Goal: Transaction & Acquisition: Purchase product/service

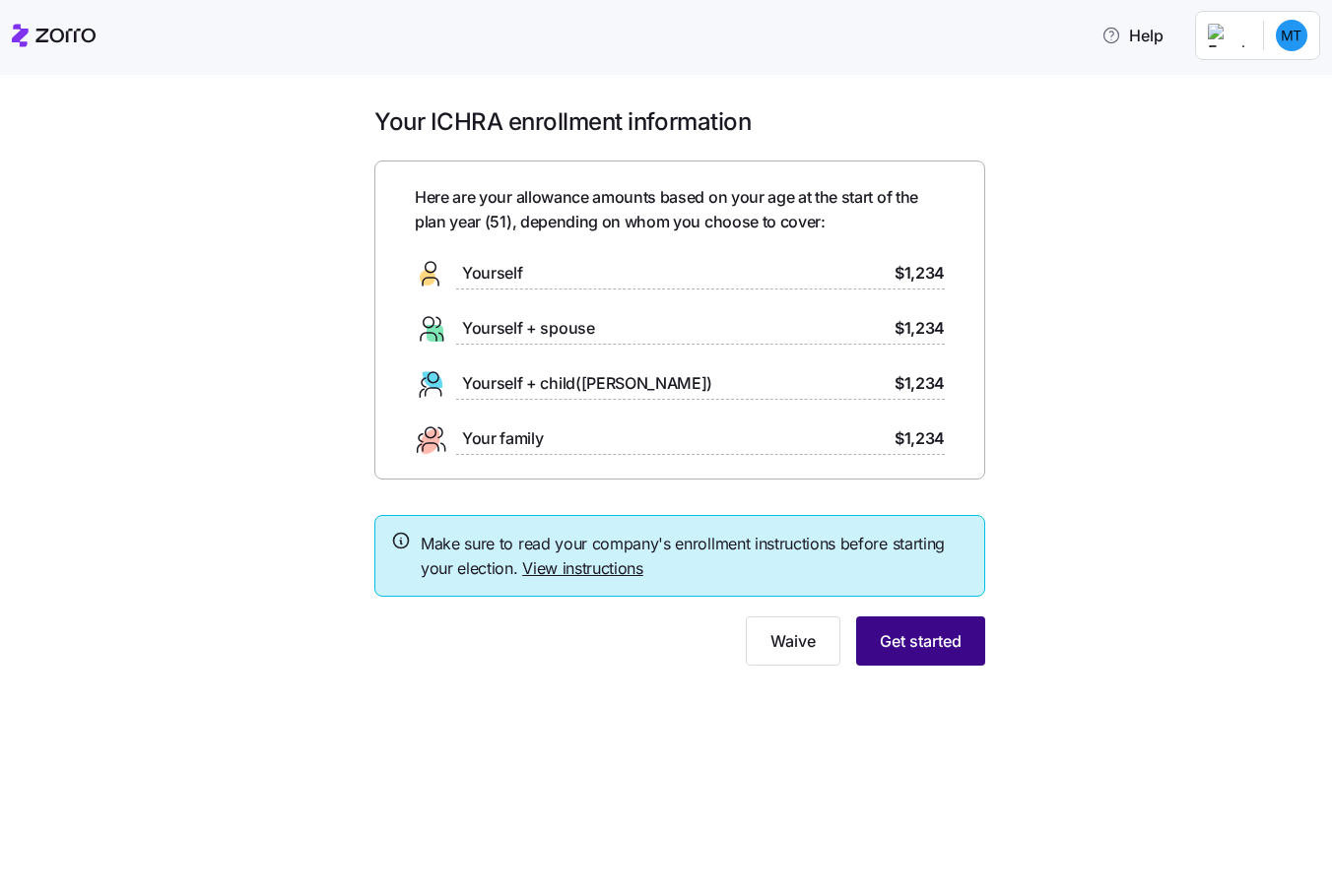
click at [918, 651] on span "Get started" at bounding box center [921, 642] width 82 height 24
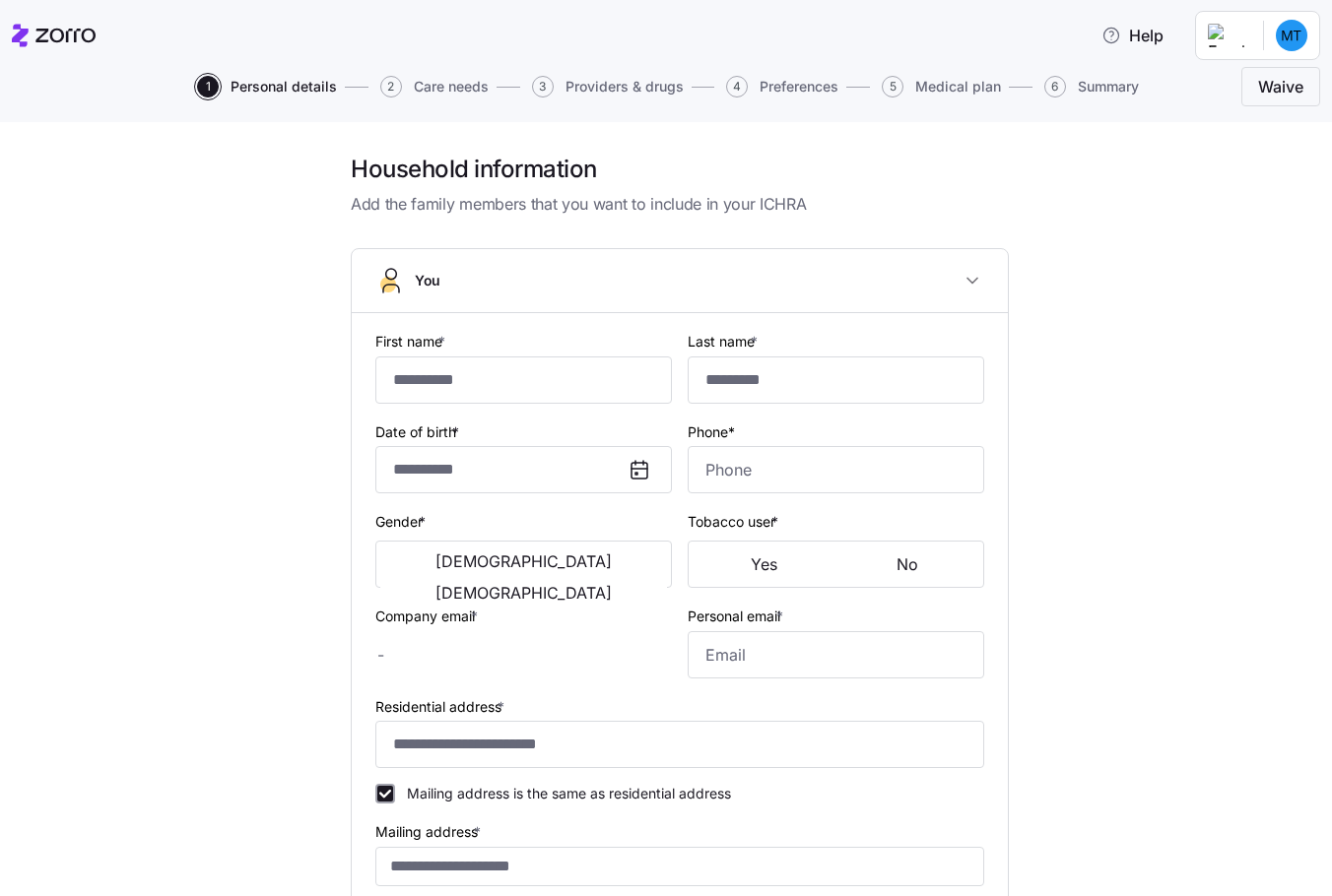
type input "*********"
type input "[PERSON_NAME][EMAIL_ADDRESS][PERSON_NAME][DOMAIN_NAME]"
type input "[EMAIL_ADDRESS][DOMAIN_NAME]"
type input "**********"
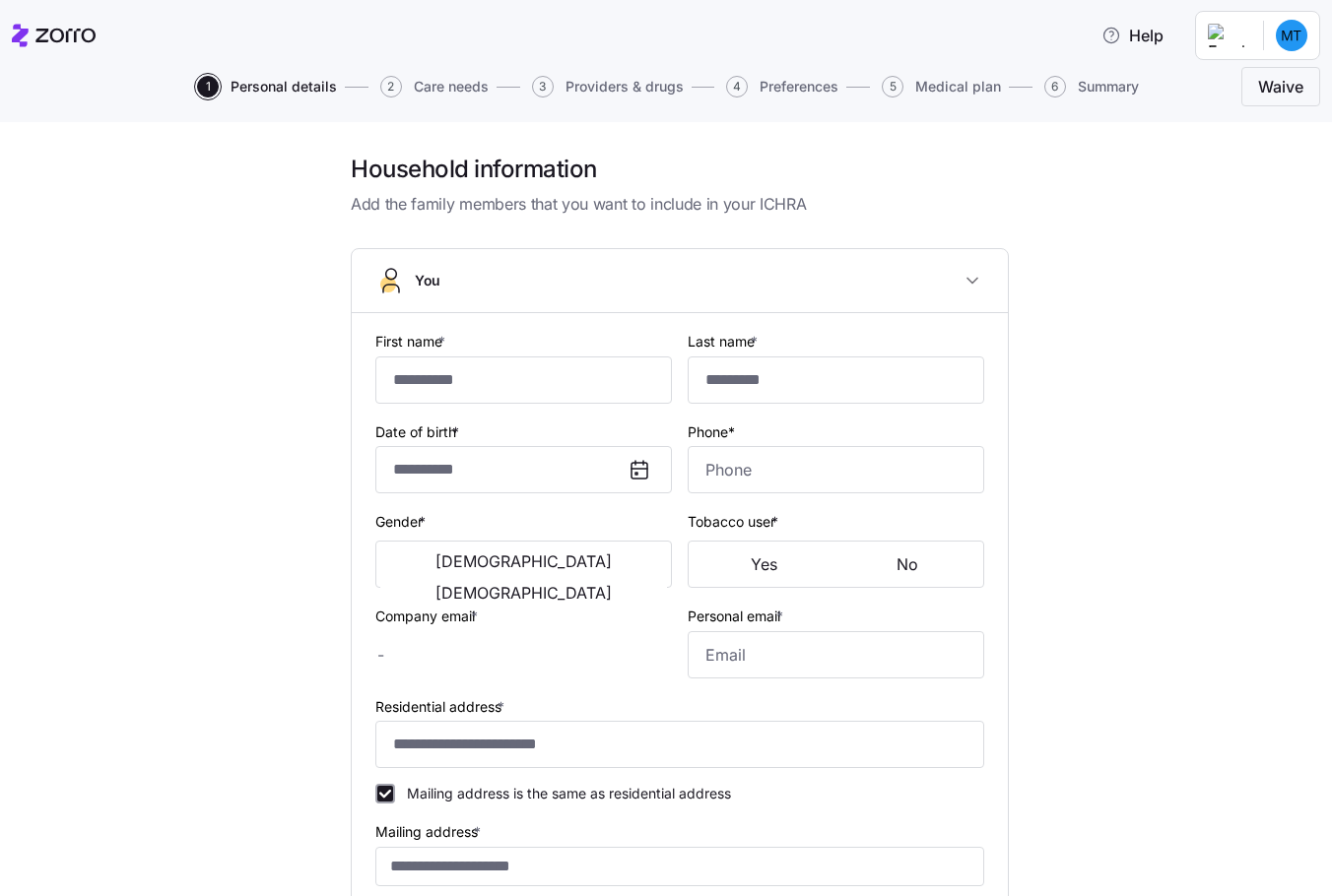
checkbox input "true"
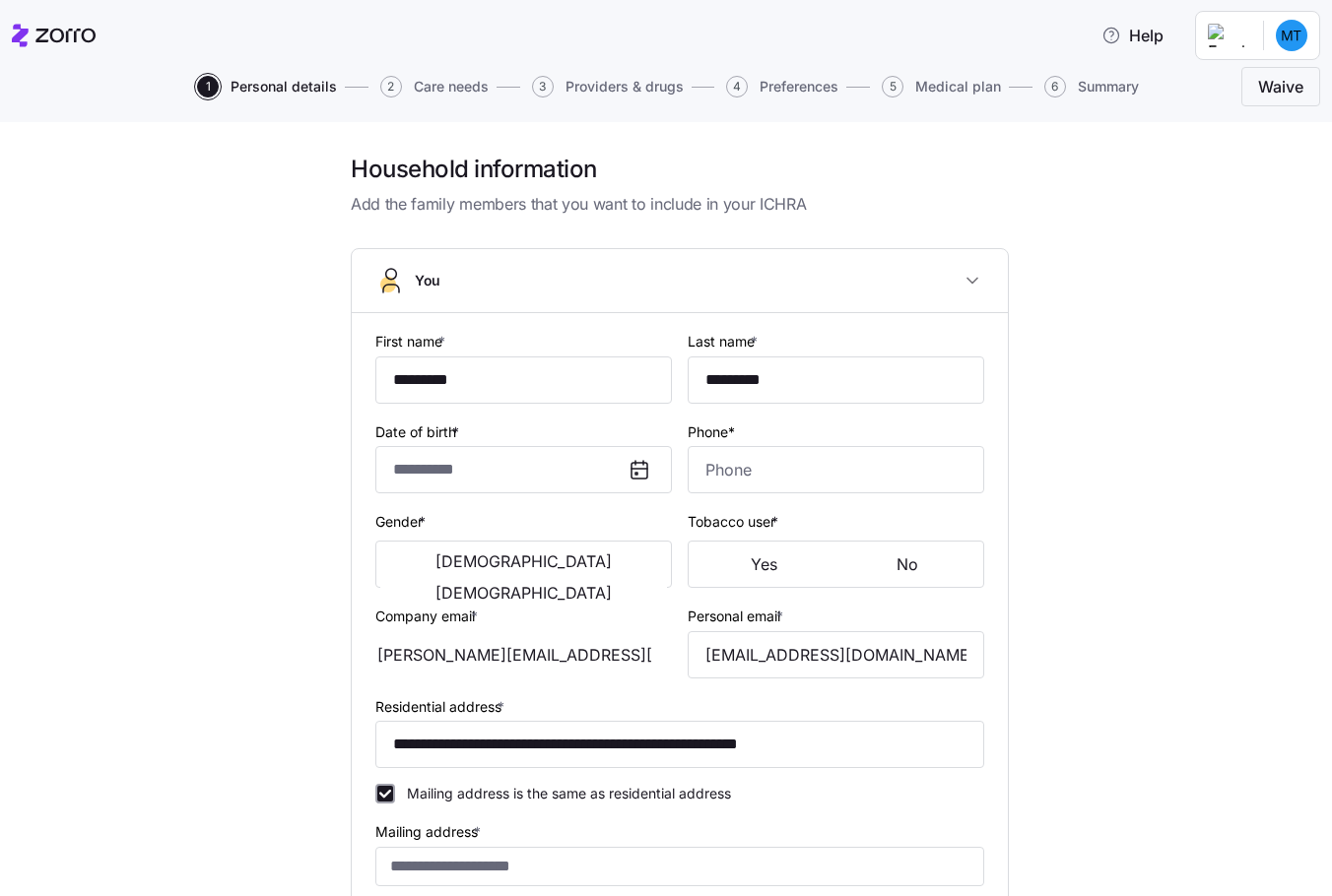
type input "**********"
type input "[PHONE_NUMBER]"
type input "[DEMOGRAPHIC_DATA] citizen"
type input "Married"
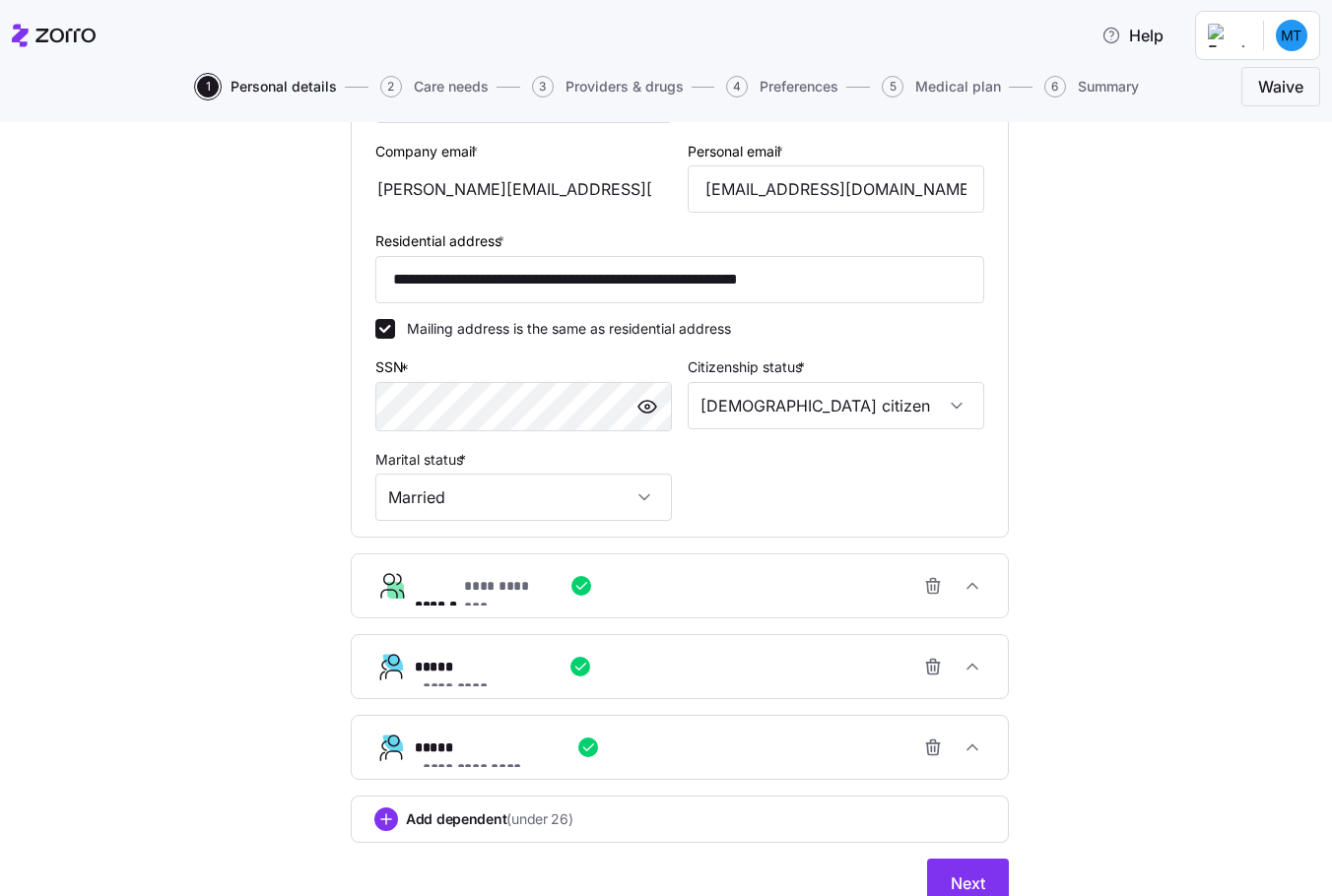
scroll to position [591, 0]
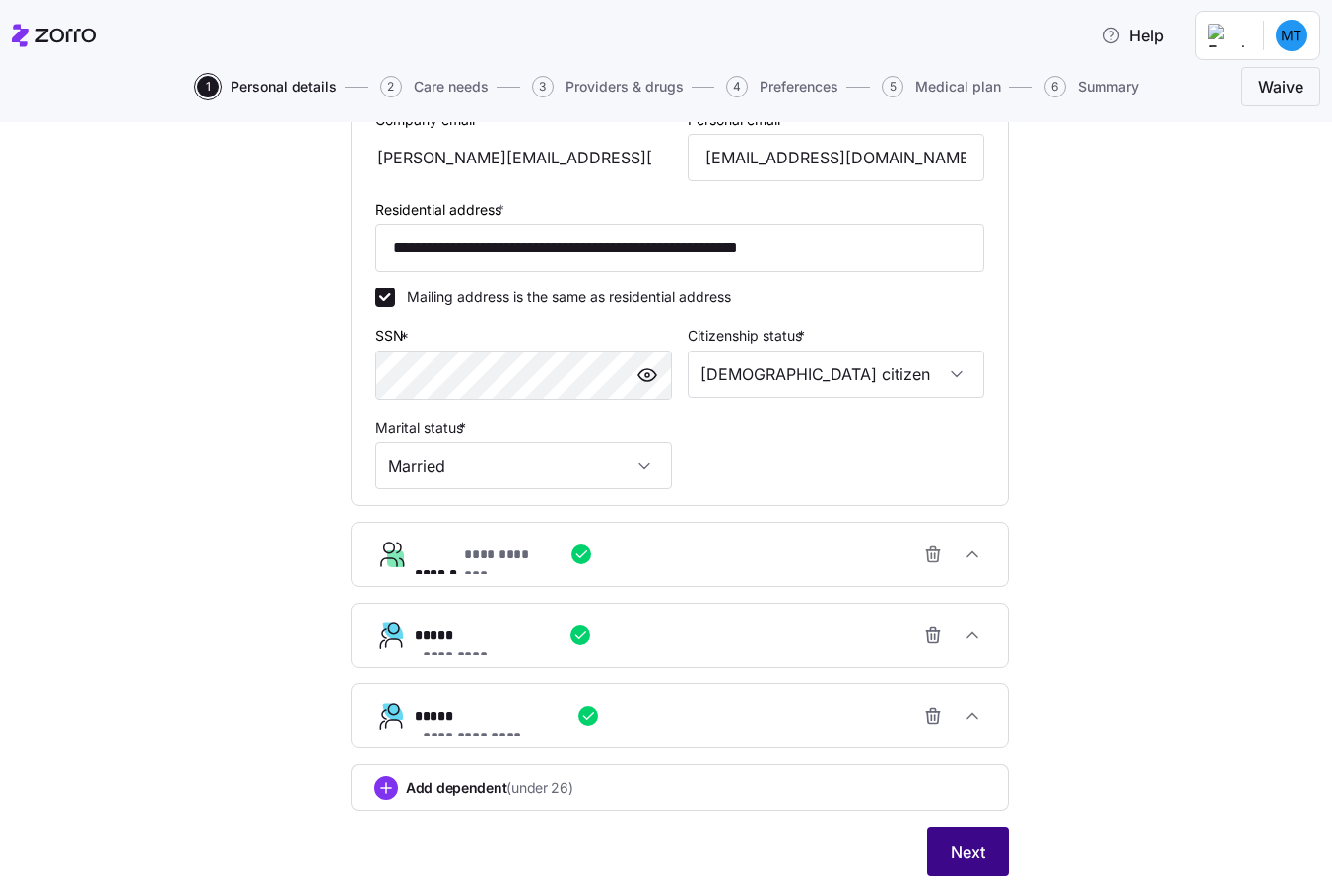
click at [953, 850] on span "Next" at bounding box center [968, 852] width 35 height 24
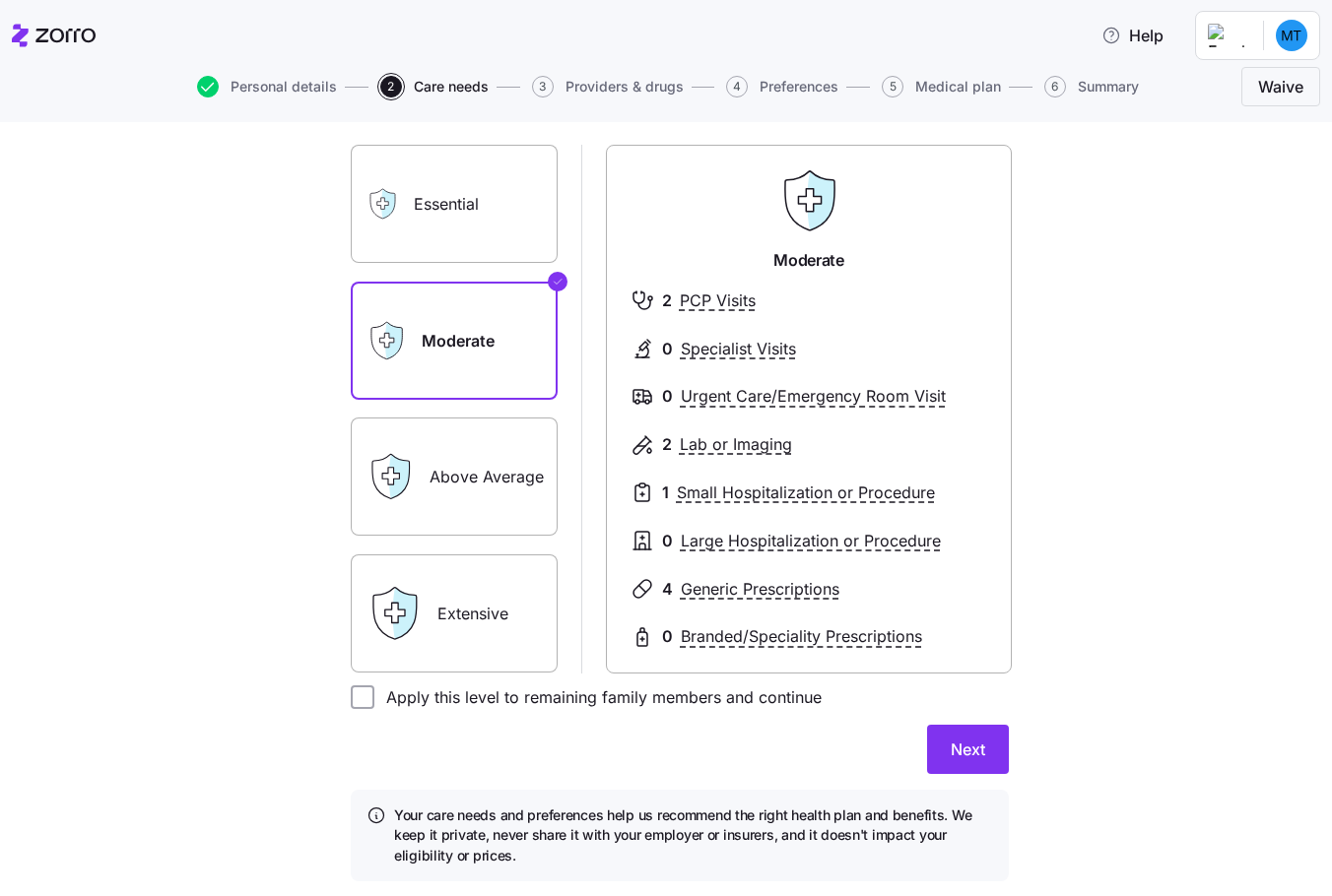
scroll to position [197, 0]
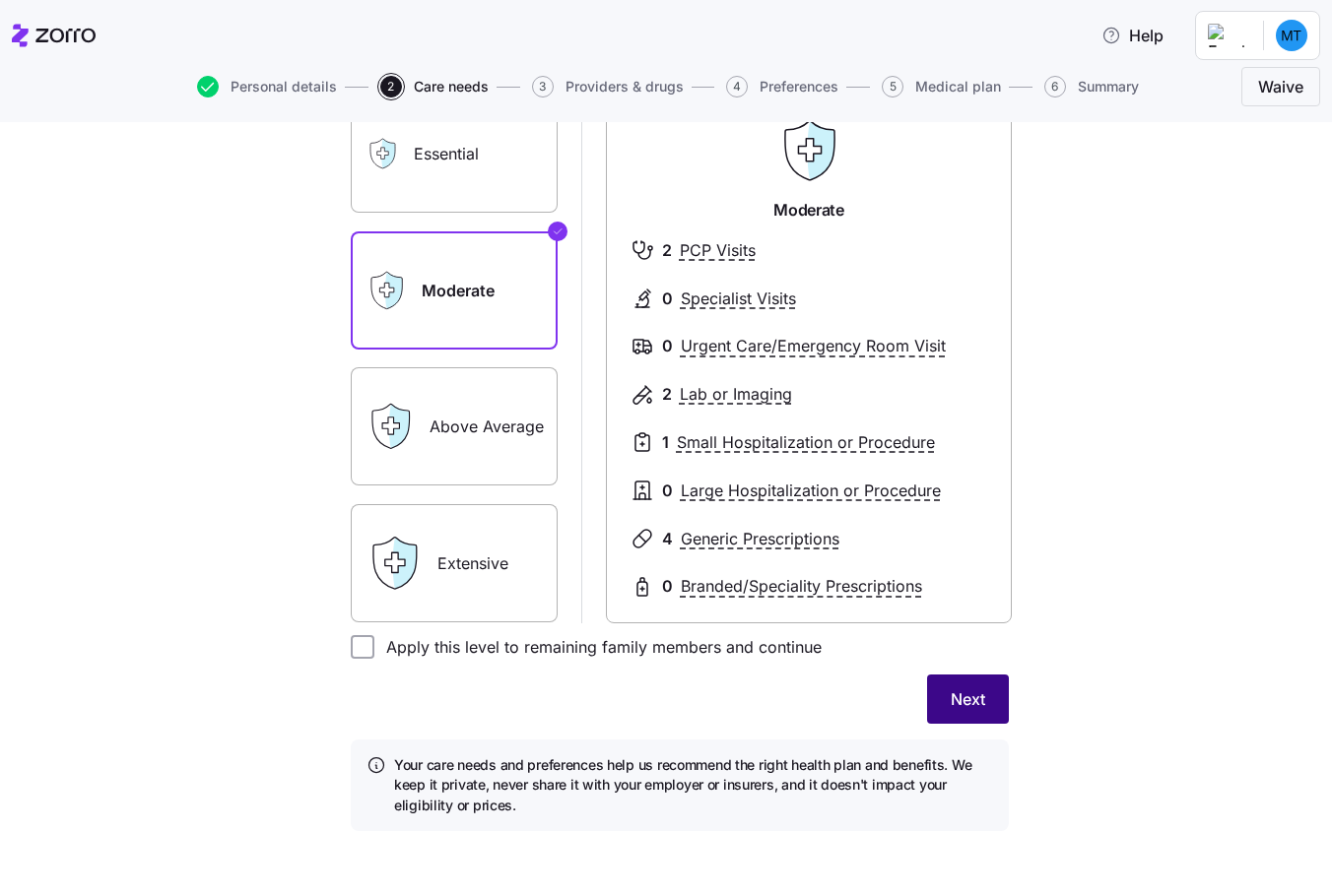
click at [957, 704] on span "Next" at bounding box center [968, 700] width 35 height 24
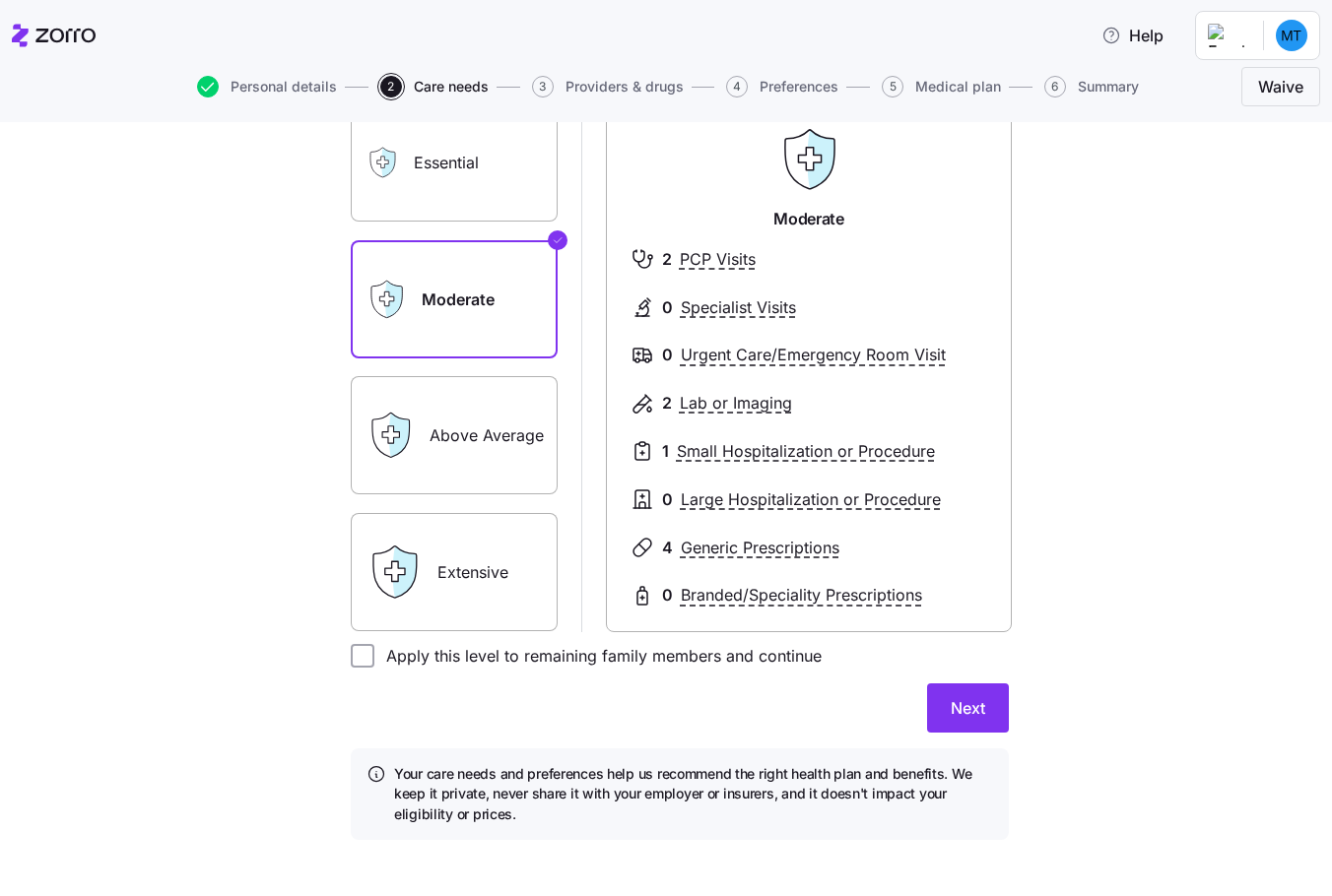
drag, startPoint x: 359, startPoint y: 651, endPoint x: 370, endPoint y: 655, distance: 11.7
click at [359, 650] on input "Apply this level to remaining family members and continue" at bounding box center [363, 656] width 24 height 24
checkbox input "true"
click at [952, 708] on span "Next" at bounding box center [968, 709] width 35 height 24
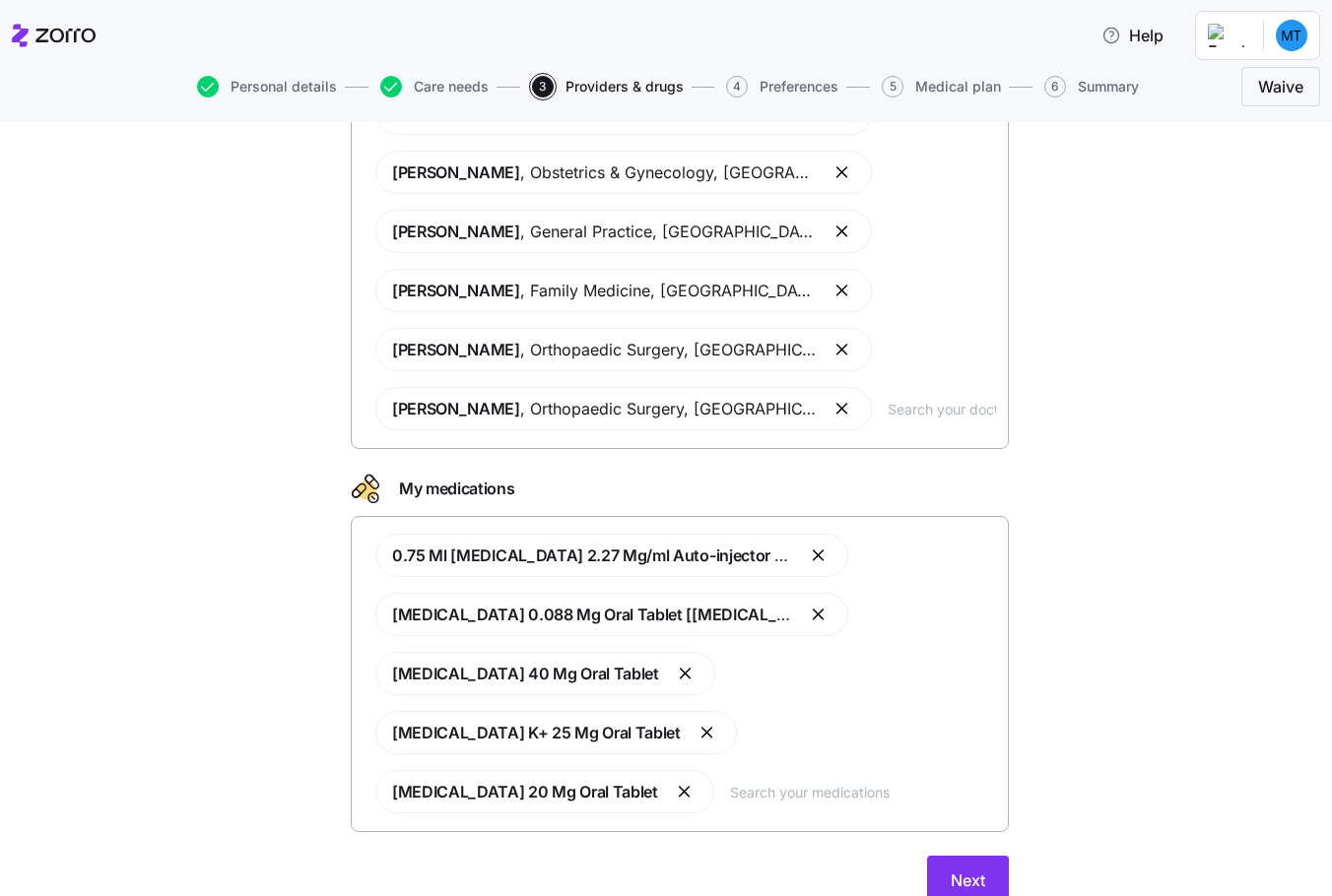
scroll to position [230, 0]
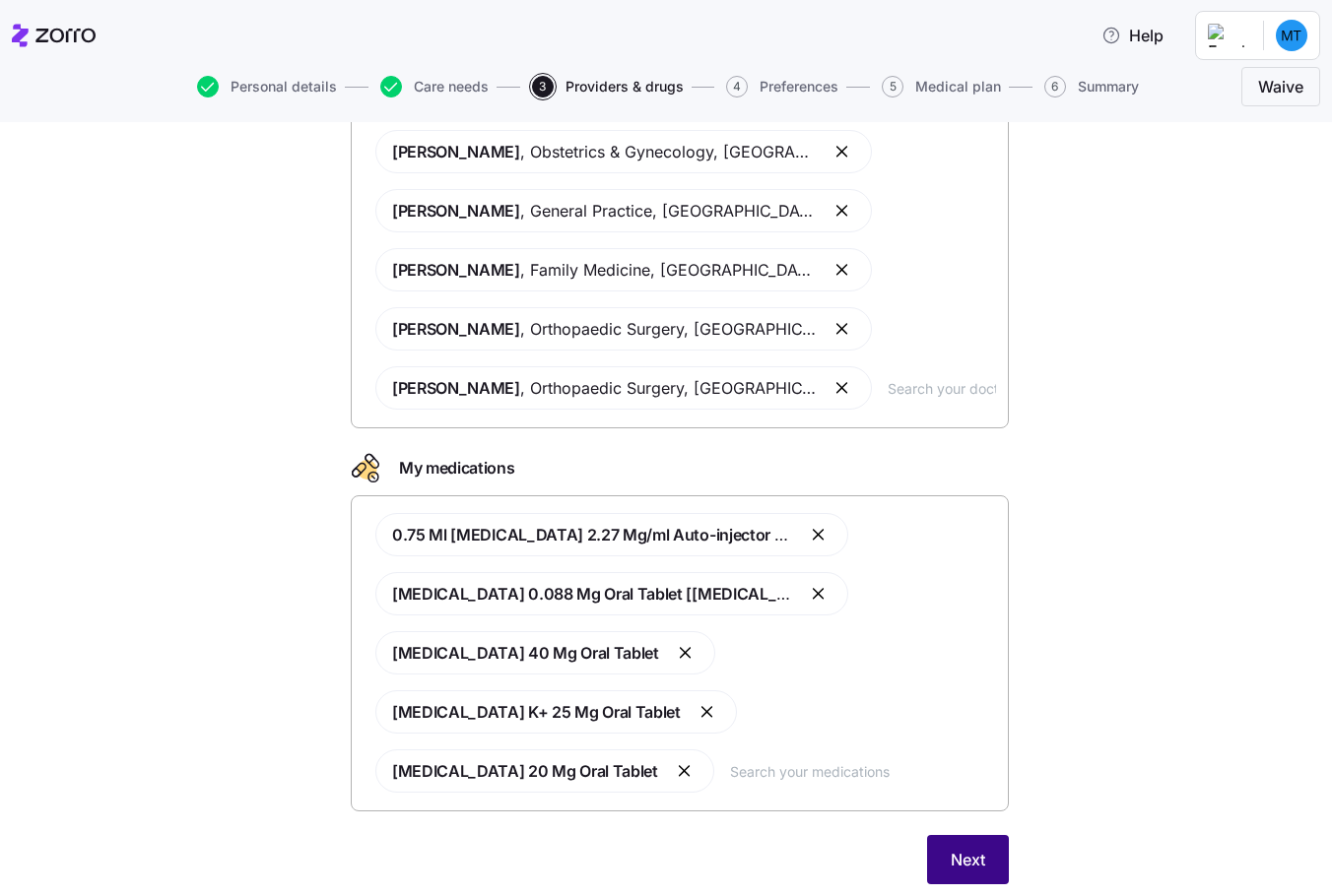
click at [951, 848] on span "Next" at bounding box center [968, 860] width 35 height 24
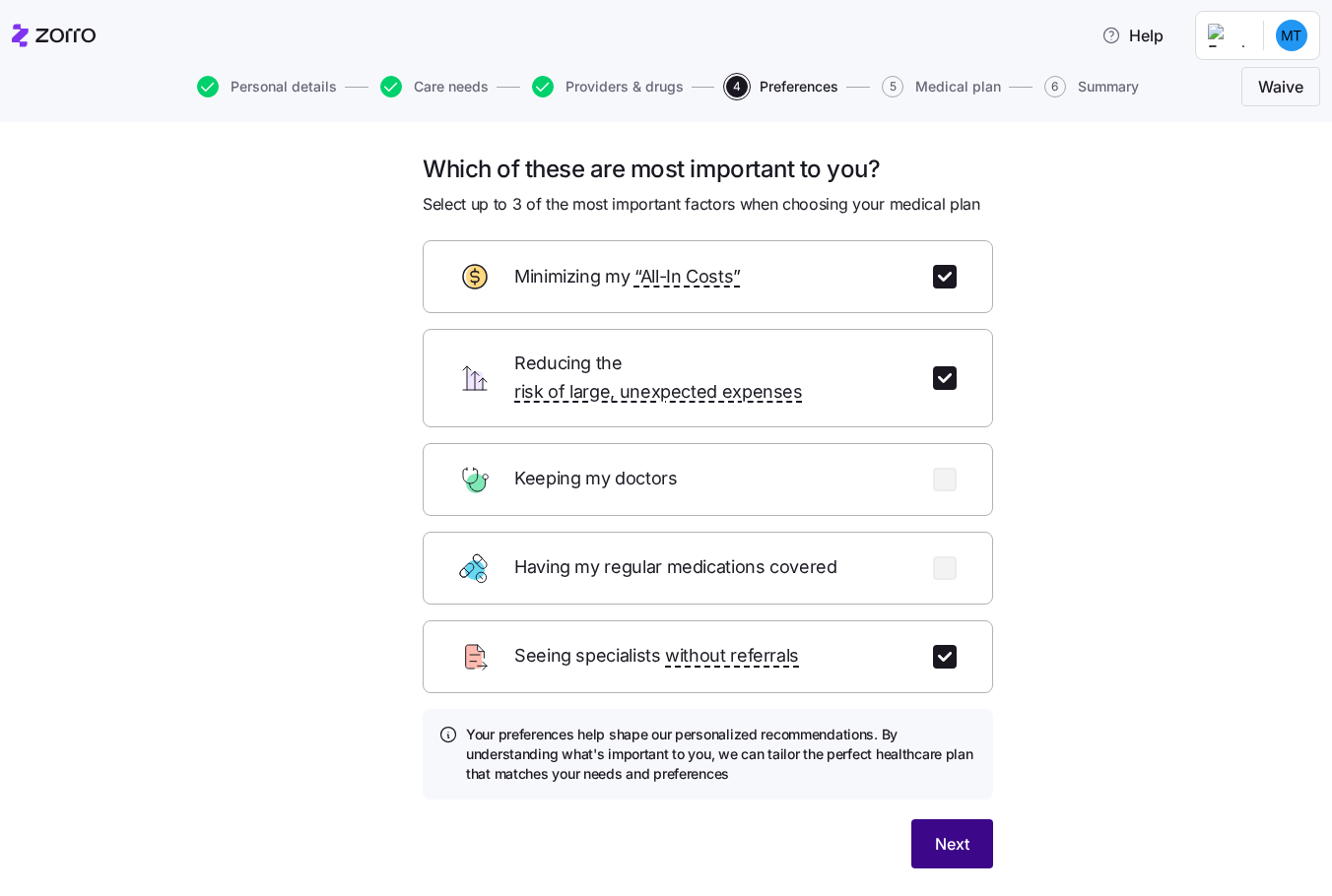
click at [941, 819] on button "Next" at bounding box center [952, 843] width 82 height 49
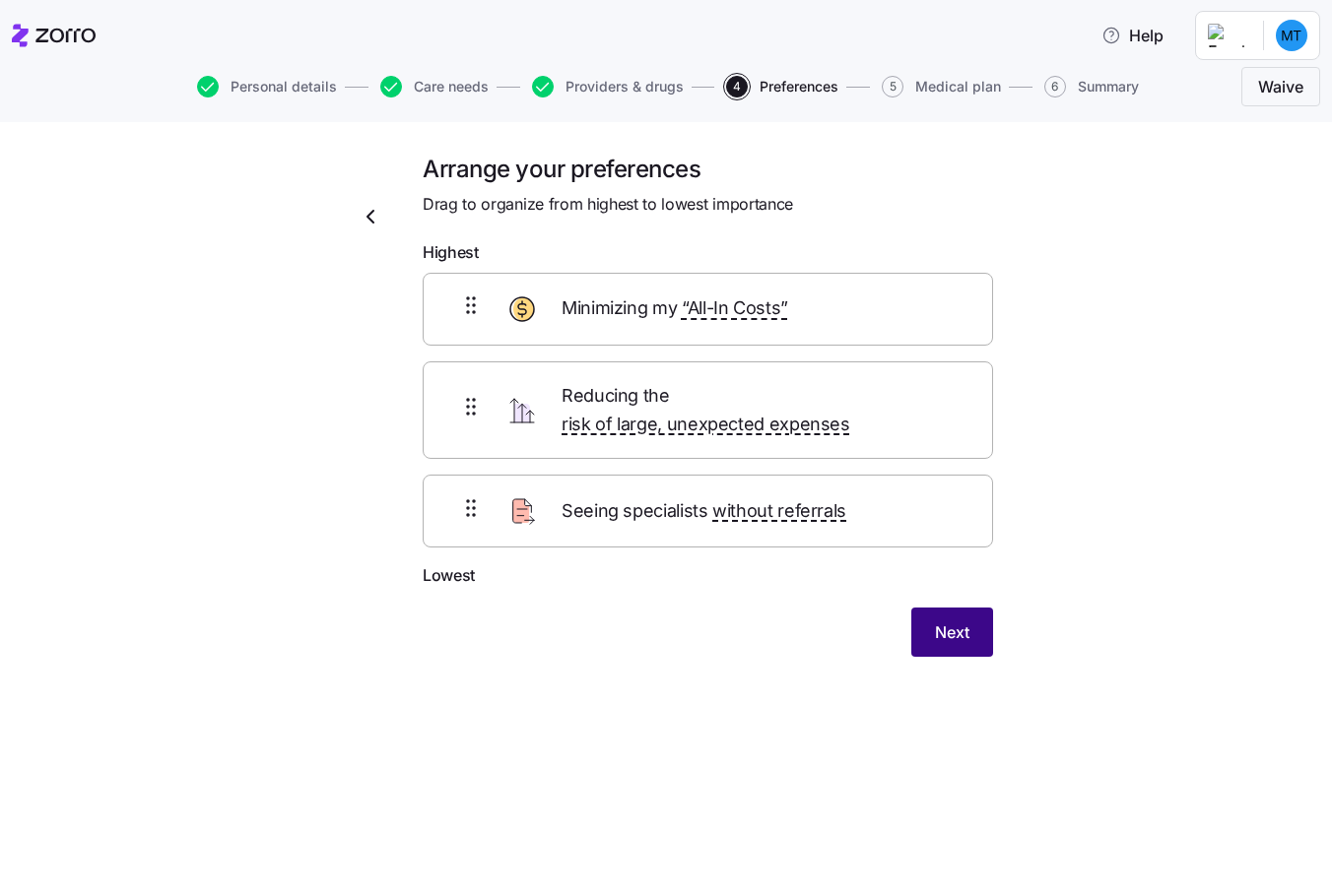
click at [971, 608] on button "Next" at bounding box center [952, 632] width 82 height 49
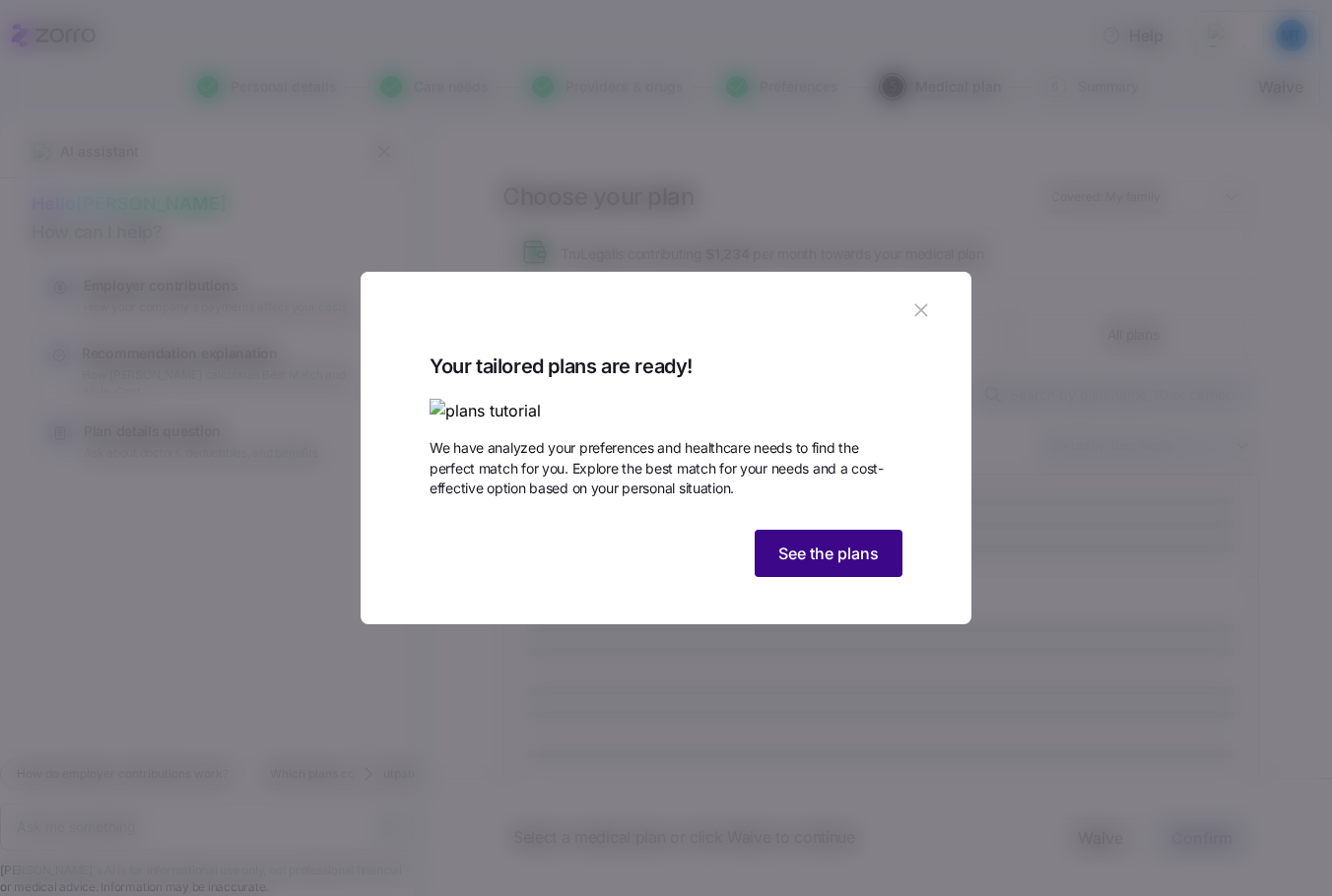
click at [874, 565] on span "See the plans" at bounding box center [829, 554] width 101 height 24
type textarea "x"
click at [789, 565] on span "See the plans" at bounding box center [829, 554] width 101 height 24
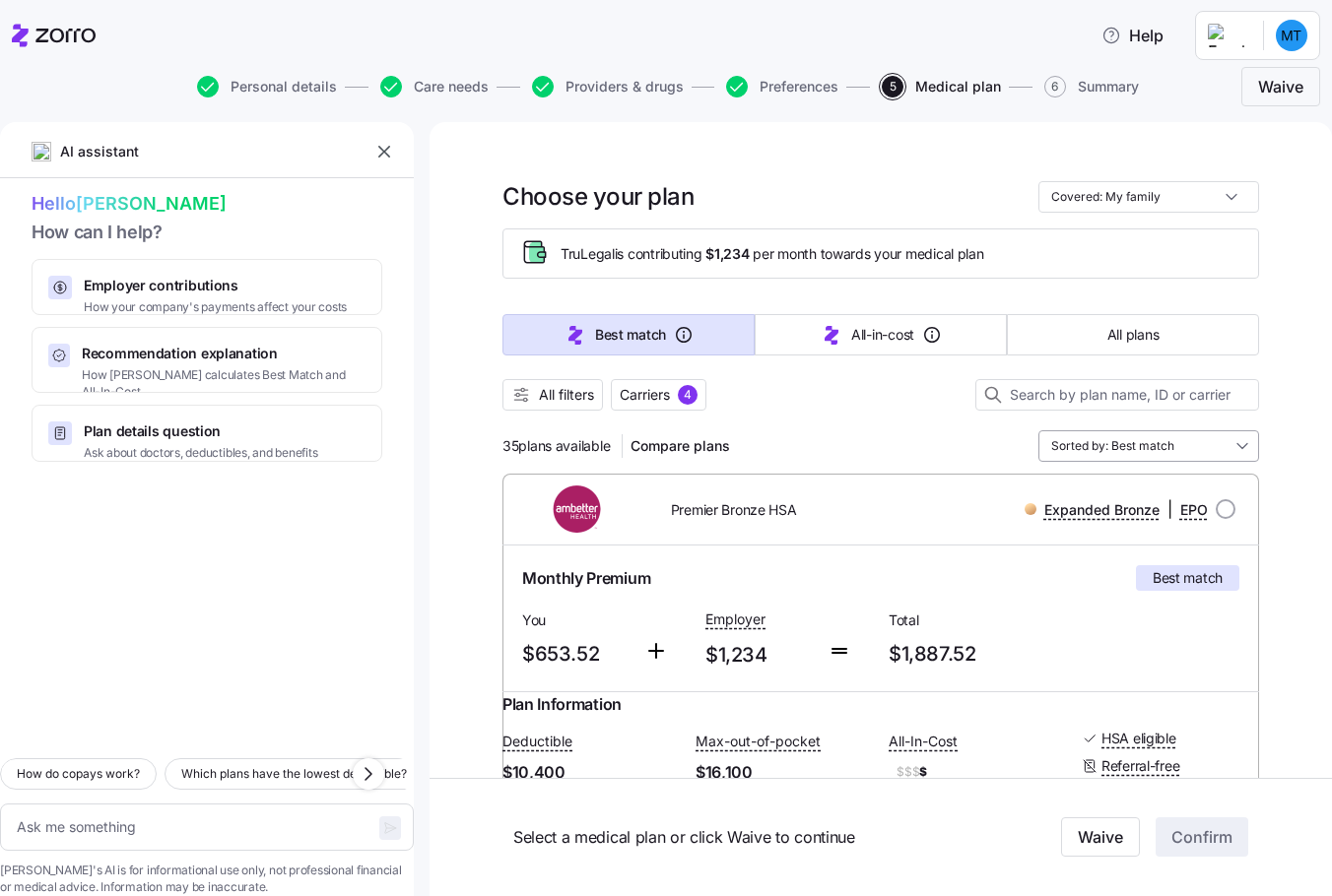
click at [1051, 447] on input "Sorted by: Best match" at bounding box center [1149, 447] width 220 height 32
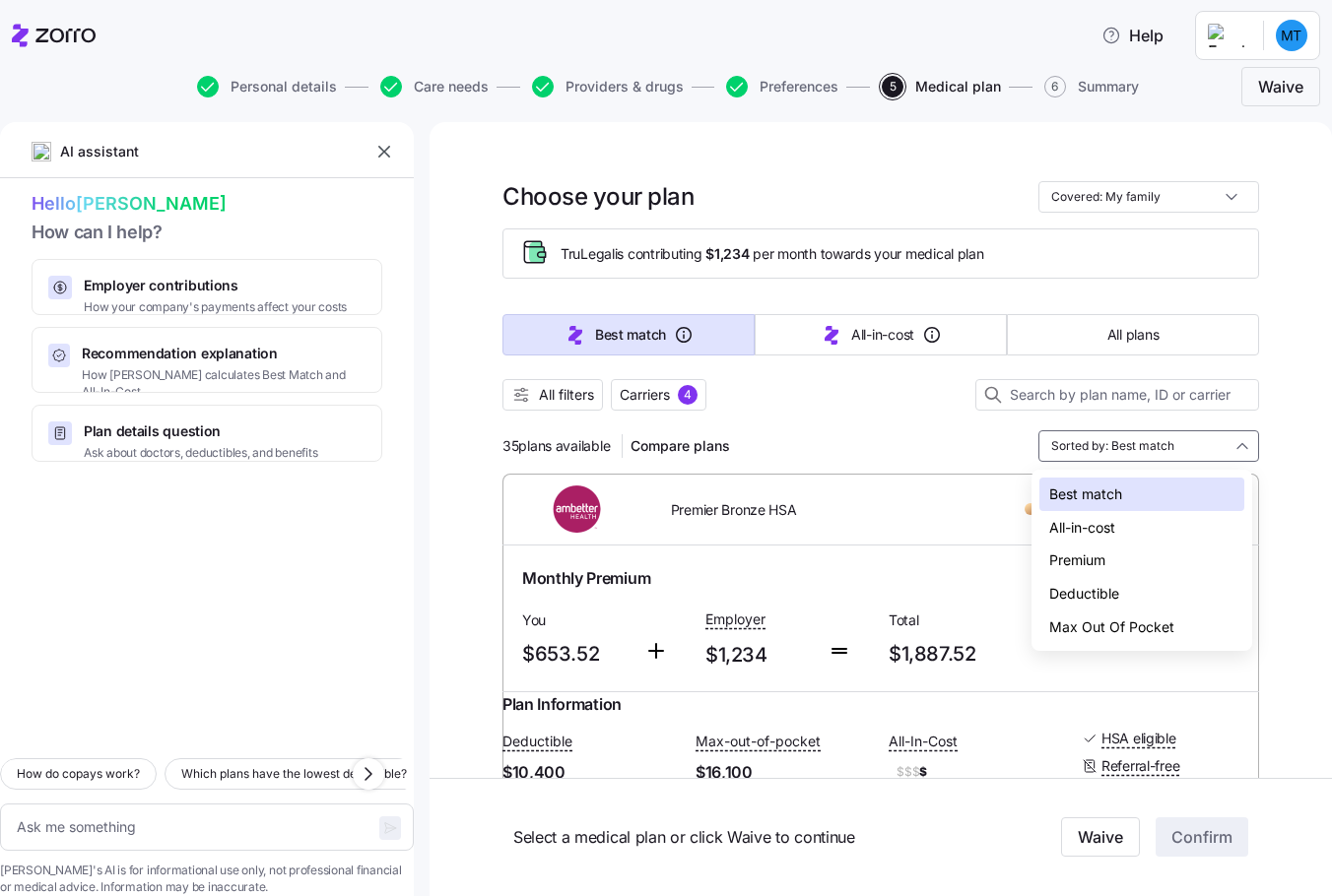
click at [1066, 595] on div "Deductible" at bounding box center [1143, 594] width 205 height 34
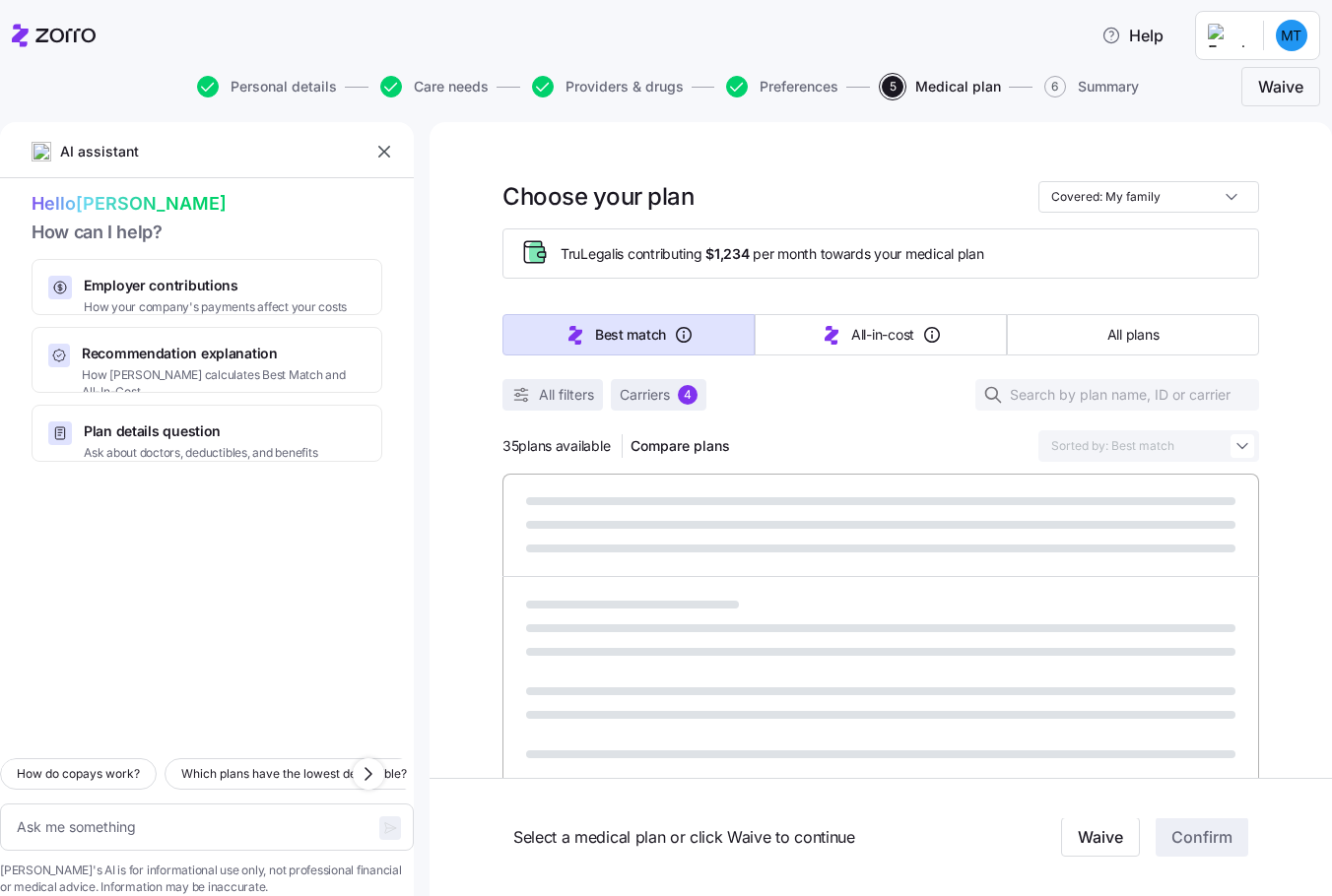
type textarea "x"
type input "Sorted by: Deductible"
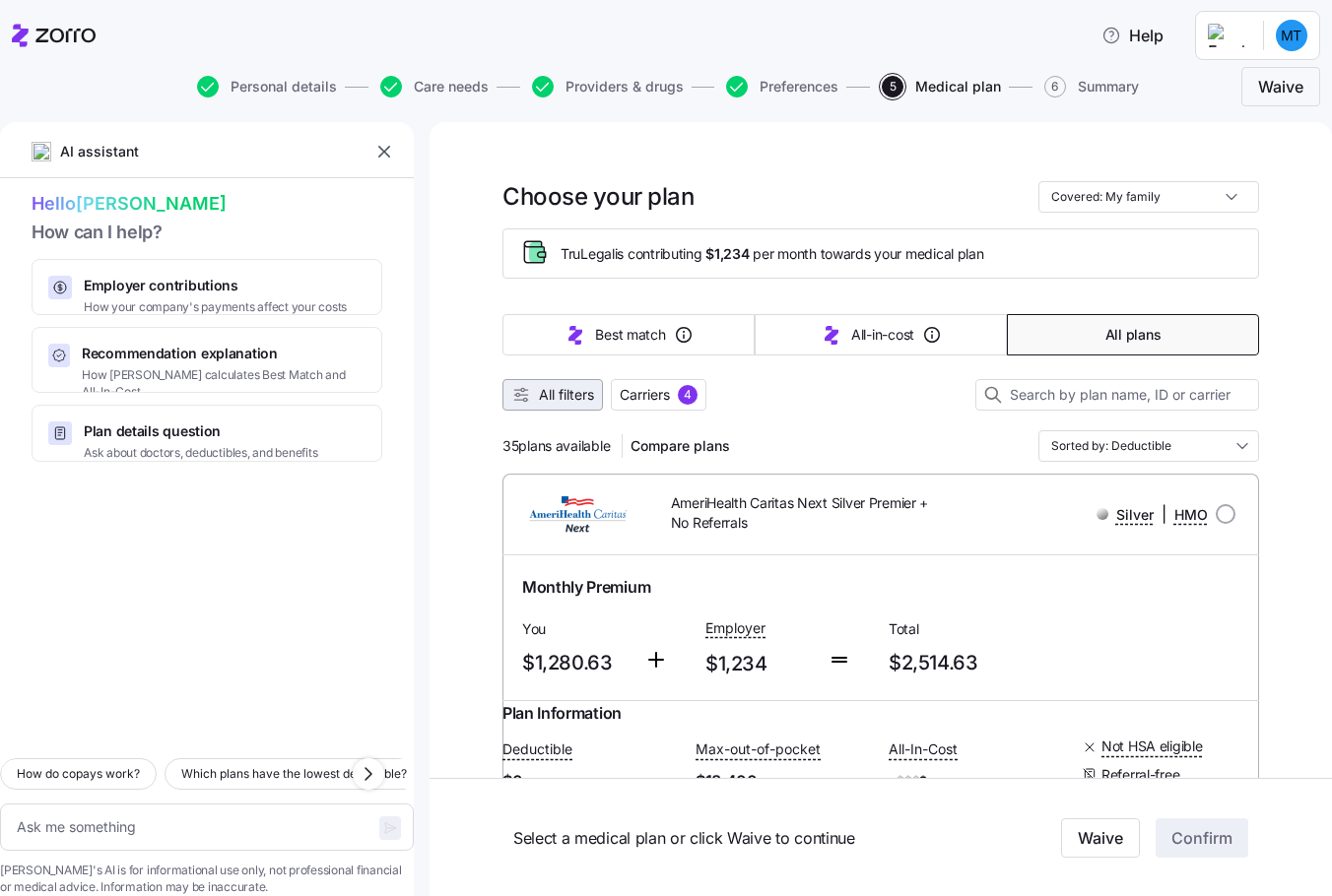
click at [554, 395] on span "All filters" at bounding box center [566, 395] width 55 height 20
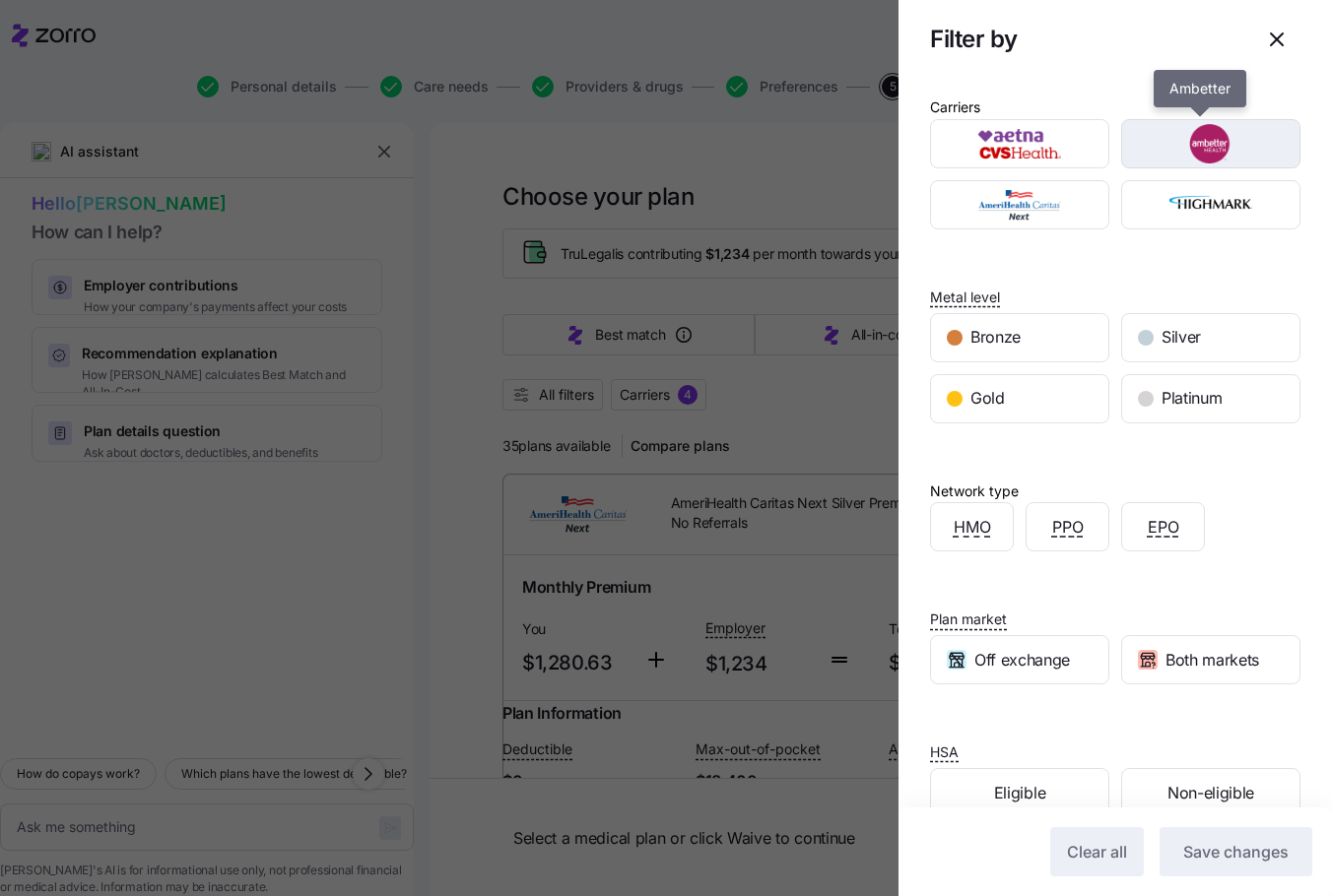
click at [1204, 148] on img "button" at bounding box center [1211, 145] width 145 height 40
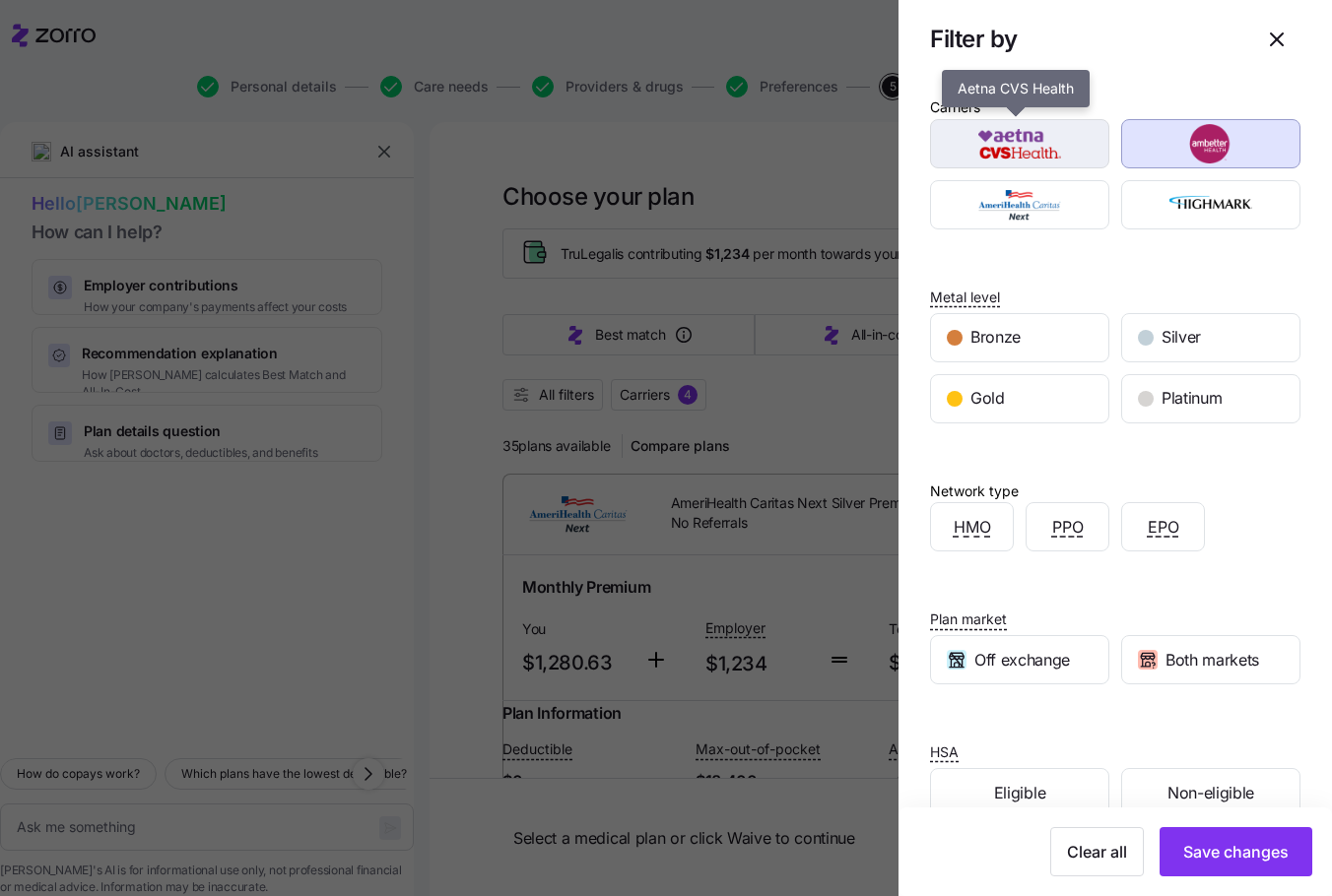
click at [1033, 149] on img "button" at bounding box center [1020, 145] width 145 height 40
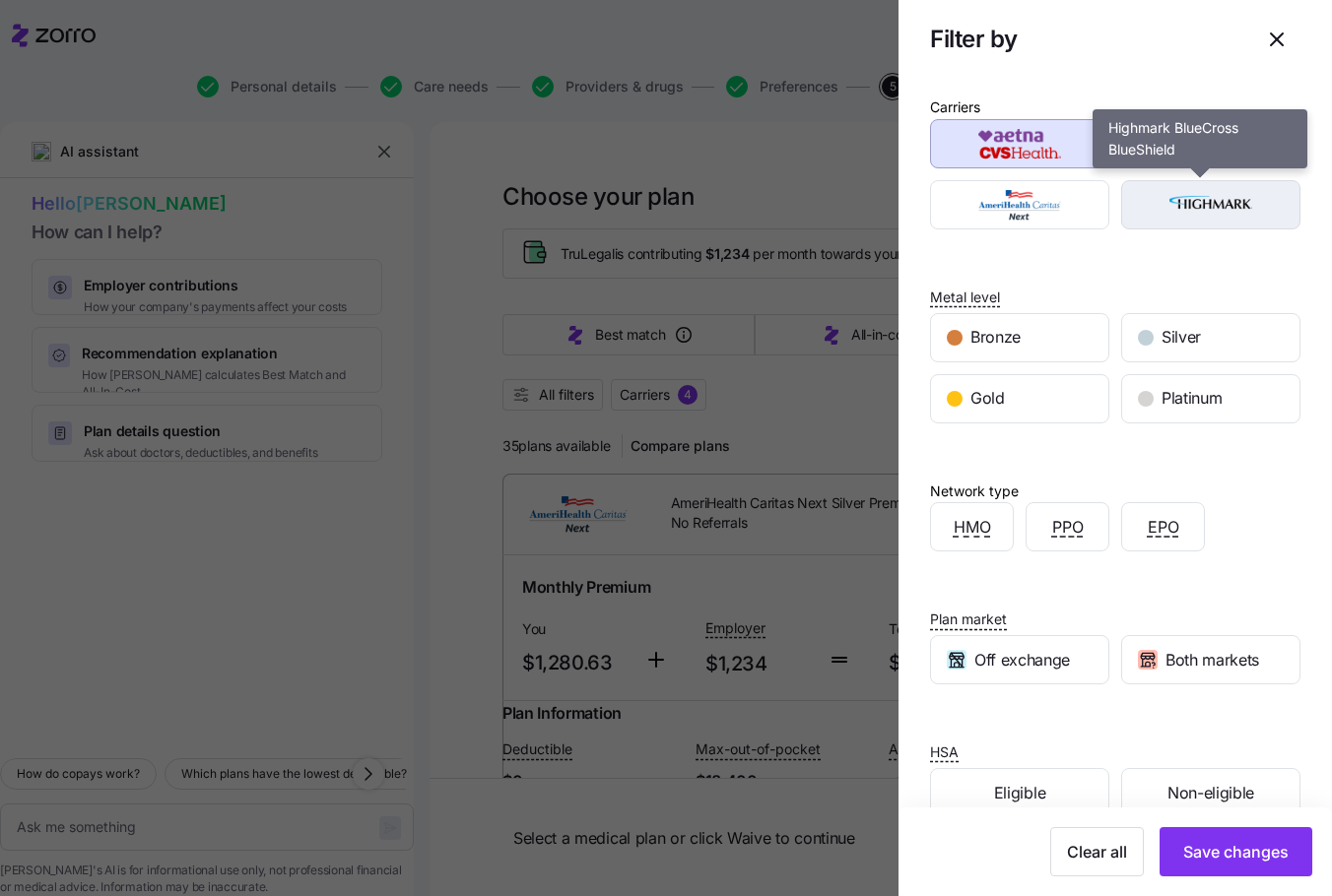
click at [1179, 207] on img "button" at bounding box center [1211, 205] width 145 height 40
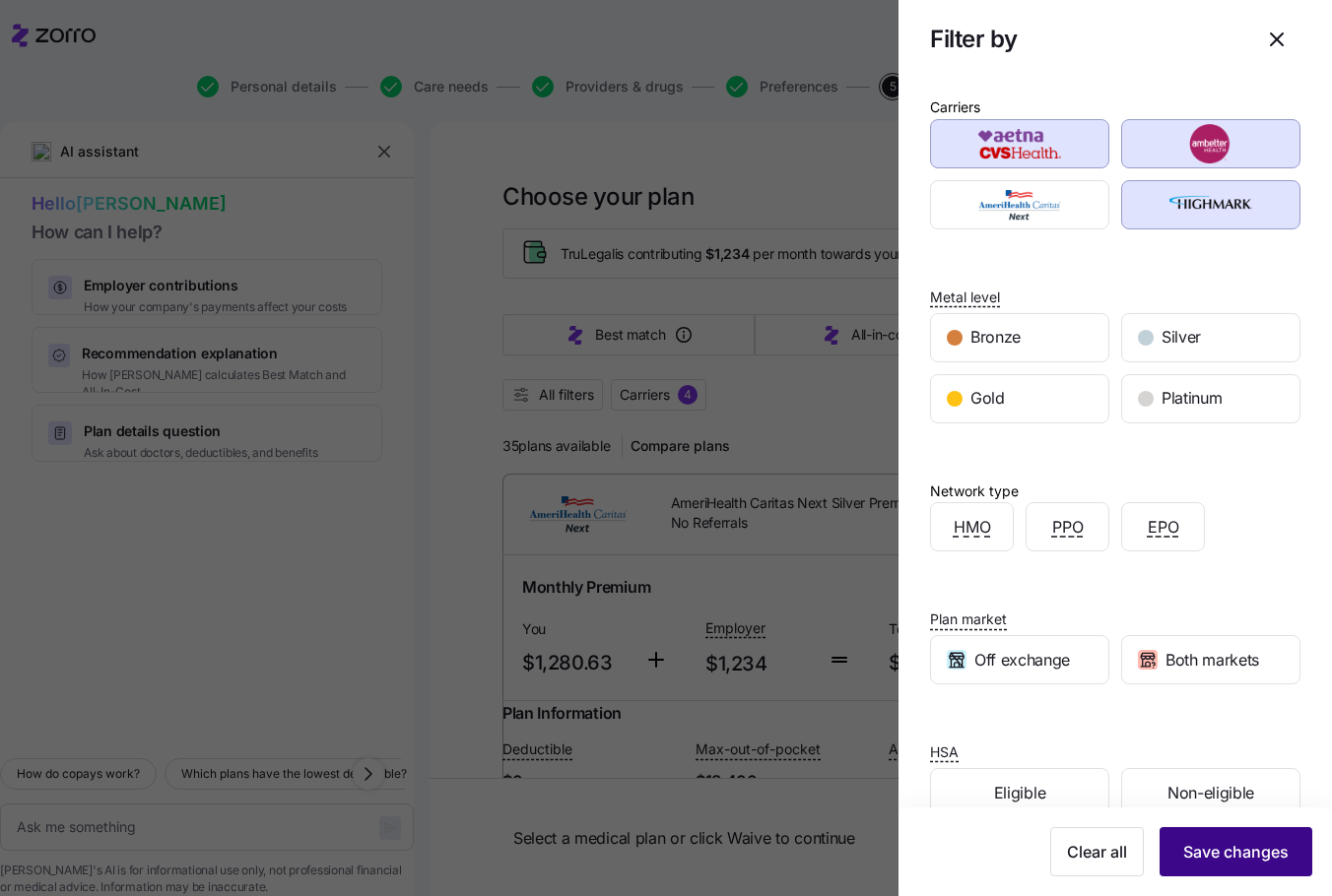
click at [1229, 860] on span "Save changes" at bounding box center [1236, 852] width 106 height 24
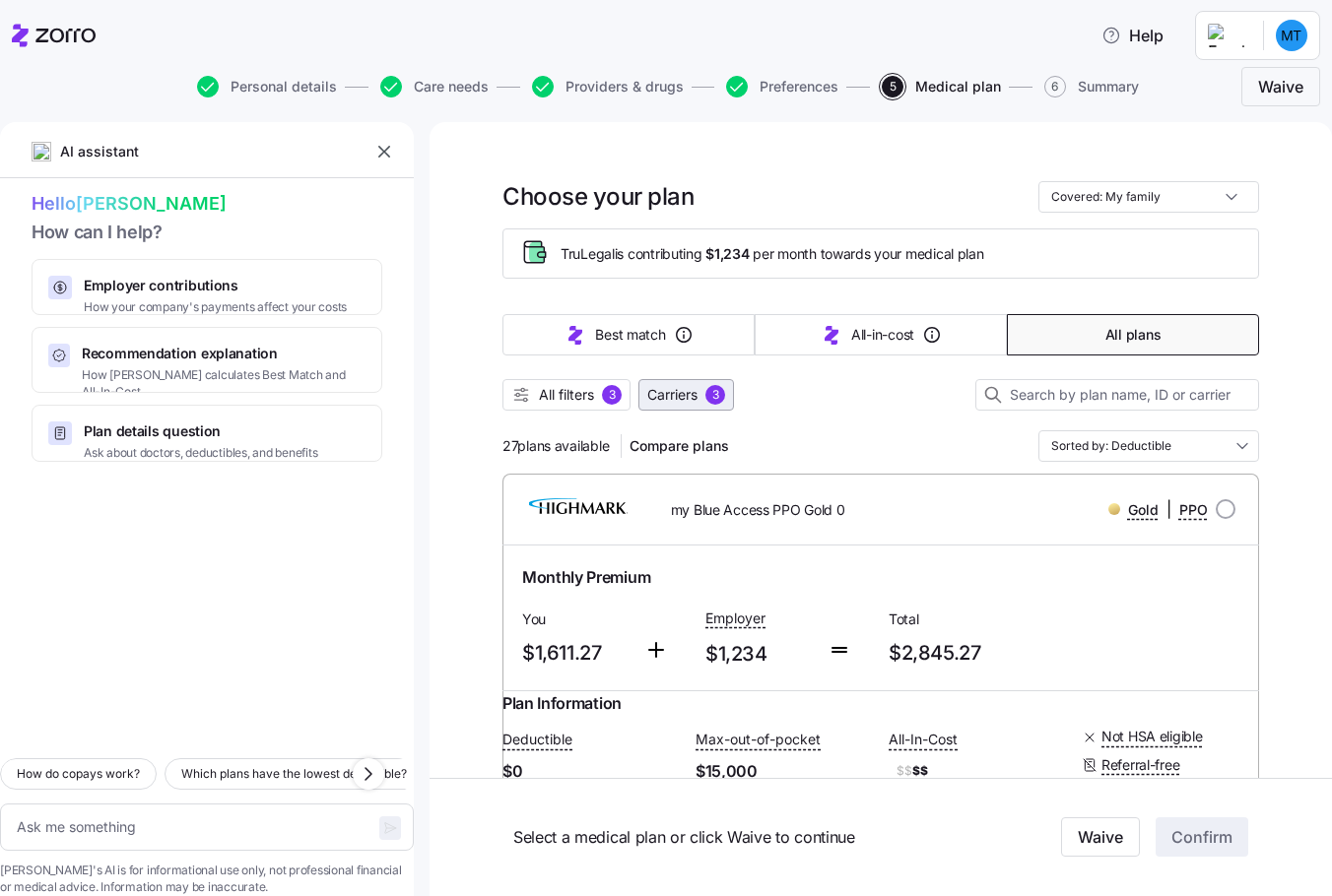
click at [670, 390] on span "Carriers" at bounding box center [672, 395] width 50 height 20
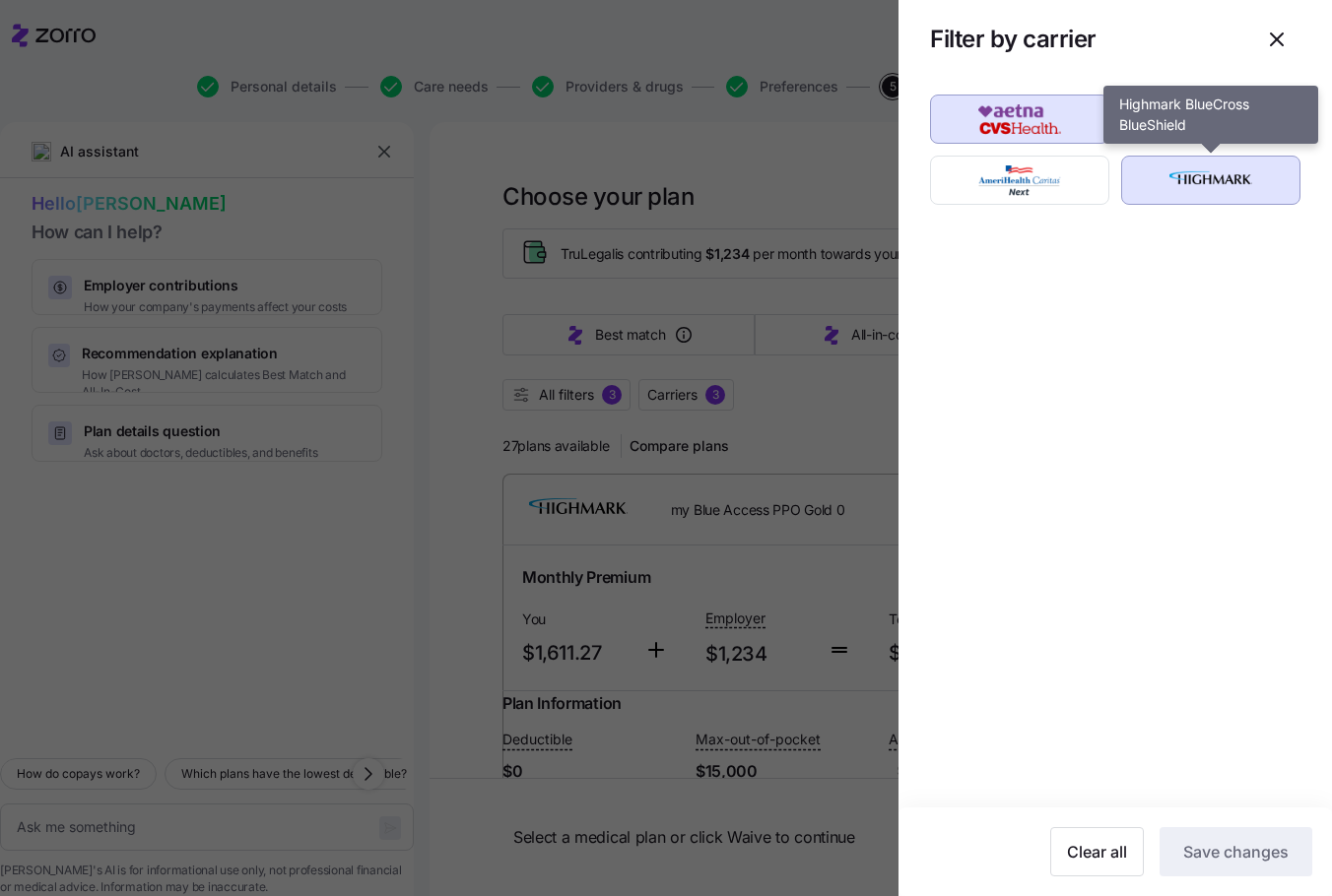
click at [1152, 180] on img "button" at bounding box center [1211, 180] width 145 height 40
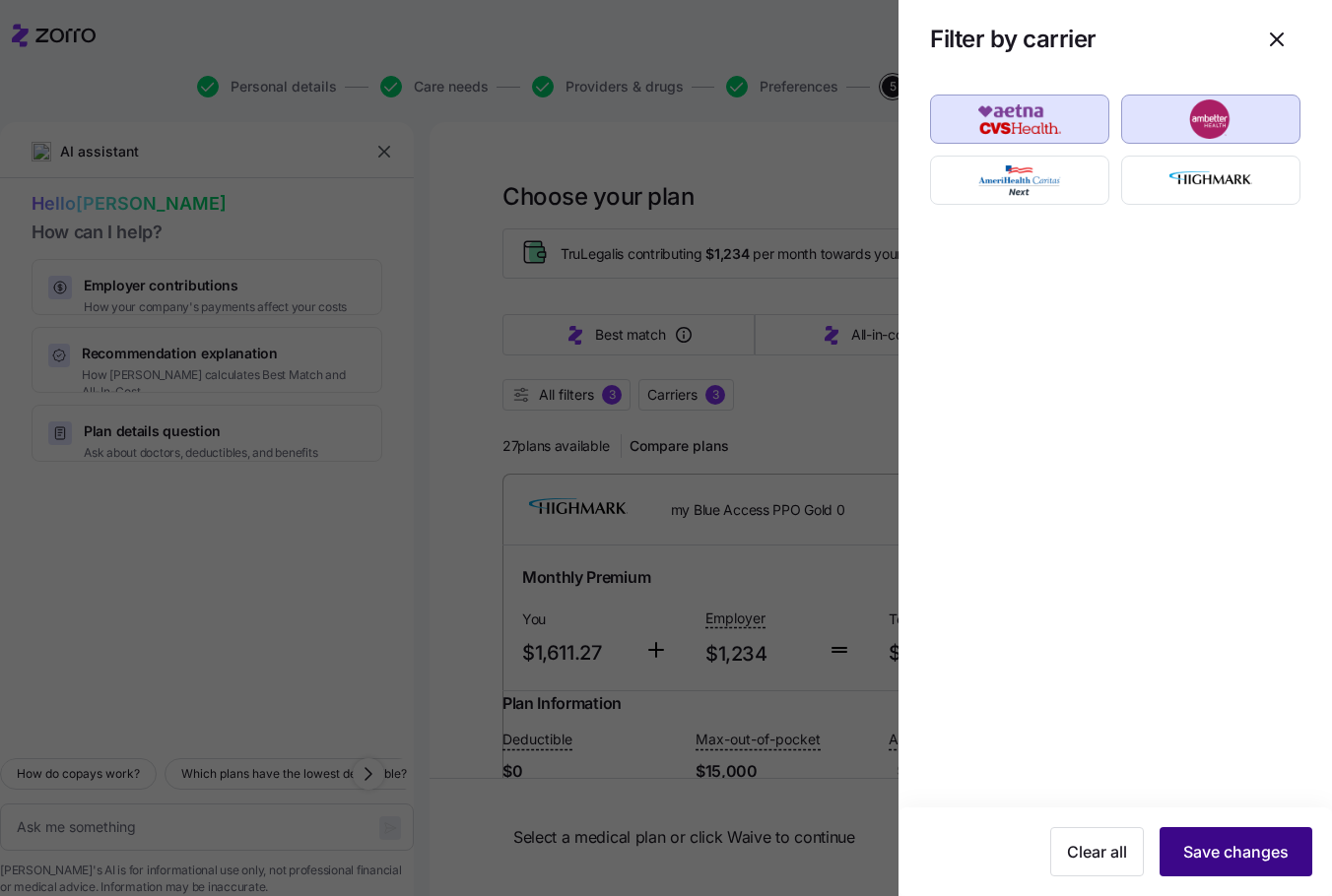
click at [1227, 847] on span "Save changes" at bounding box center [1236, 852] width 106 height 24
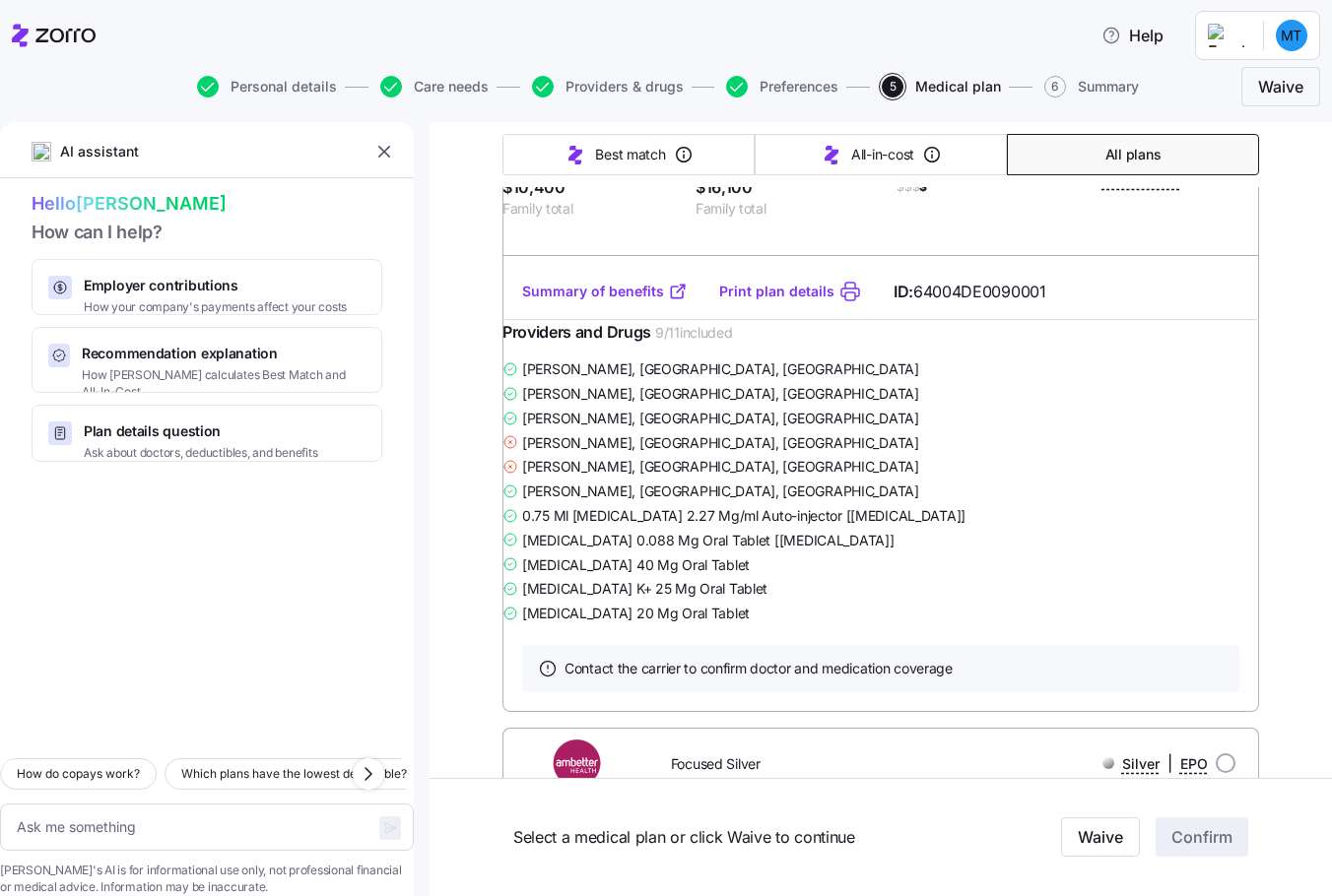
scroll to position [4810, 0]
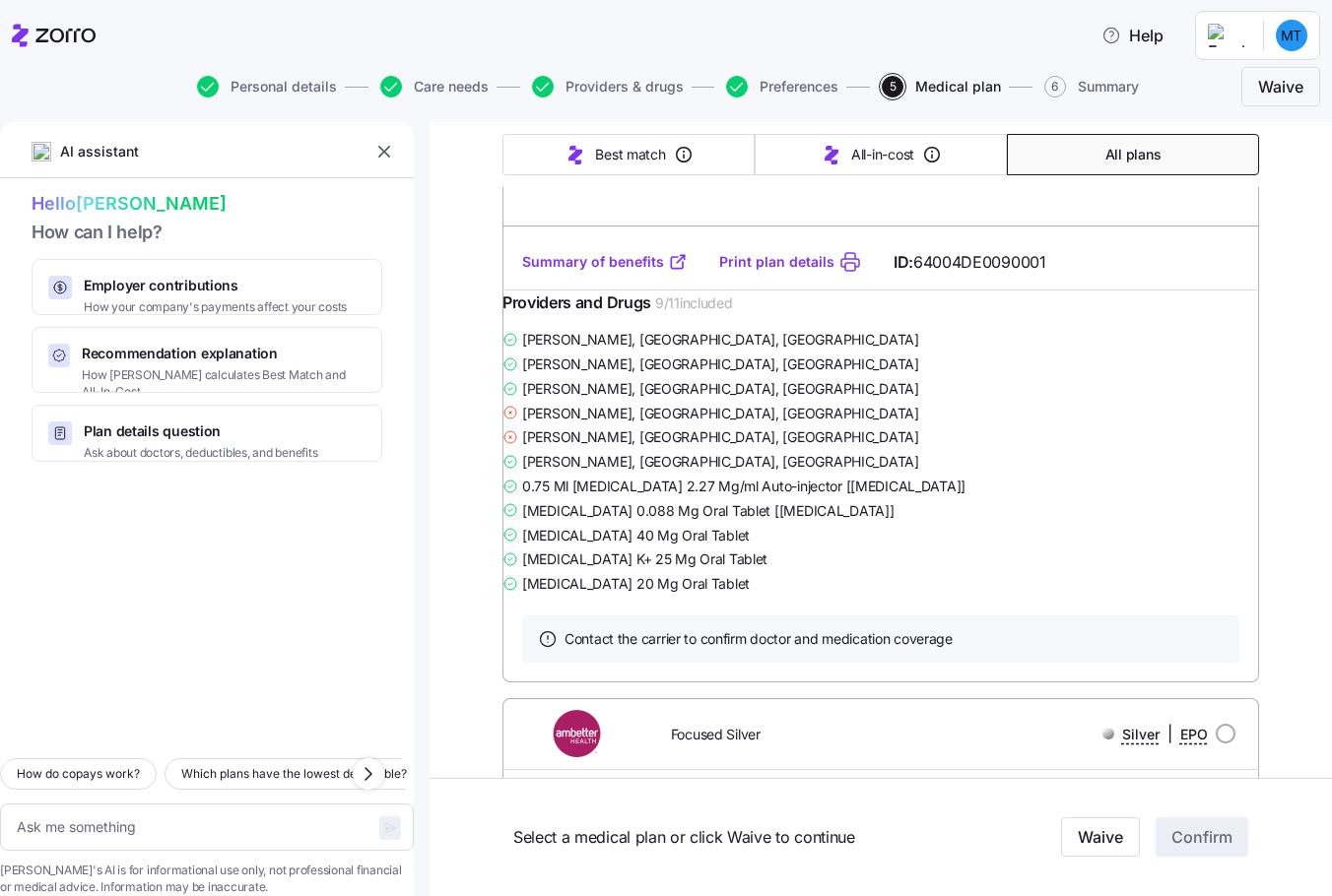
click at [563, 272] on link "Summary of benefits" at bounding box center [605, 262] width 166 height 20
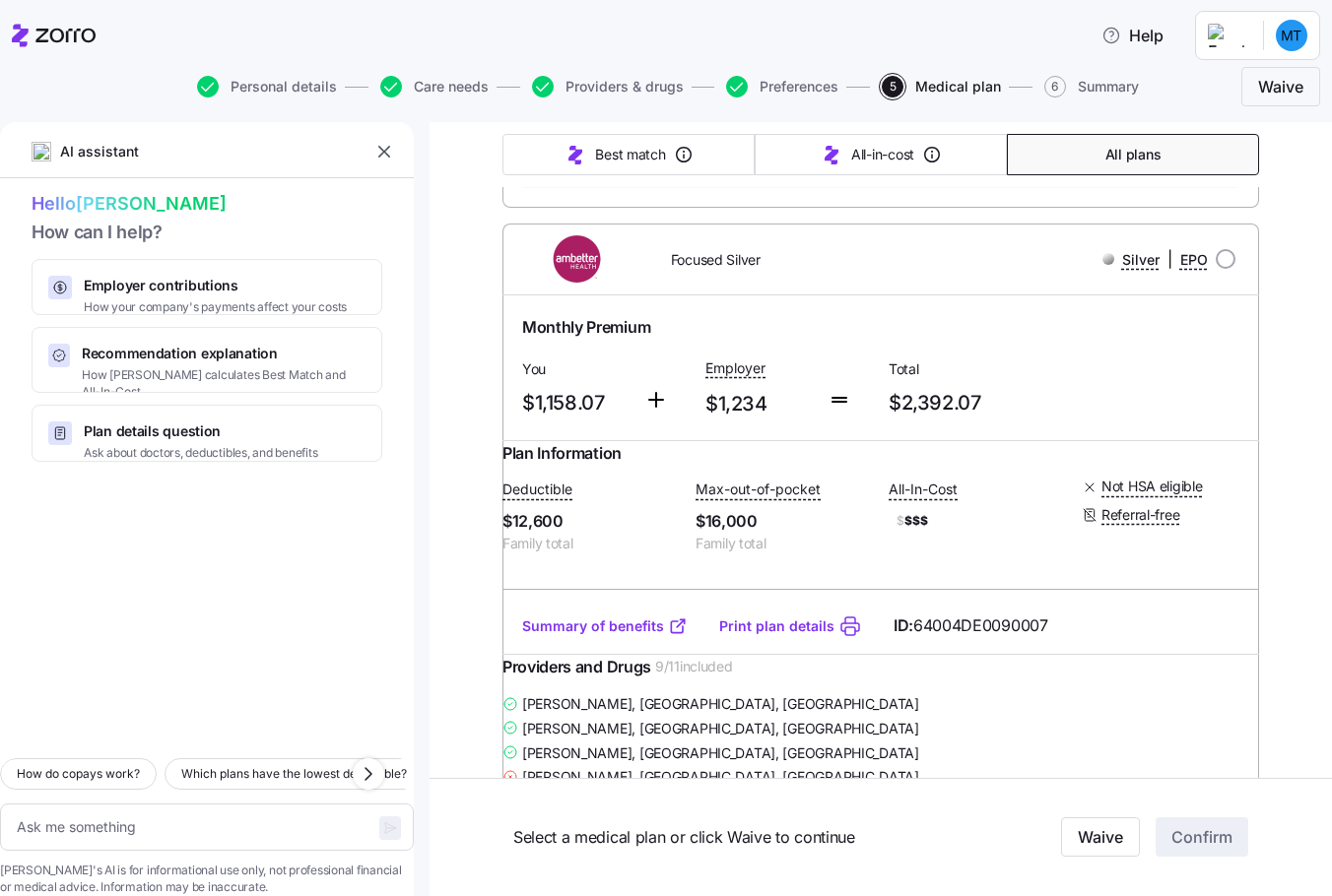
scroll to position [5205, 0]
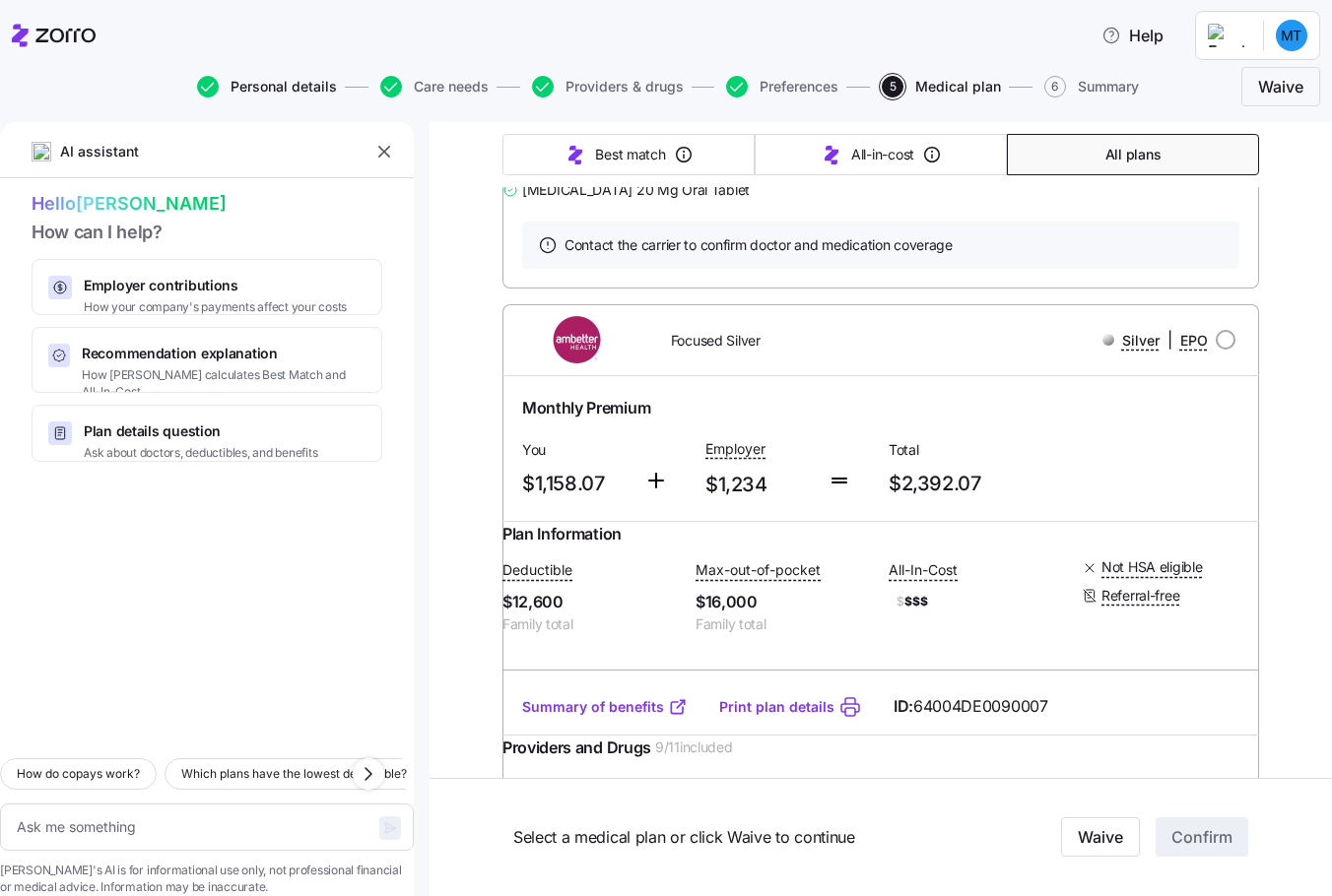
click at [273, 88] on span "Personal details" at bounding box center [283, 87] width 107 height 14
type textarea "x"
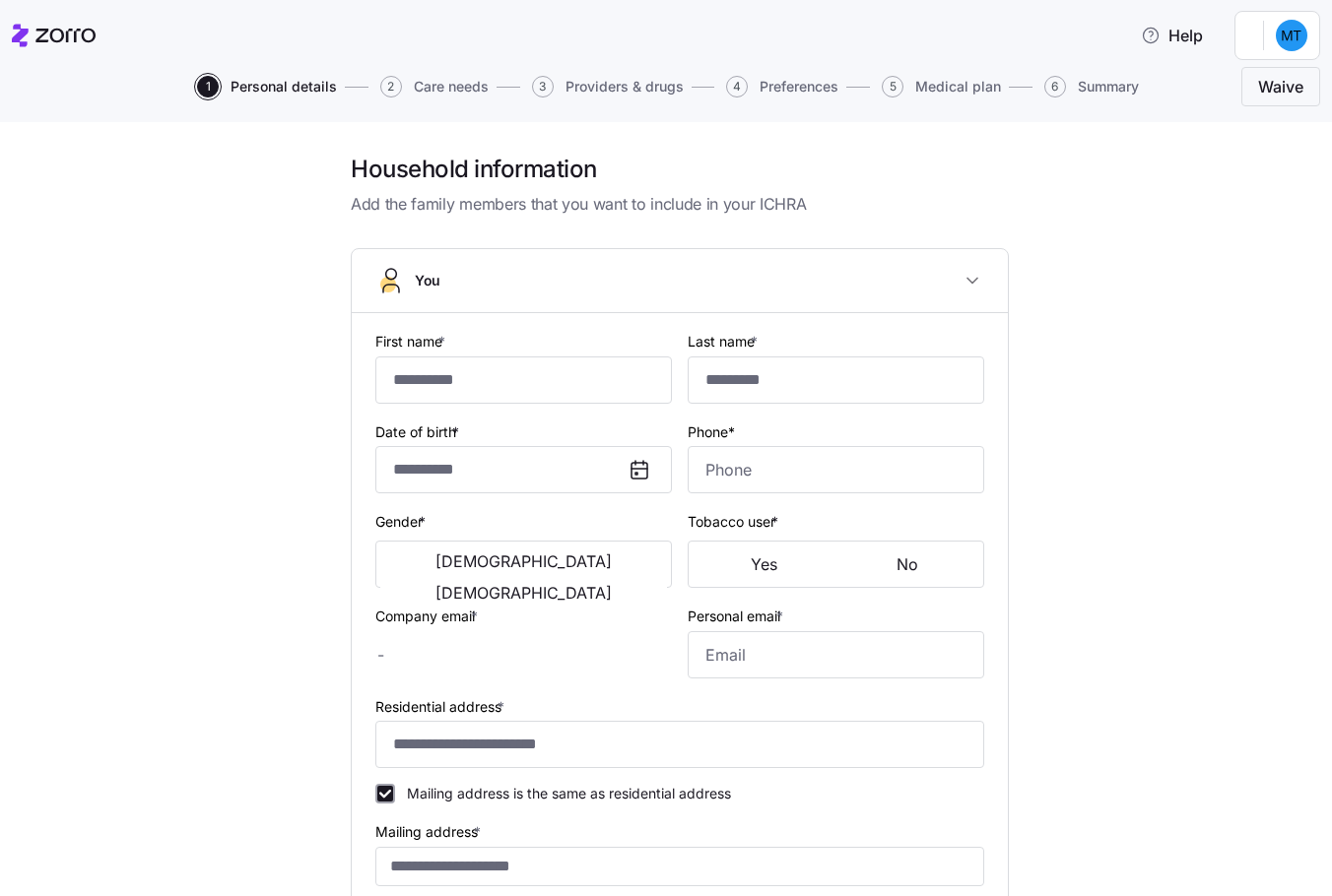
type input "*********"
type input "[PERSON_NAME][EMAIL_ADDRESS][PERSON_NAME][DOMAIN_NAME]"
type input "[EMAIL_ADDRESS][DOMAIN_NAME]"
type input "**********"
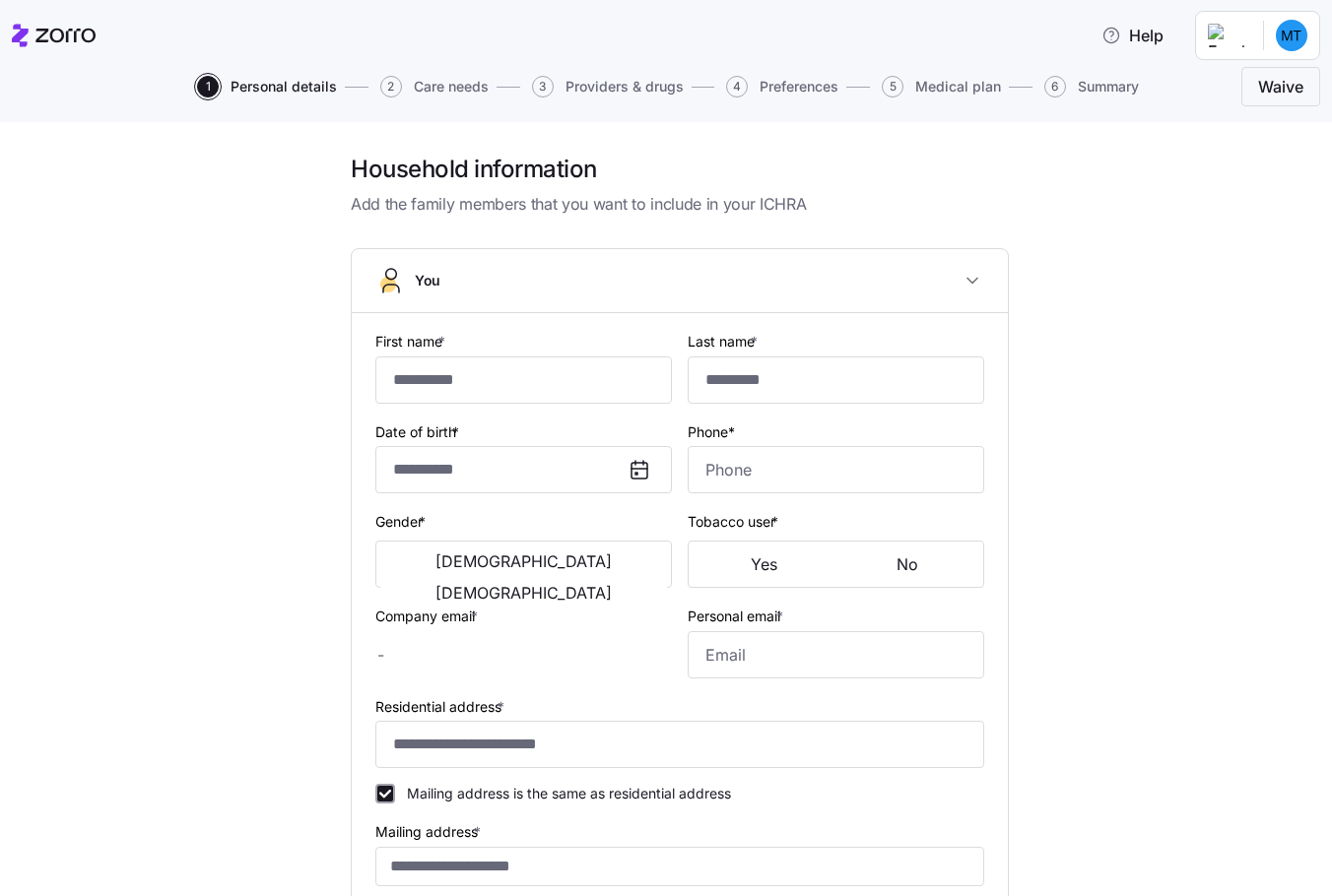
checkbox input "true"
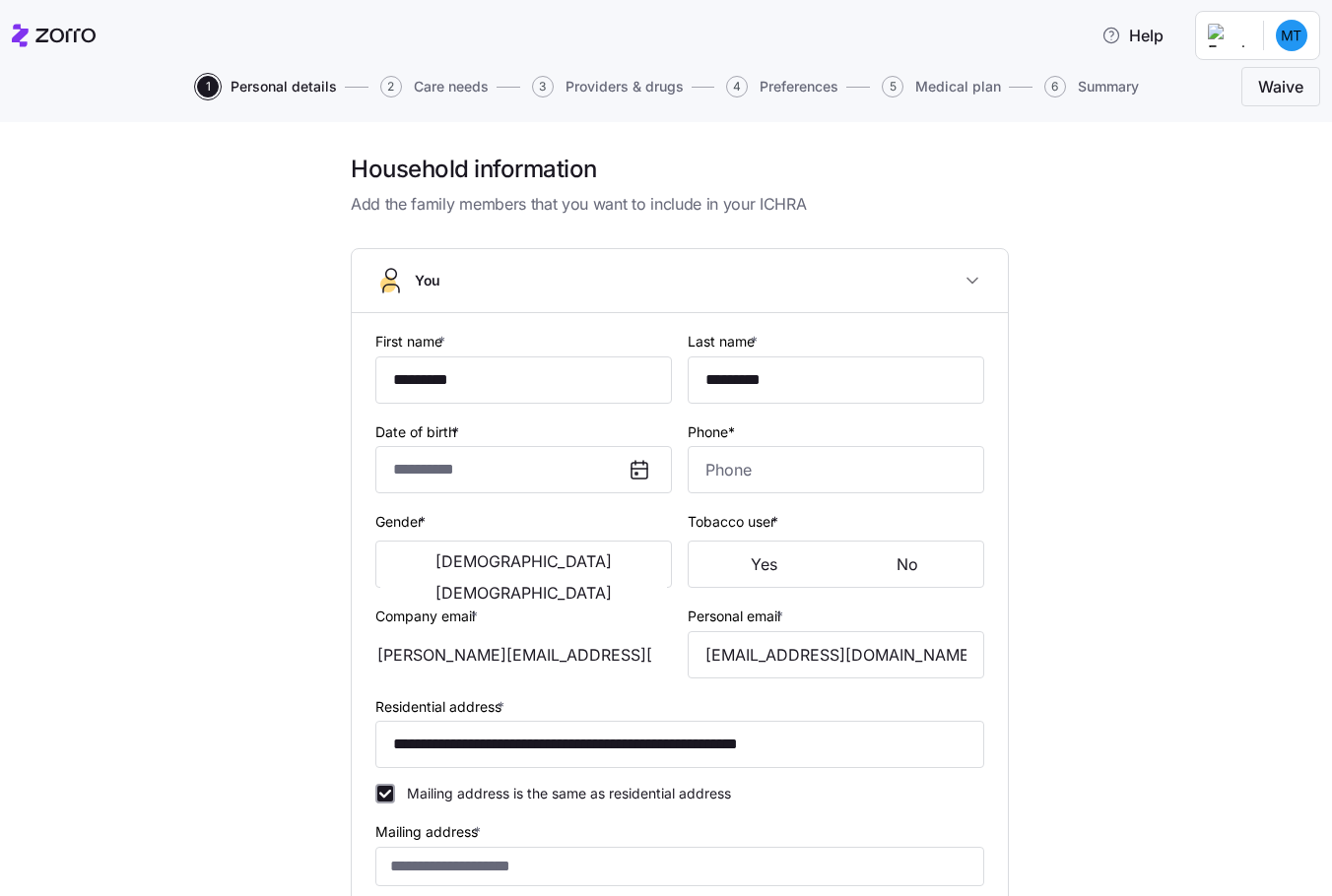
type input "**********"
type input "[PHONE_NUMBER]"
type input "[DEMOGRAPHIC_DATA] citizen"
type input "Married"
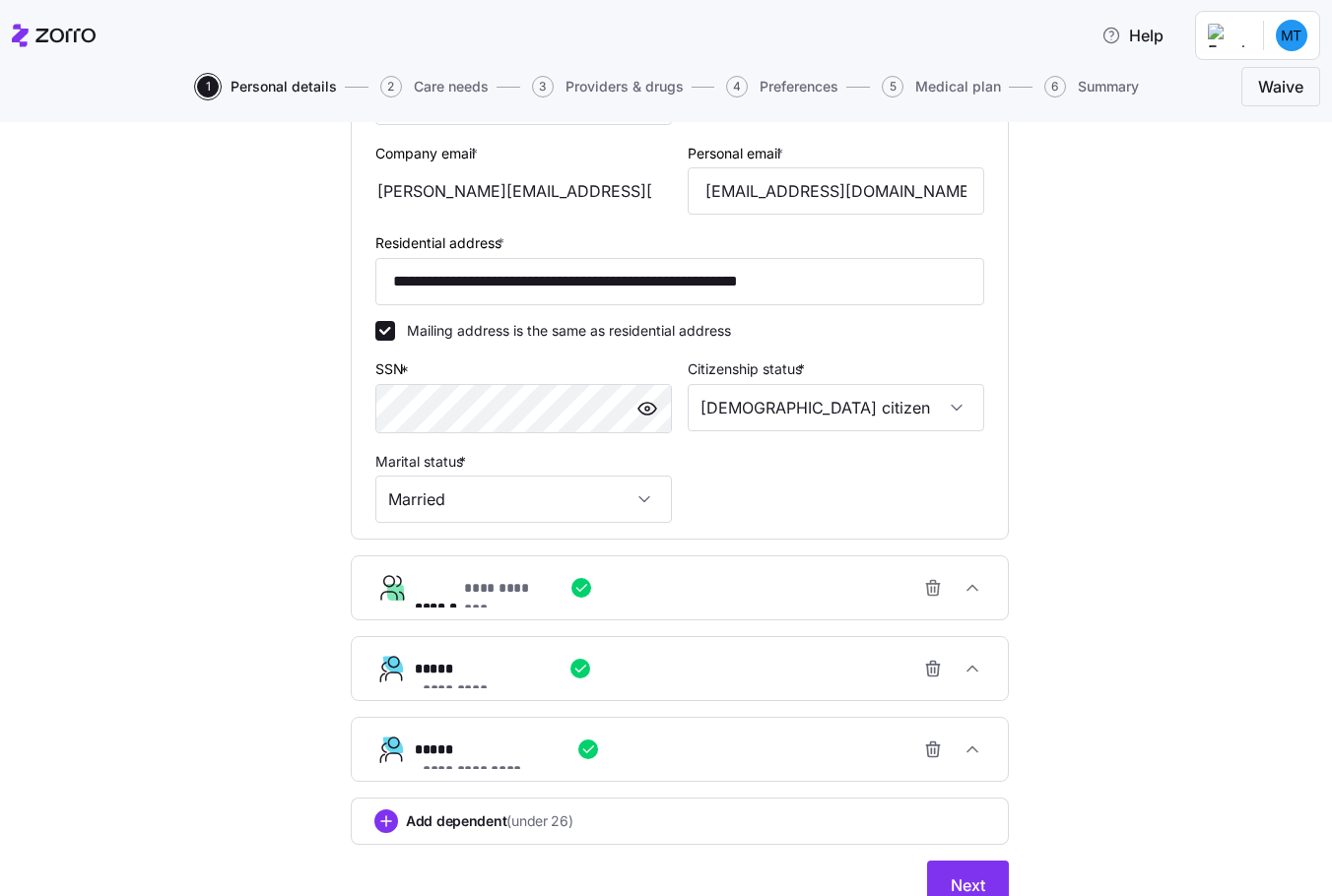
scroll to position [642, 0]
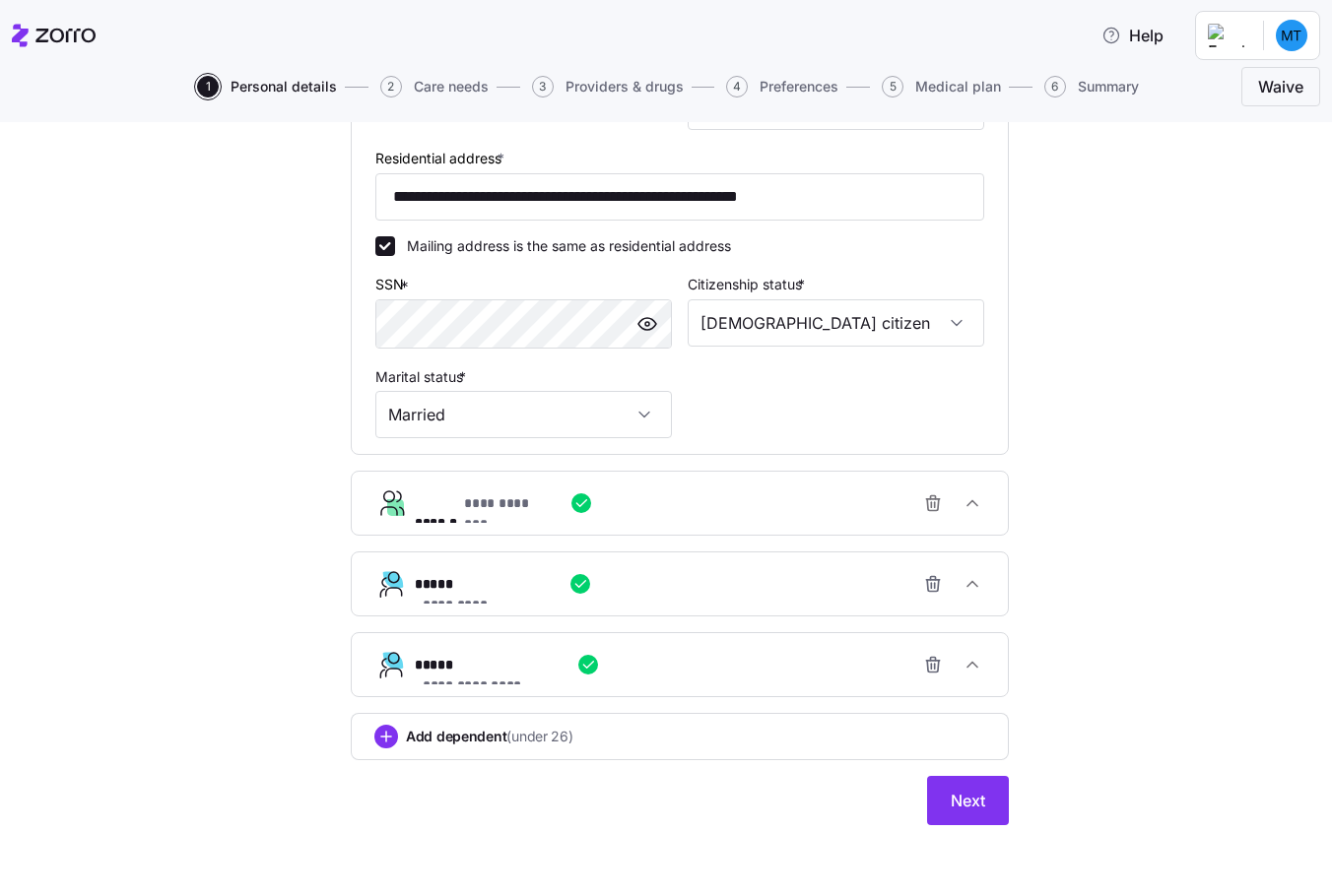
click at [578, 507] on icon "button" at bounding box center [581, 503] width 16 height 16
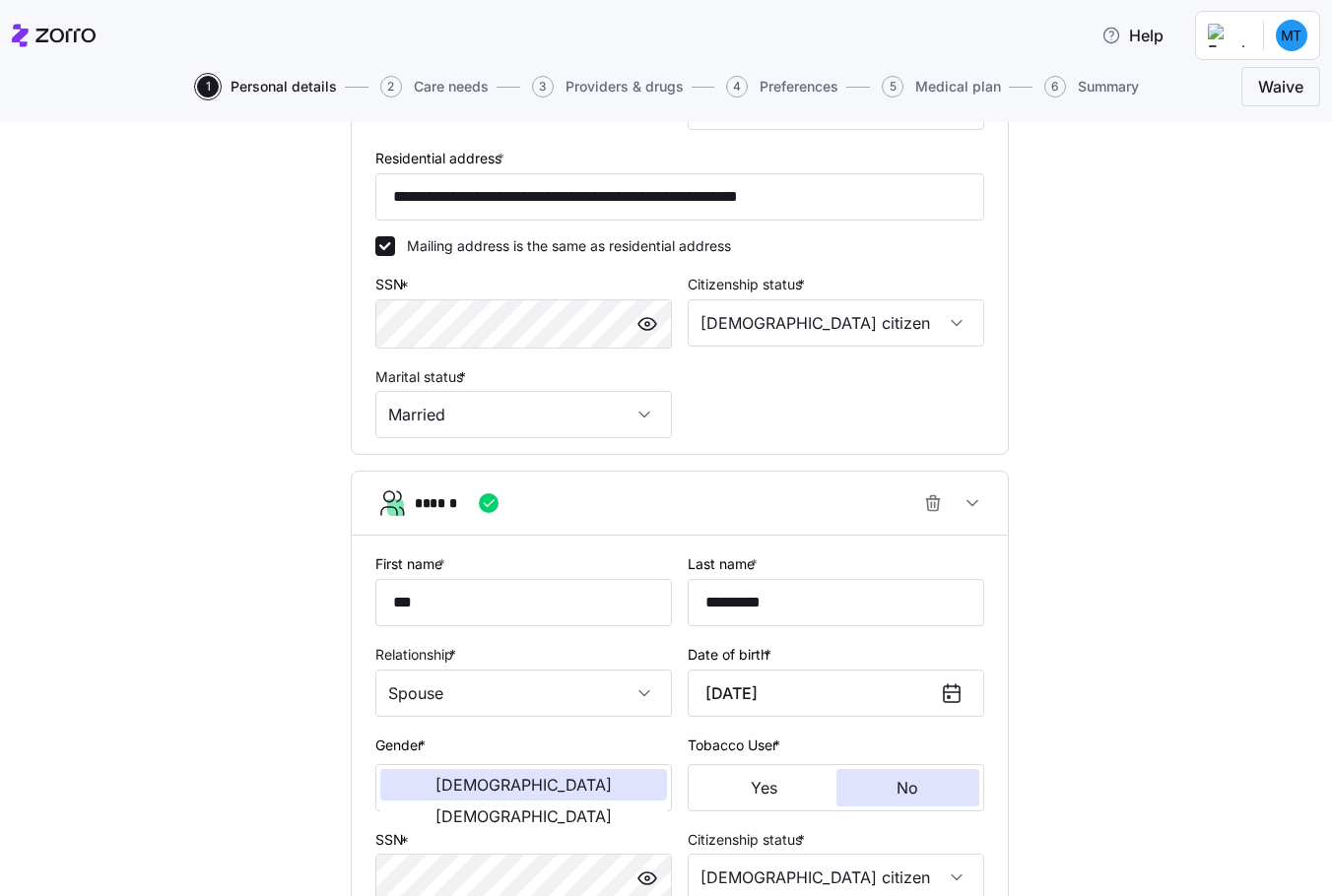
click at [486, 499] on icon "button" at bounding box center [489, 503] width 16 height 16
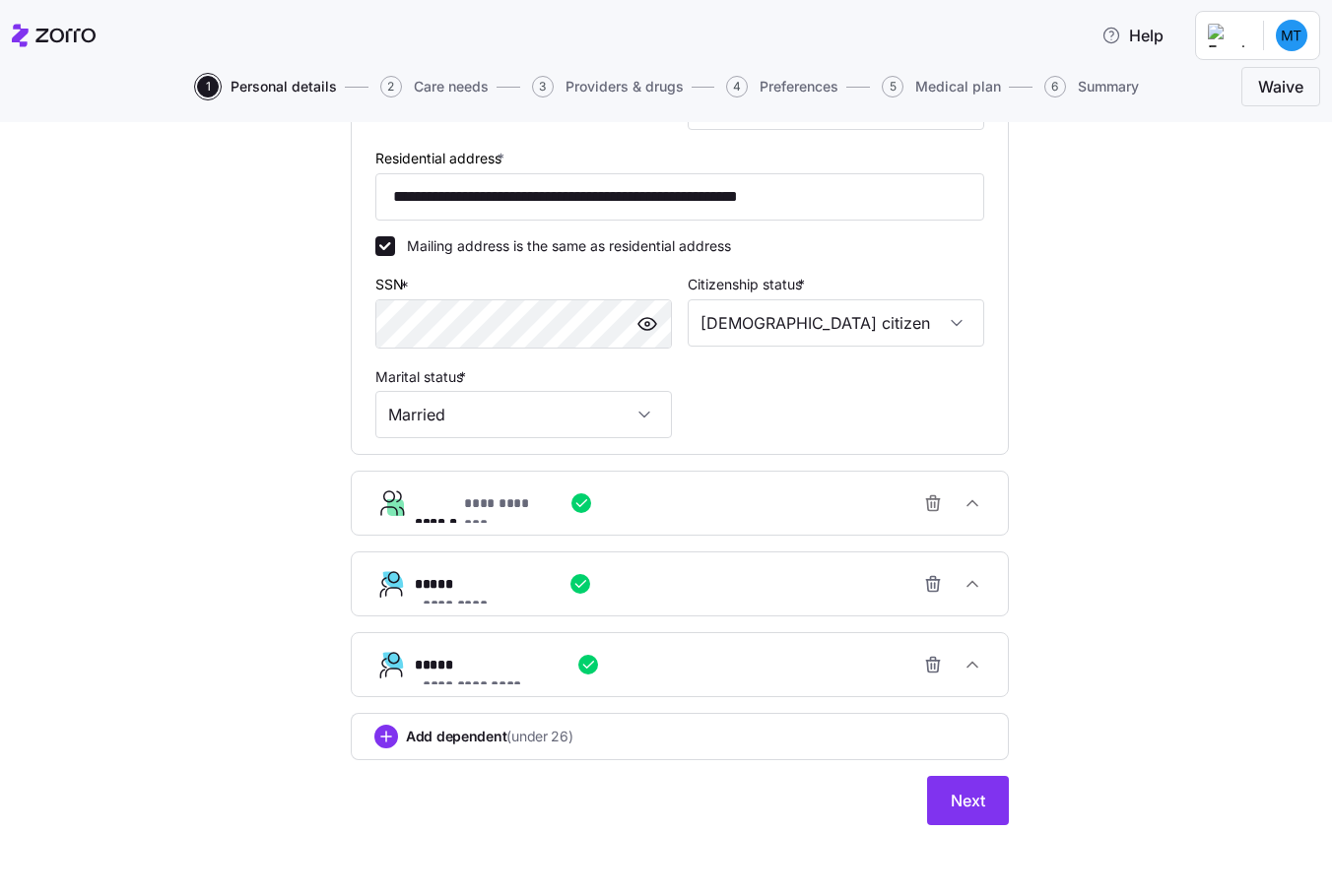
click at [573, 499] on icon "button" at bounding box center [581, 503] width 16 height 16
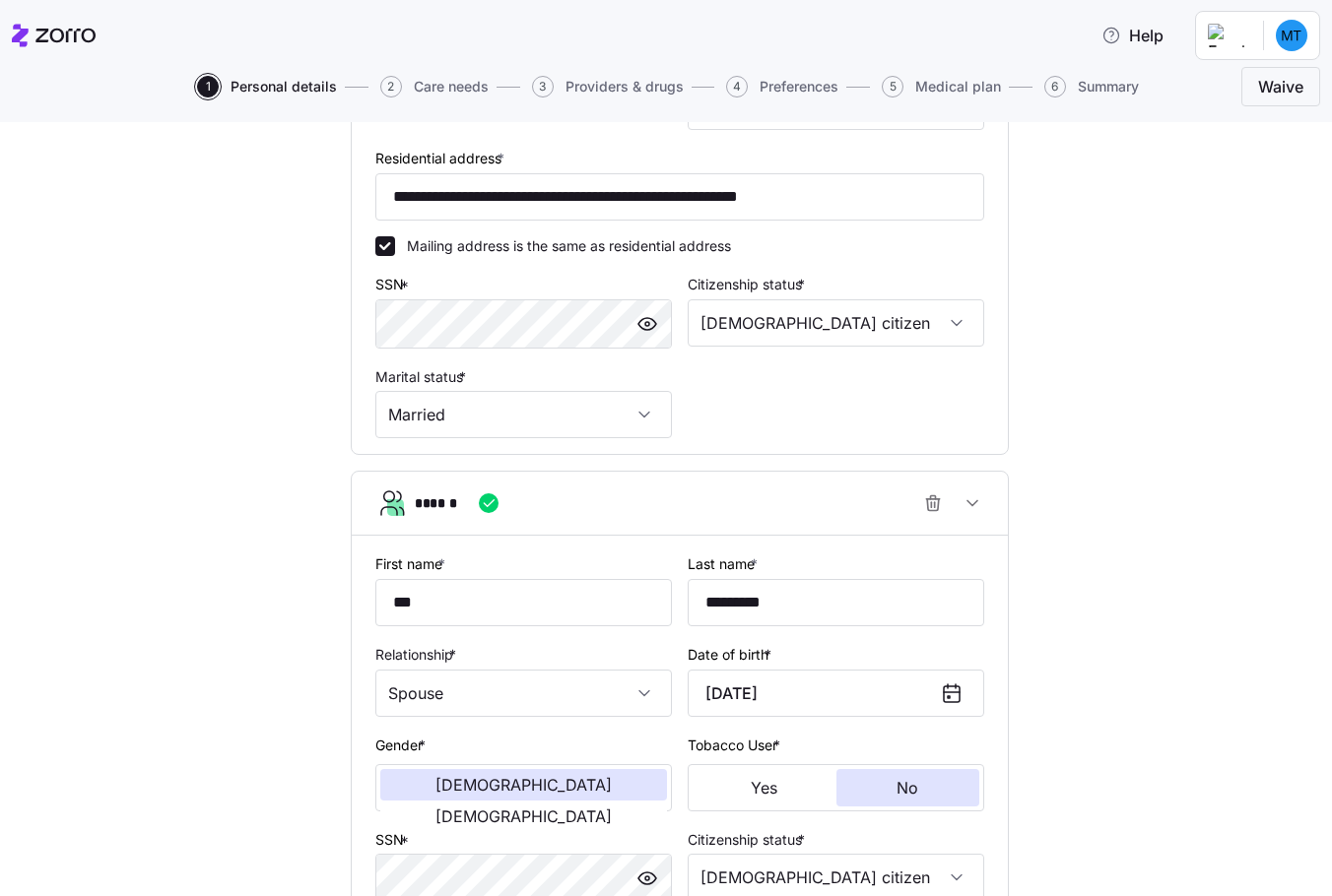
click at [569, 499] on div "******" at bounding box center [688, 503] width 546 height 40
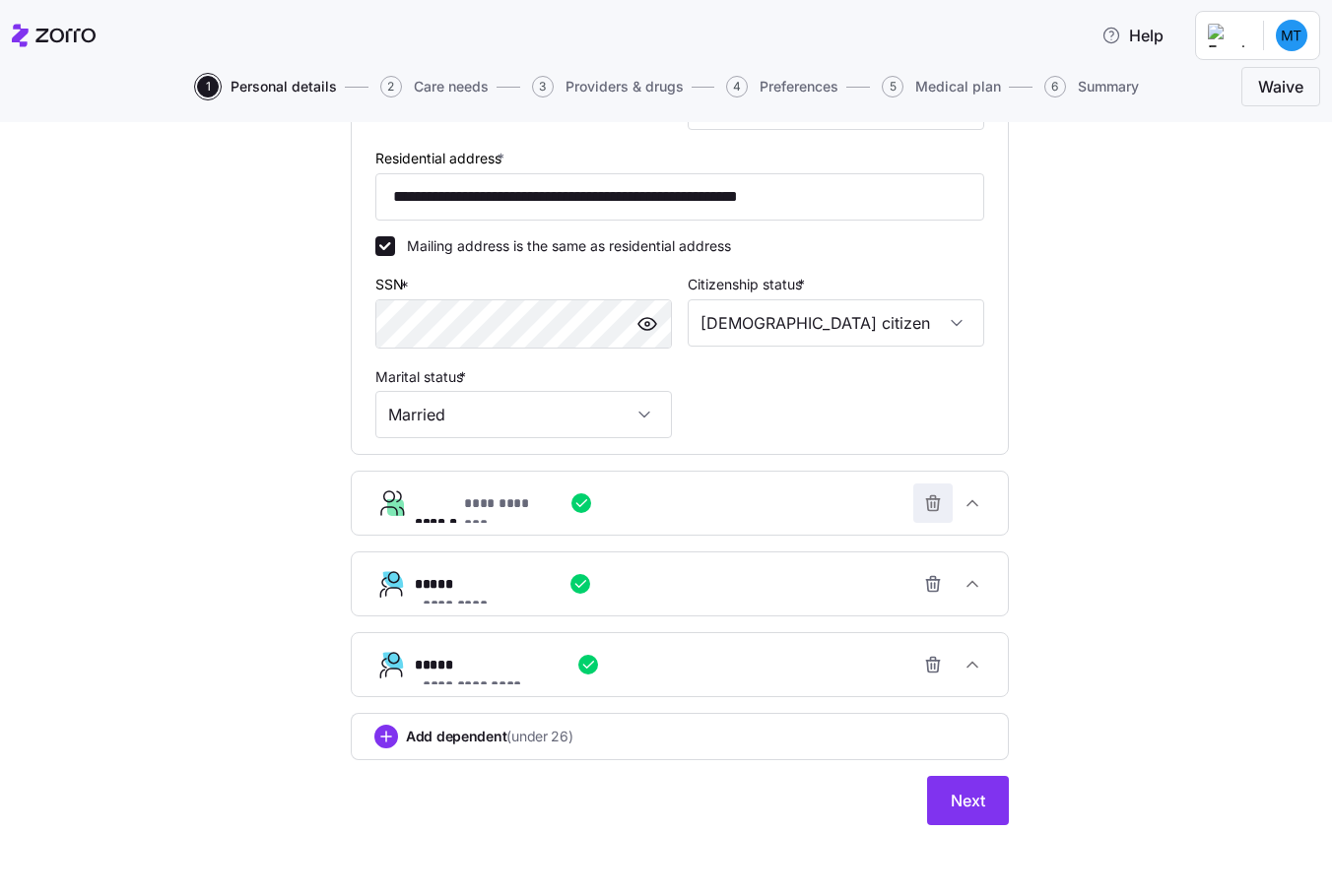
click at [923, 496] on icon "button" at bounding box center [933, 503] width 20 height 20
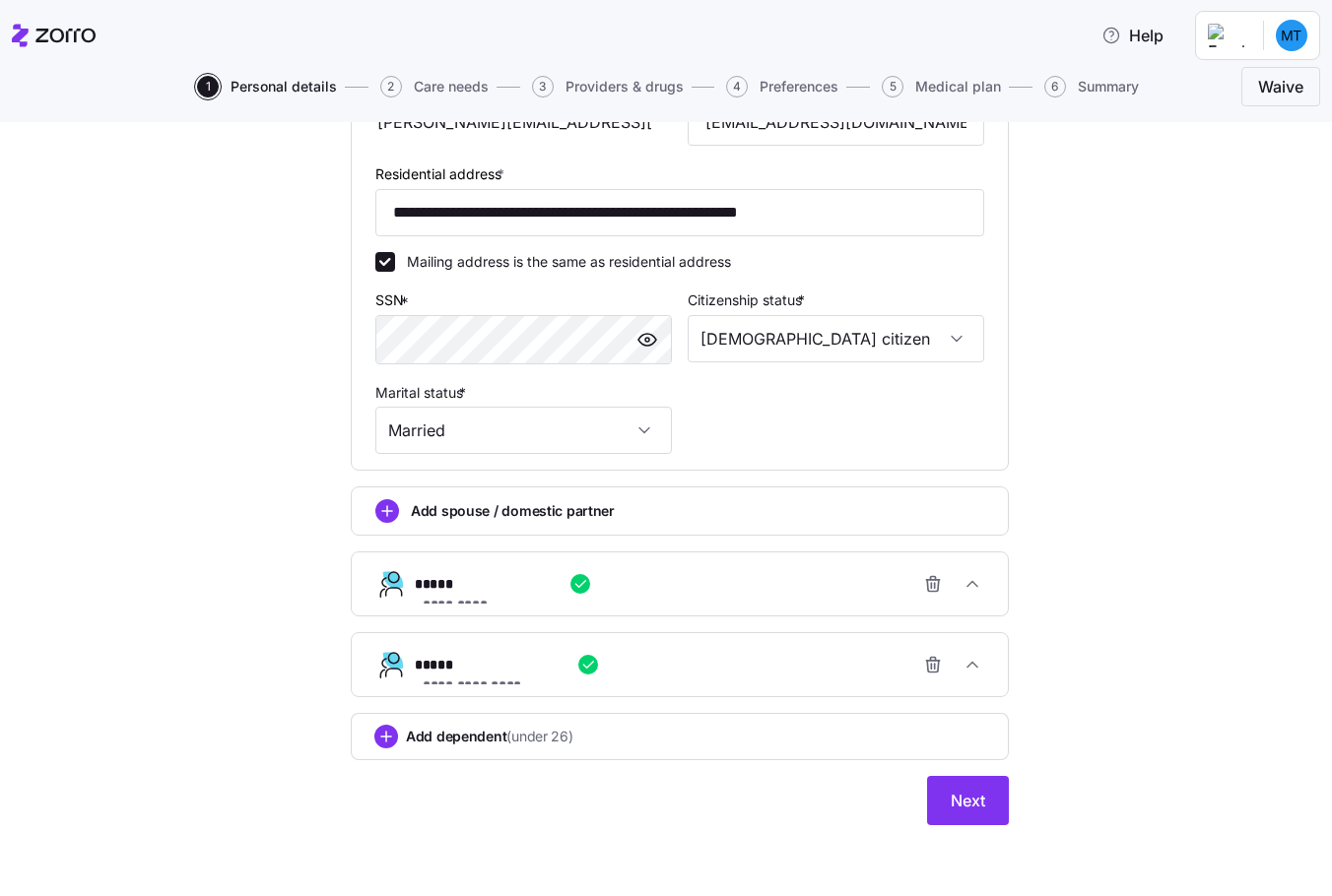
scroll to position [627, 0]
click at [383, 511] on icon "add icon" at bounding box center [388, 511] width 10 height 0
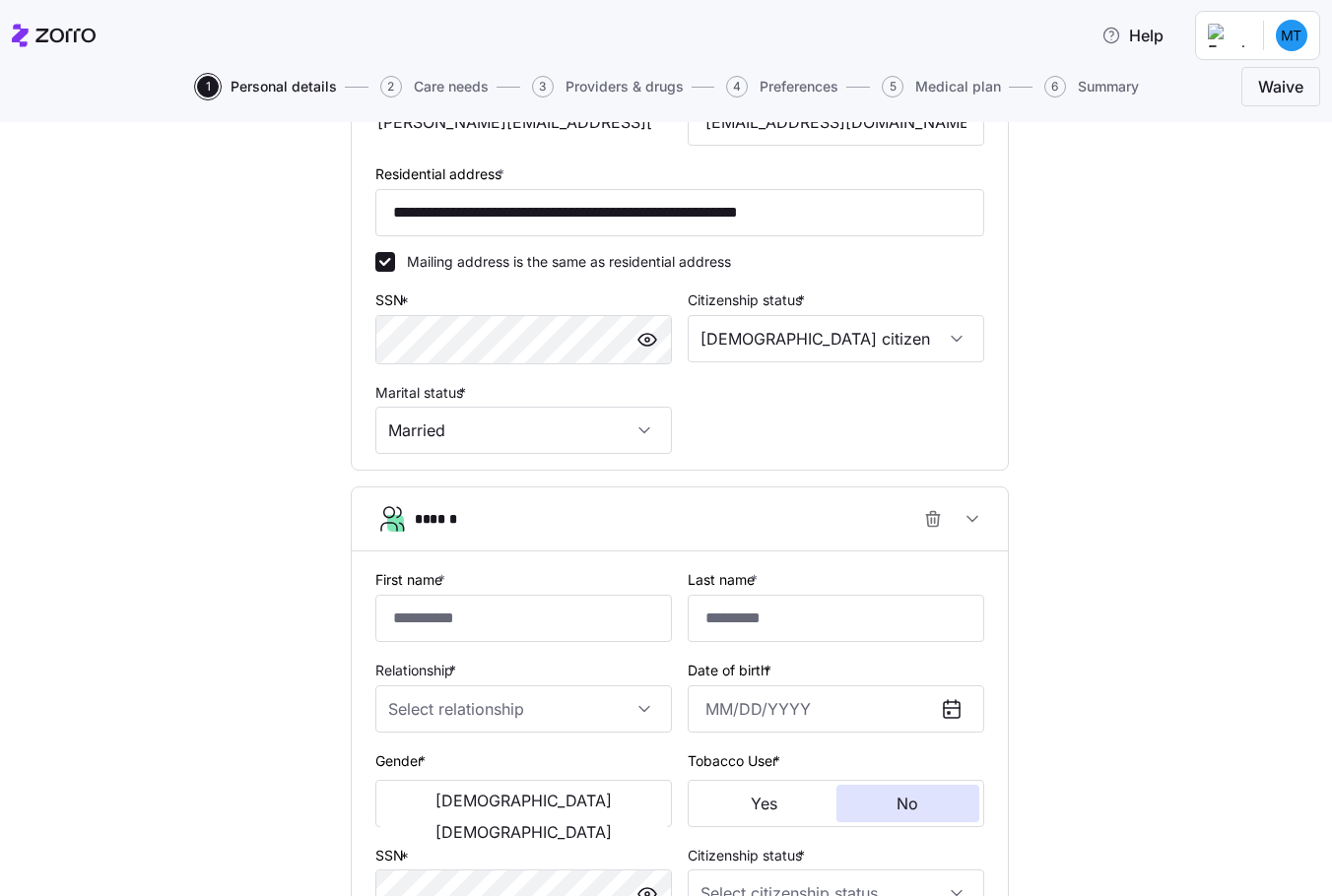
scroll to position [642, 0]
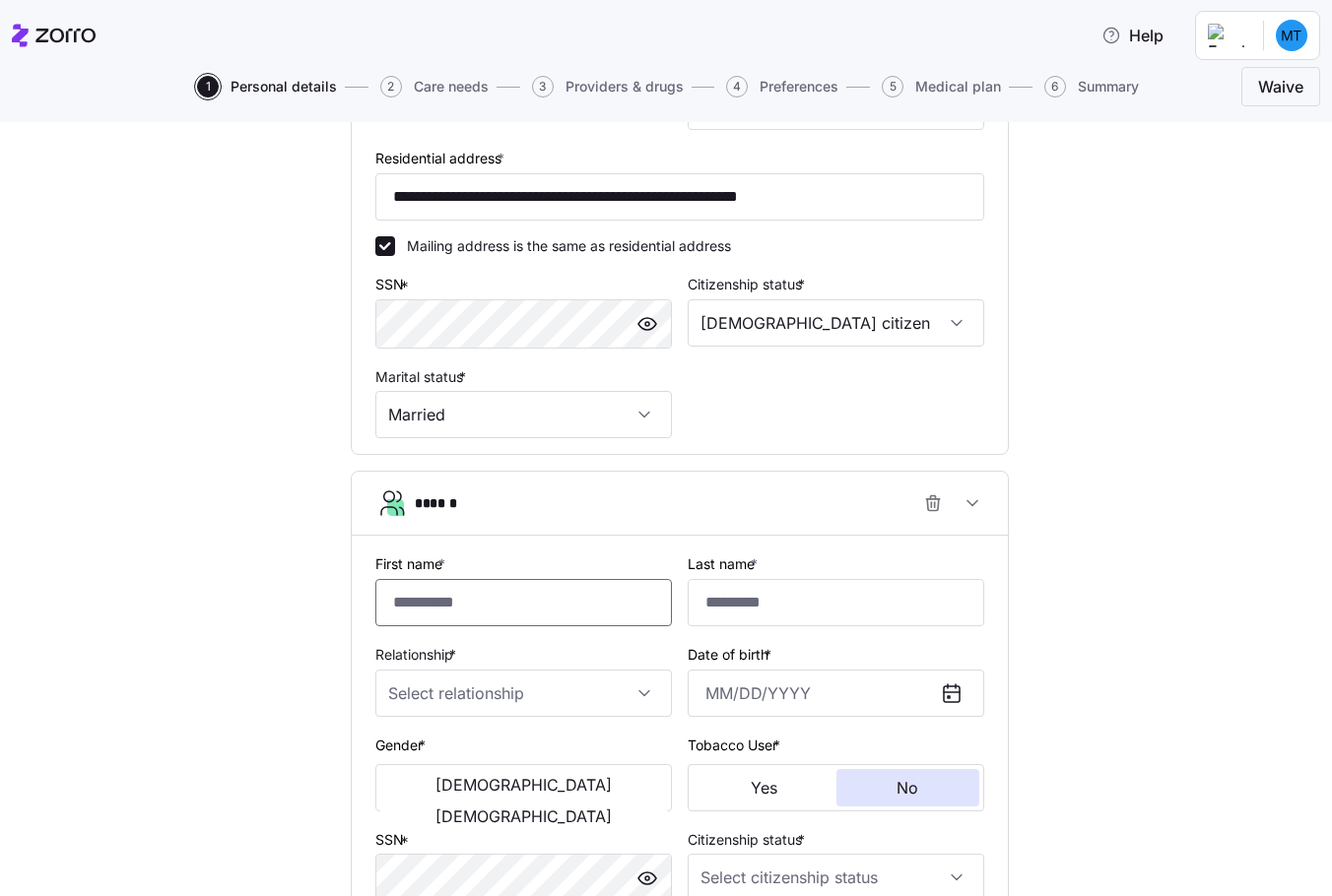
click at [422, 612] on input "First name *" at bounding box center [524, 602] width 297 height 47
type input "***"
type input "*********"
type input "[DATE]"
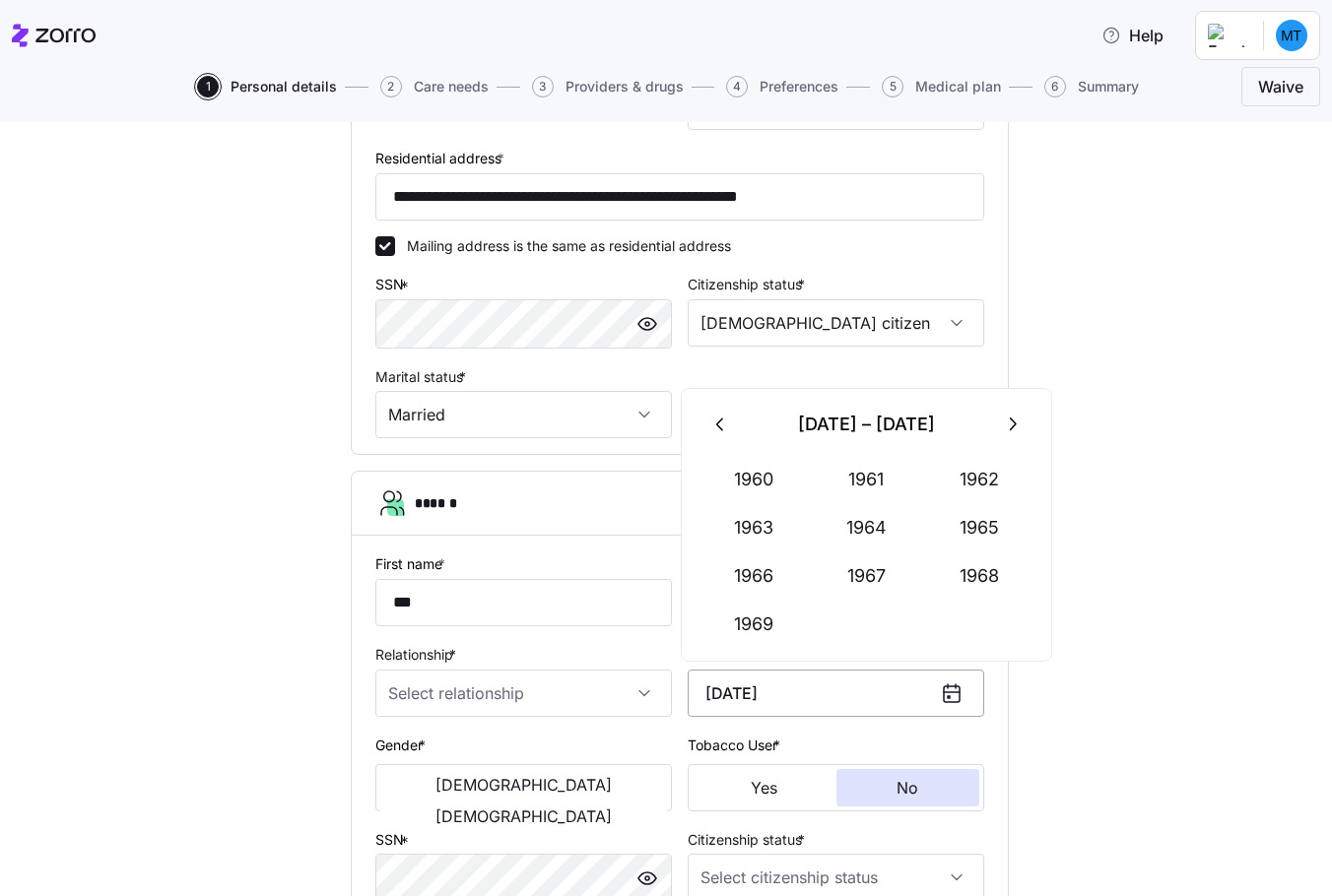
click at [815, 696] on input "[DATE]" at bounding box center [836, 693] width 297 height 47
click at [521, 693] on input "Relationship *" at bounding box center [524, 693] width 297 height 47
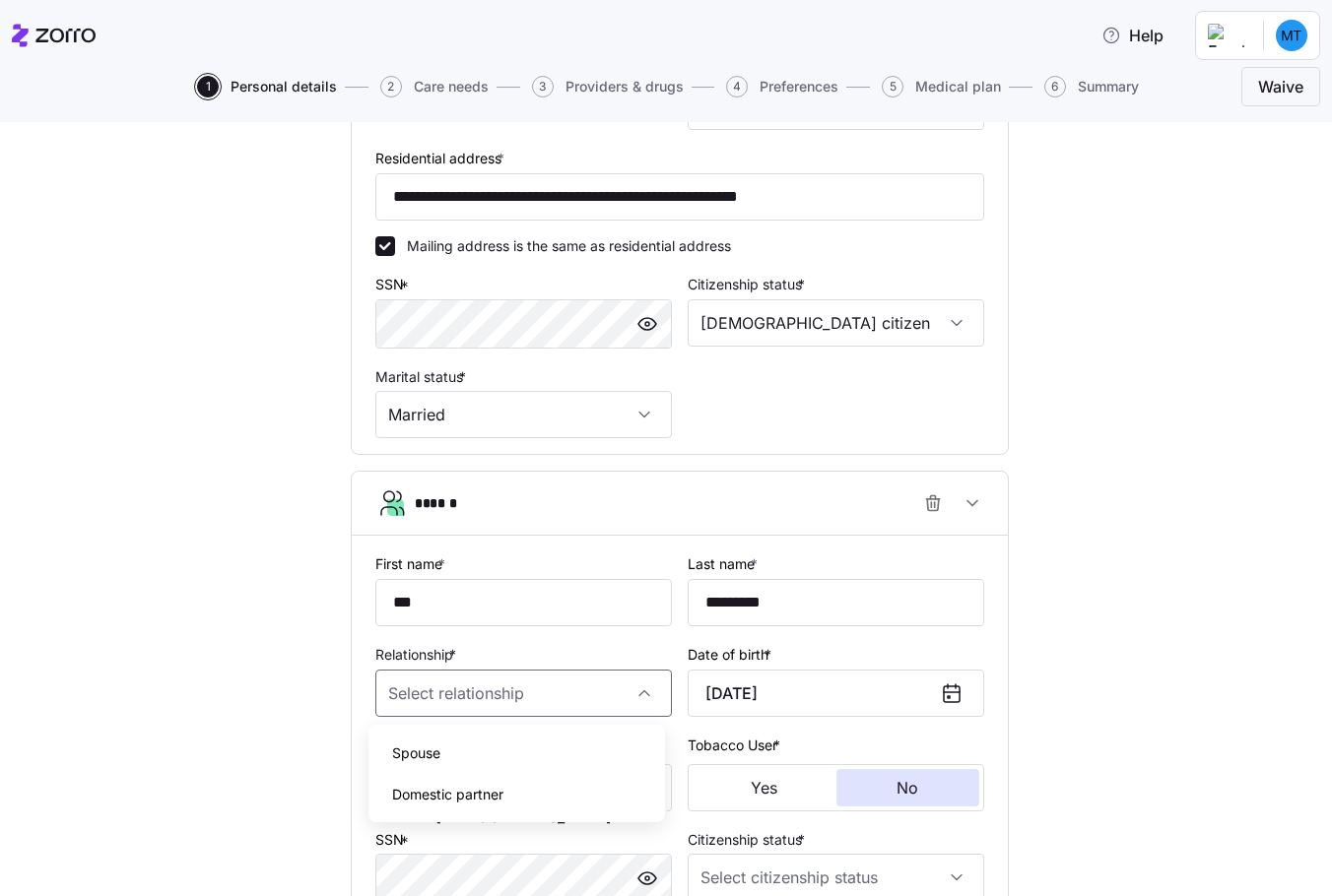
click at [435, 751] on span "Spouse" at bounding box center [416, 753] width 48 height 22
type input "Spouse"
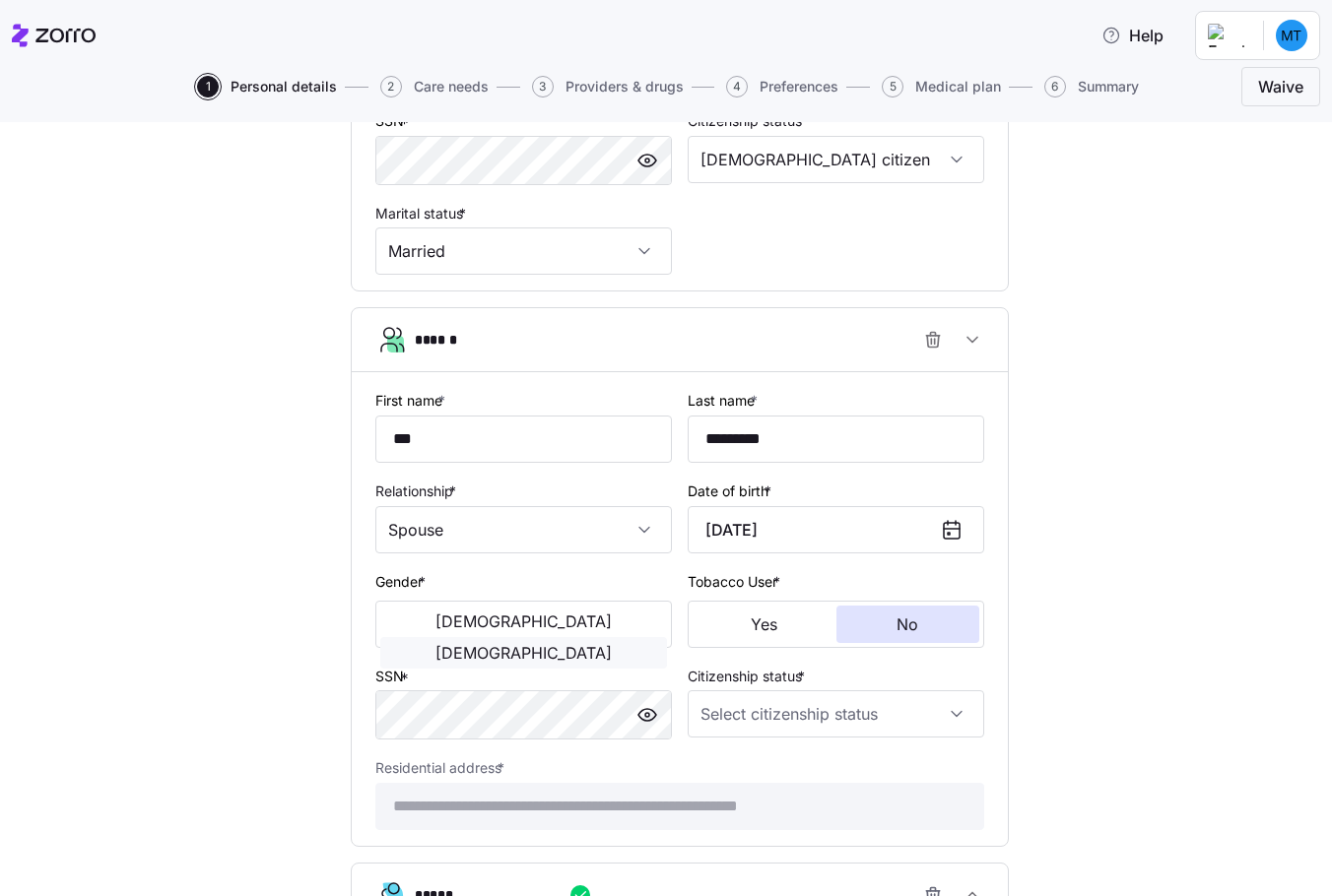
scroll to position [839, 0]
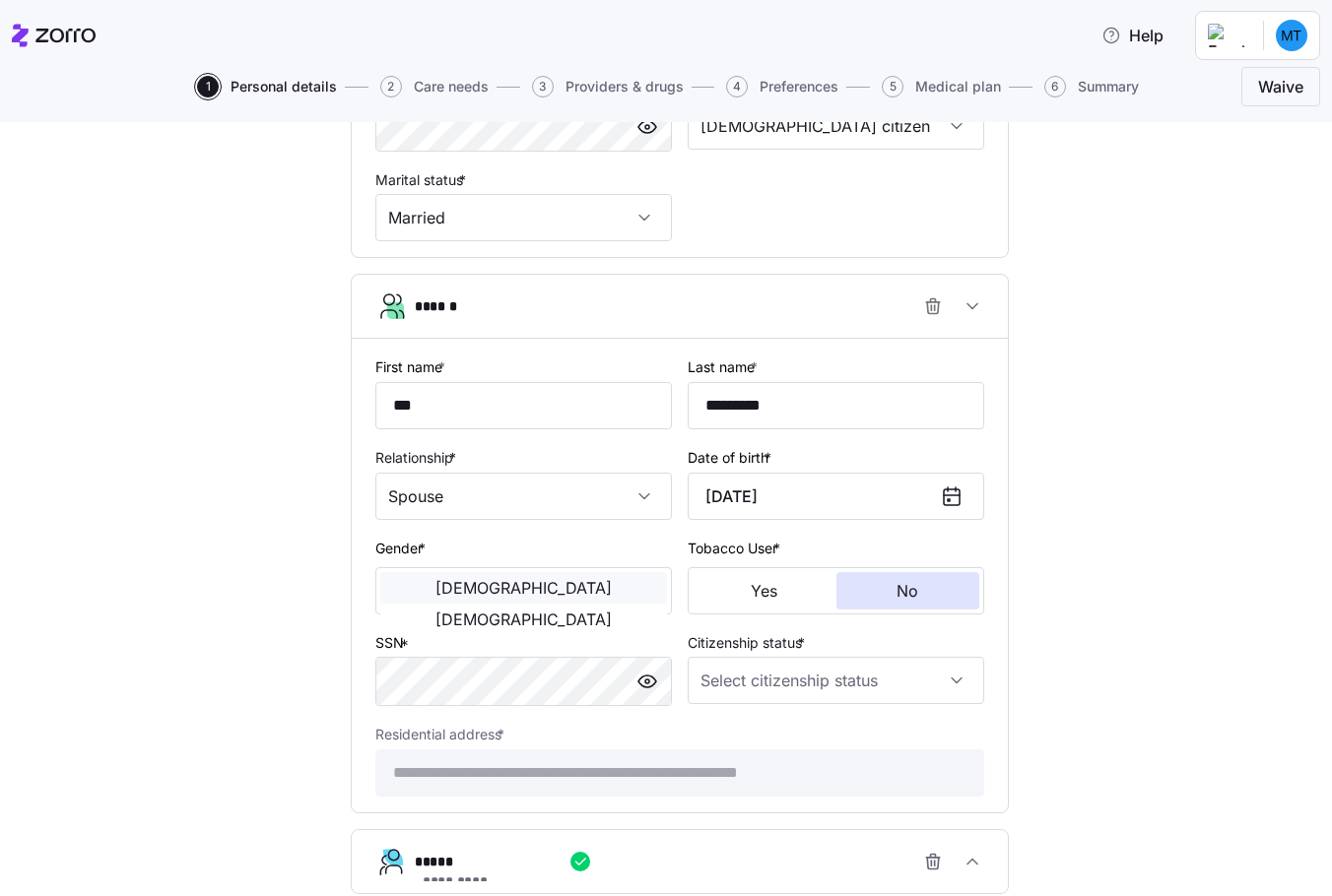
click at [463, 588] on span "[DEMOGRAPHIC_DATA]" at bounding box center [523, 588] width 176 height 16
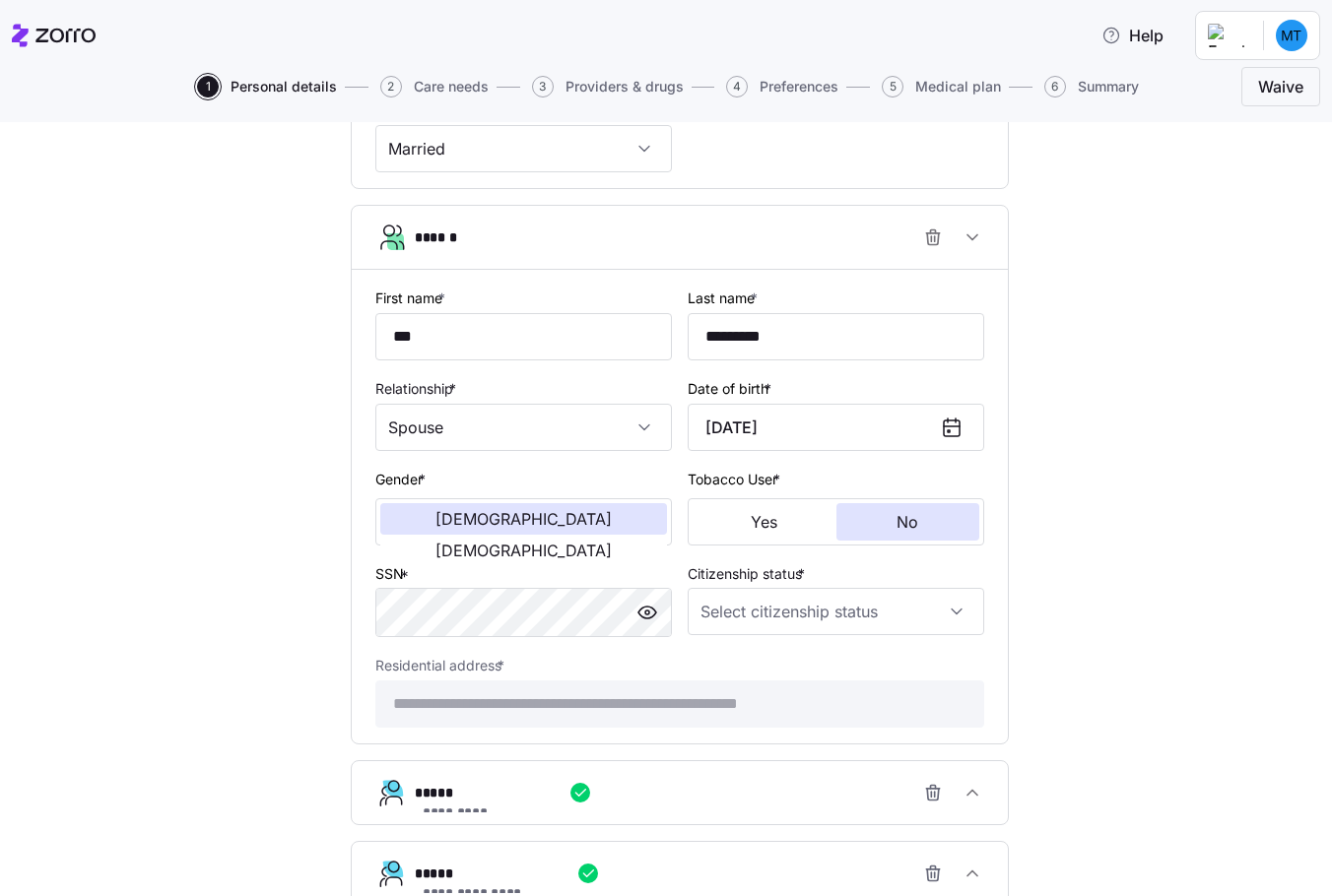
scroll to position [938, 0]
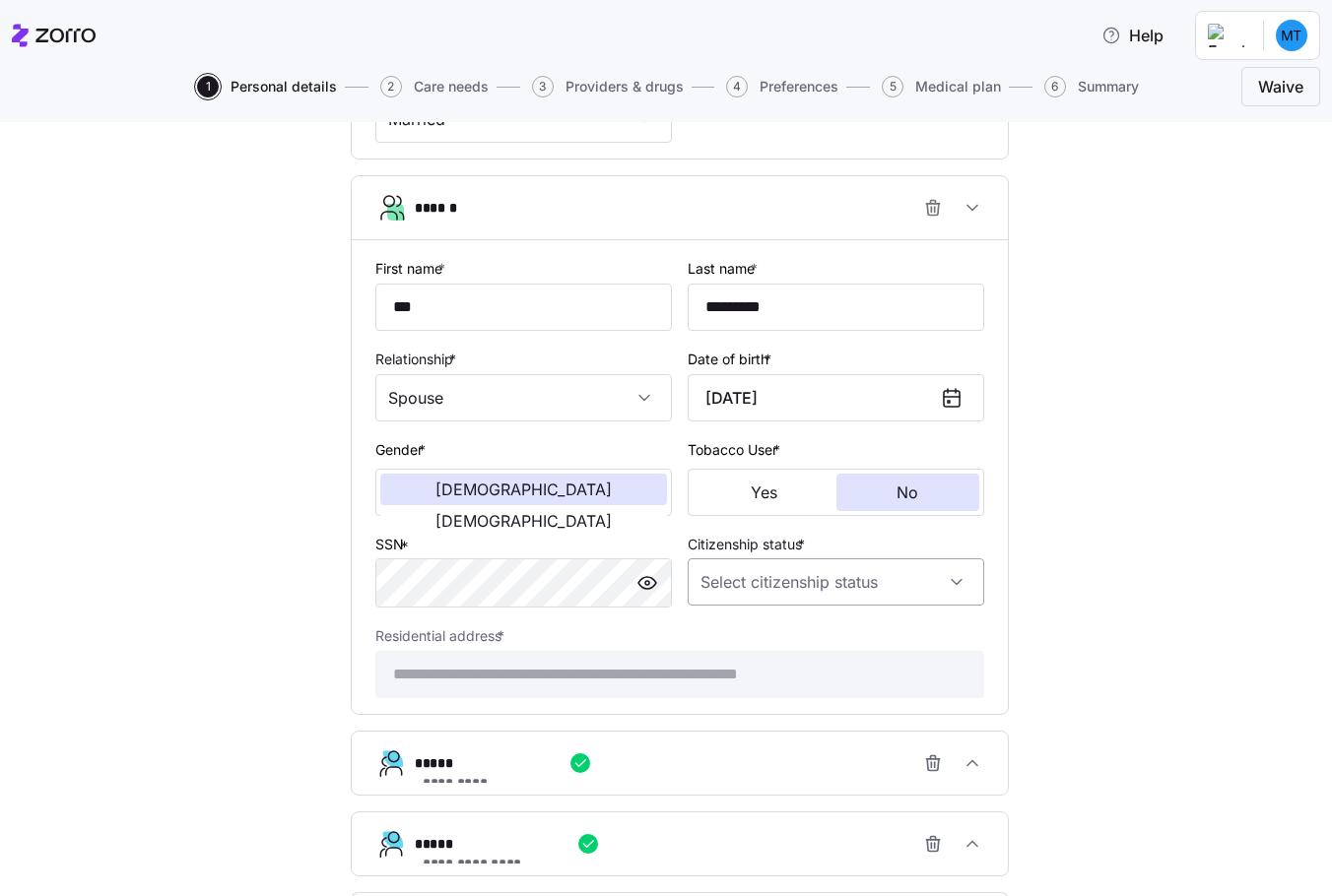
click at [887, 578] on input "Citizenship status *" at bounding box center [836, 581] width 297 height 47
click at [795, 641] on div "[DEMOGRAPHIC_DATA] citizen" at bounding box center [830, 643] width 281 height 42
type input "[DEMOGRAPHIC_DATA] citizen"
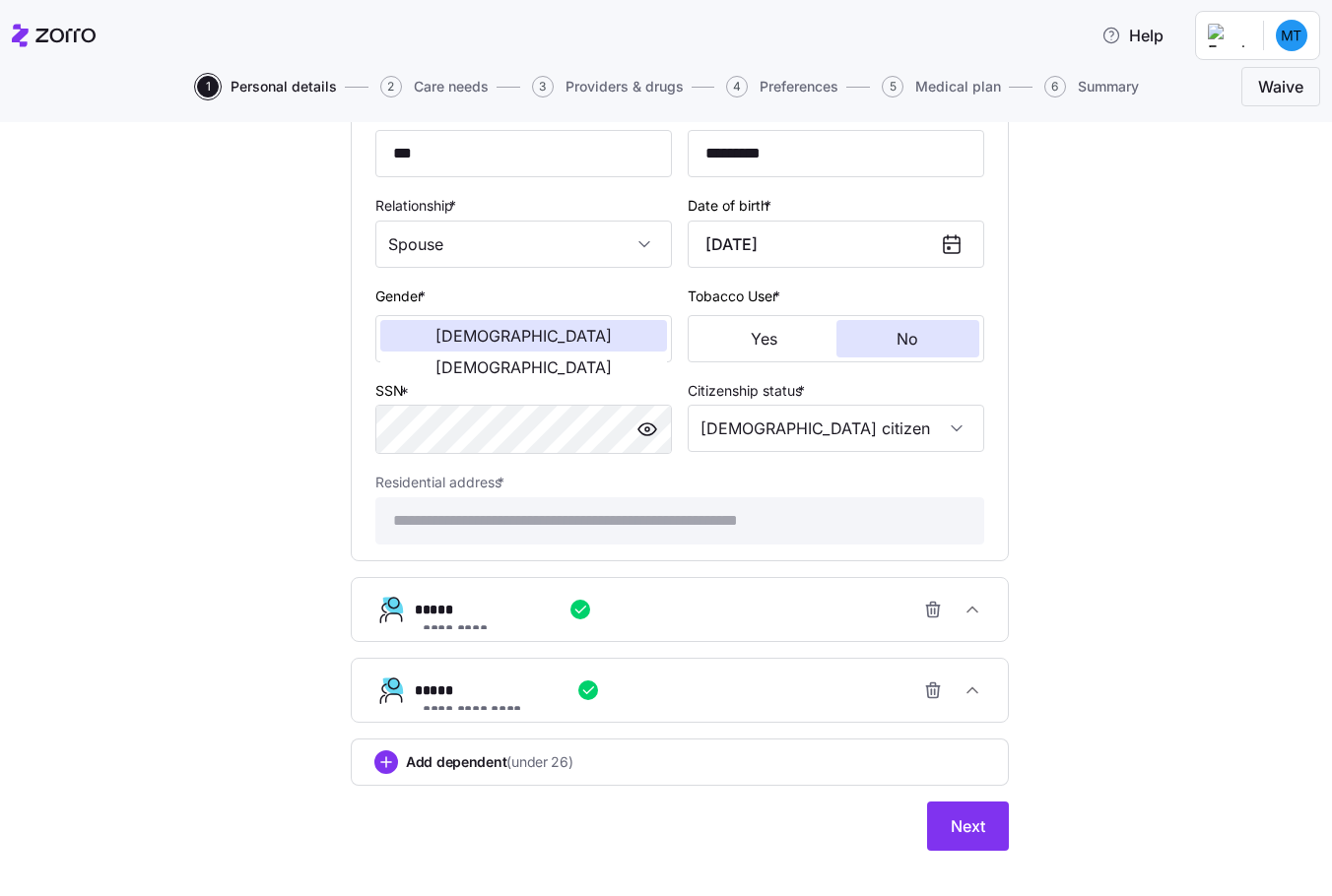
scroll to position [1117, 0]
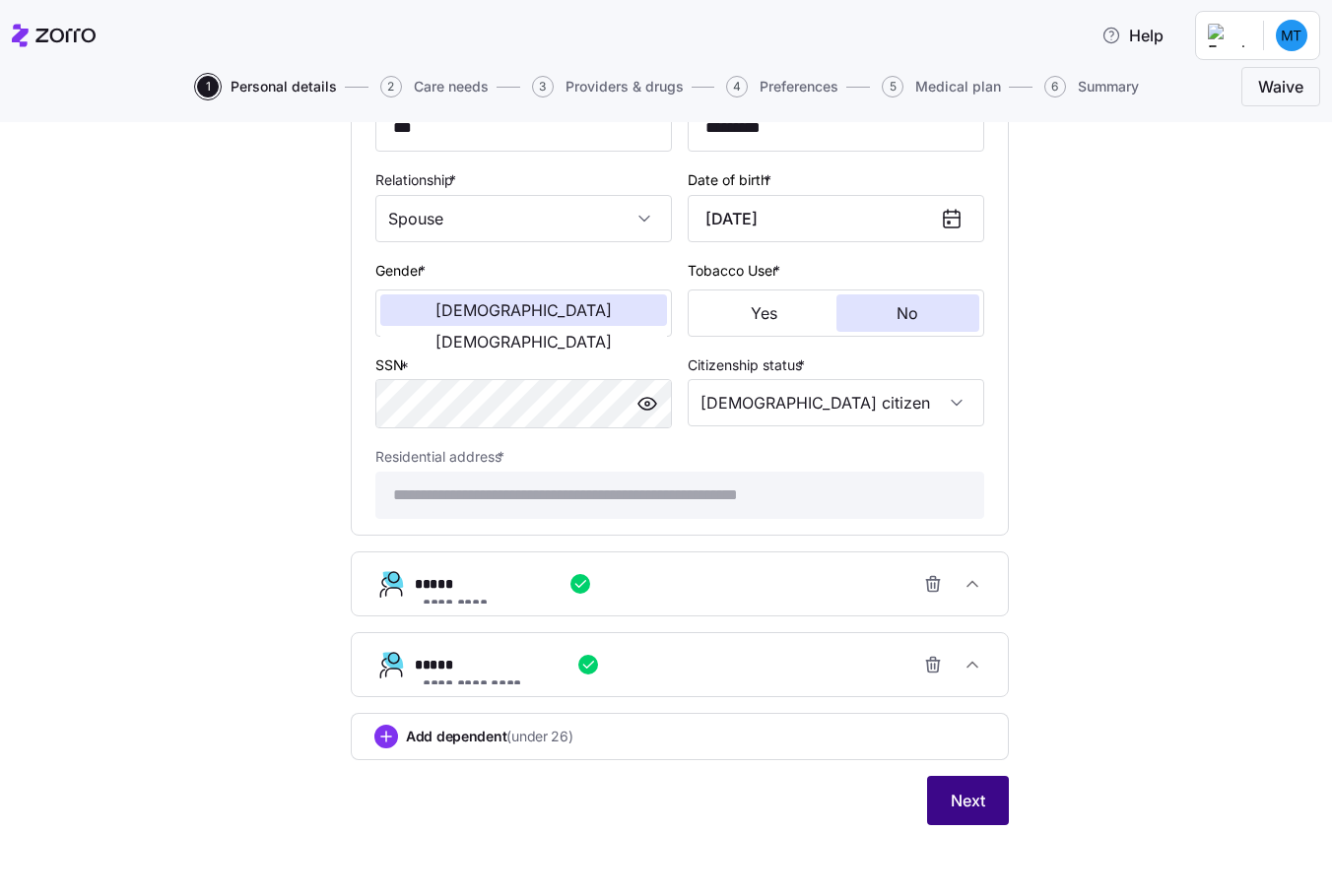
click at [951, 800] on span "Next" at bounding box center [968, 801] width 35 height 24
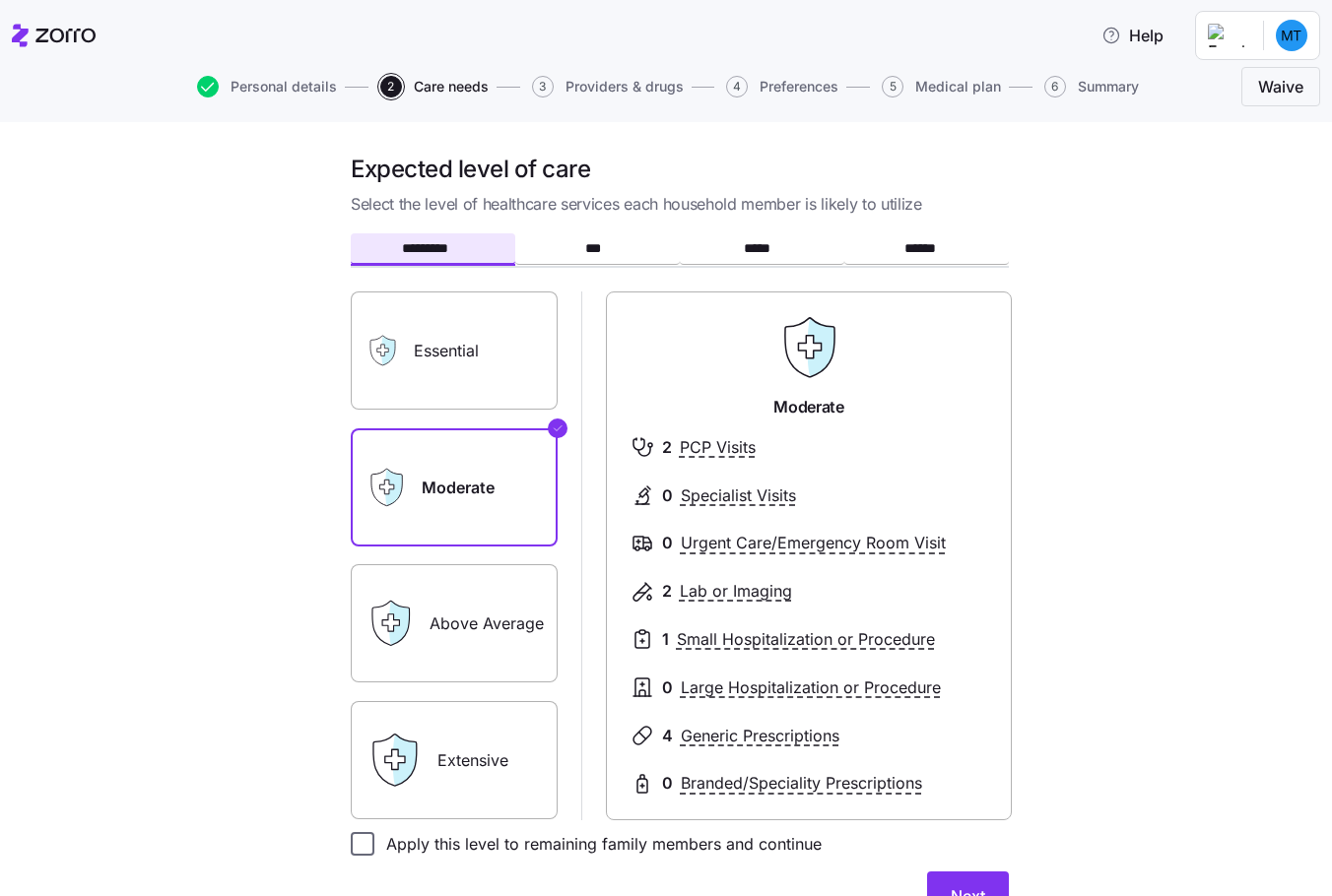
click at [352, 842] on input "Apply this level to remaining family members and continue" at bounding box center [363, 844] width 24 height 24
checkbox input "true"
click at [947, 878] on button "Next" at bounding box center [968, 896] width 82 height 49
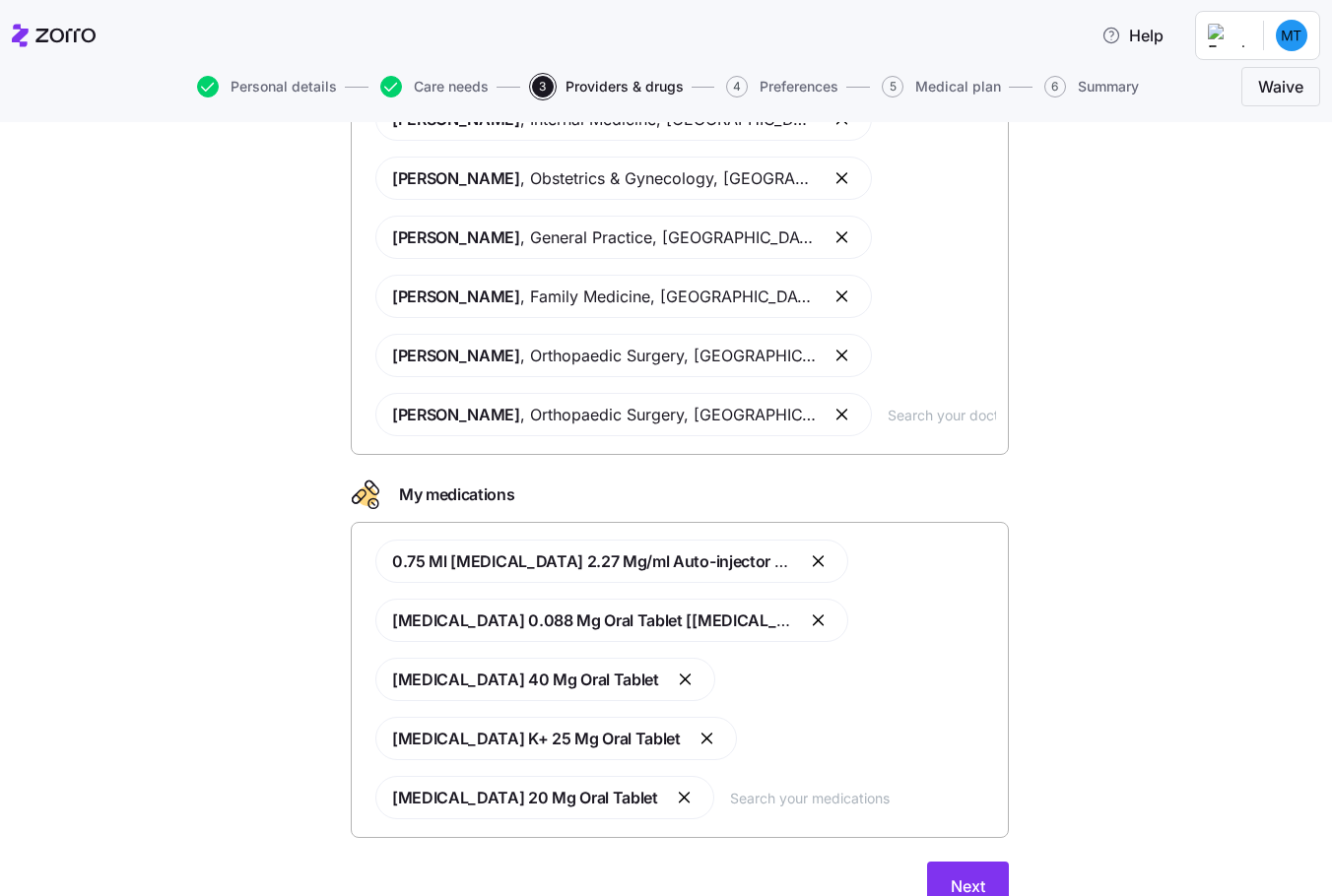
scroll to position [230, 0]
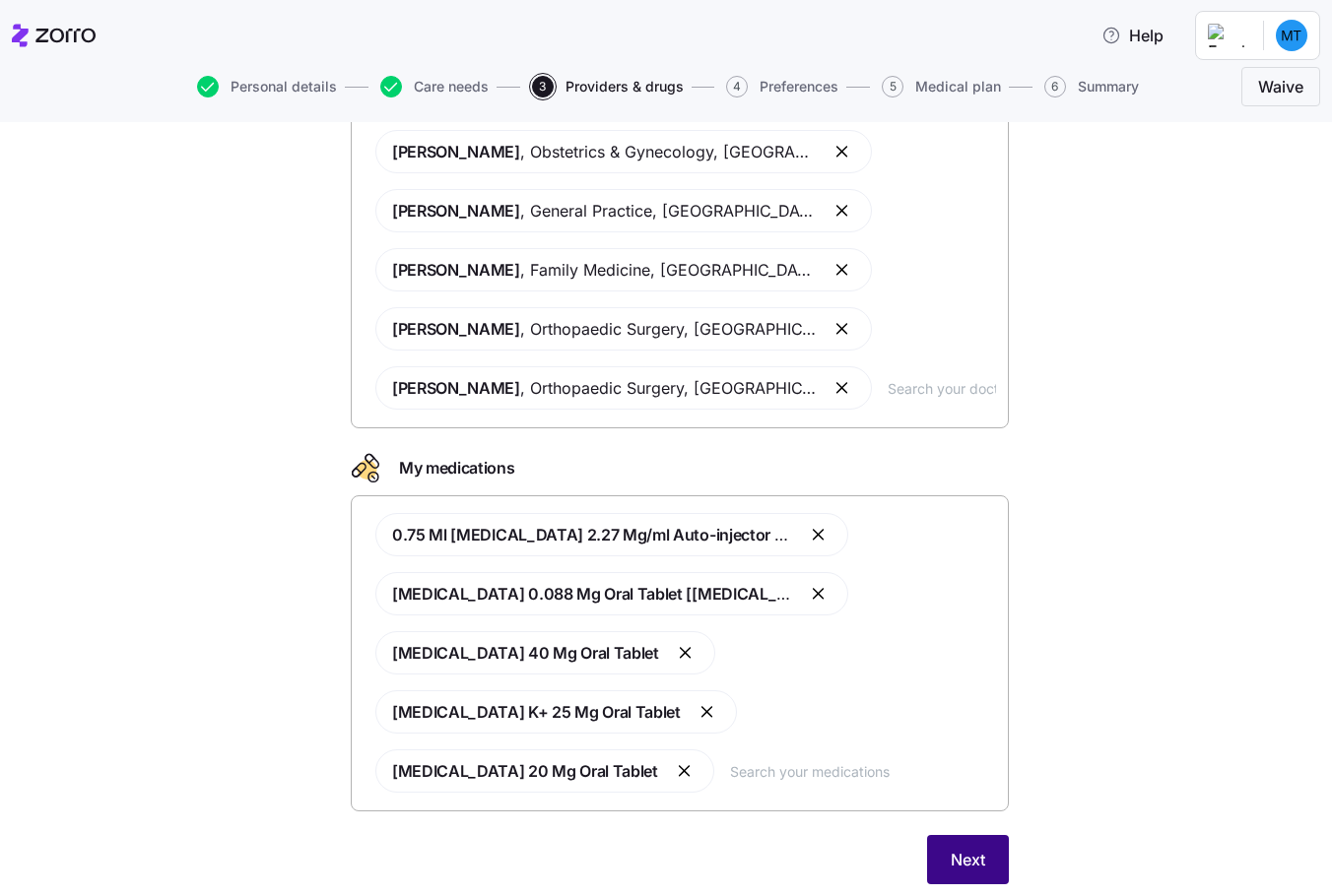
click at [929, 835] on button "Next" at bounding box center [968, 859] width 82 height 49
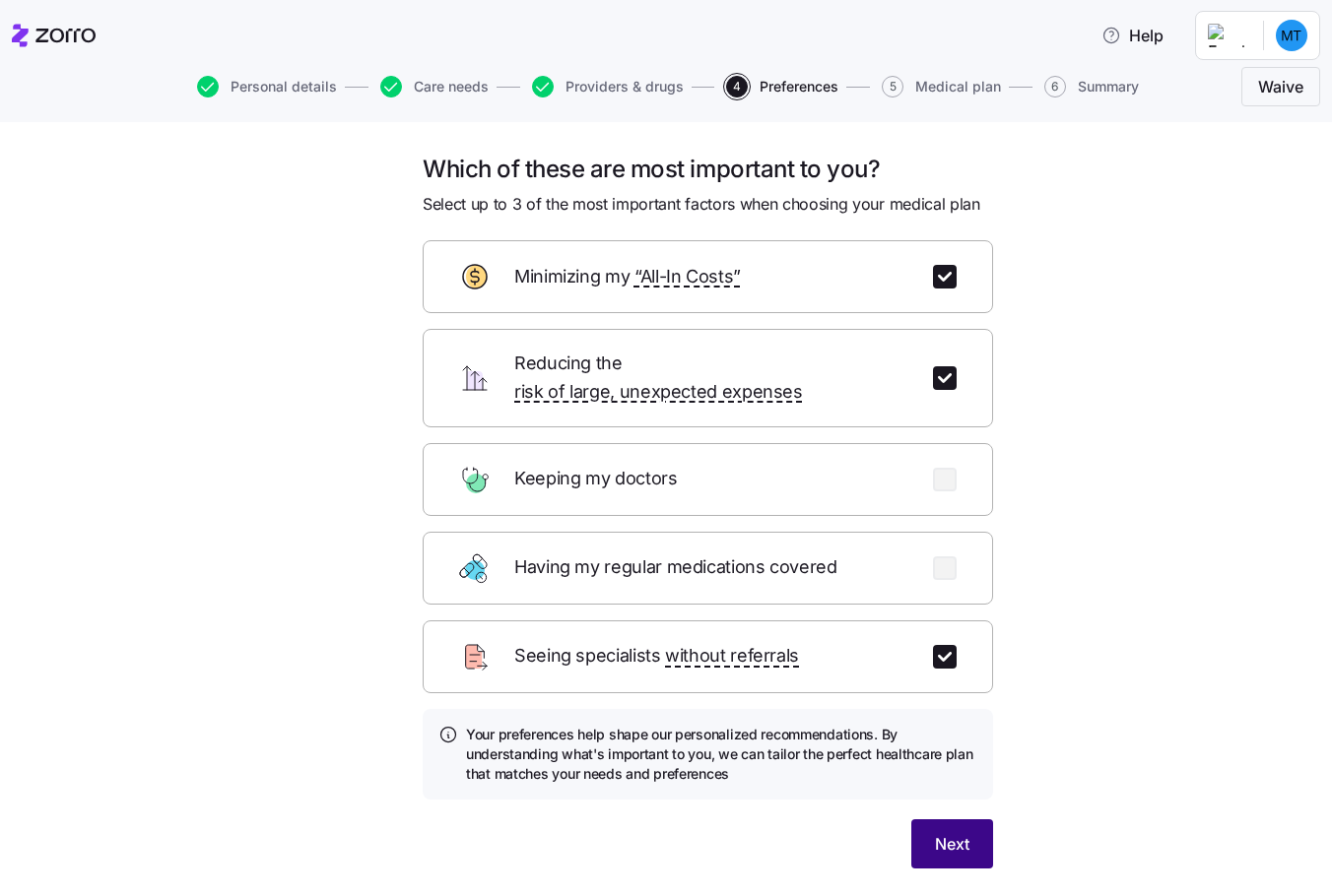
click at [947, 832] on span "Next" at bounding box center [952, 844] width 35 height 24
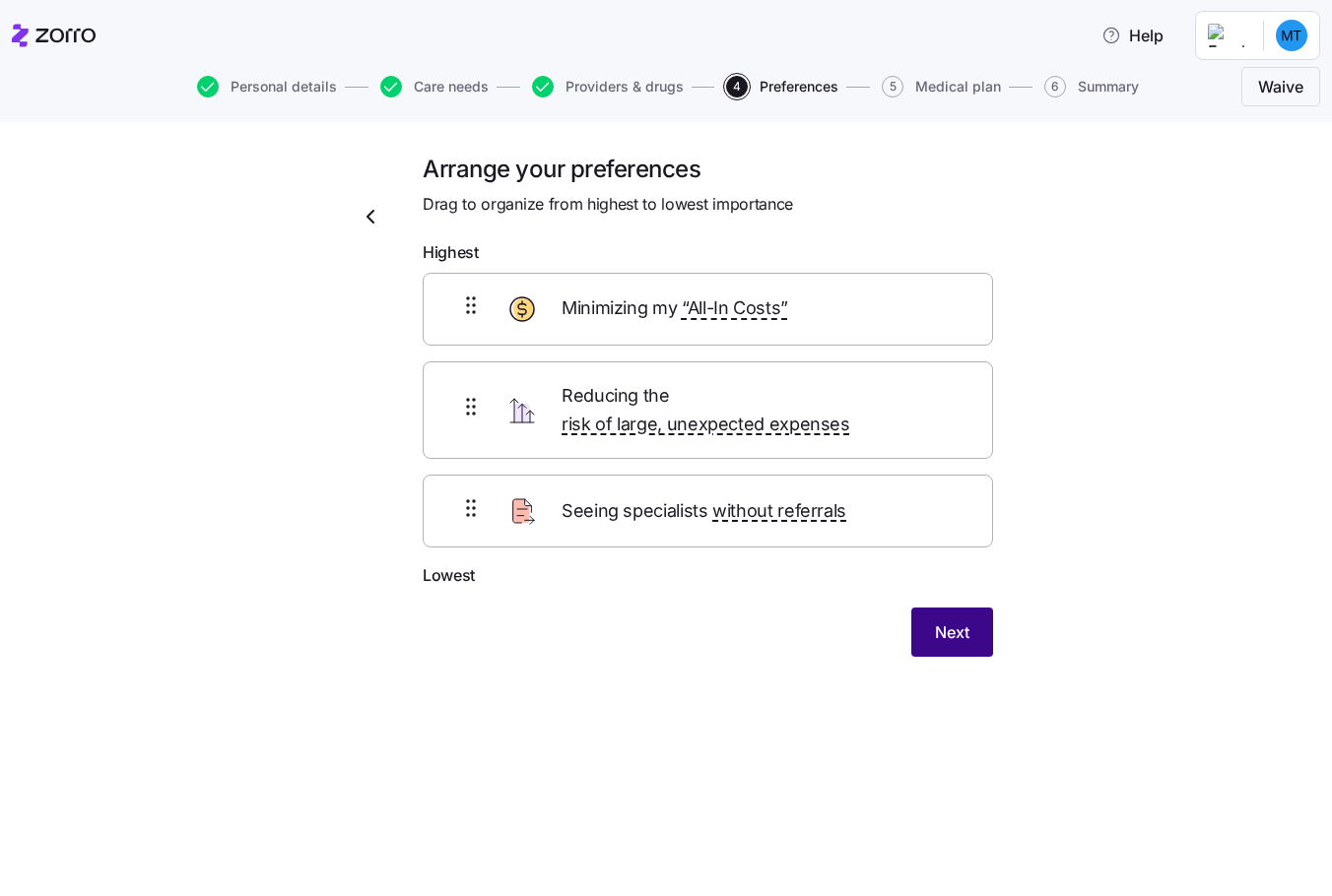
click at [966, 621] on span "Next" at bounding box center [952, 633] width 35 height 24
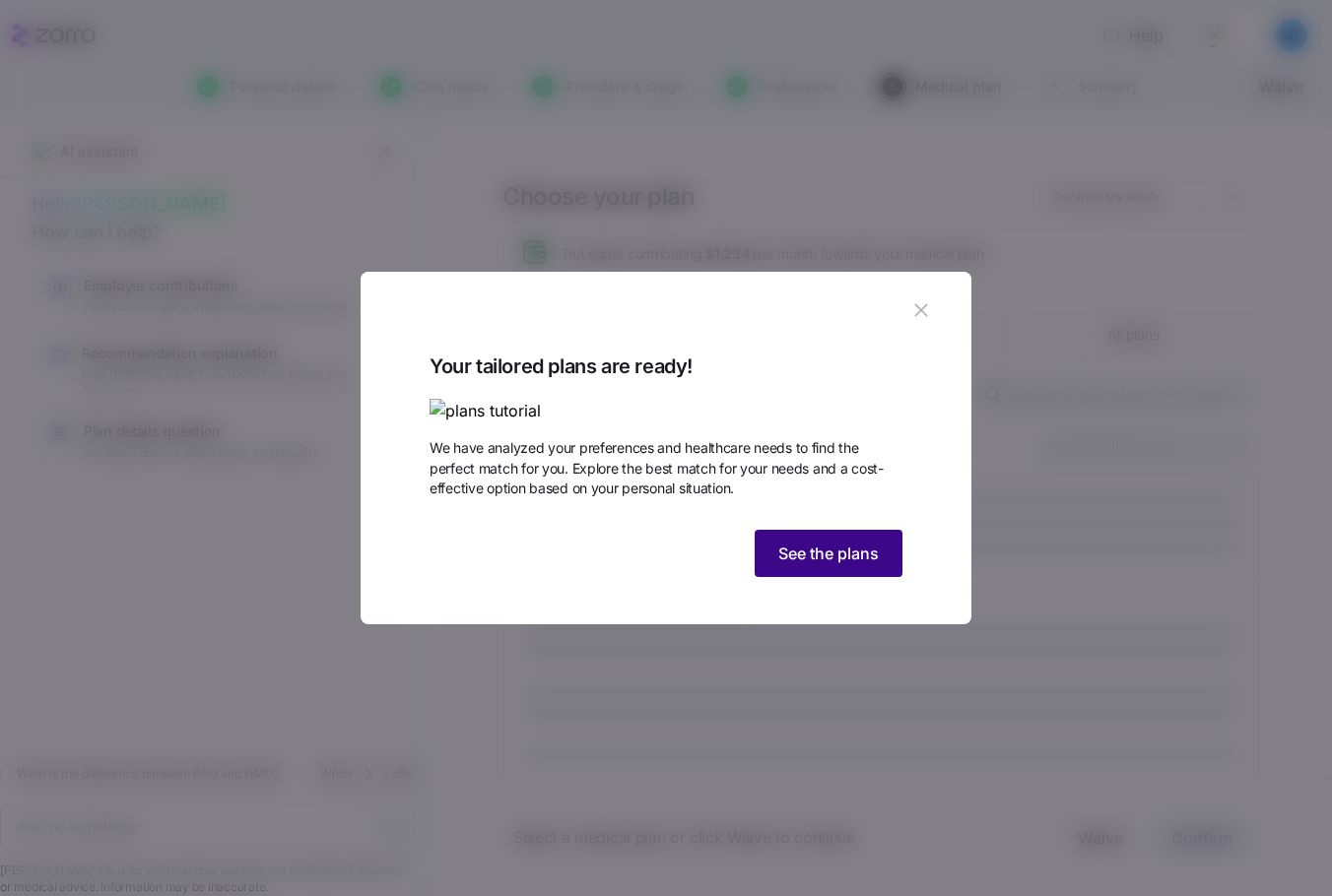
click at [831, 565] on span "See the plans" at bounding box center [829, 554] width 101 height 24
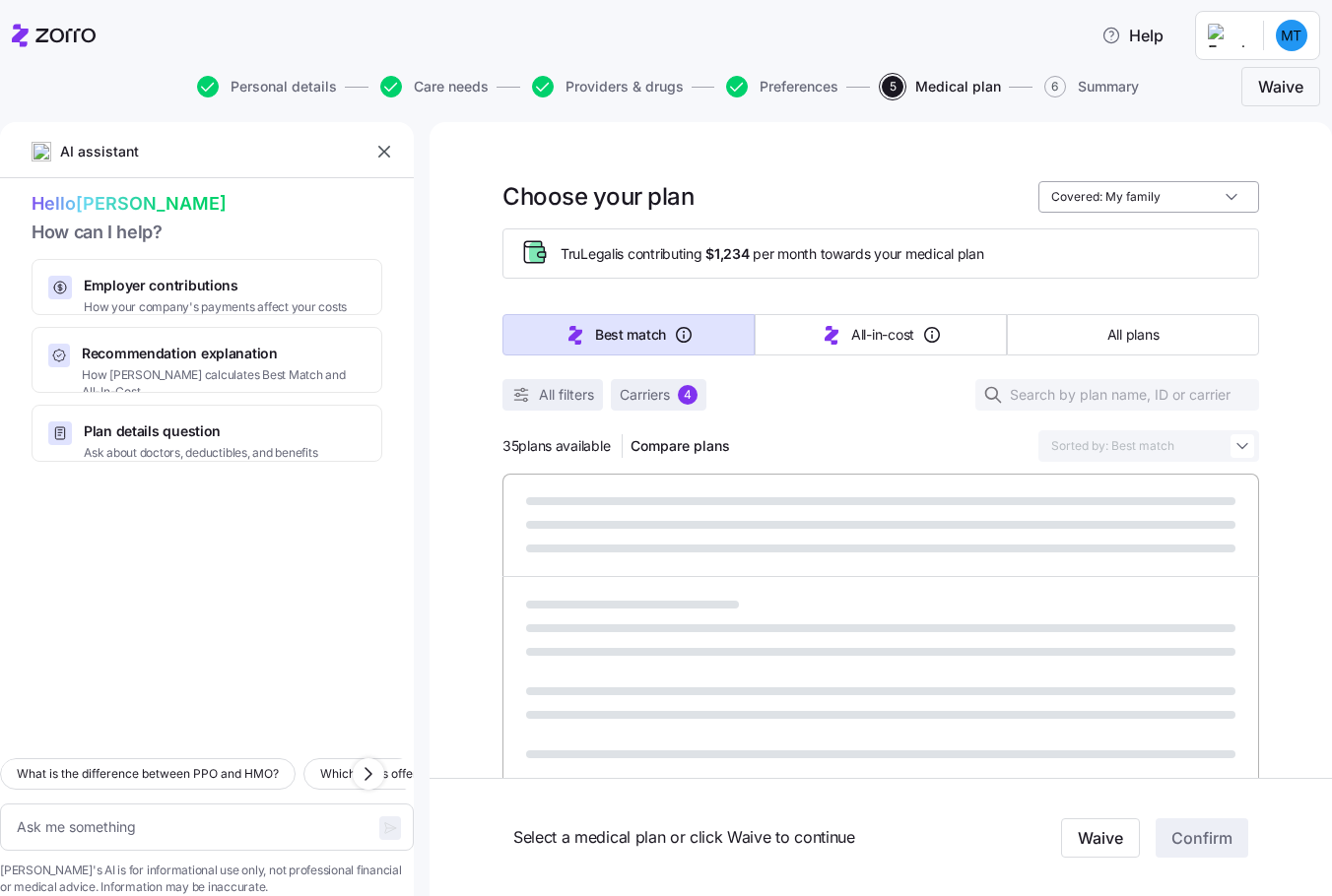
click at [1144, 198] on input "Covered: My family" at bounding box center [1149, 197] width 220 height 32
click at [1115, 312] on div "Me + children" at bounding box center [1143, 312] width 205 height 34
type textarea "x"
type input "Covered: Me + children"
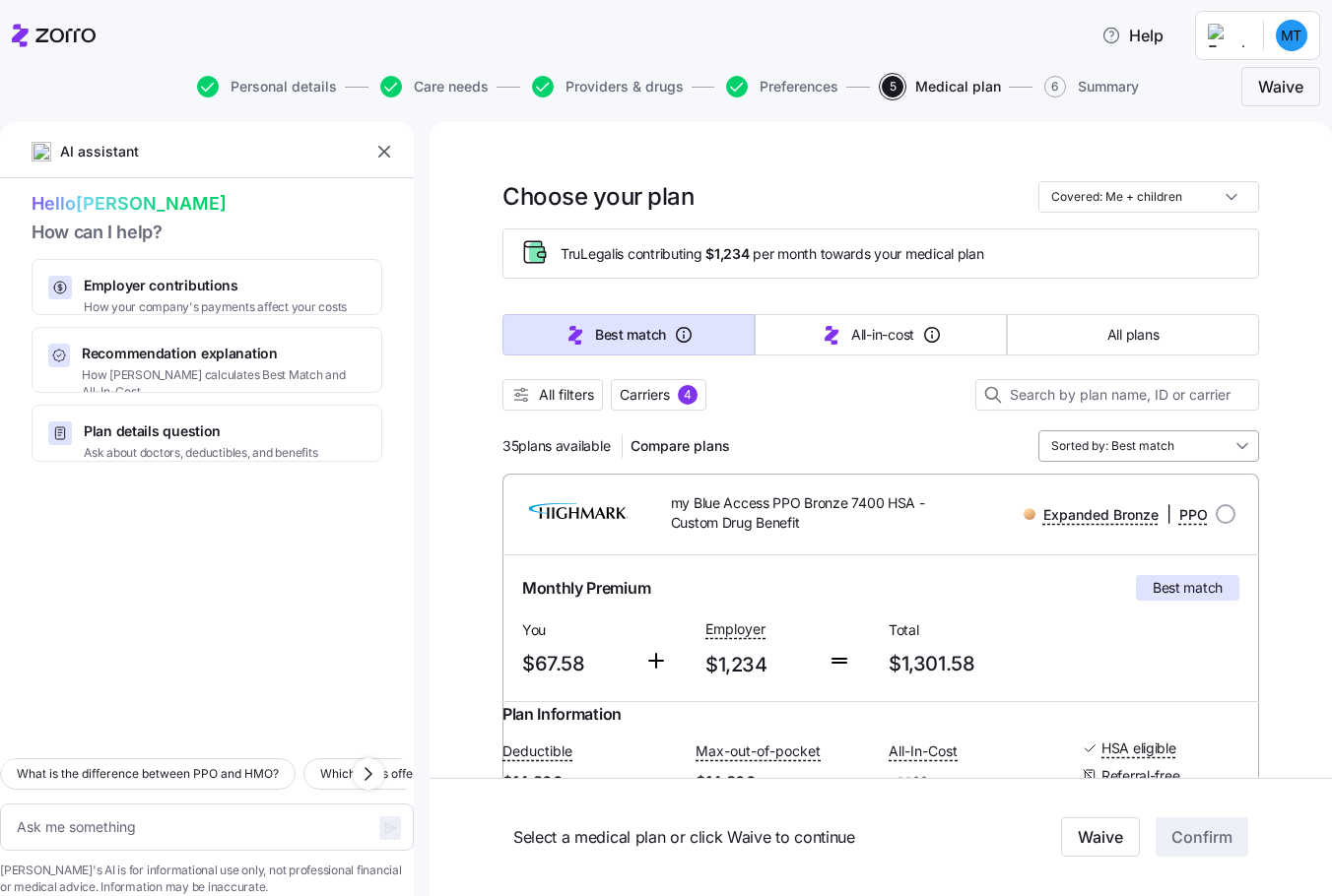
click at [1110, 448] on input "Sorted by: Best match" at bounding box center [1149, 447] width 220 height 32
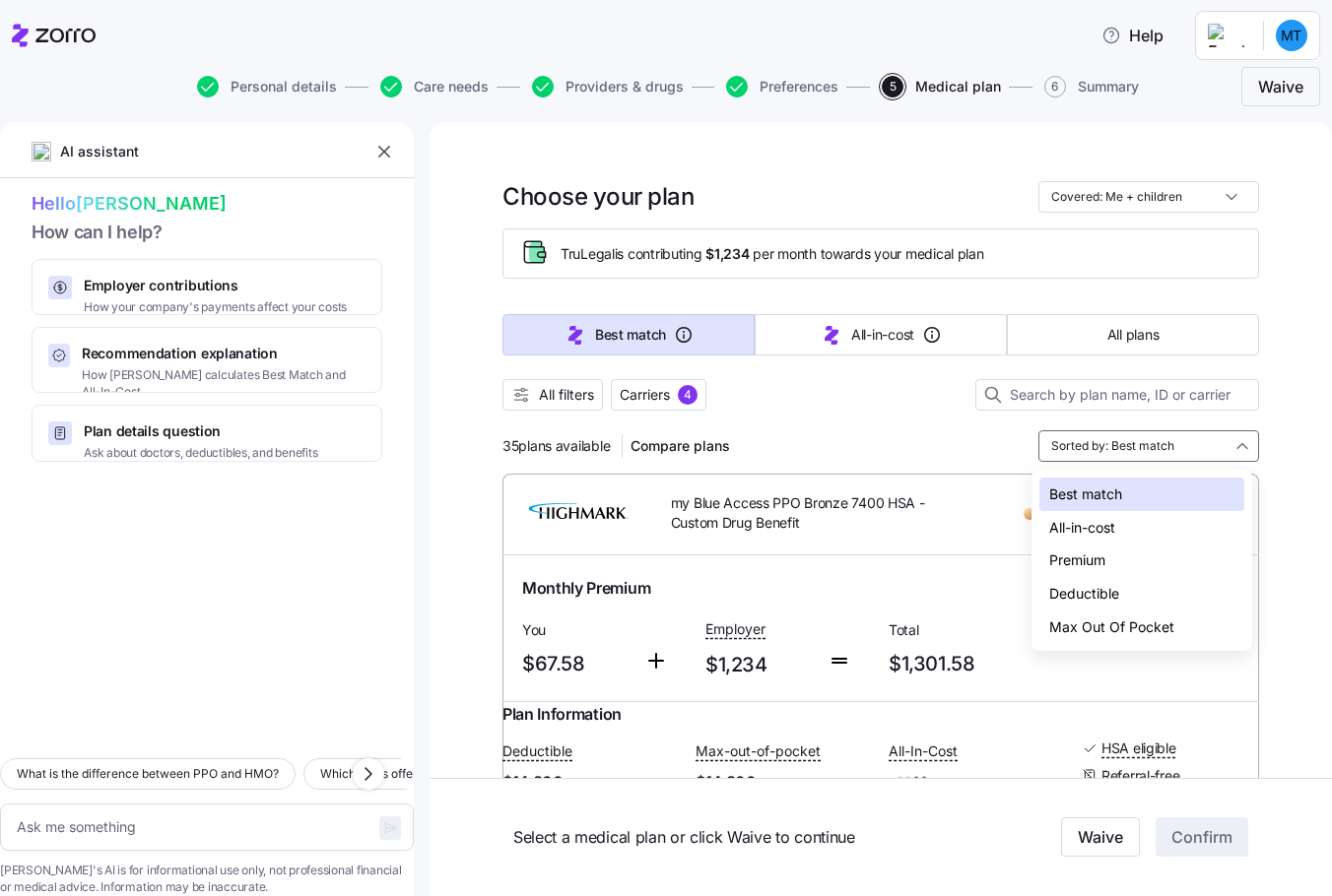
click at [1105, 558] on div "Premium" at bounding box center [1143, 561] width 205 height 34
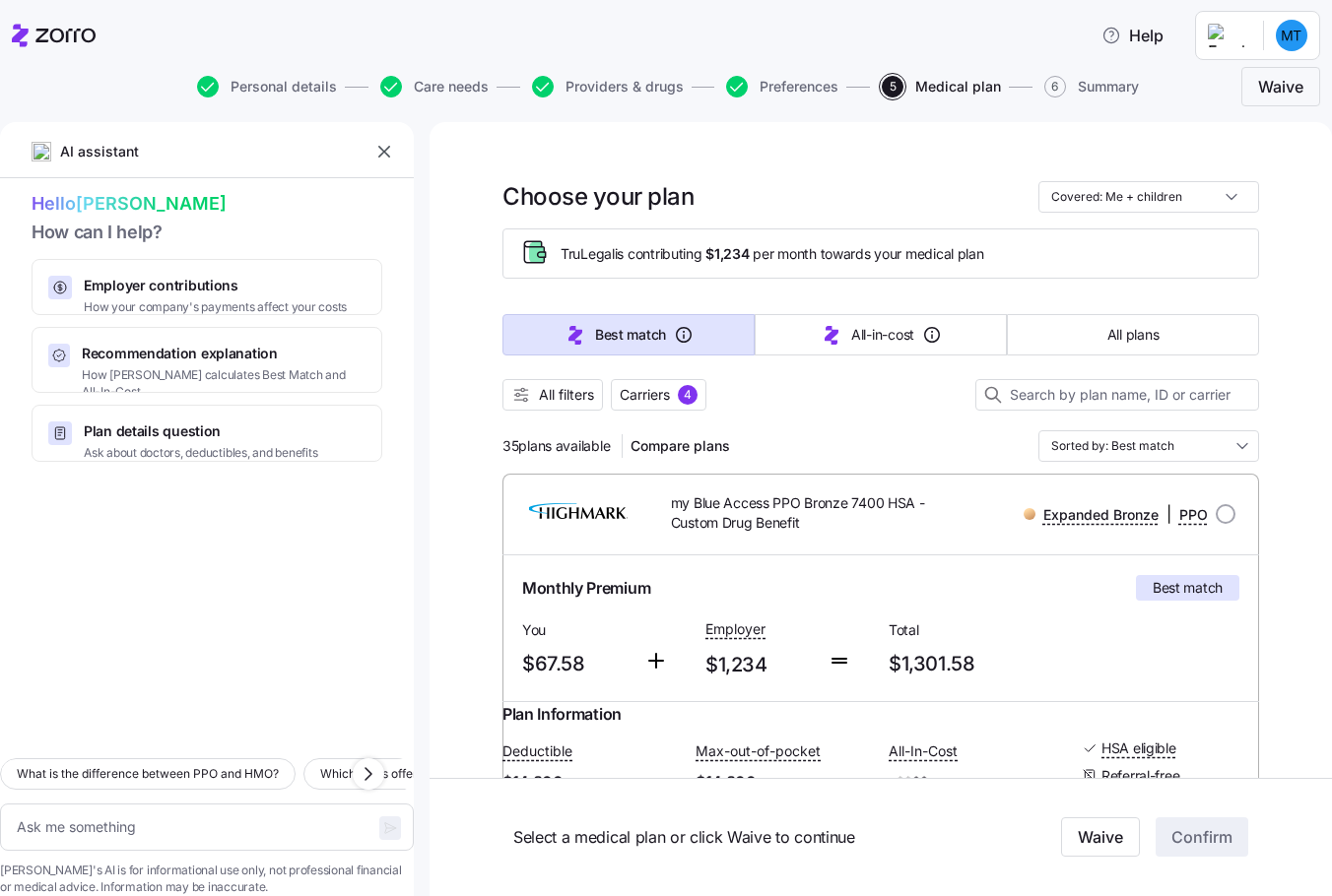
type textarea "x"
type input "Sorted by: Premium"
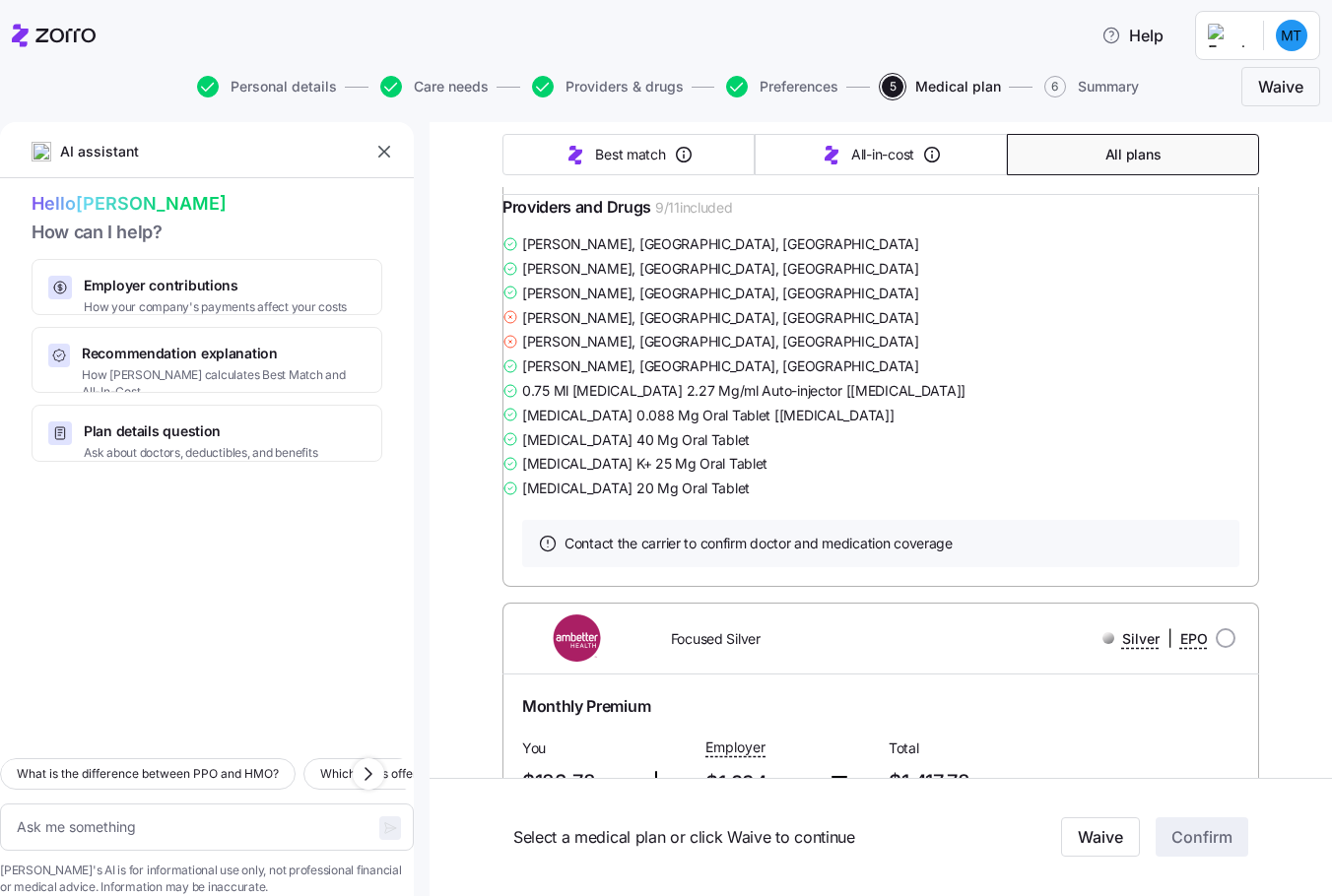
scroll to position [9260, 0]
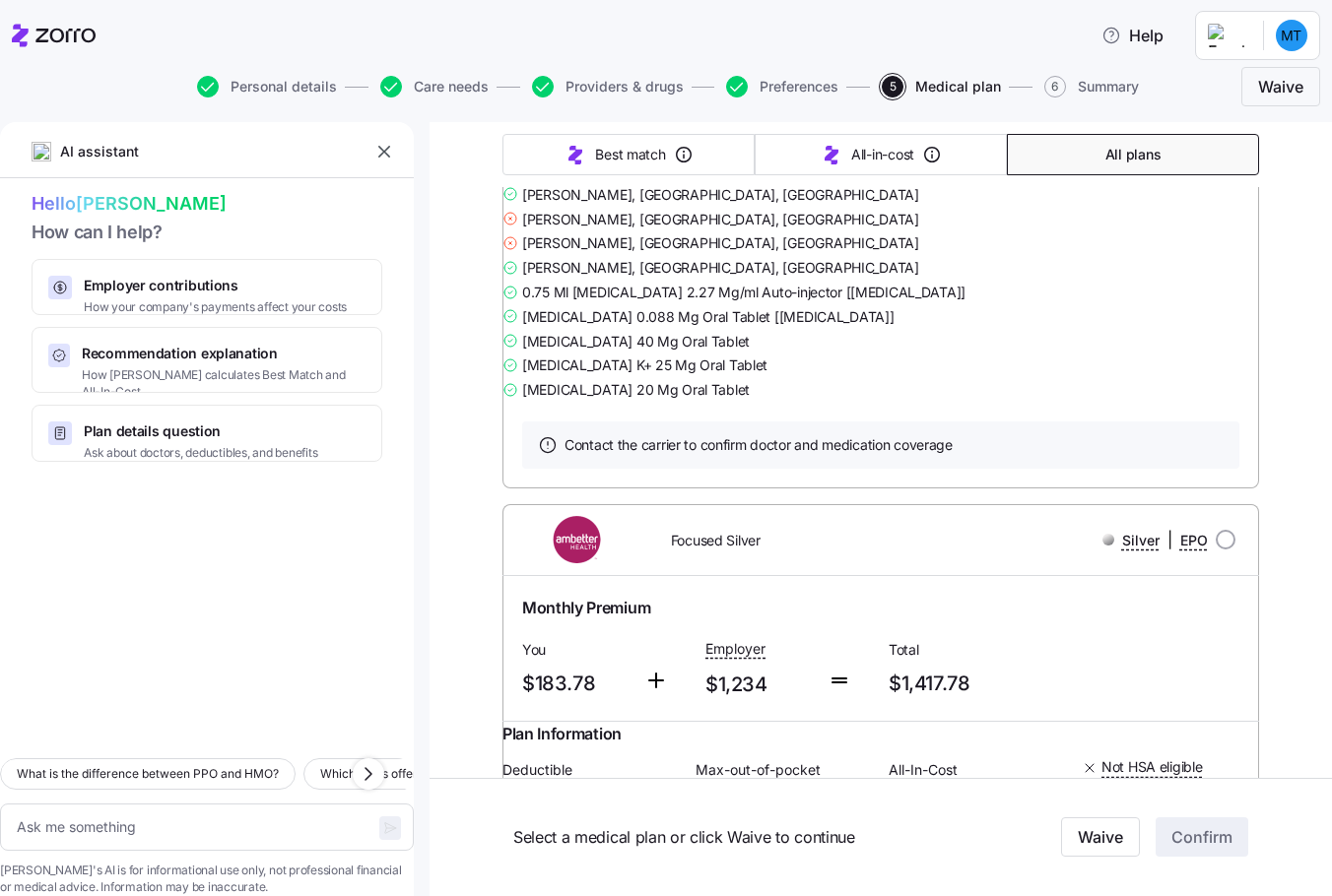
click at [582, 78] on link "Summary of benefits" at bounding box center [605, 68] width 166 height 20
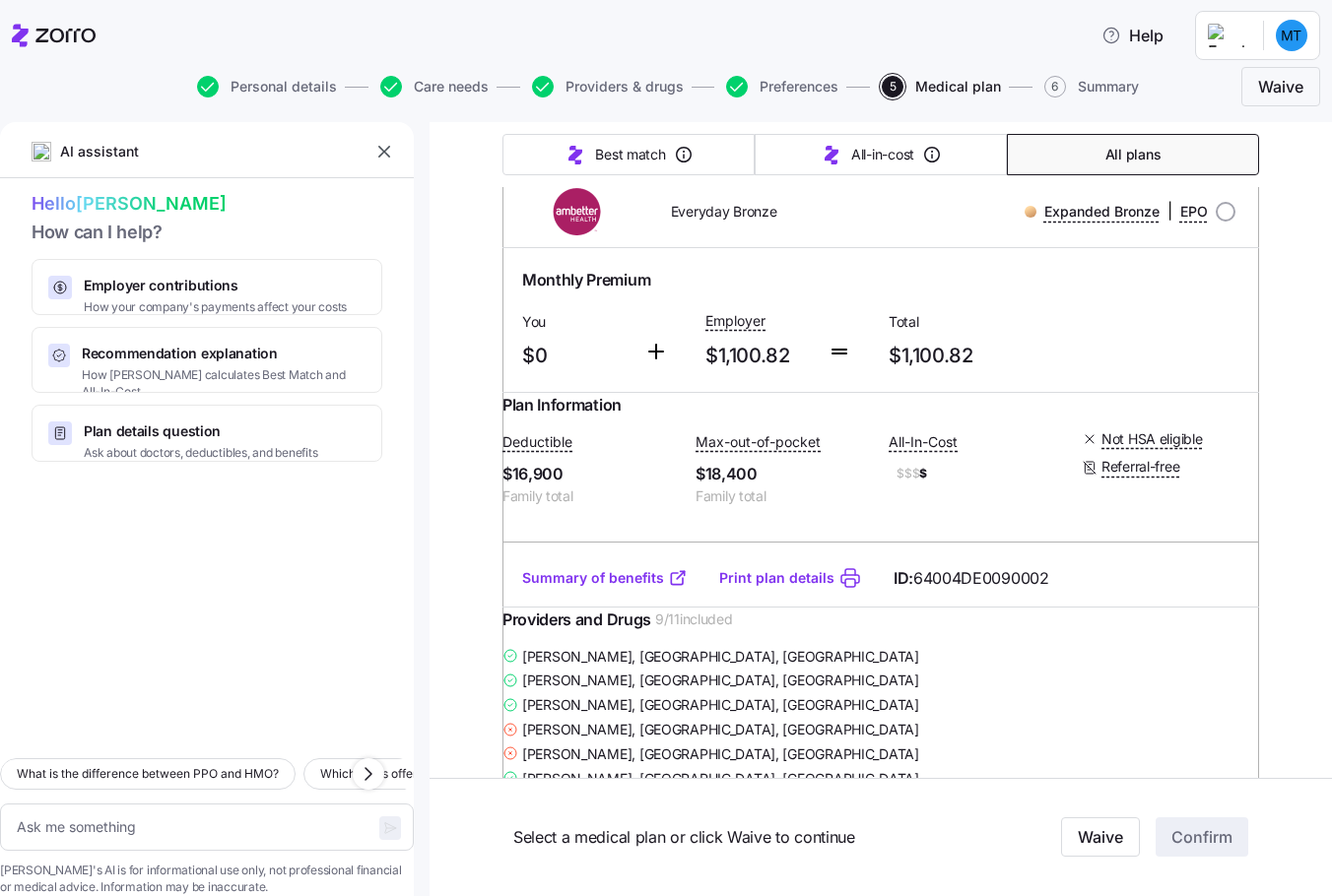
scroll to position [0, 0]
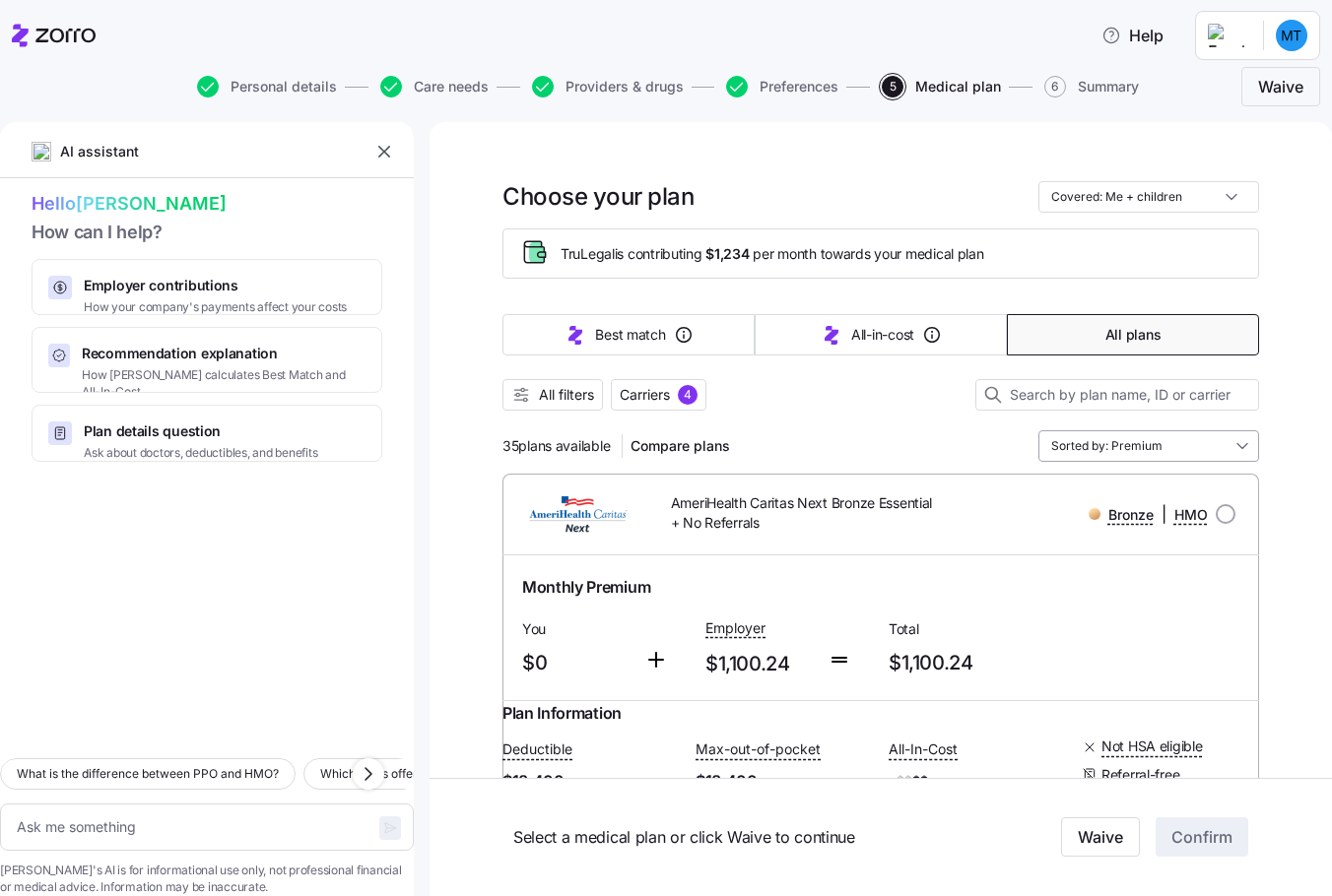
click at [1076, 447] on input "Sorted by: Premium" at bounding box center [1149, 447] width 220 height 32
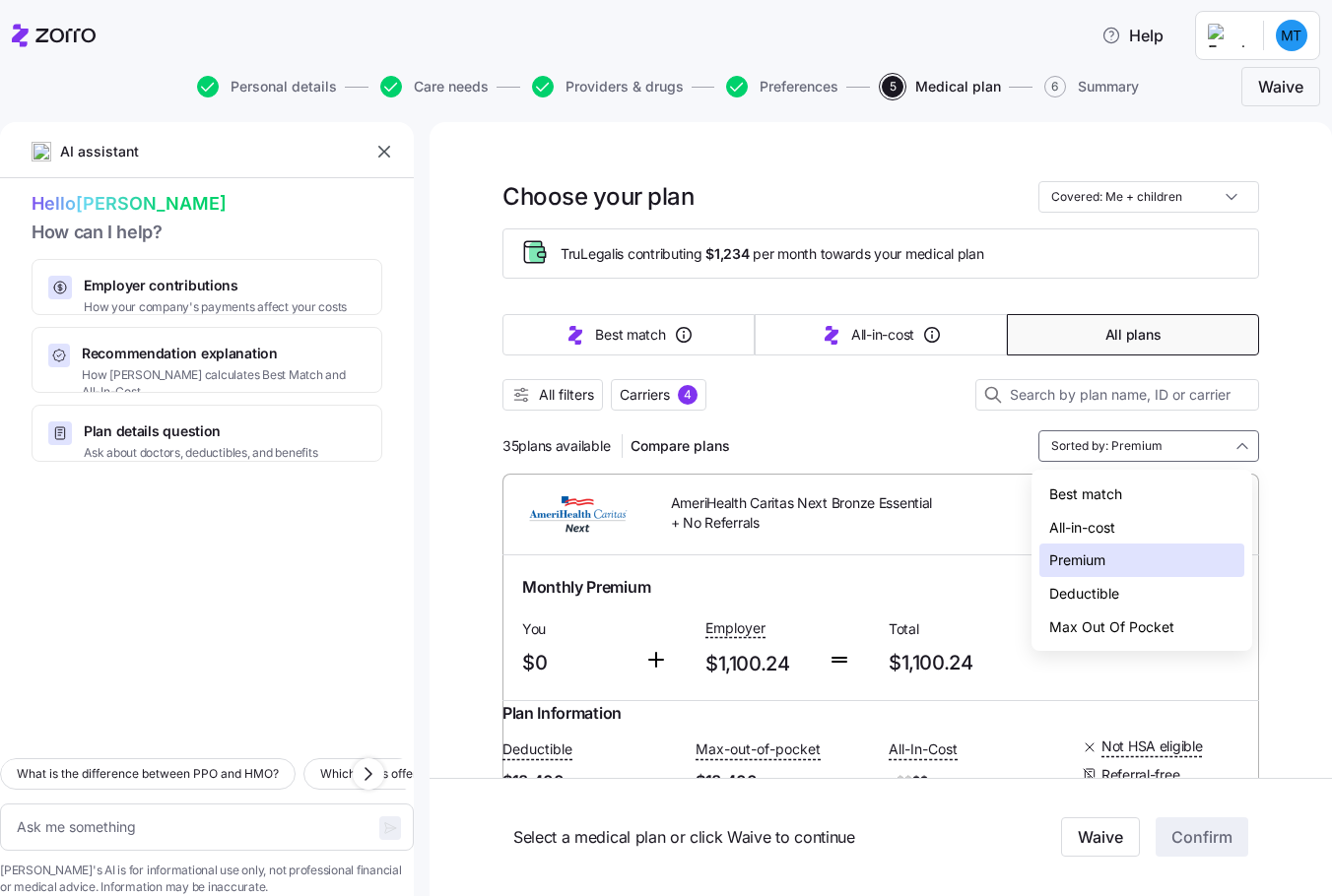
click at [1076, 588] on div "Deductible" at bounding box center [1143, 594] width 205 height 34
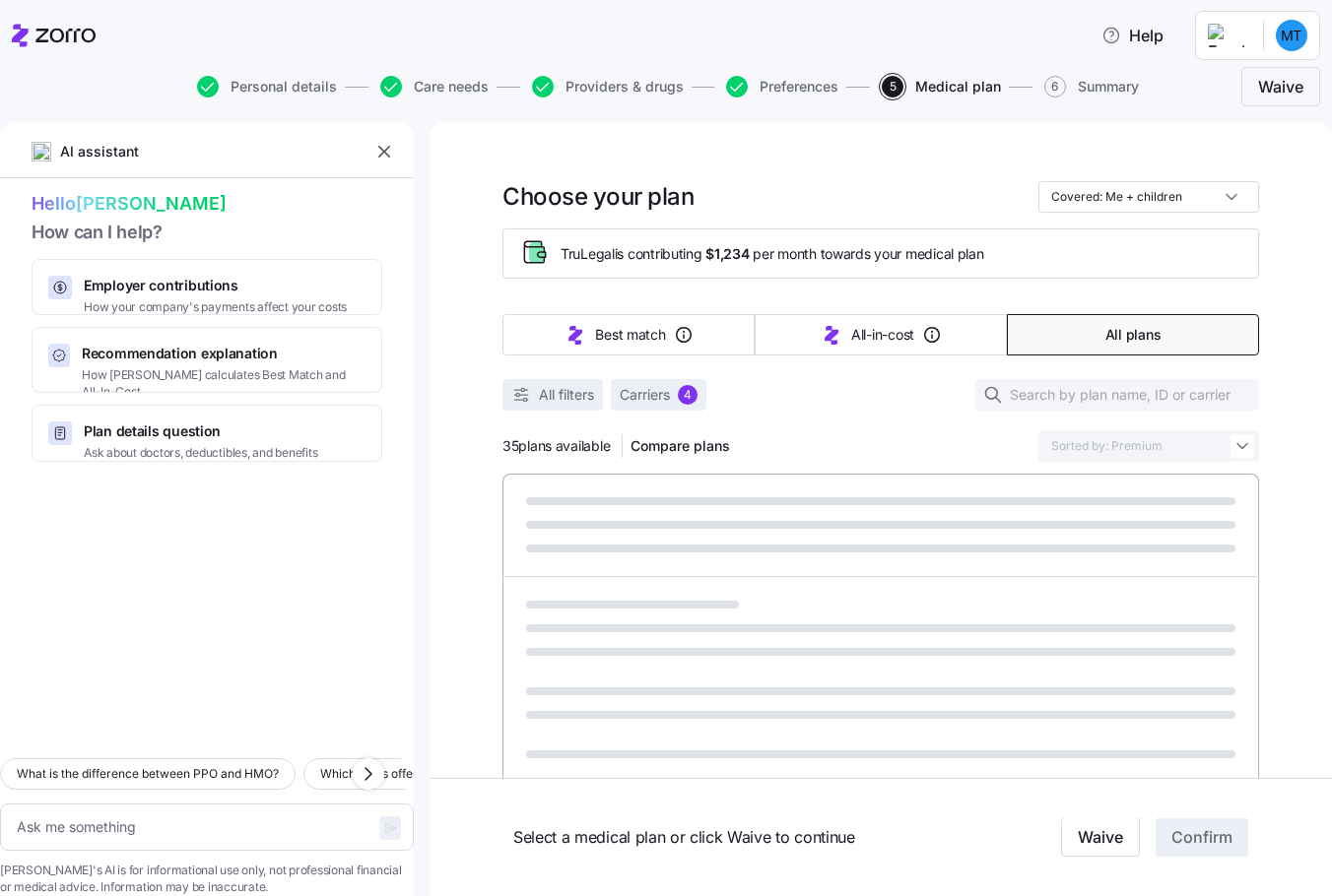
type textarea "x"
type input "Sorted by: Deductible"
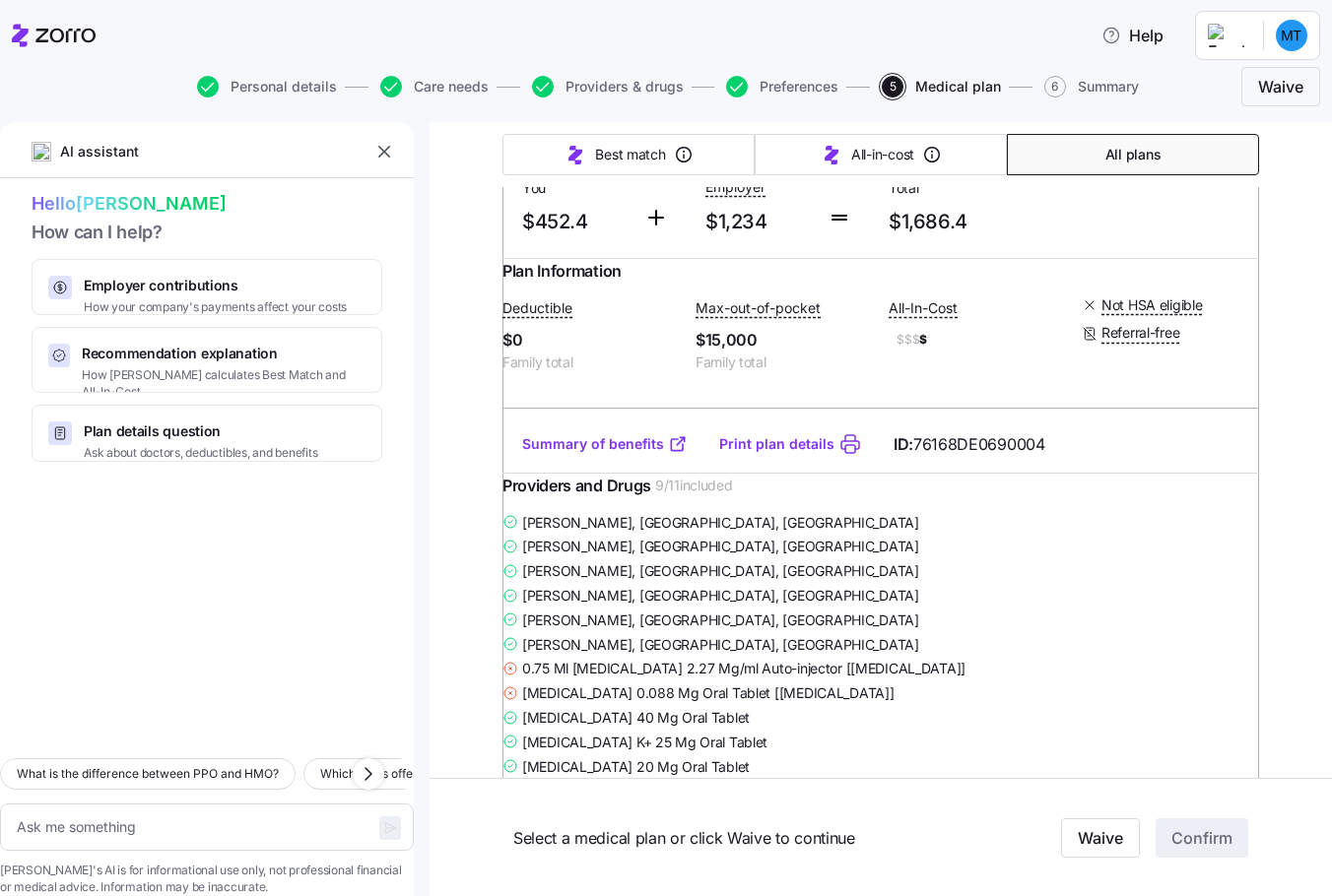
scroll to position [1182, 0]
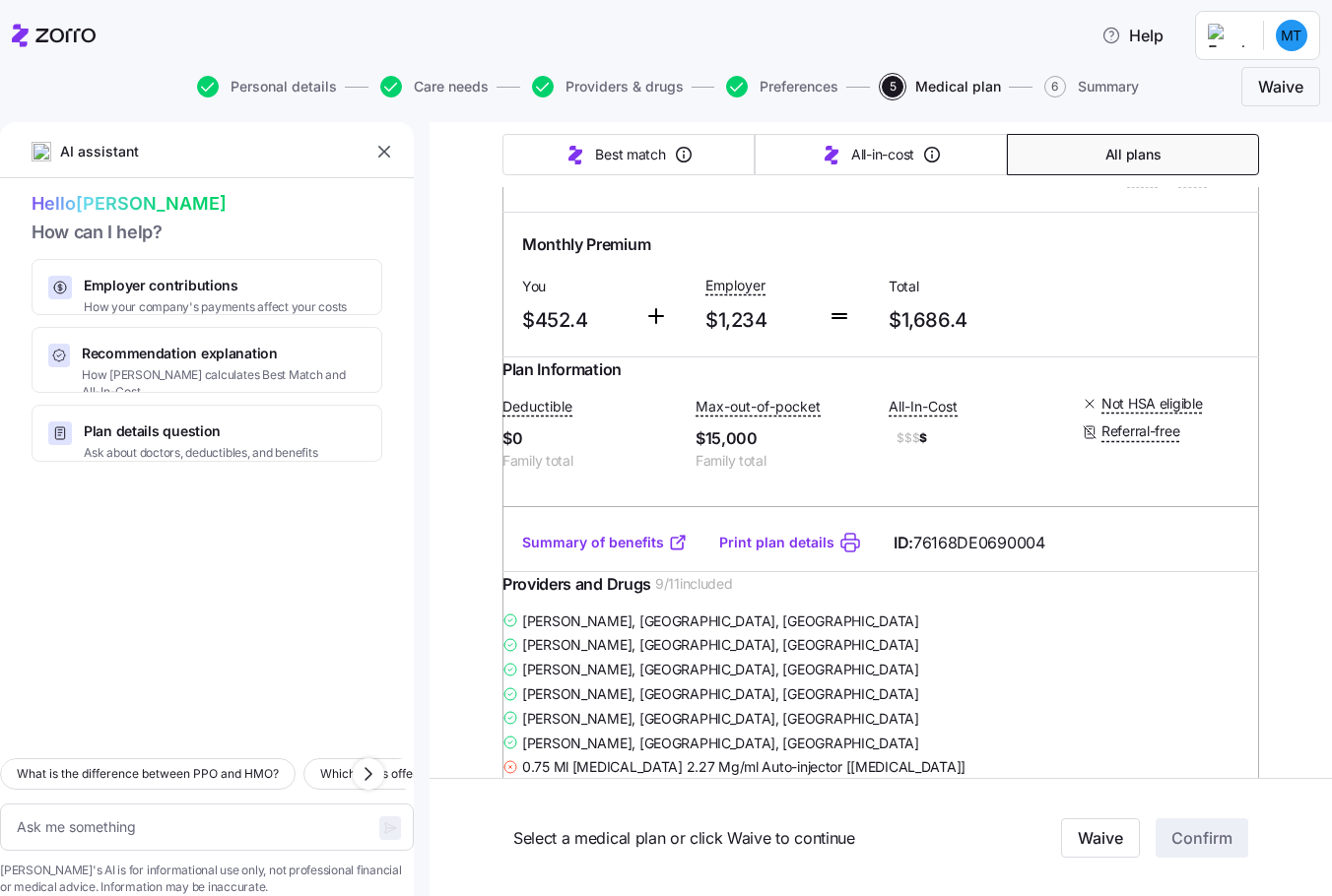
click at [572, 552] on link "Summary of benefits" at bounding box center [605, 543] width 166 height 20
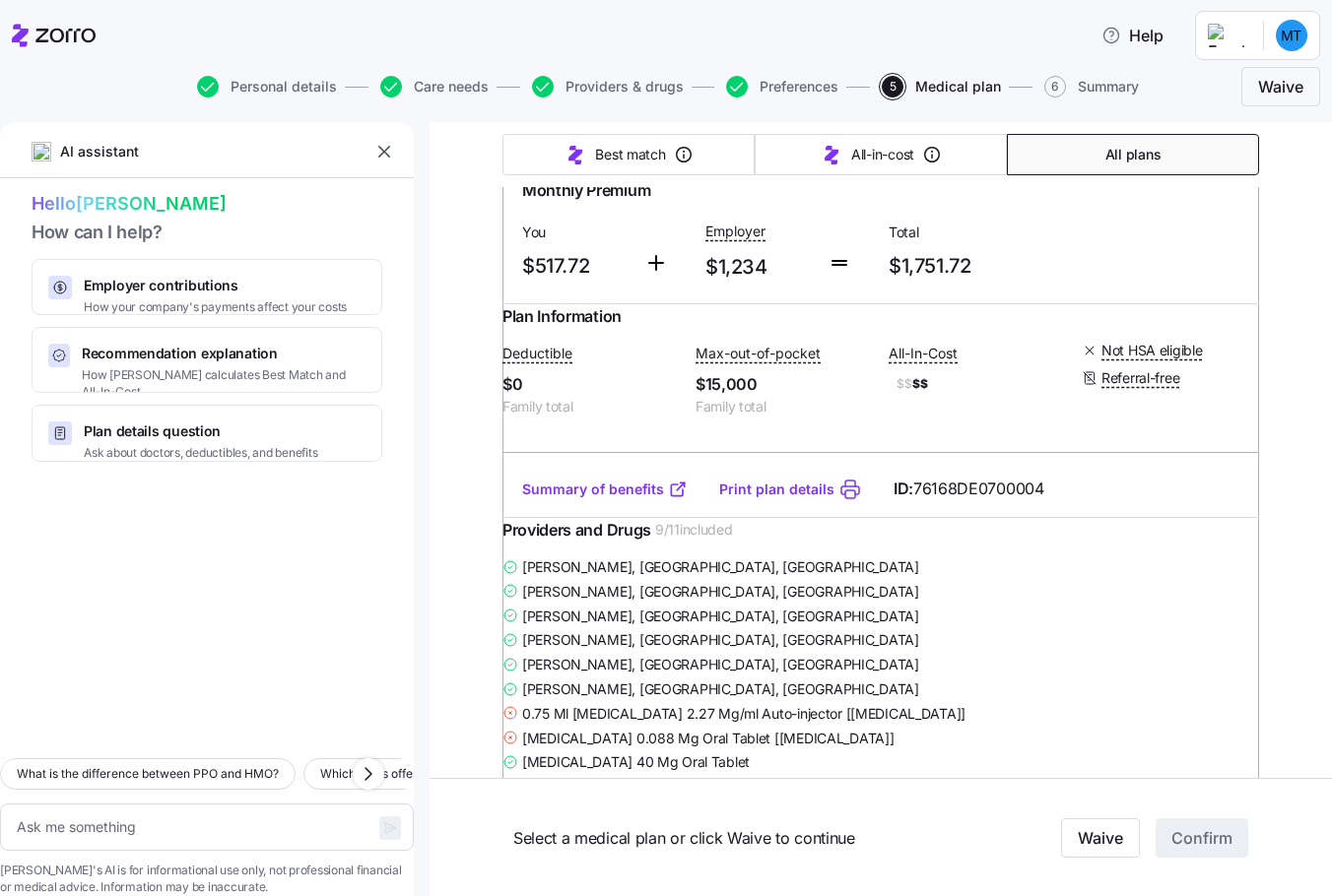
scroll to position [2955, 0]
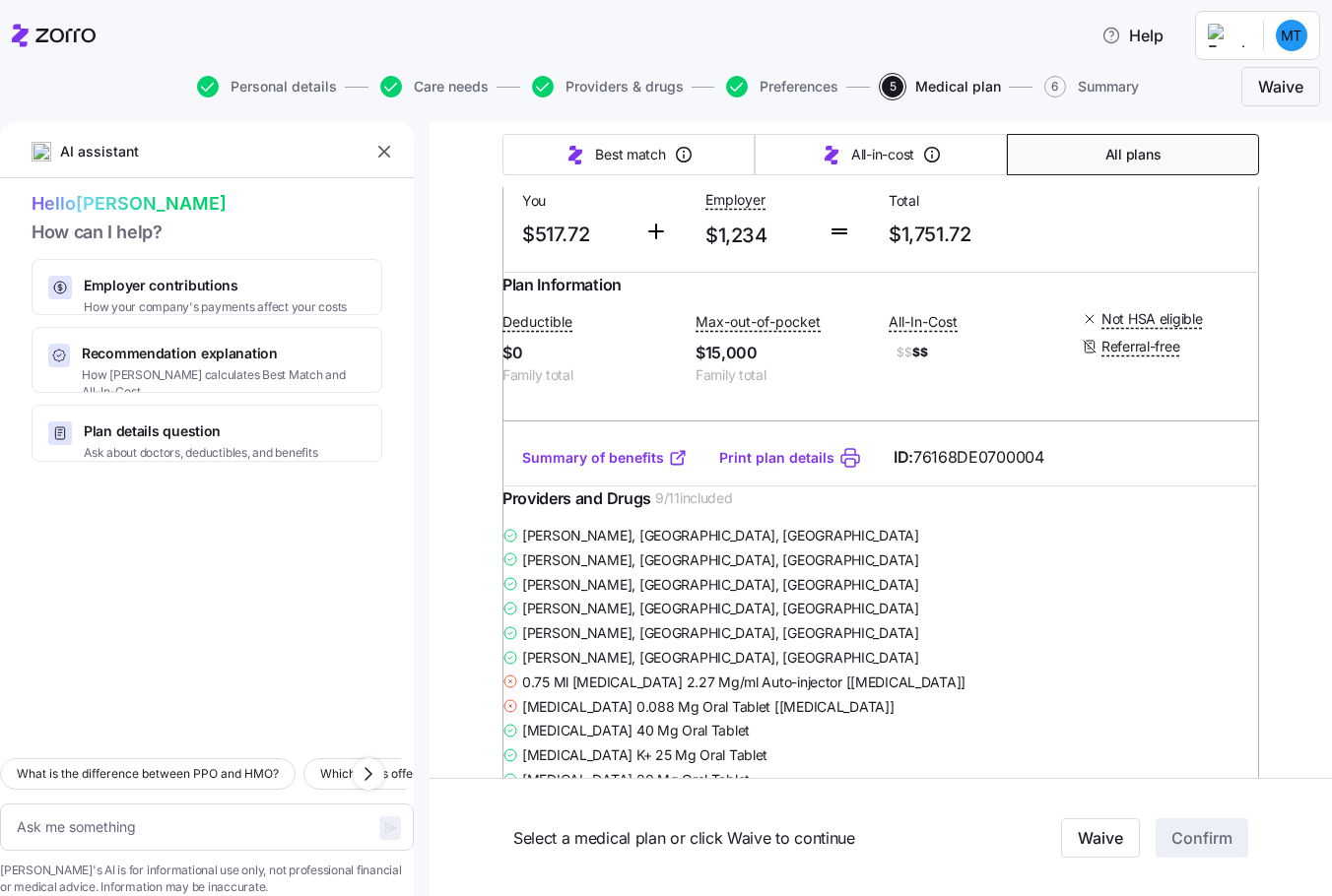
click at [549, 467] on link "Summary of benefits" at bounding box center [605, 458] width 166 height 20
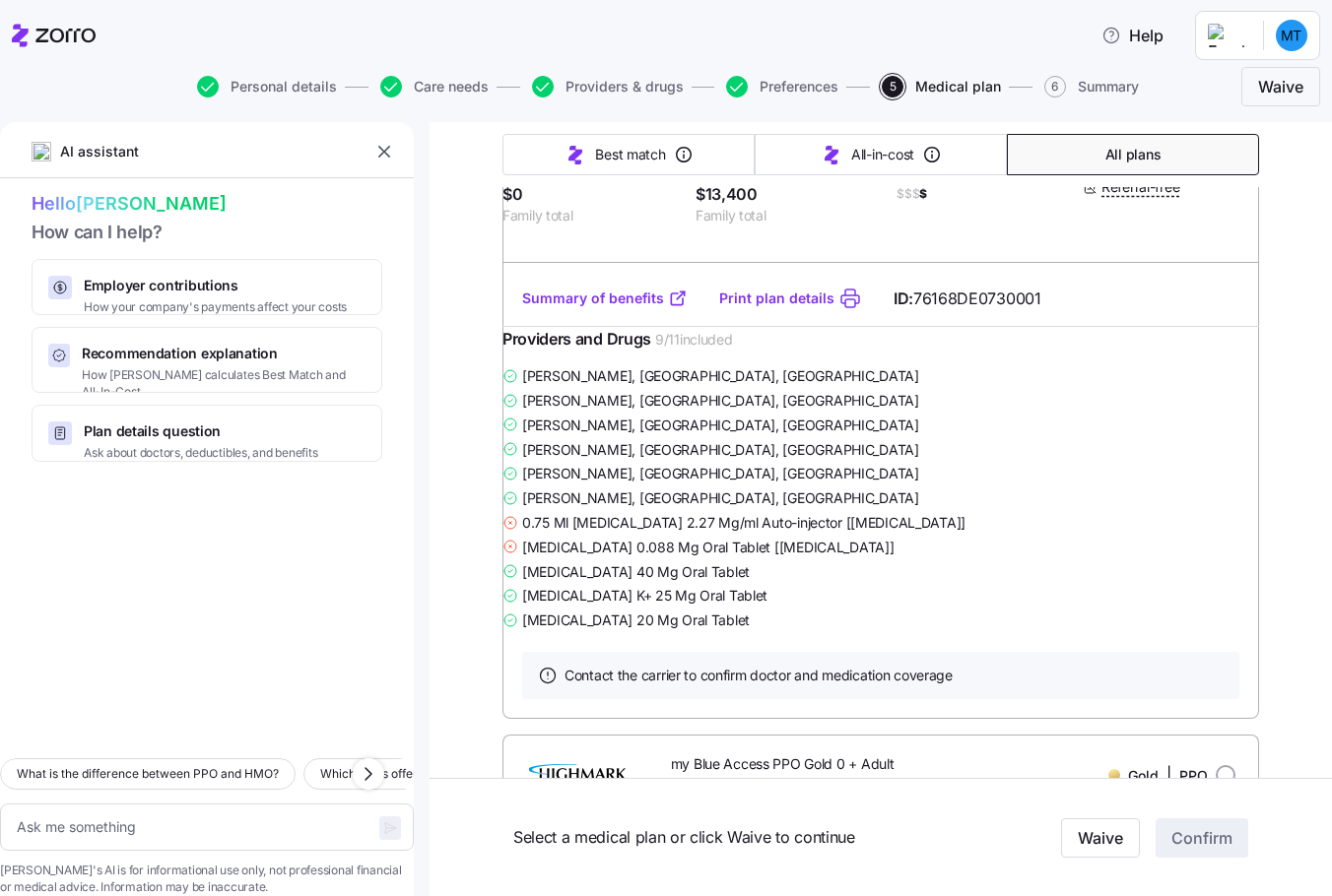
scroll to position [2168, 0]
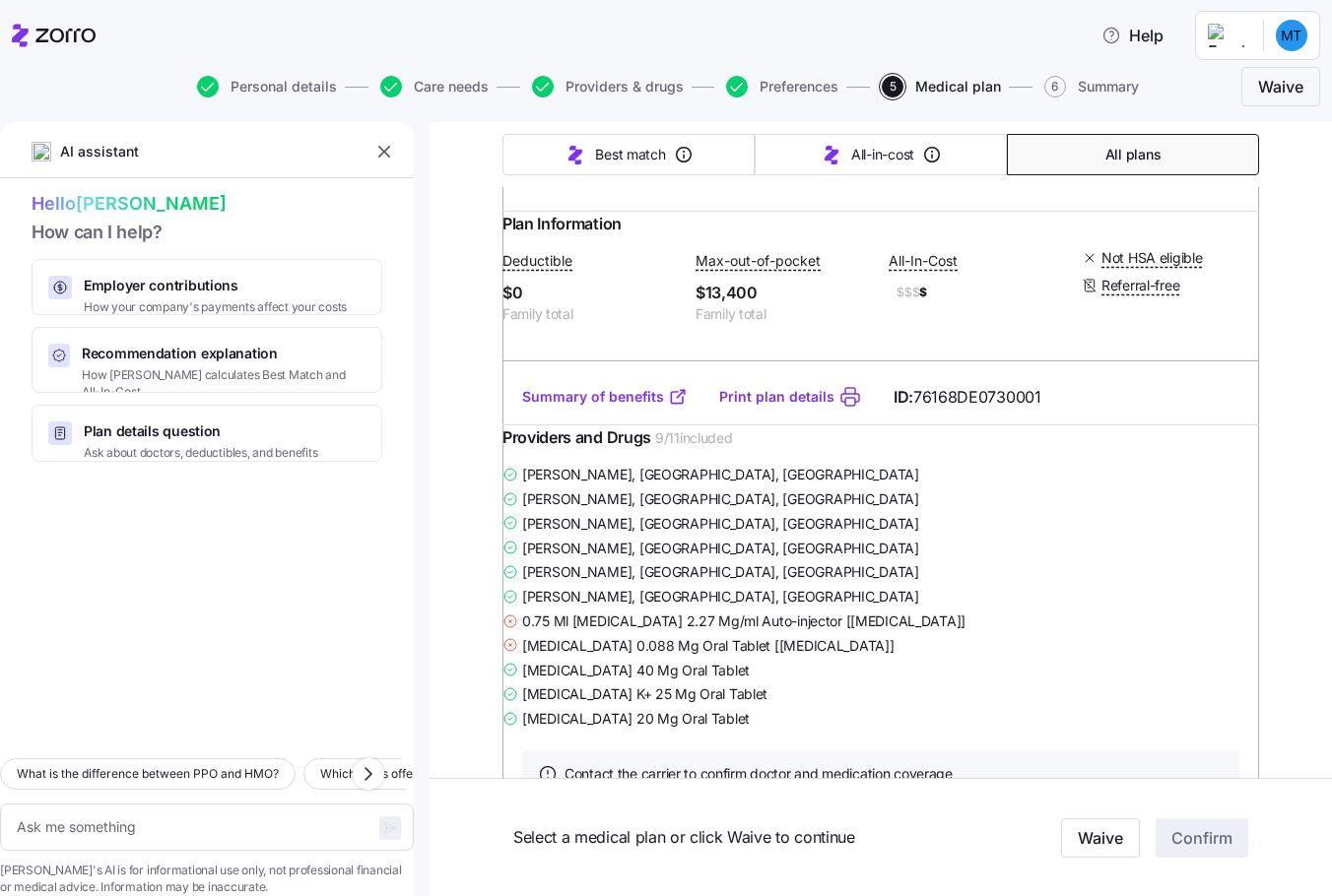
click at [589, 407] on link "Summary of benefits" at bounding box center [605, 397] width 166 height 20
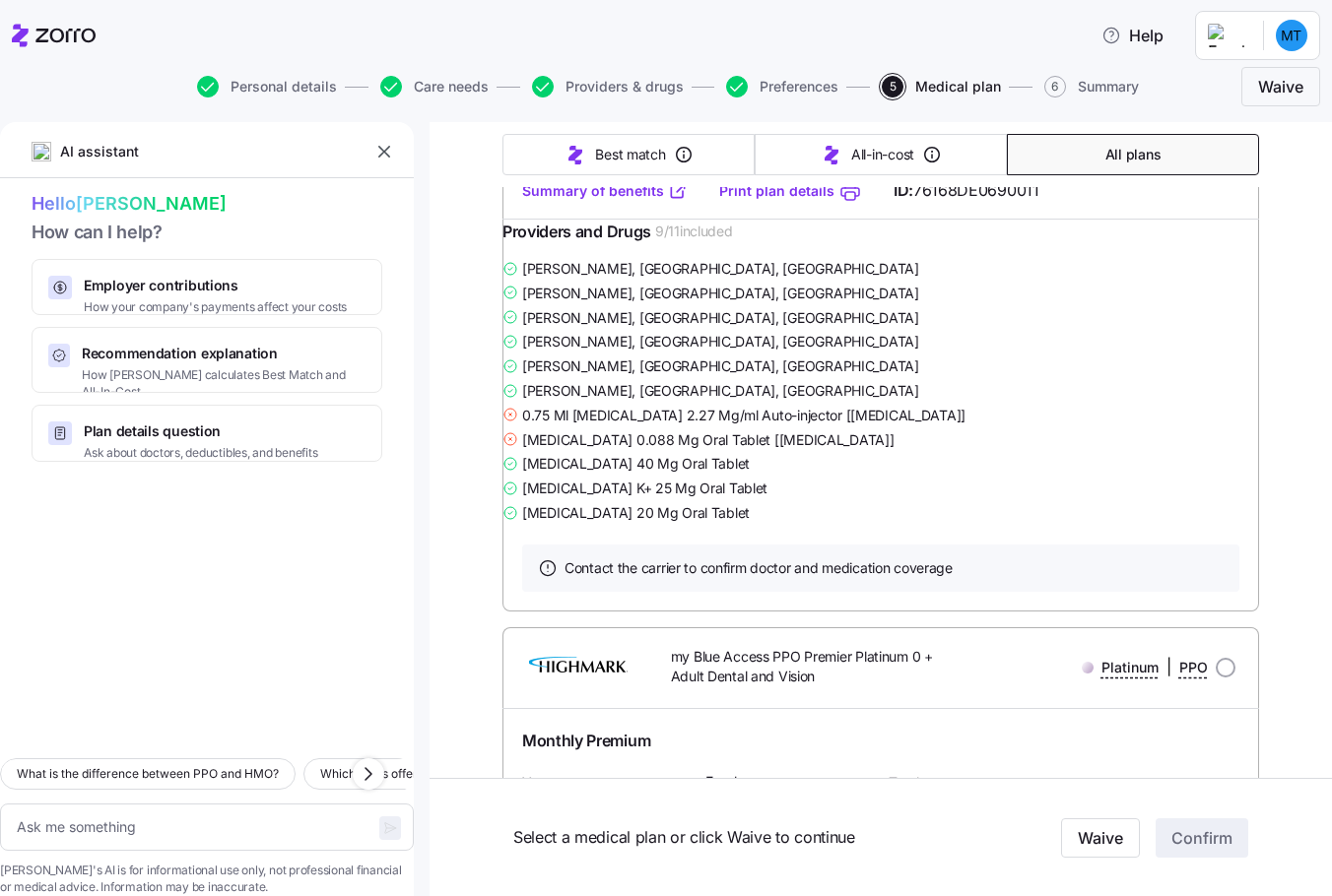
scroll to position [5714, 0]
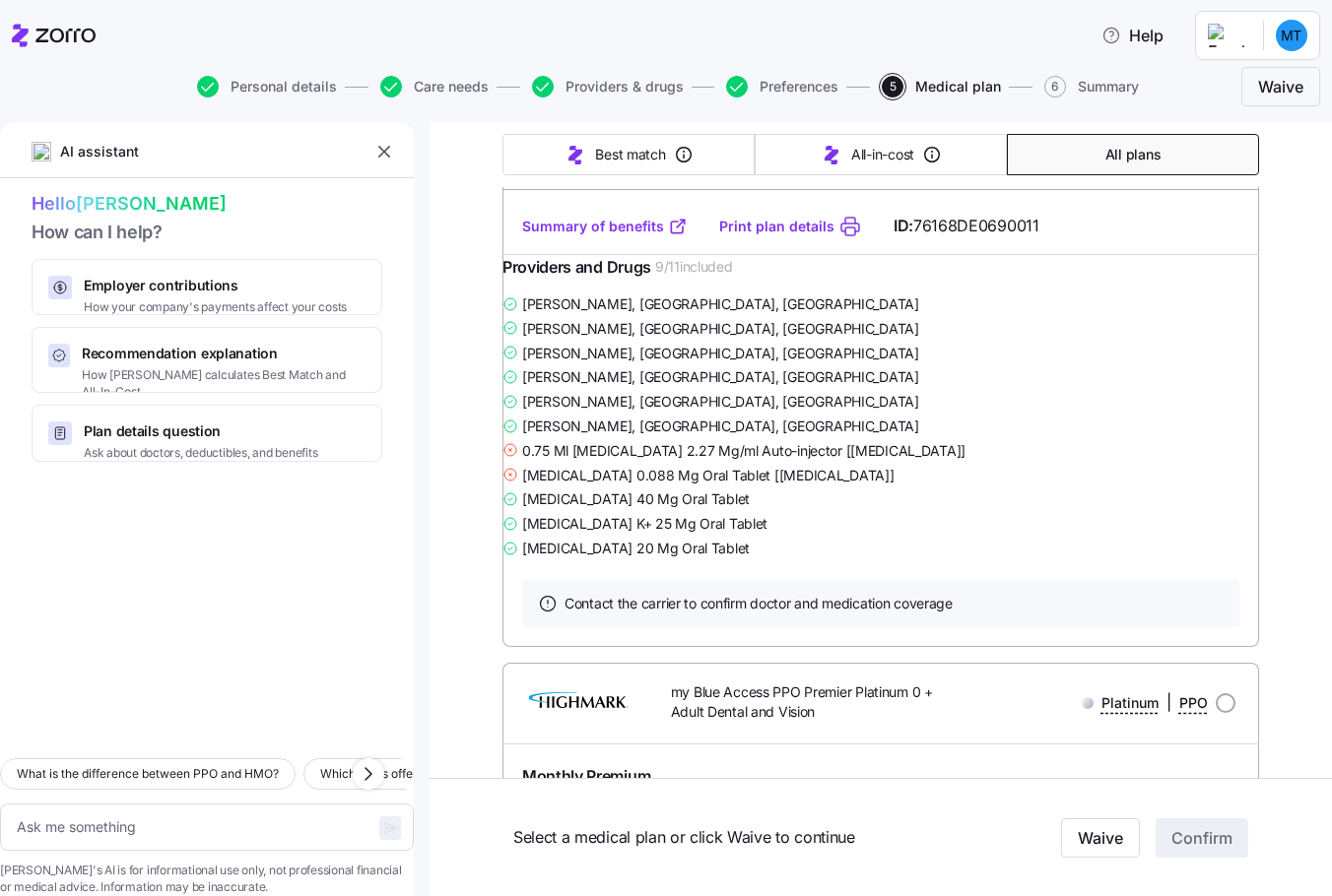
click at [591, 236] on link "Summary of benefits" at bounding box center [605, 226] width 166 height 20
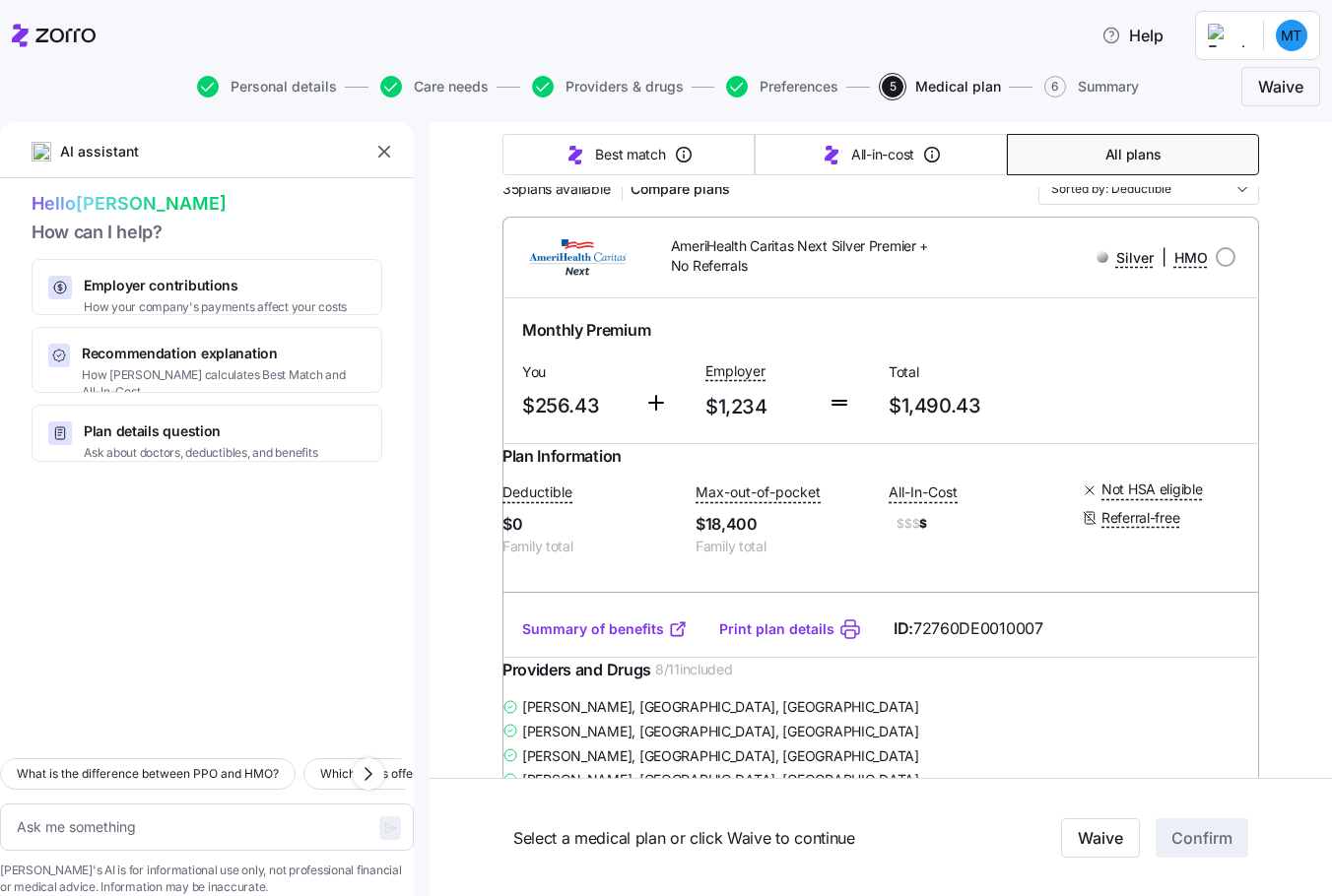
scroll to position [0, 0]
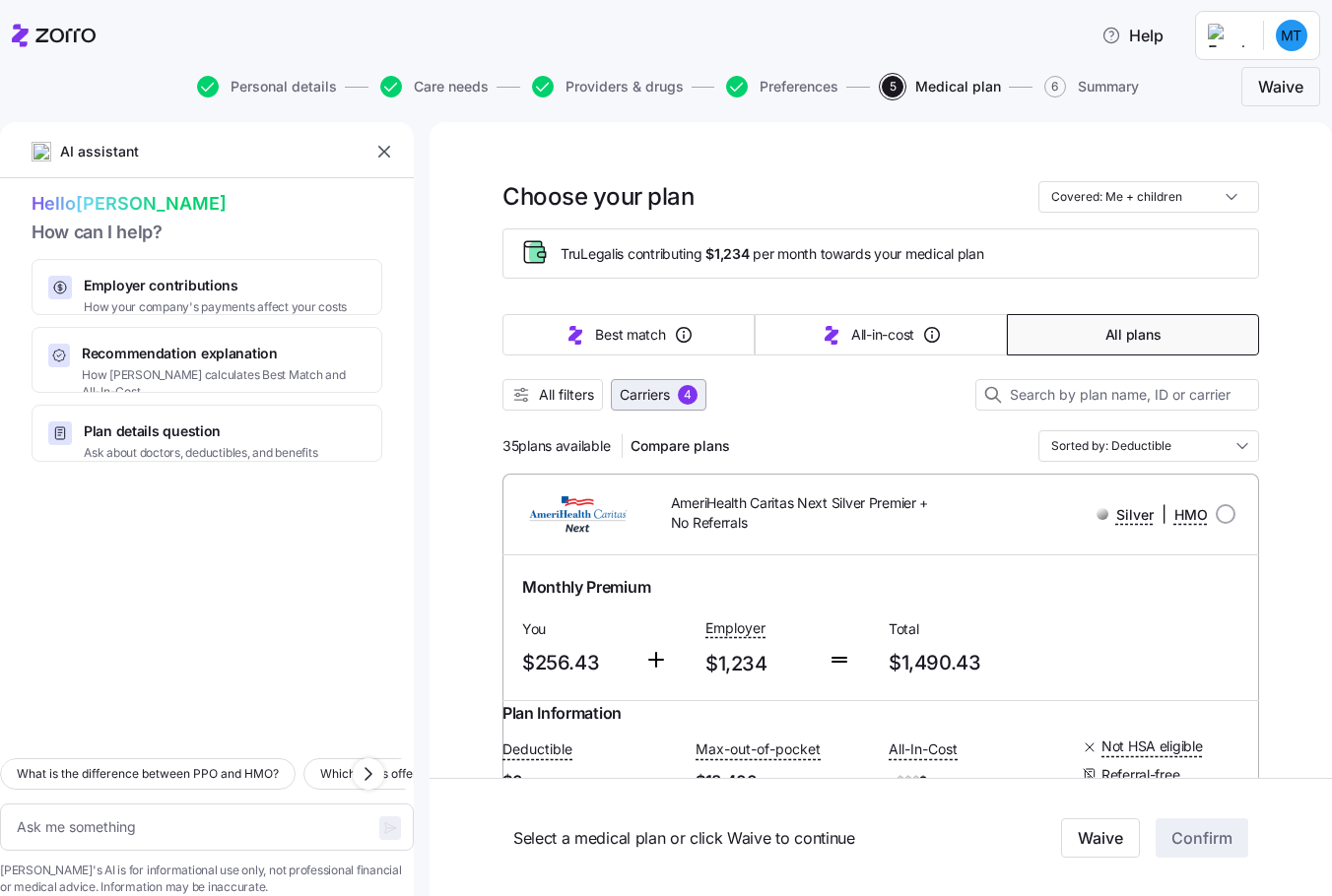
click at [637, 399] on span "Carriers" at bounding box center [645, 395] width 50 height 20
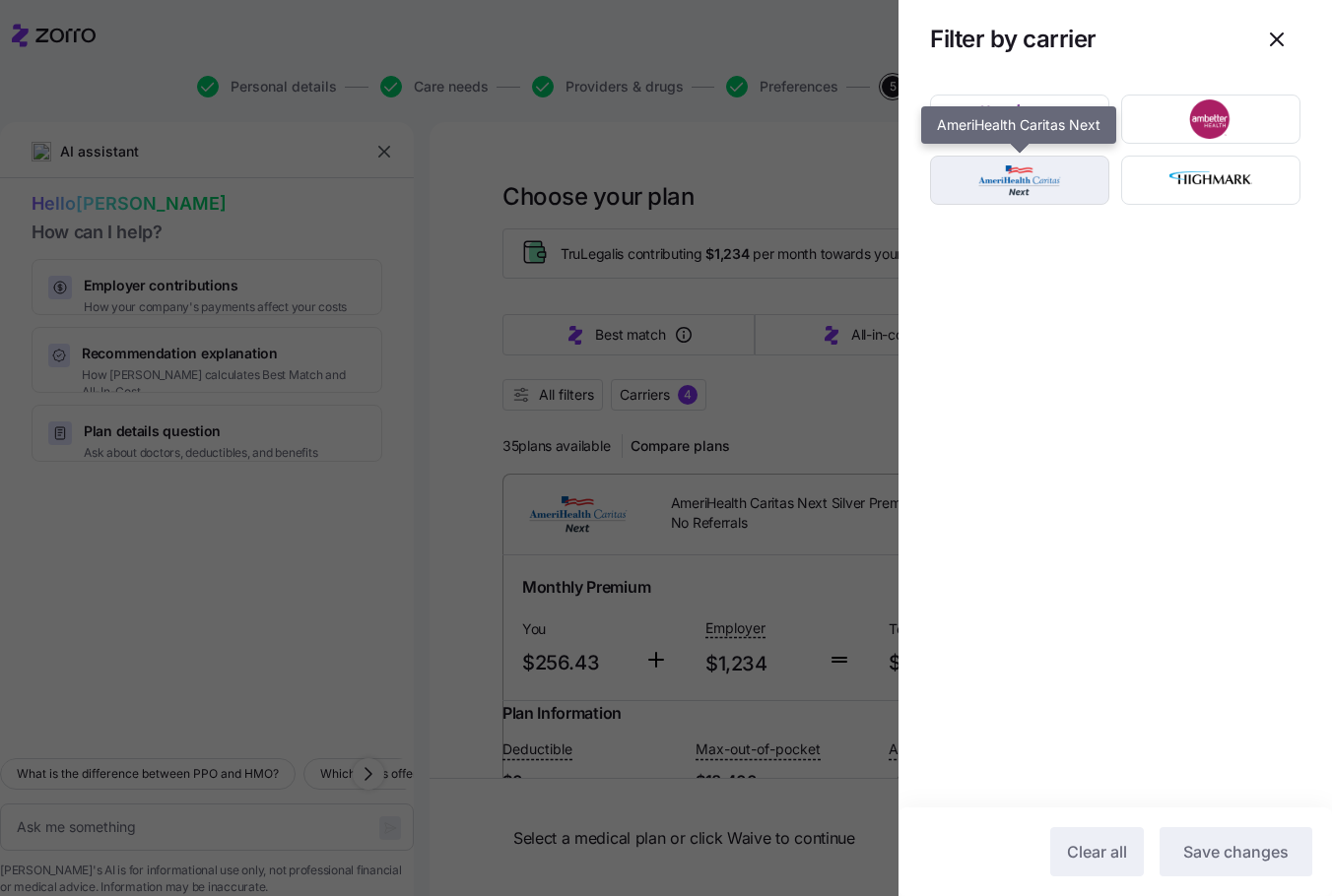
click at [1013, 183] on img "button" at bounding box center [1020, 180] width 145 height 40
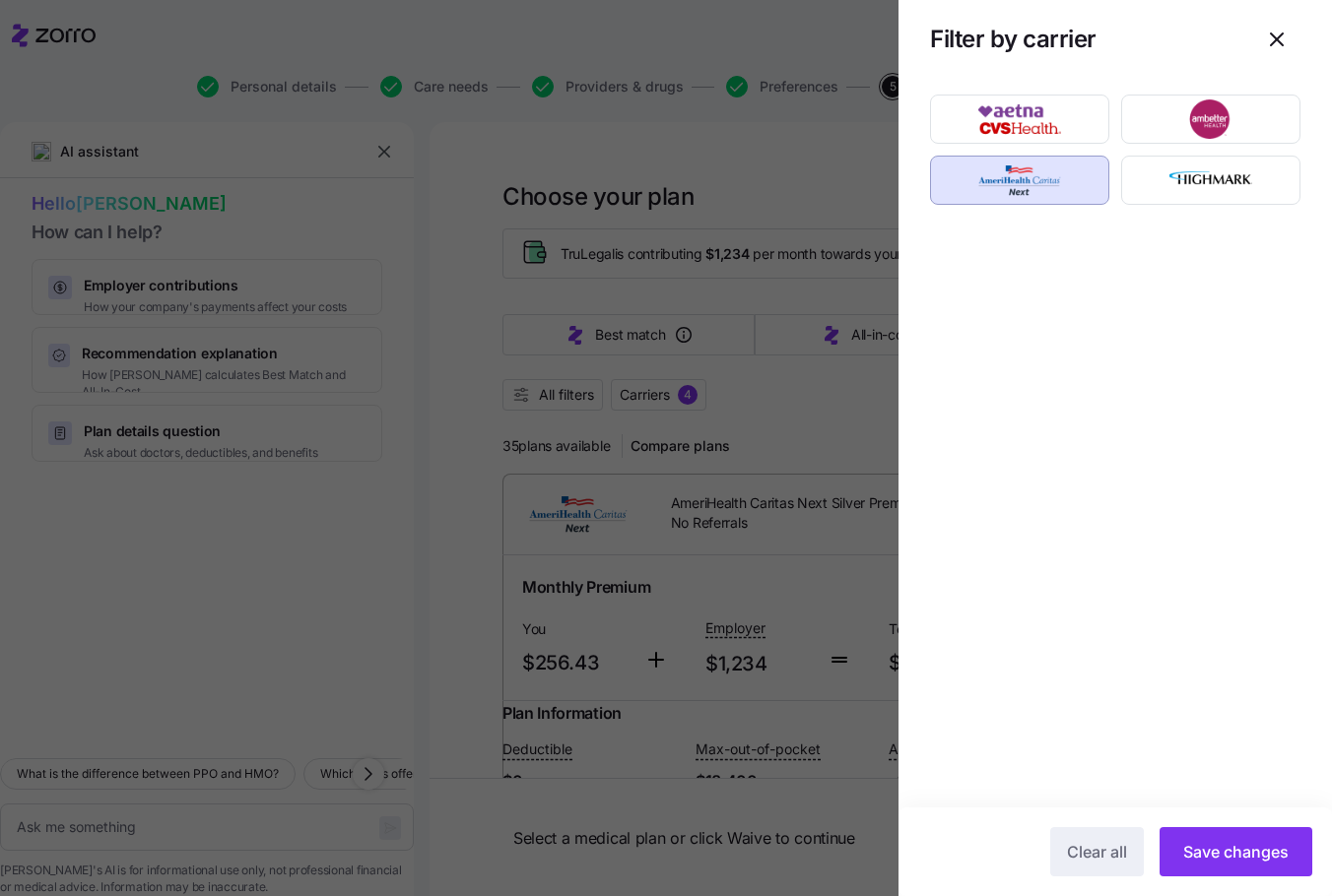
click at [1013, 183] on img "button" at bounding box center [1020, 180] width 145 height 40
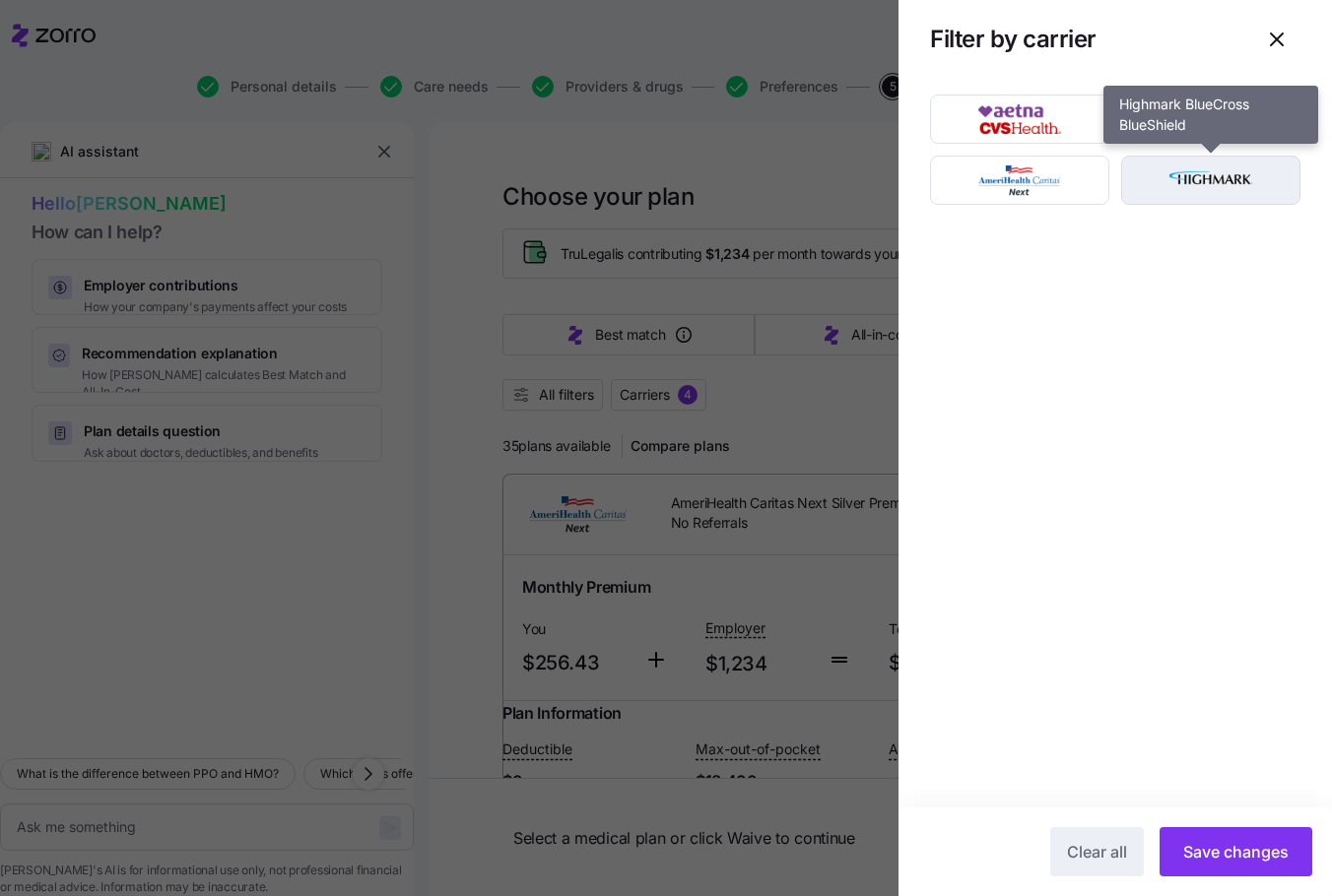
click at [1184, 186] on img "button" at bounding box center [1211, 180] width 145 height 40
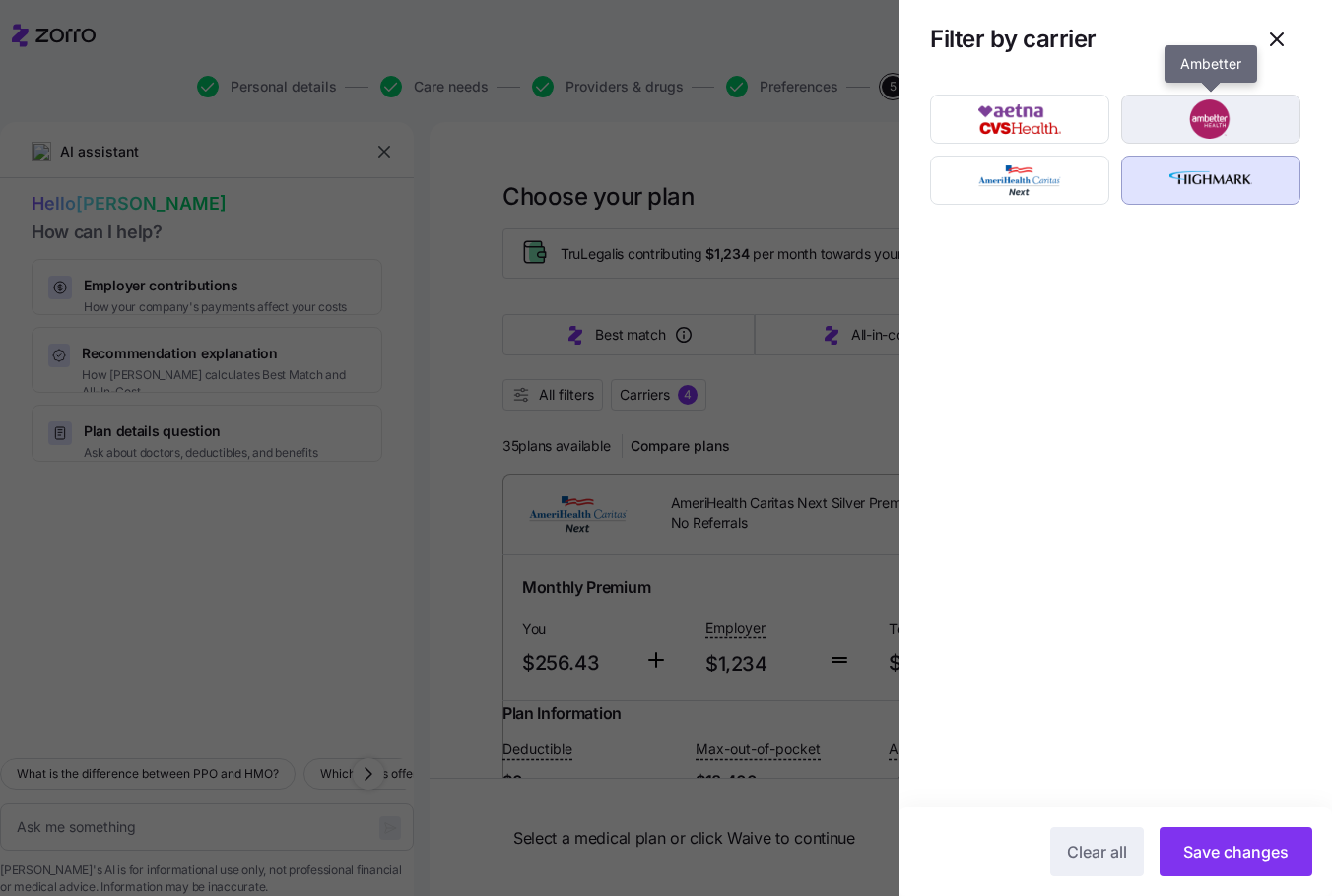
click at [1186, 118] on img "button" at bounding box center [1211, 120] width 145 height 40
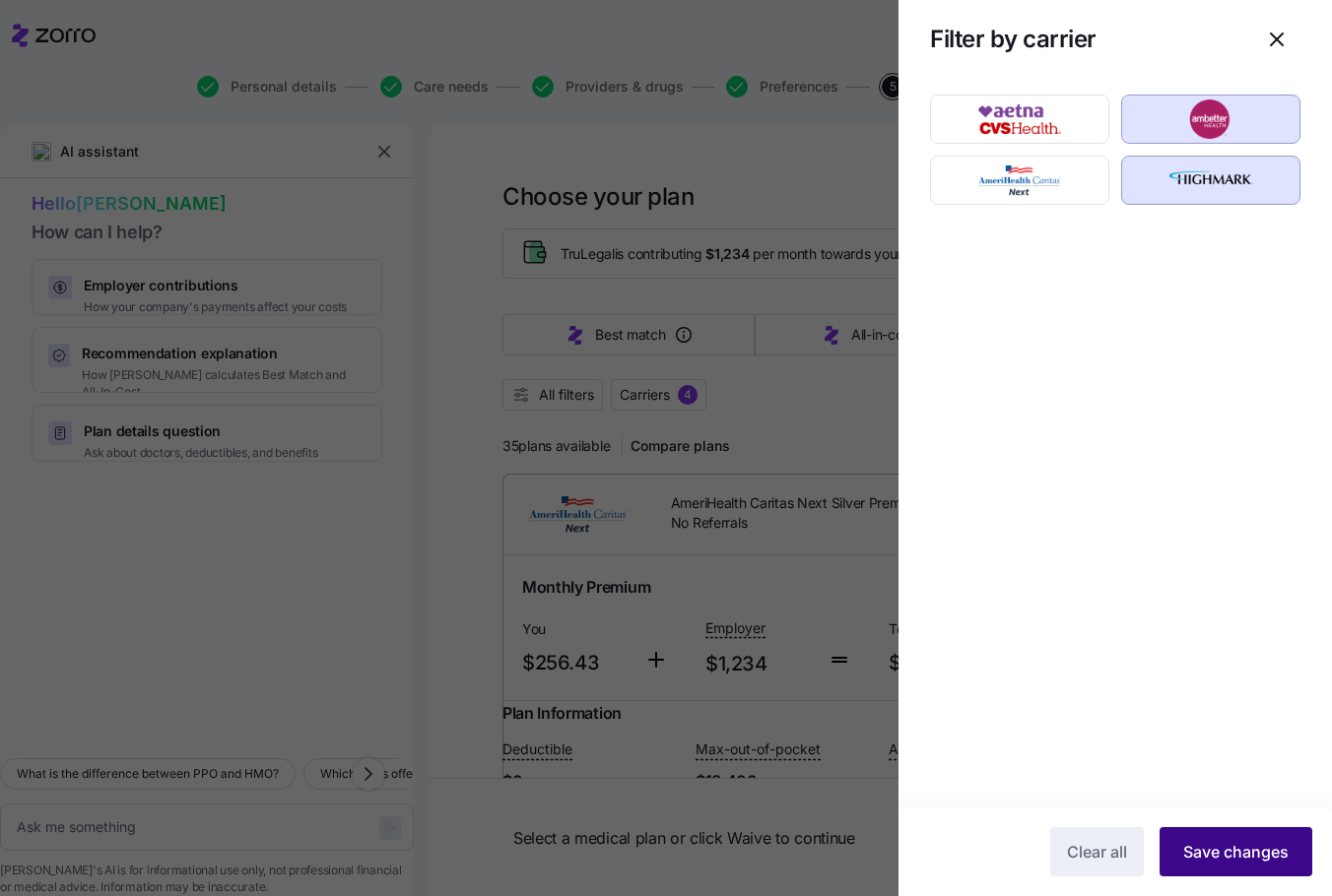
click at [1209, 852] on span "Save changes" at bounding box center [1236, 852] width 106 height 24
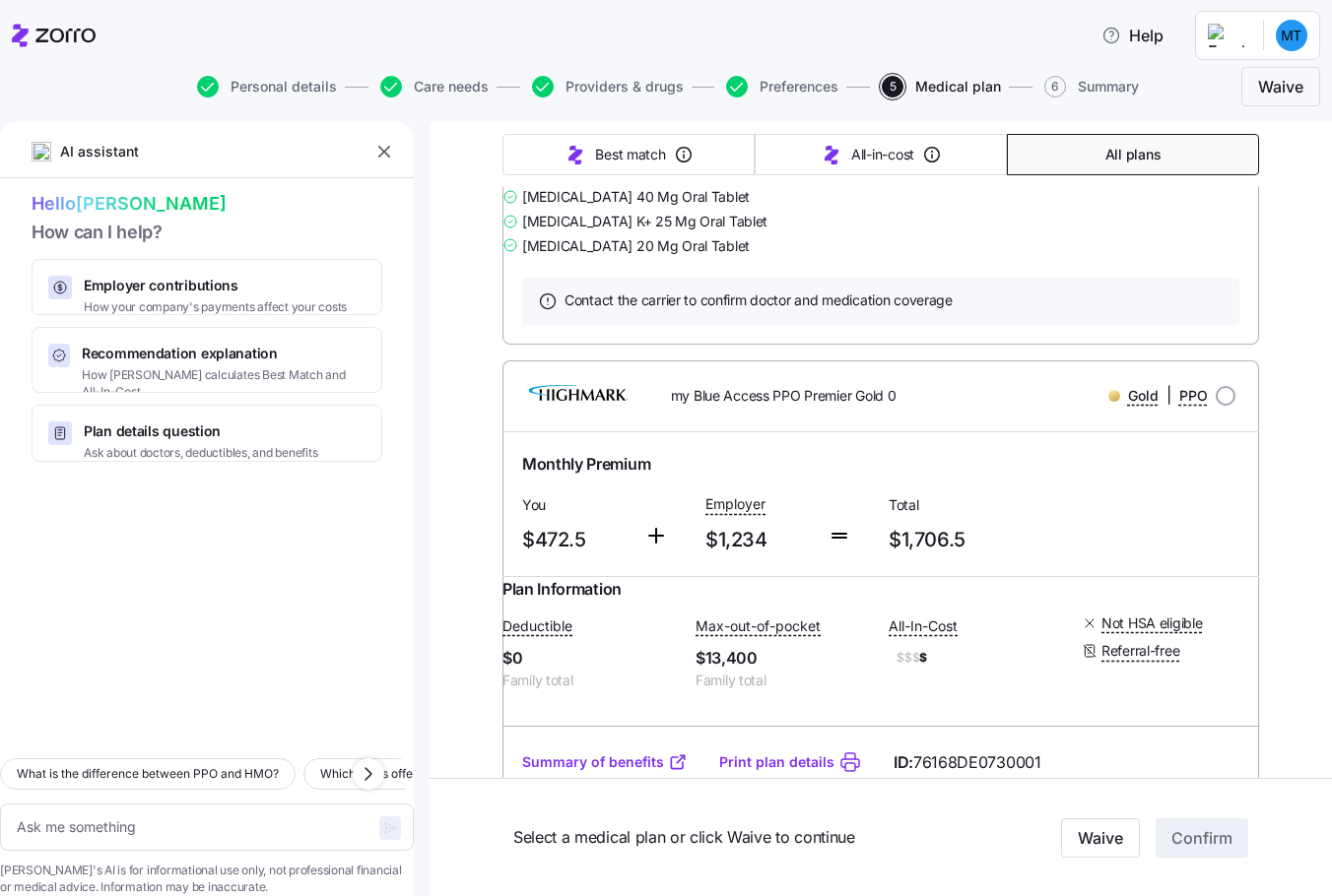
scroll to position [985, 0]
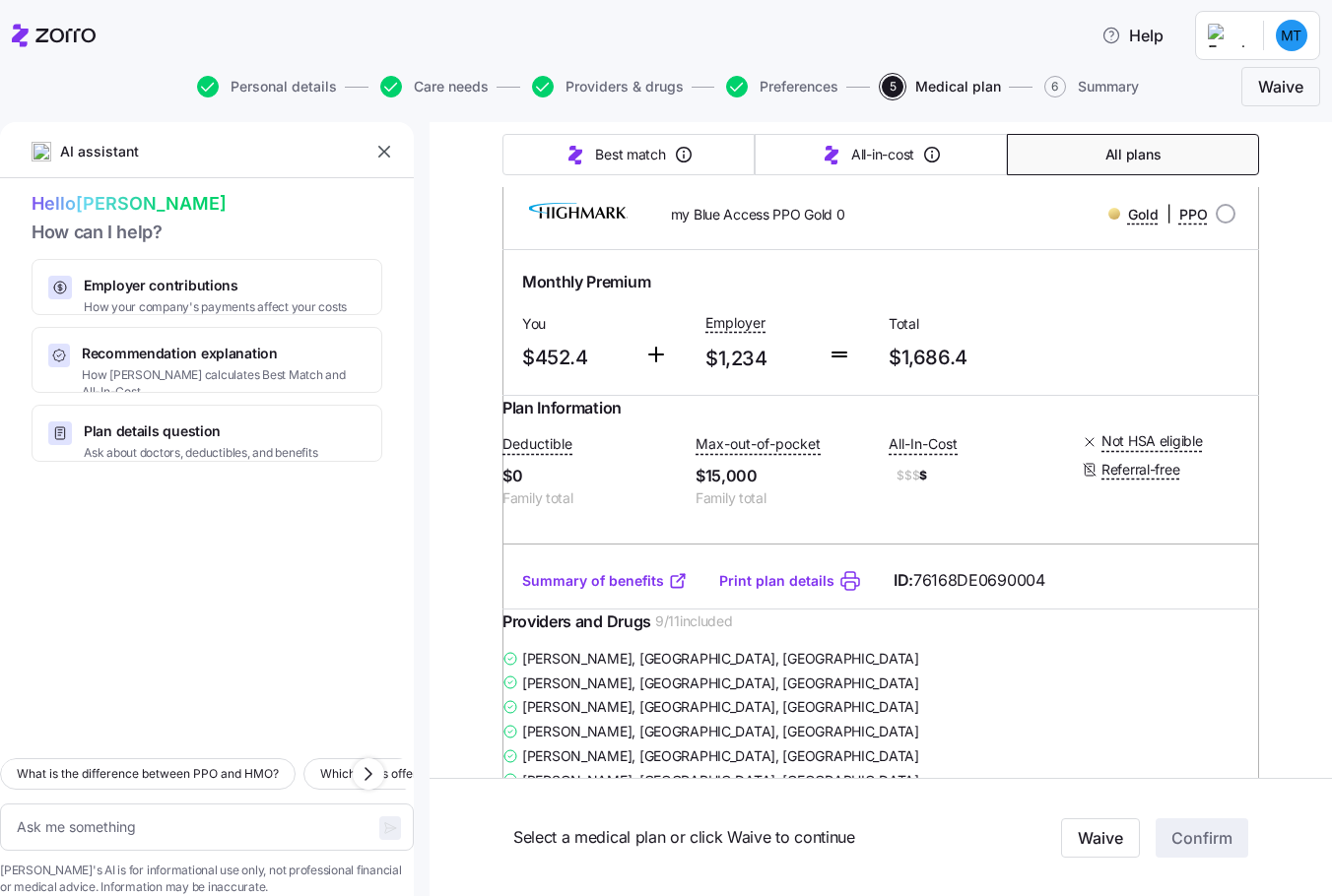
scroll to position [197, 0]
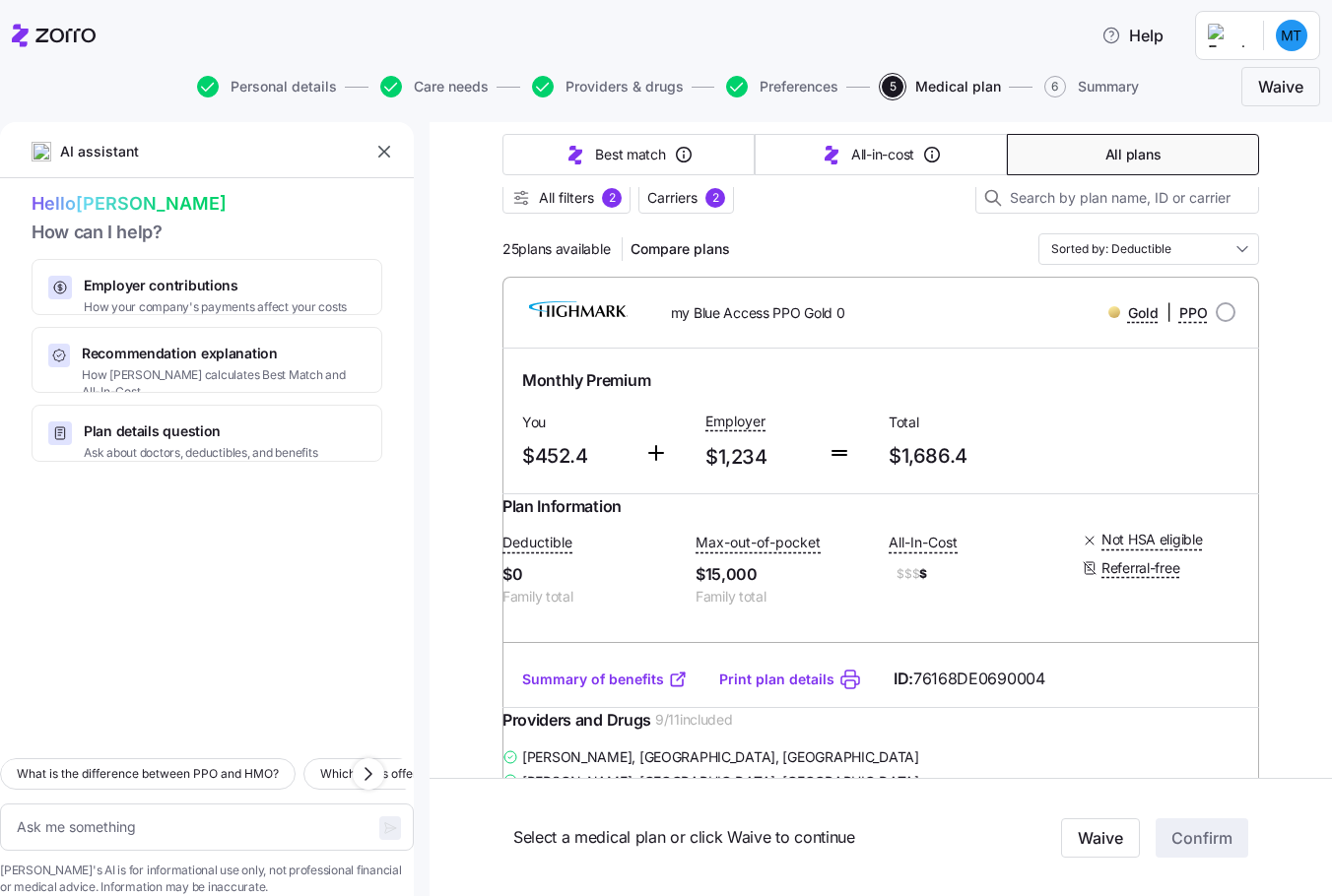
click at [387, 522] on div at bounding box center [206, 603] width 414 height 282
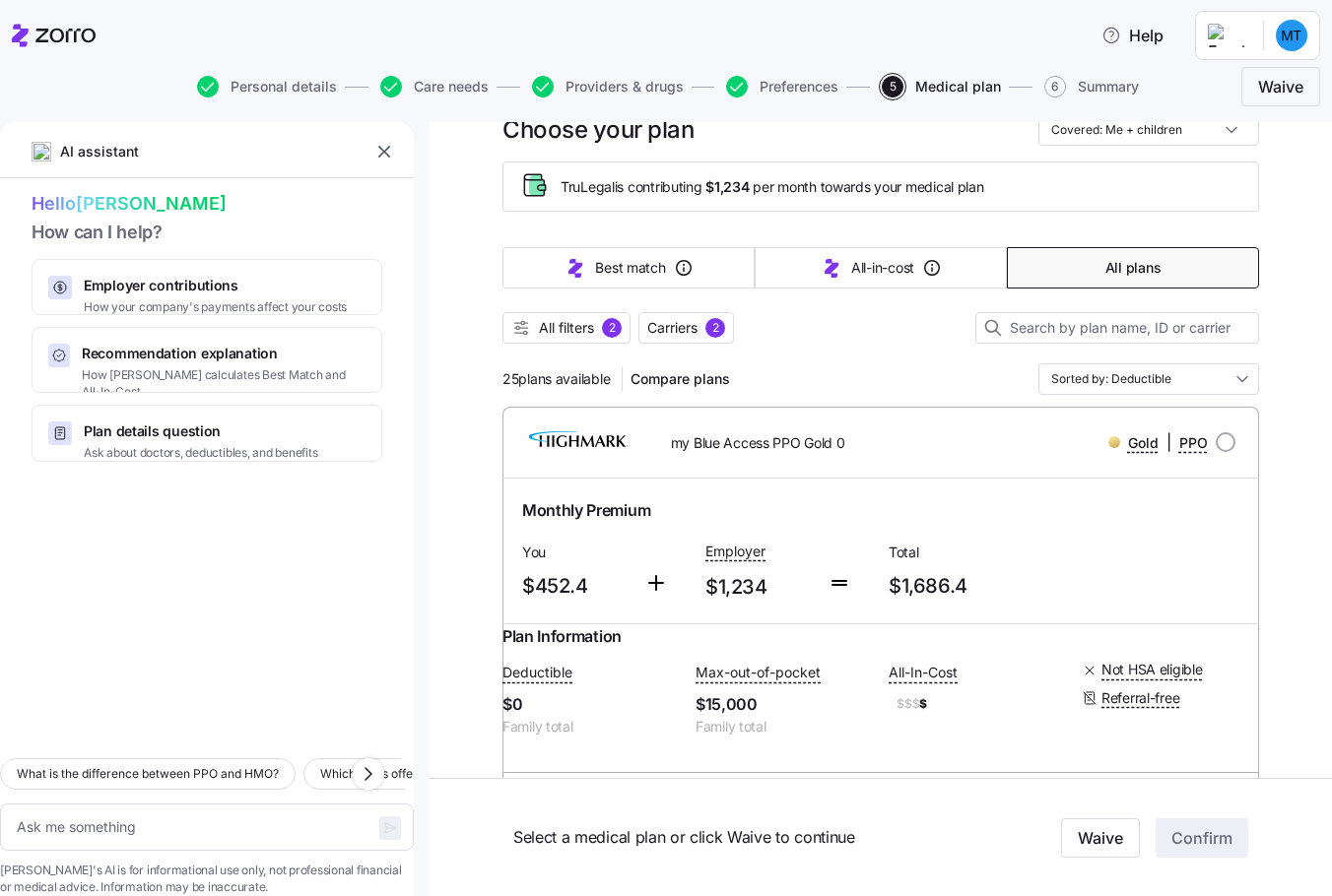
scroll to position [99, 0]
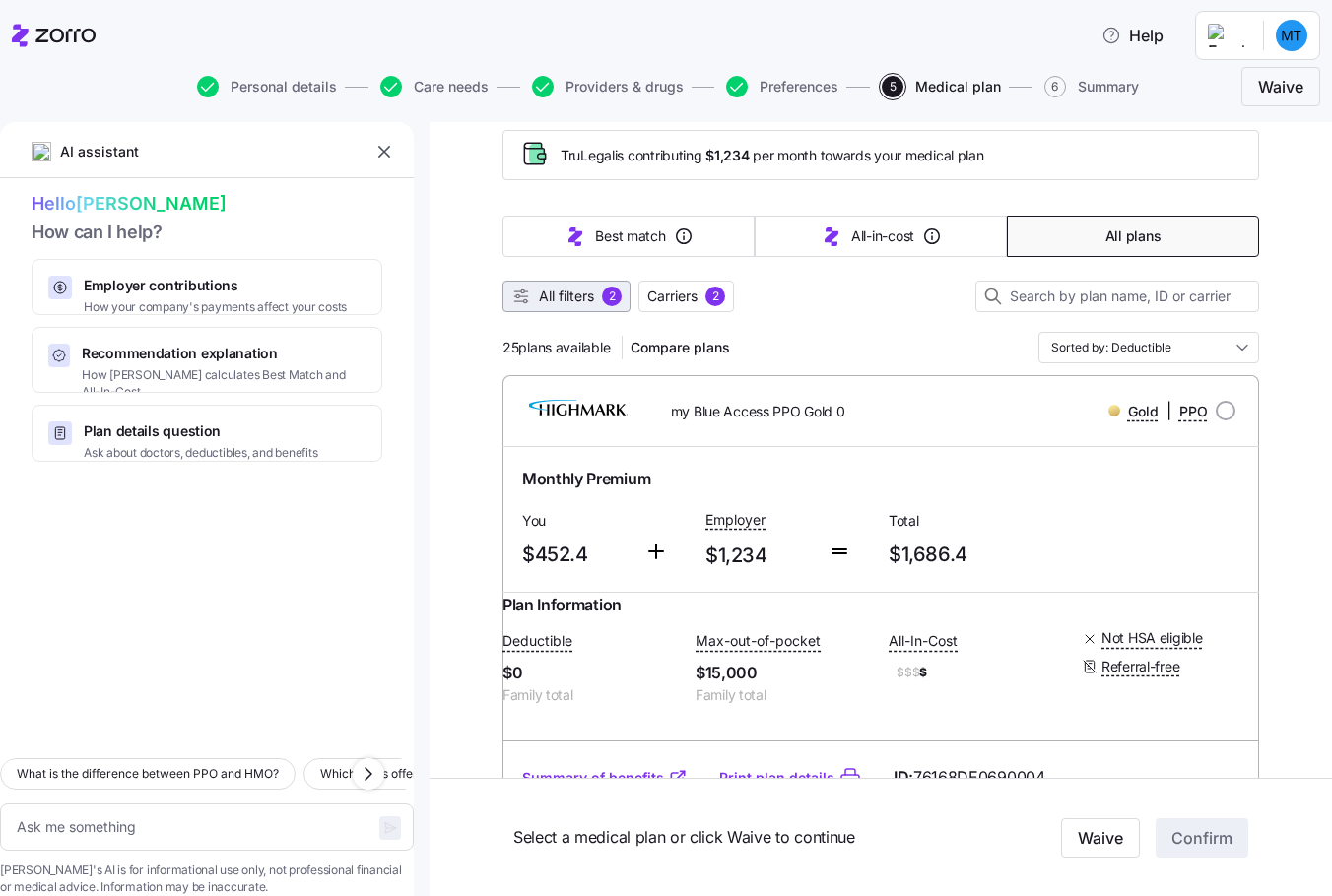
click at [528, 298] on span "All filters 2" at bounding box center [566, 297] width 111 height 20
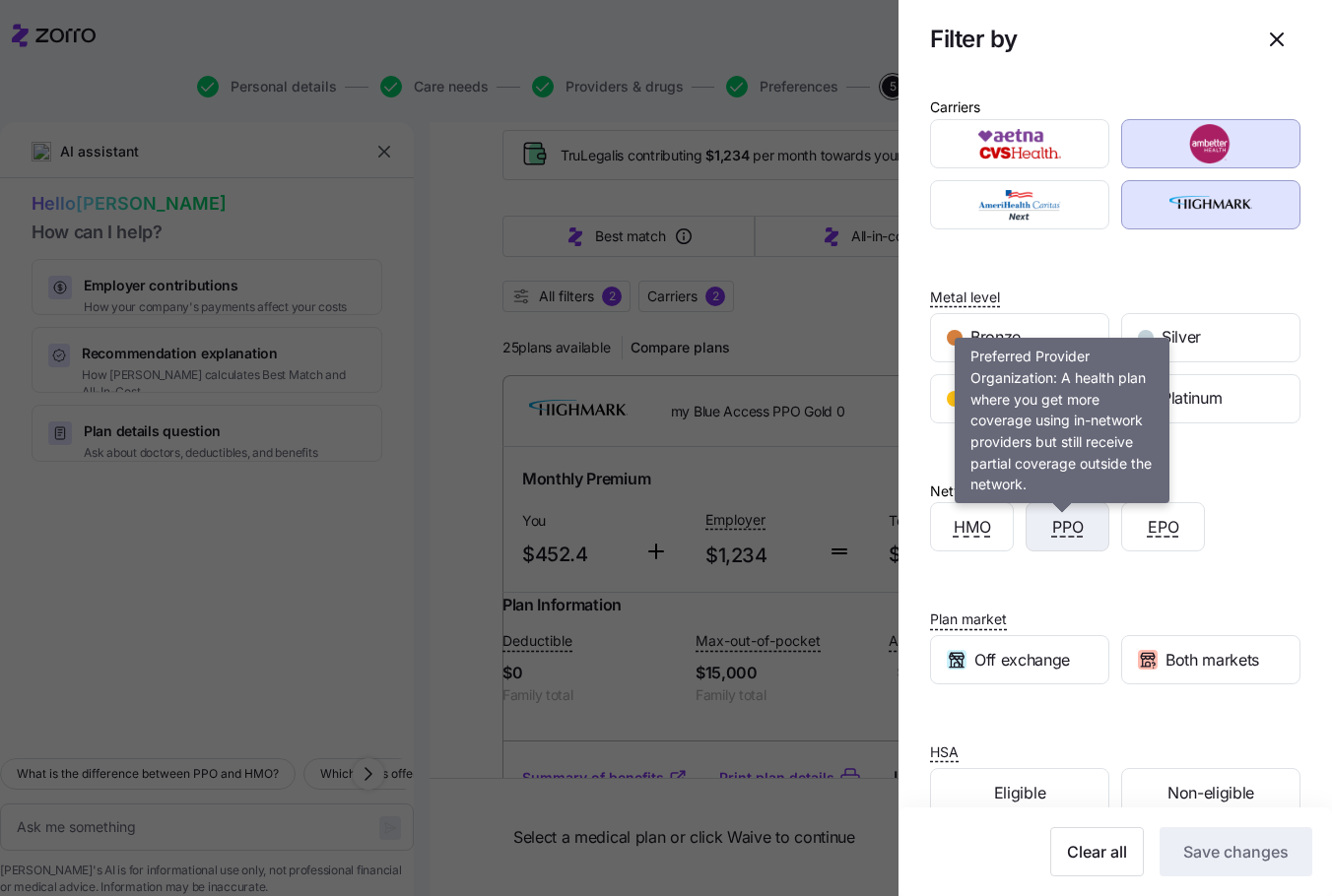
click at [1053, 520] on span "PPO" at bounding box center [1069, 527] width 32 height 25
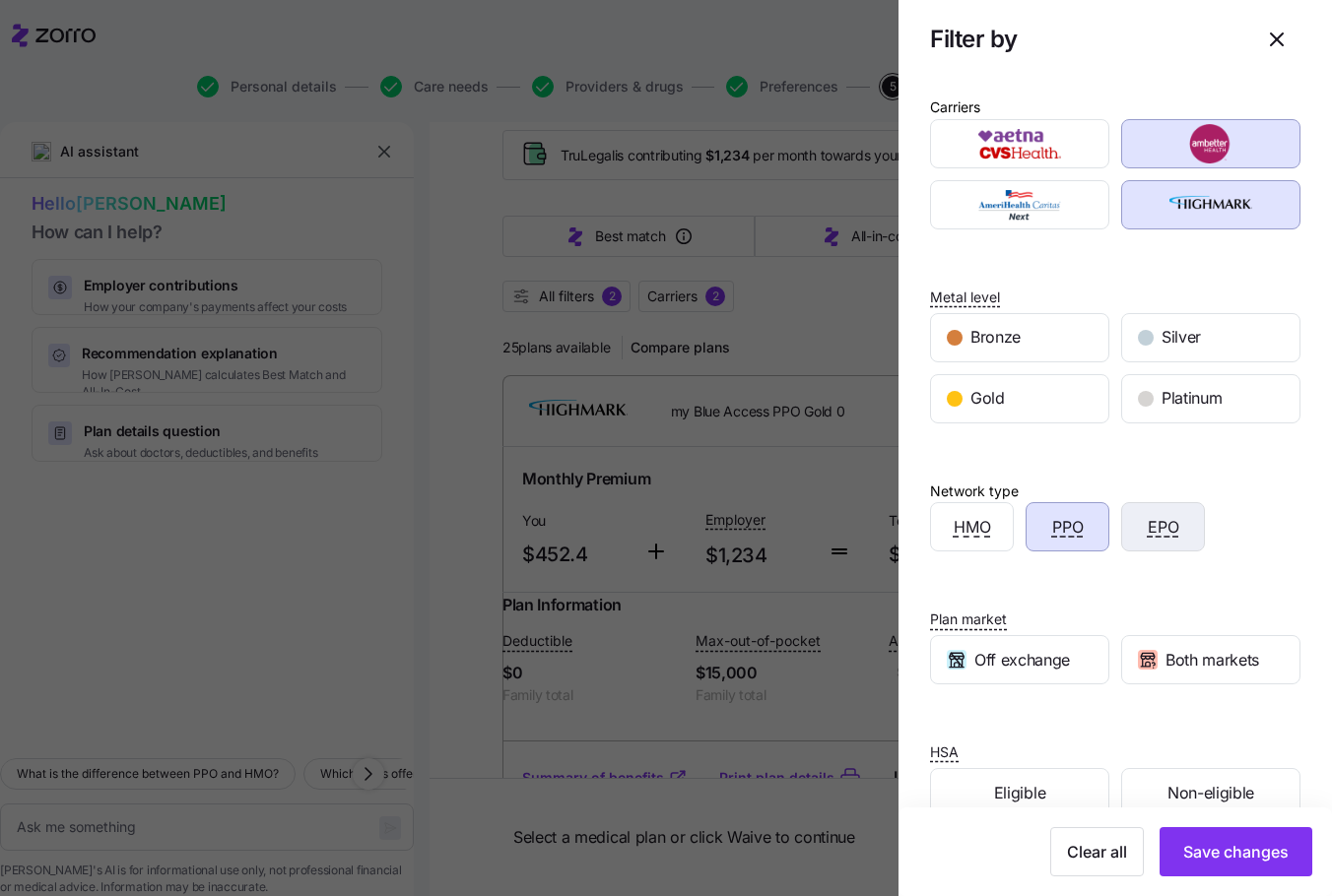
click at [1137, 534] on div "EPO" at bounding box center [1164, 526] width 82 height 47
click at [1198, 850] on span "Save changes" at bounding box center [1236, 852] width 106 height 24
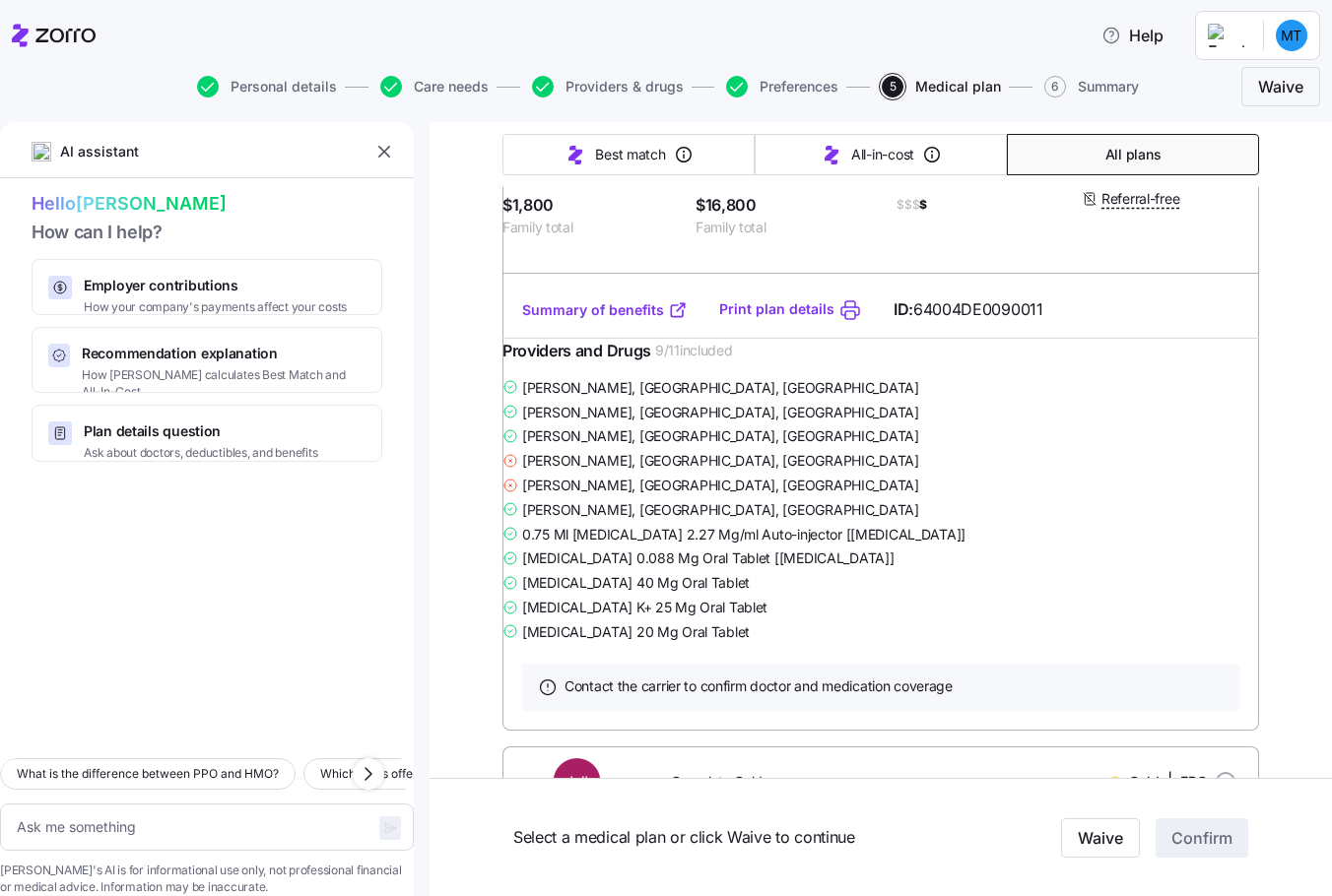
scroll to position [6502, 0]
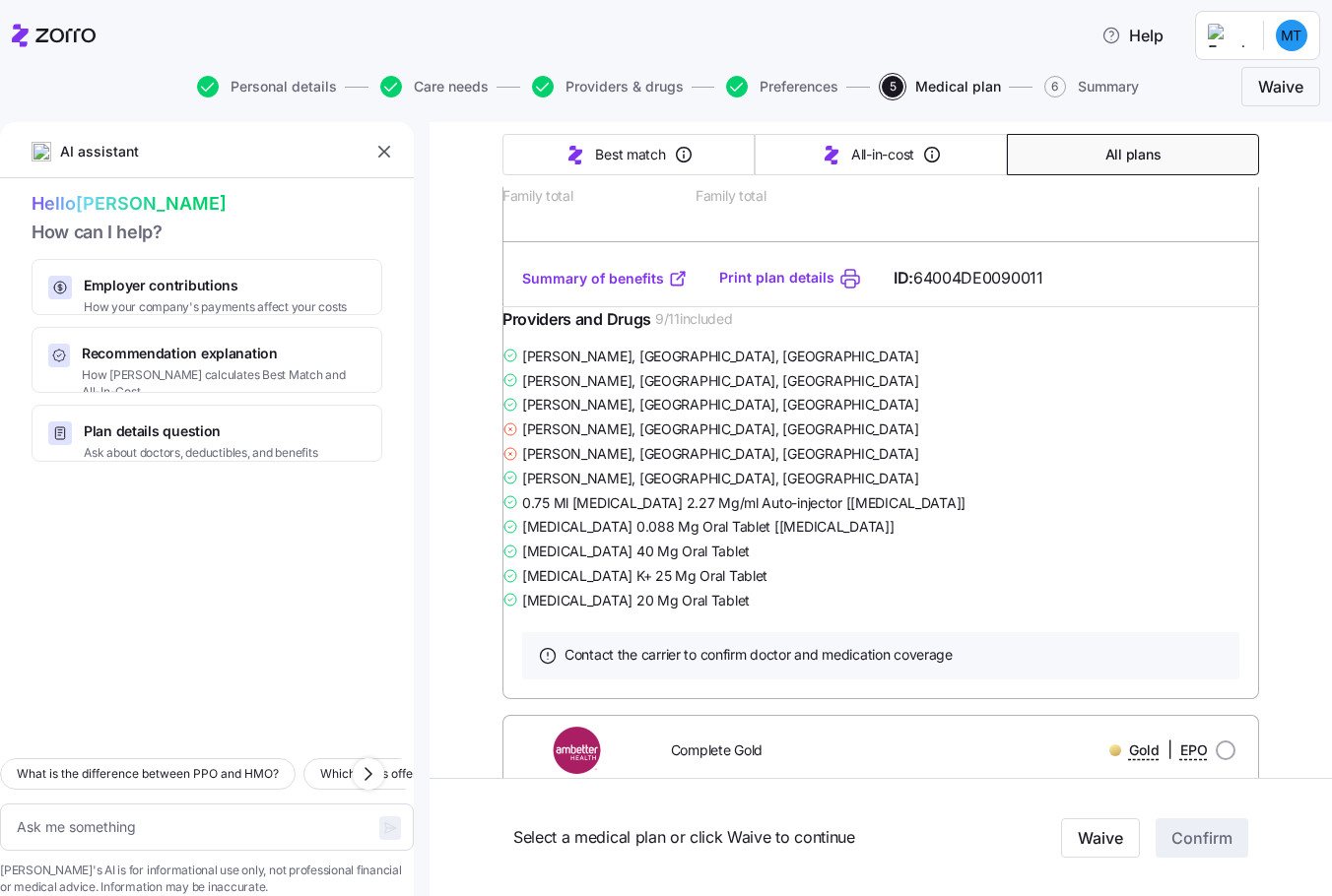
click at [410, 369] on div "Hello [PERSON_NAME] L How can I help? Employer contributions How your company's…" at bounding box center [206, 326] width 414 height 272
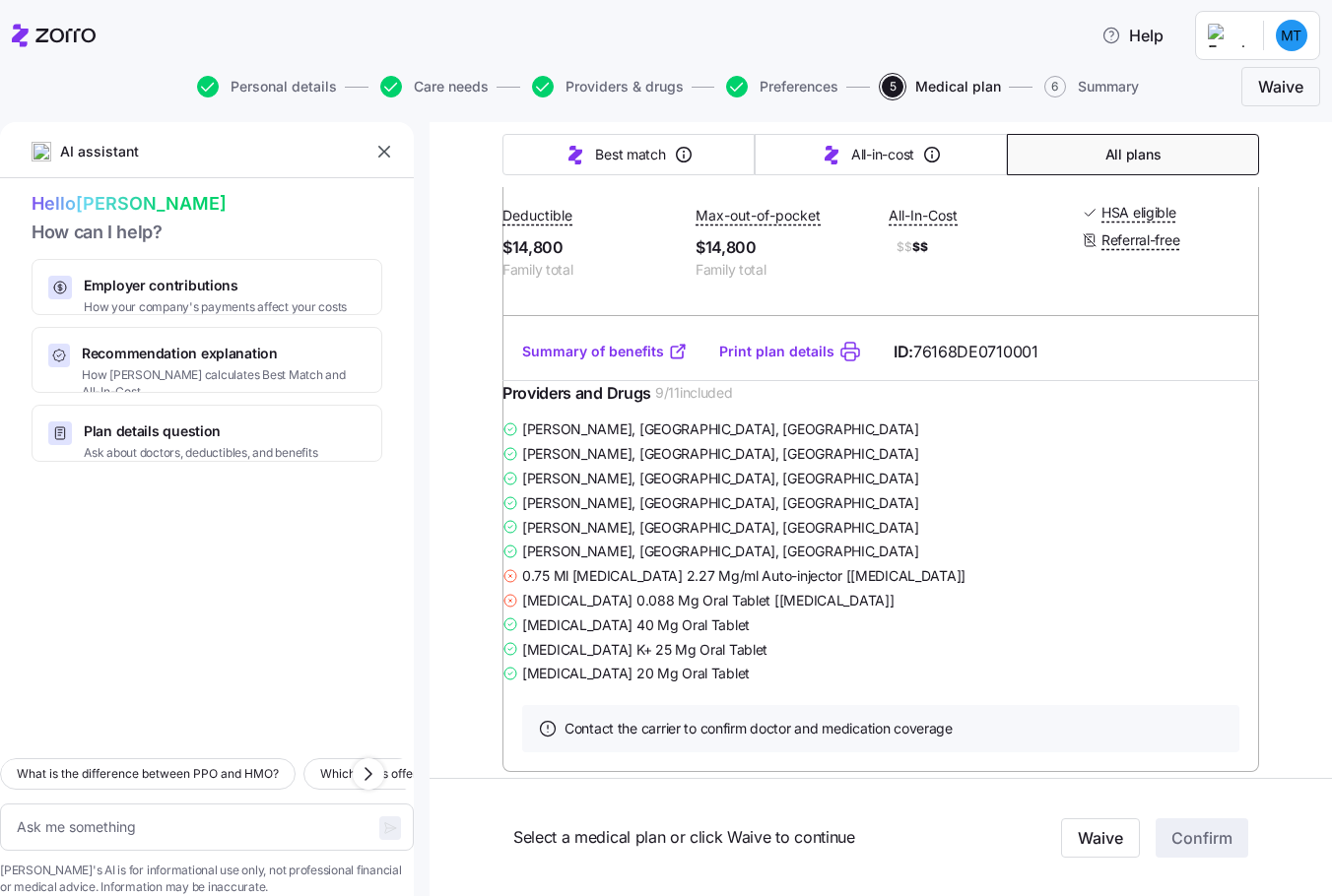
scroll to position [18323, 0]
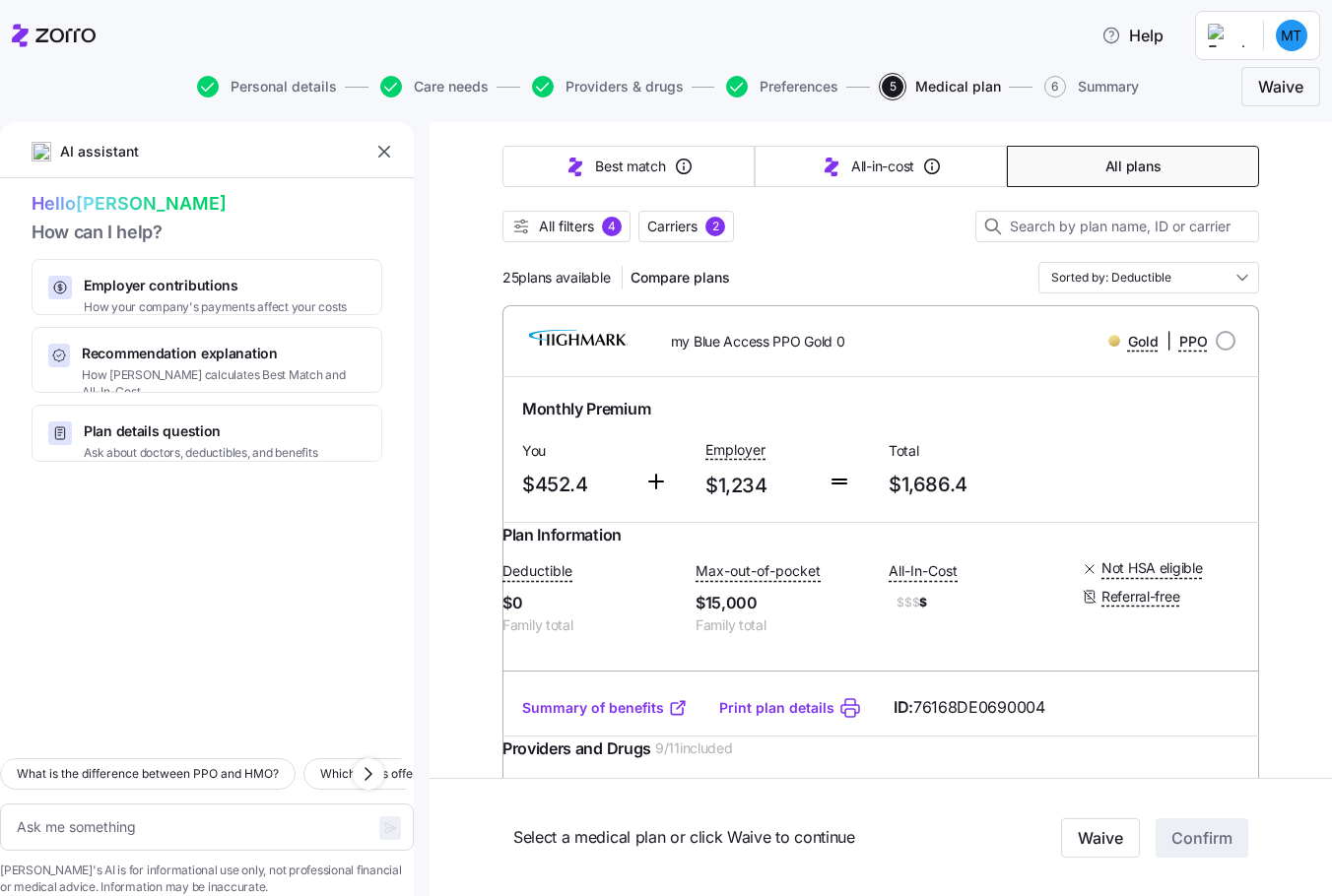
scroll to position [0, 0]
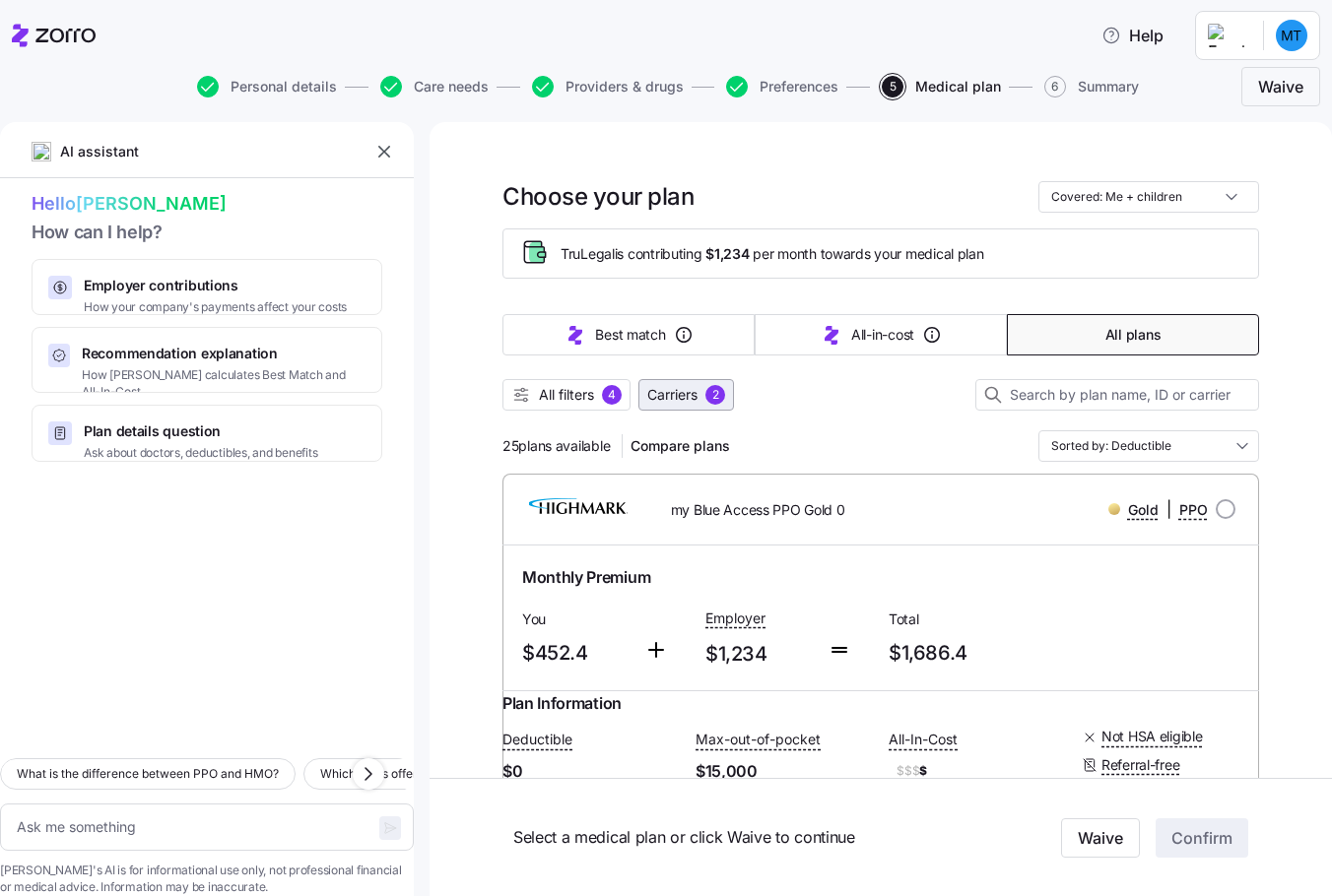
click at [678, 392] on span "Carriers" at bounding box center [672, 395] width 50 height 20
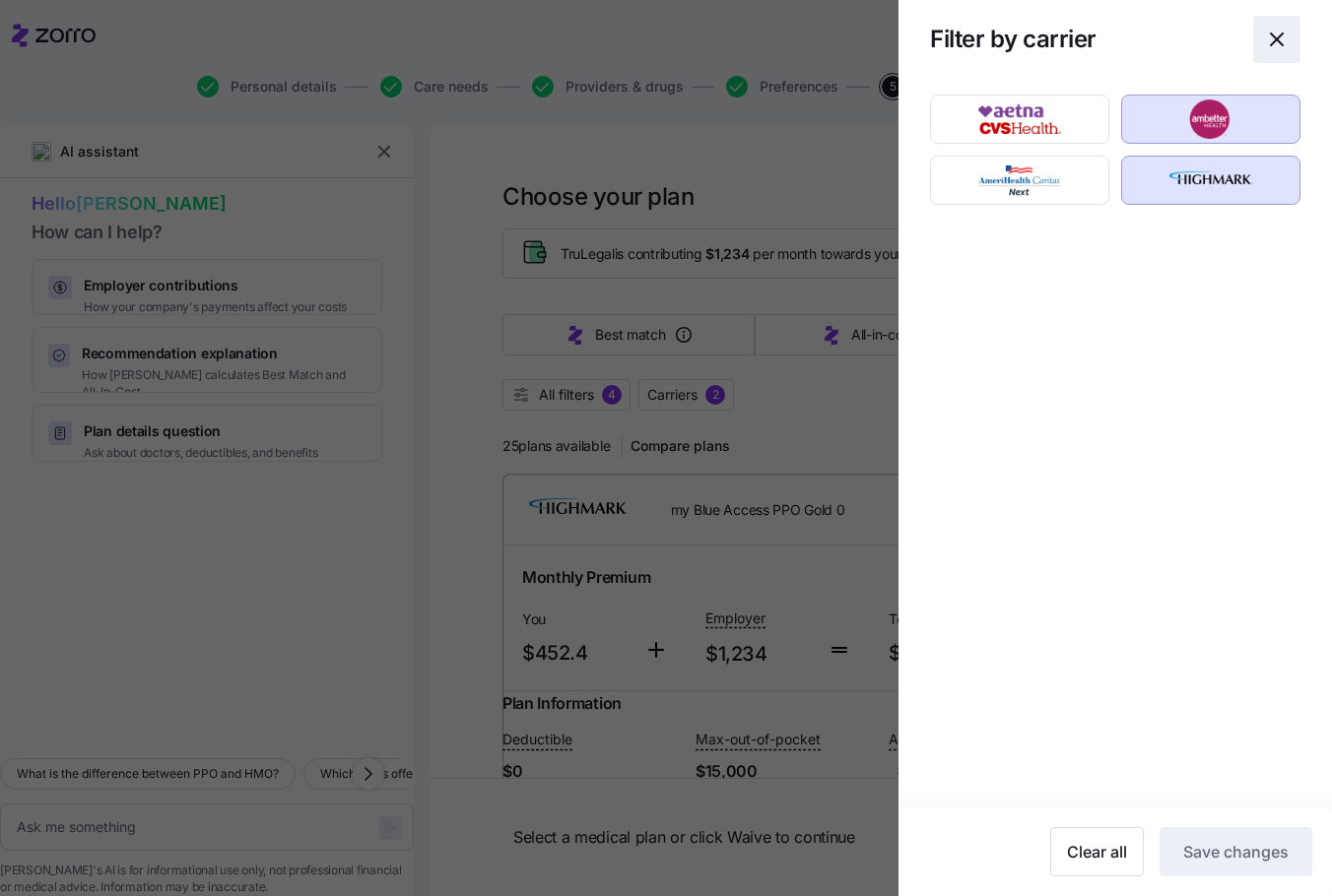
click at [1274, 37] on icon "button" at bounding box center [1277, 40] width 12 height 12
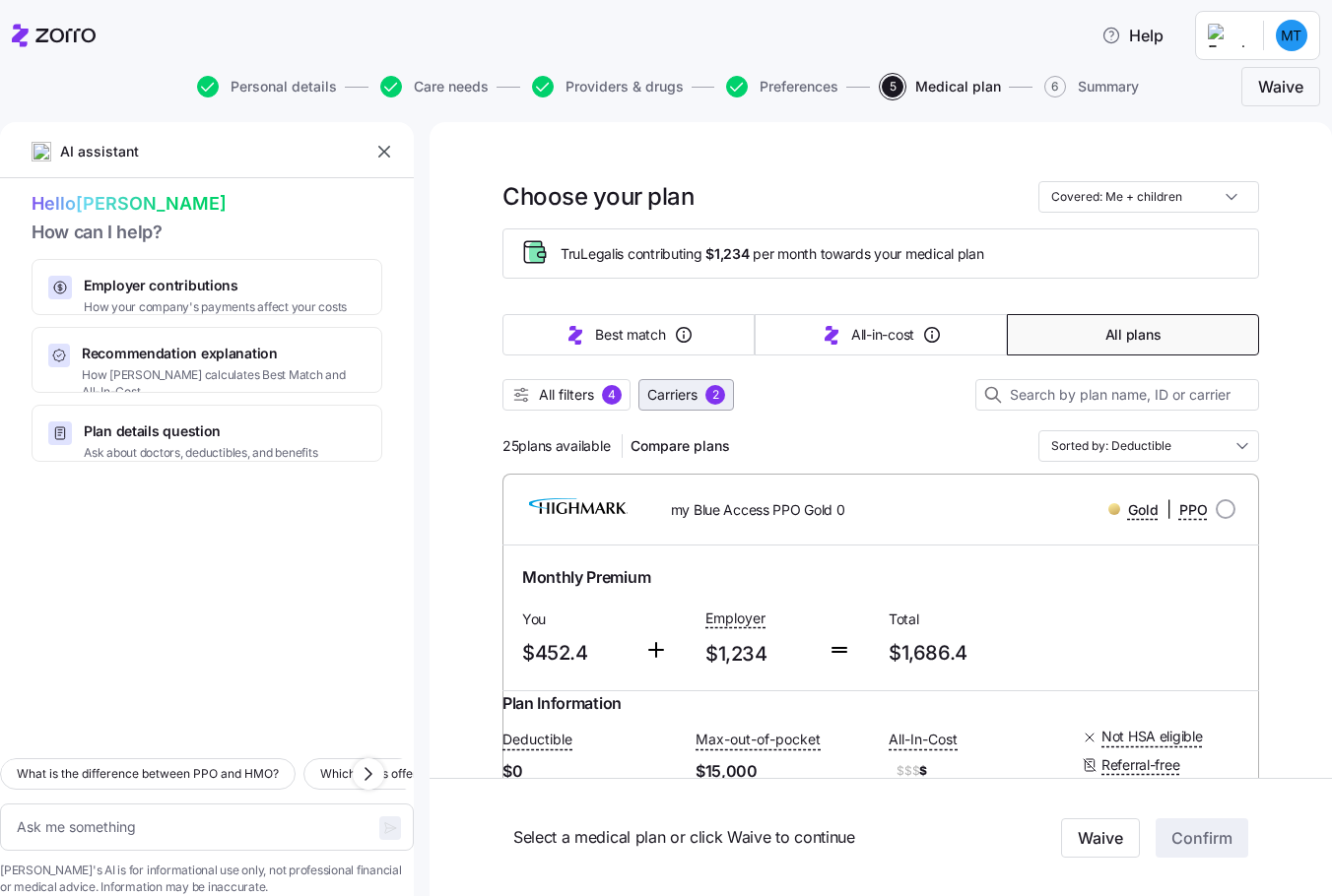
click at [667, 391] on span "Carriers" at bounding box center [672, 395] width 50 height 20
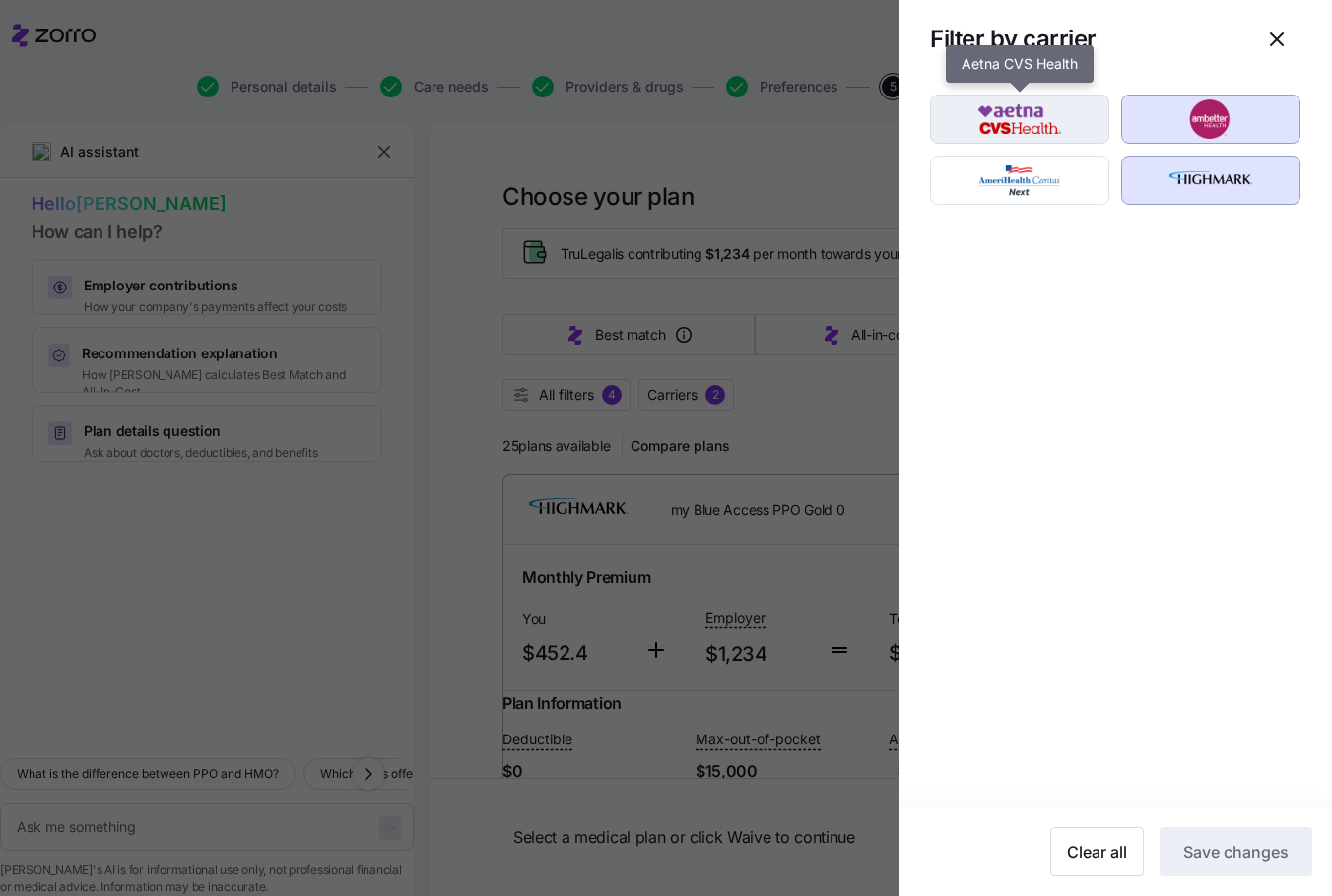
click at [995, 118] on img "button" at bounding box center [1020, 120] width 145 height 40
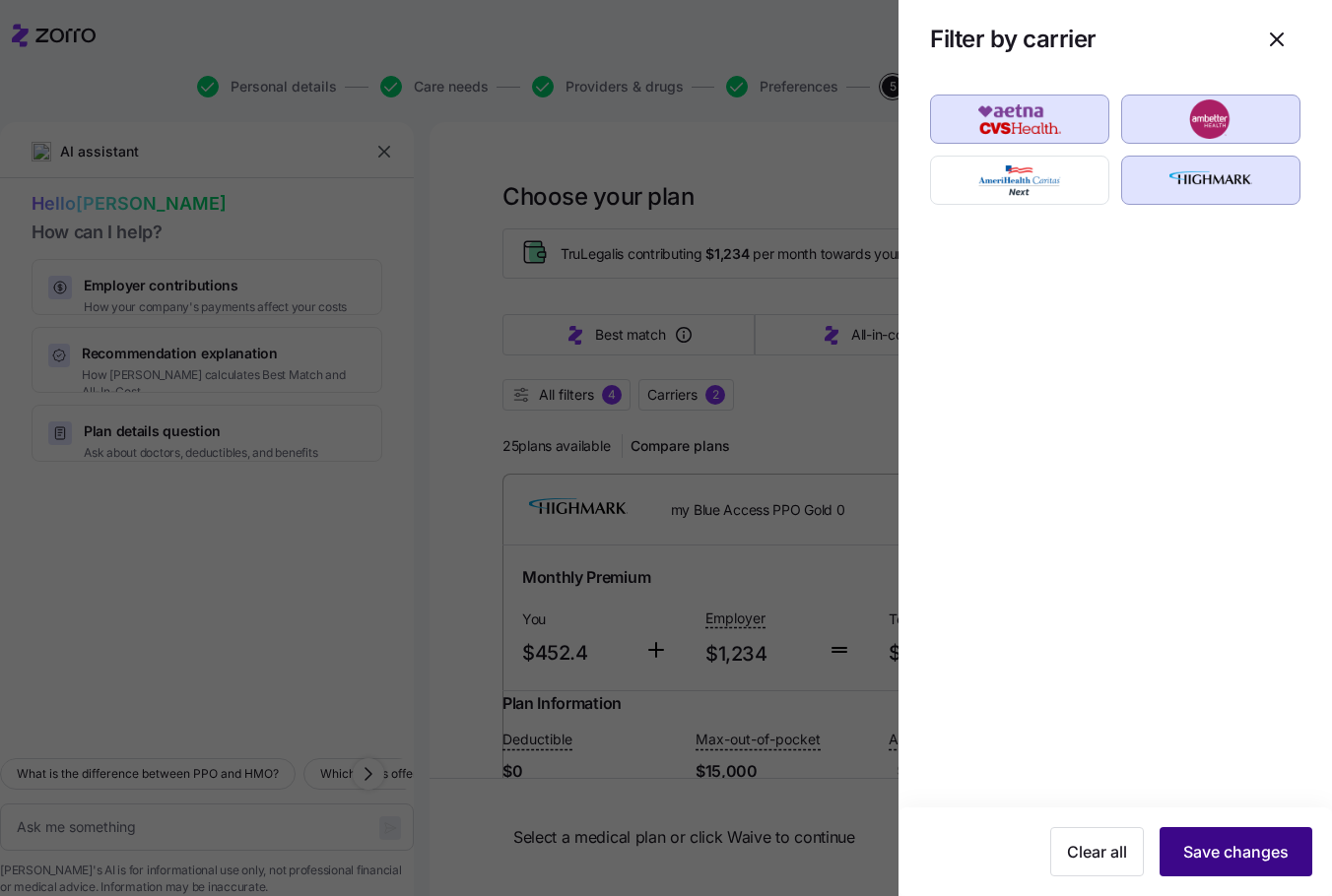
click at [1207, 852] on span "Save changes" at bounding box center [1236, 852] width 106 height 24
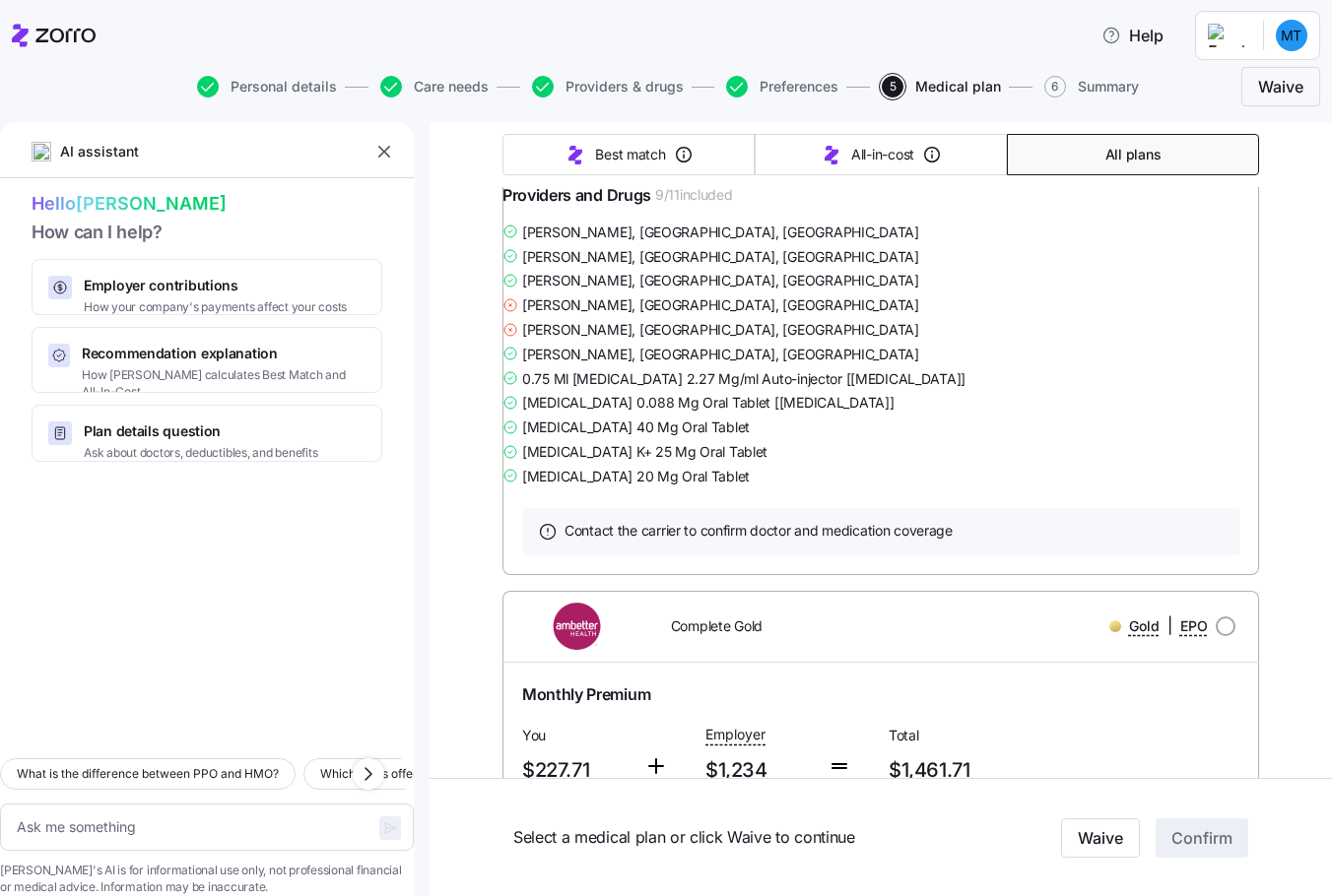
scroll to position [6600, 0]
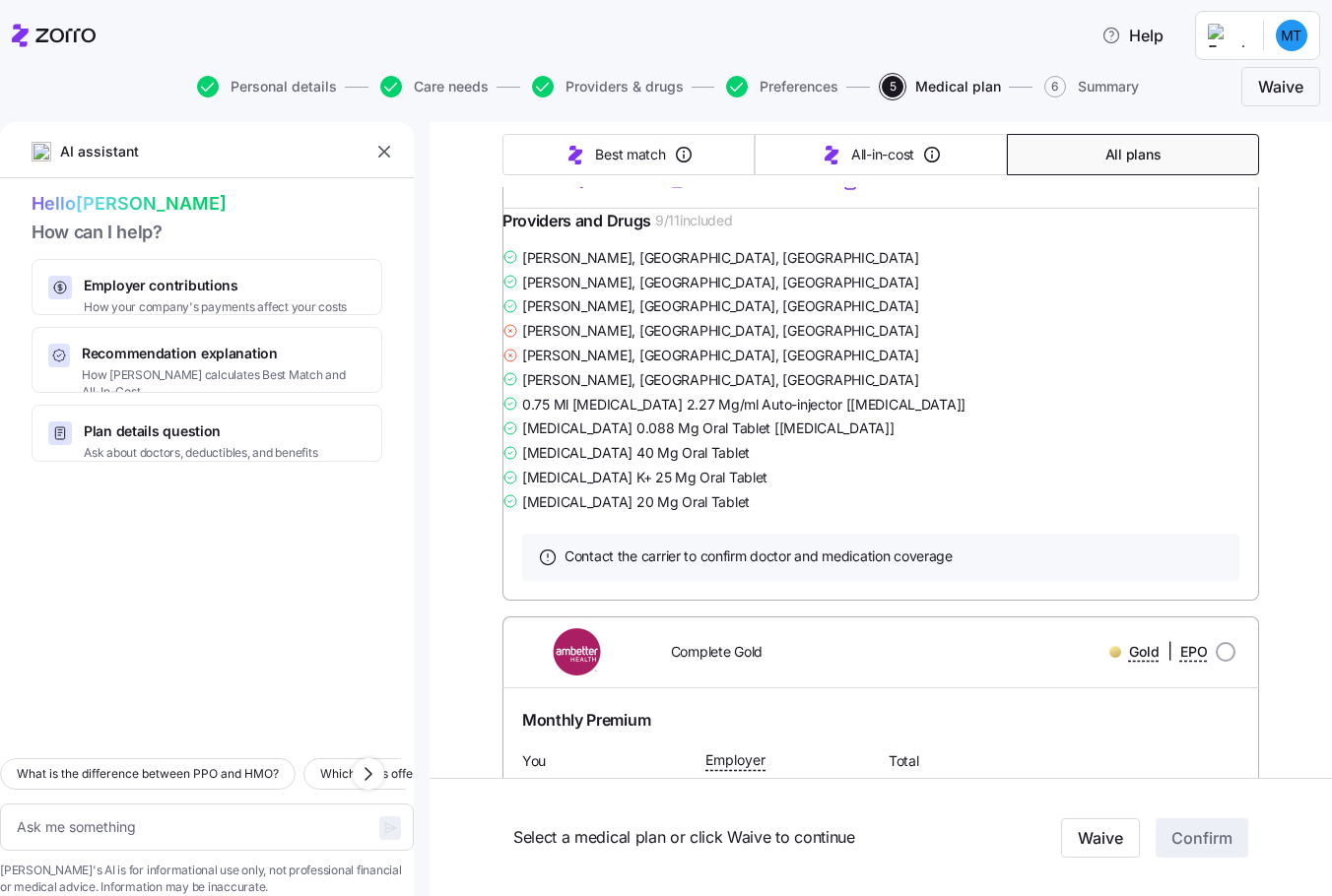
click at [560, 190] on link "Summary of benefits" at bounding box center [605, 180] width 166 height 20
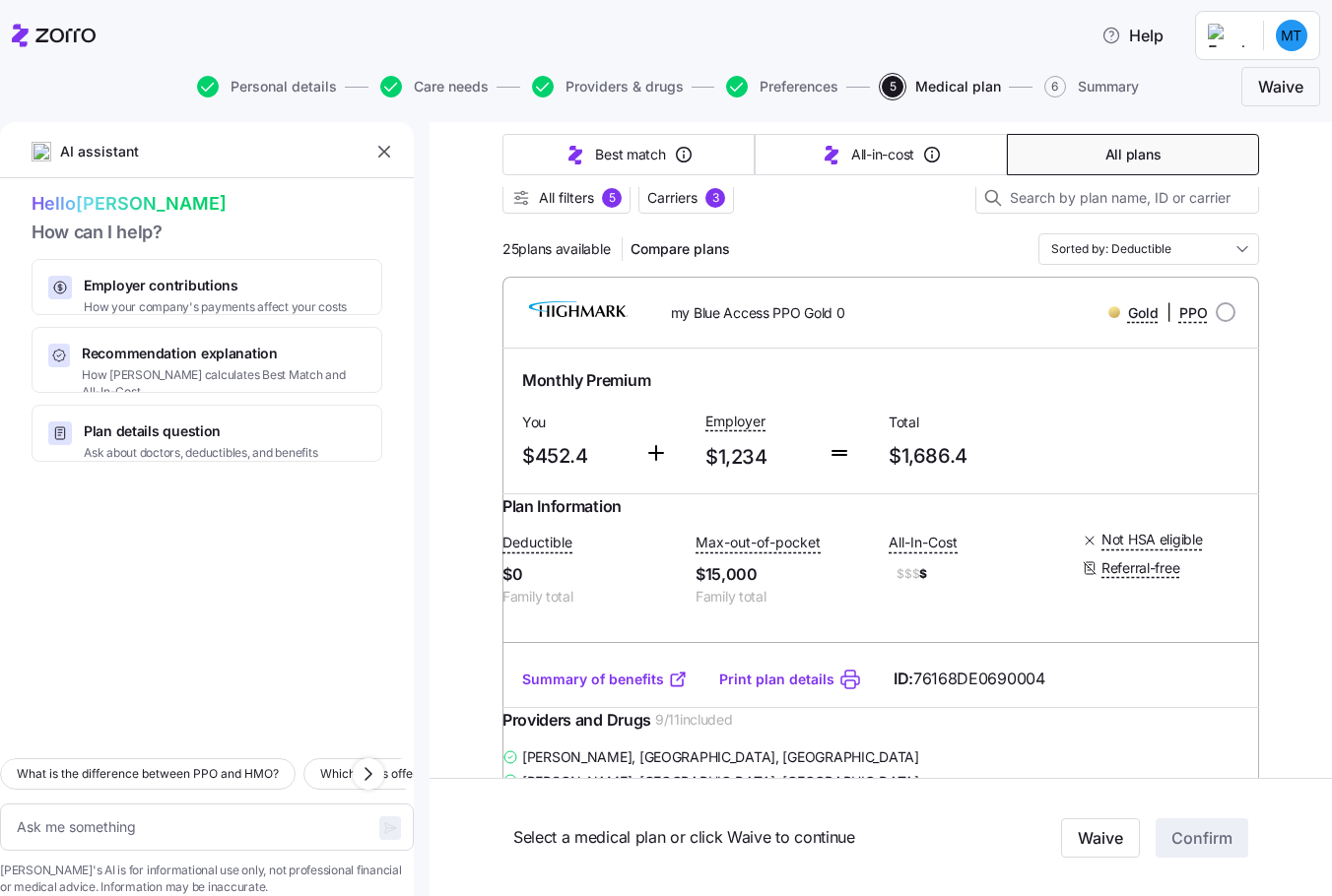
scroll to position [0, 0]
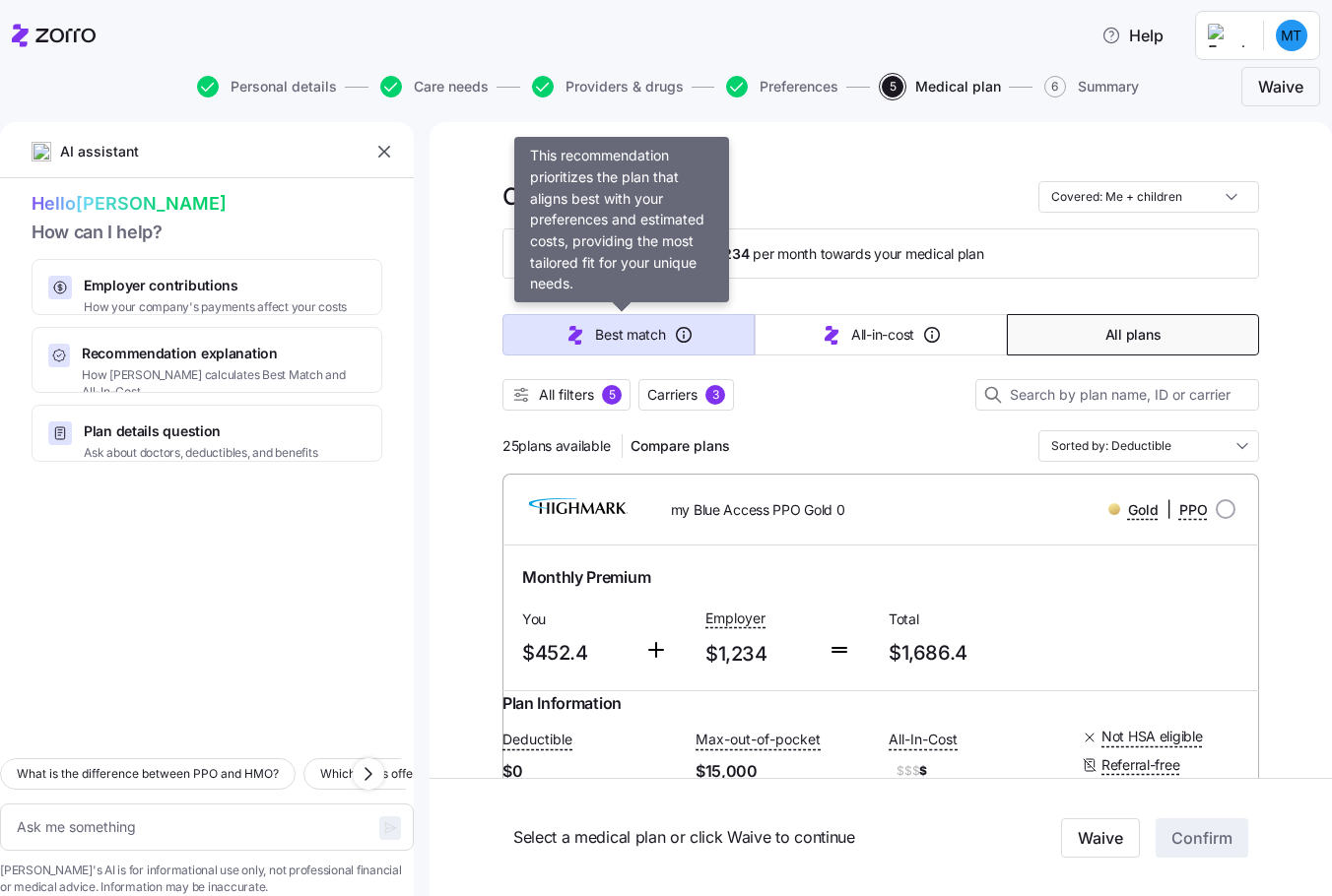
click at [629, 329] on span "Best match" at bounding box center [630, 335] width 70 height 20
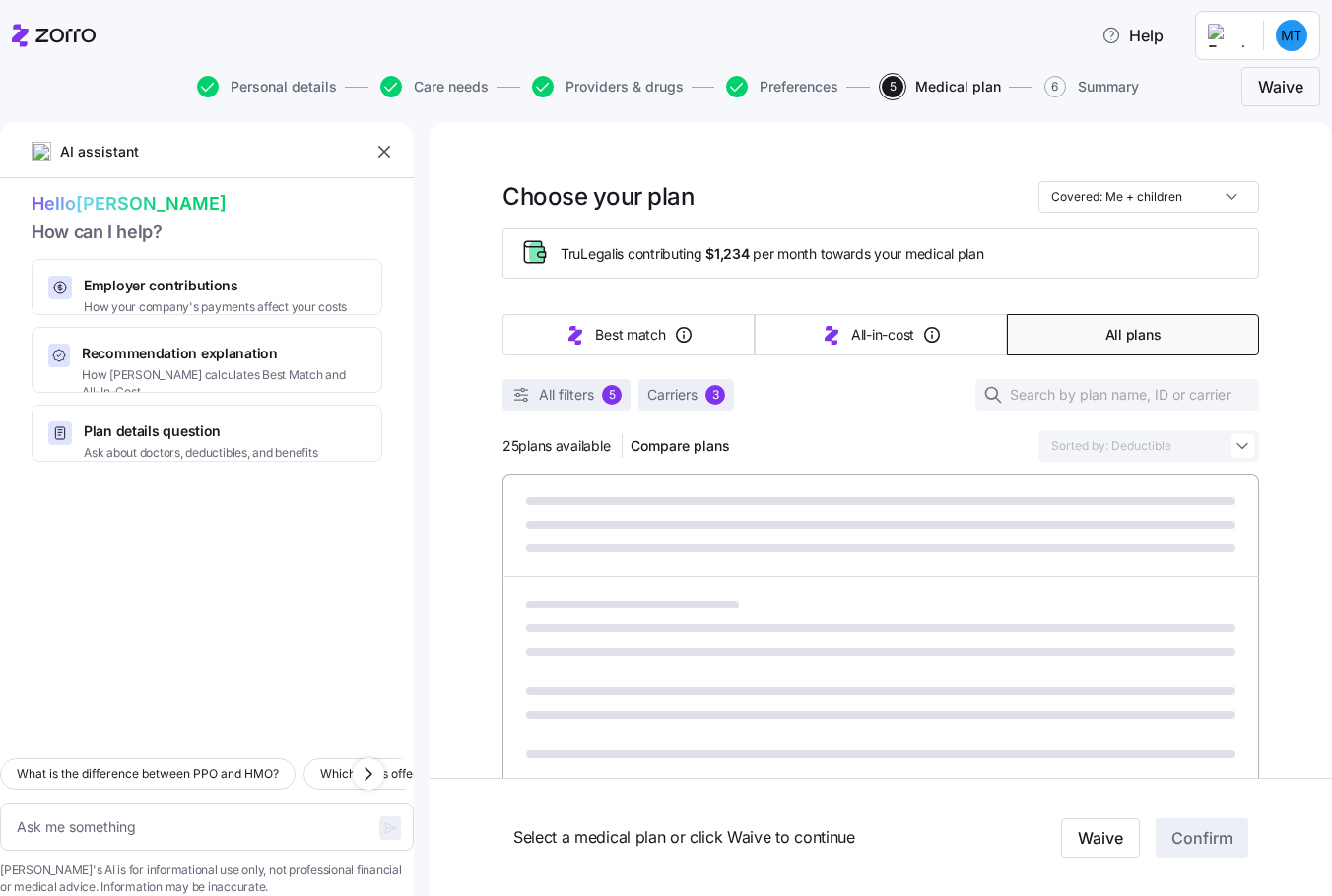
type textarea "x"
type input "Sorted by: Best match"
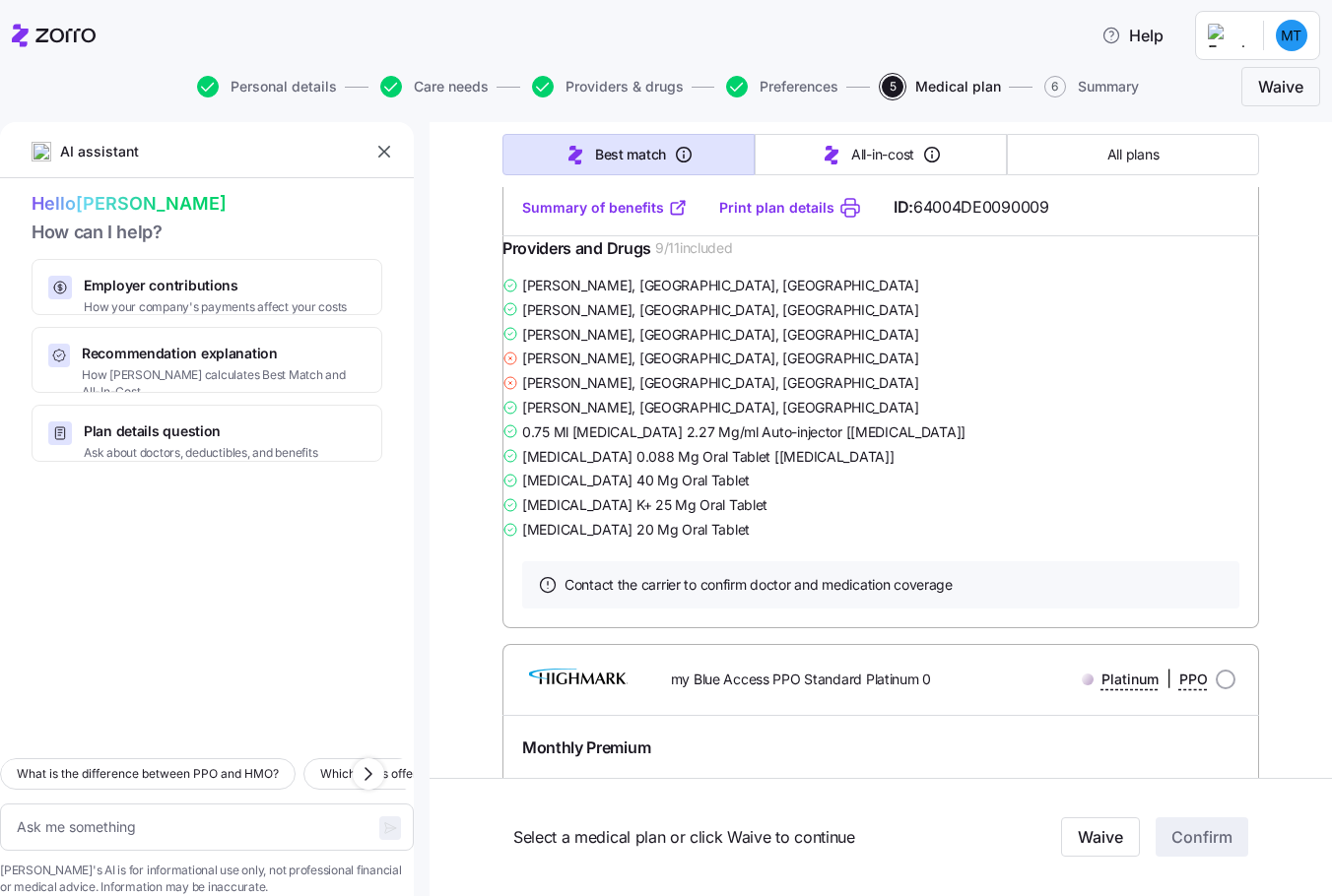
scroll to position [5813, 0]
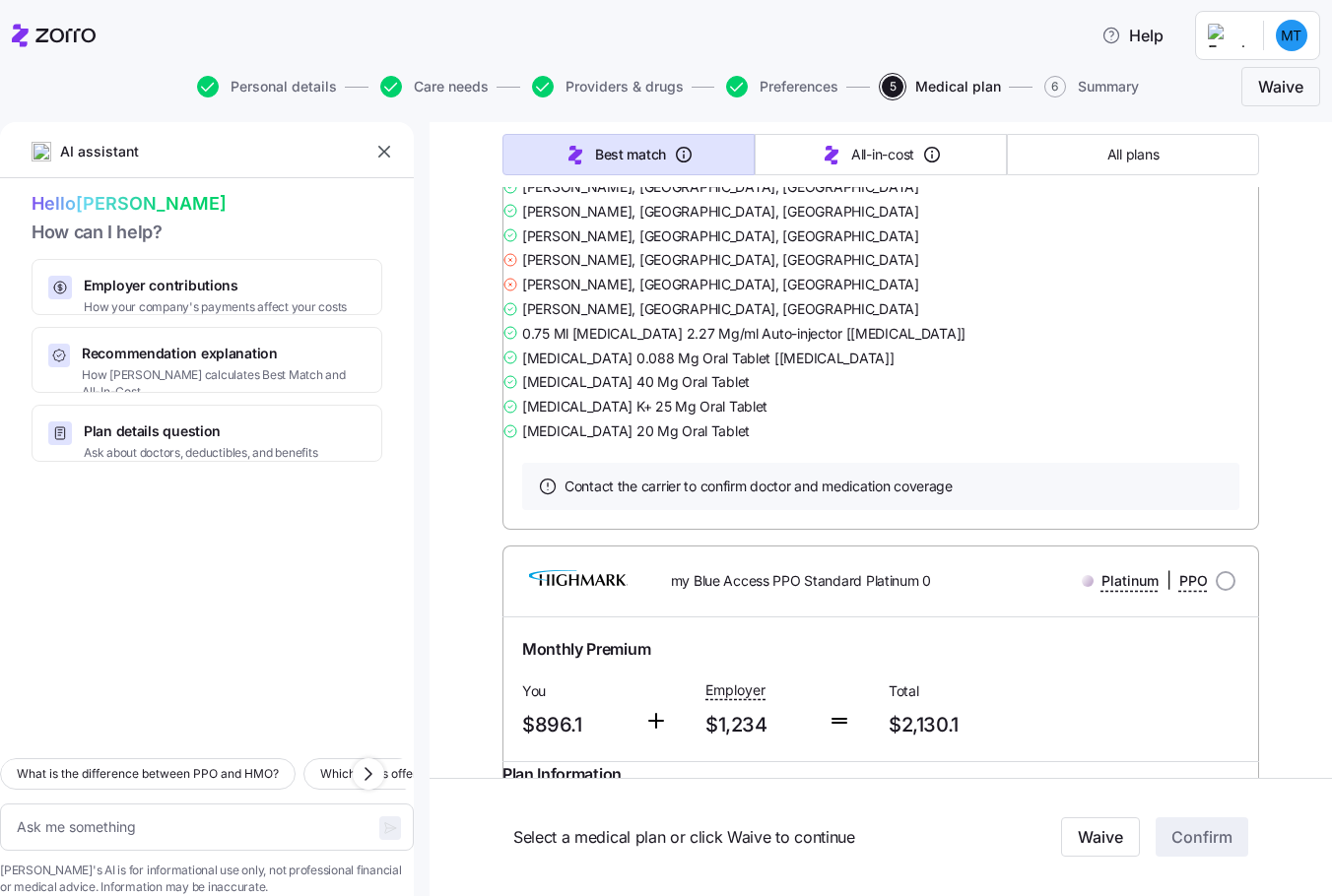
click at [571, 120] on link "Summary of benefits" at bounding box center [605, 110] width 166 height 20
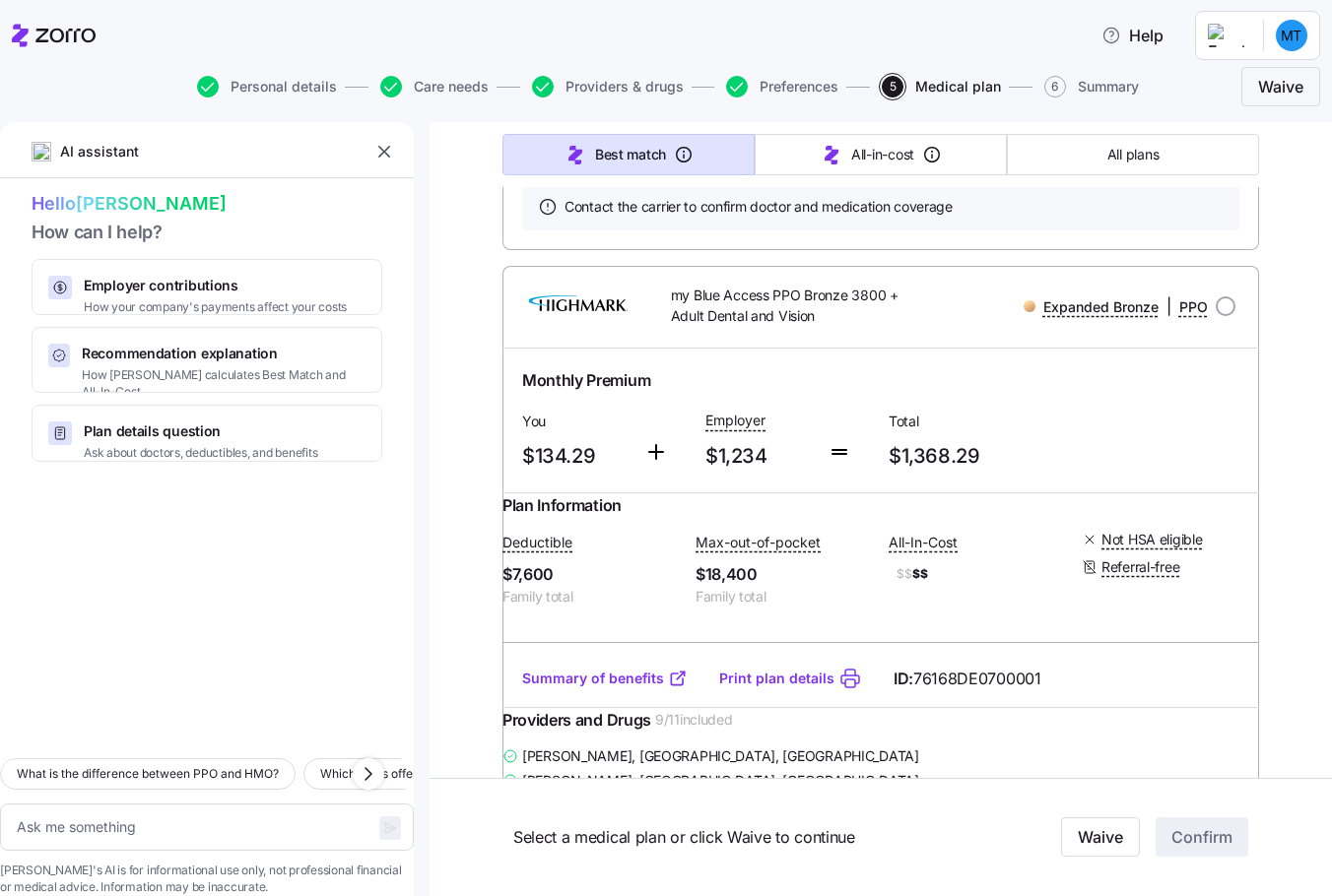
scroll to position [9359, 0]
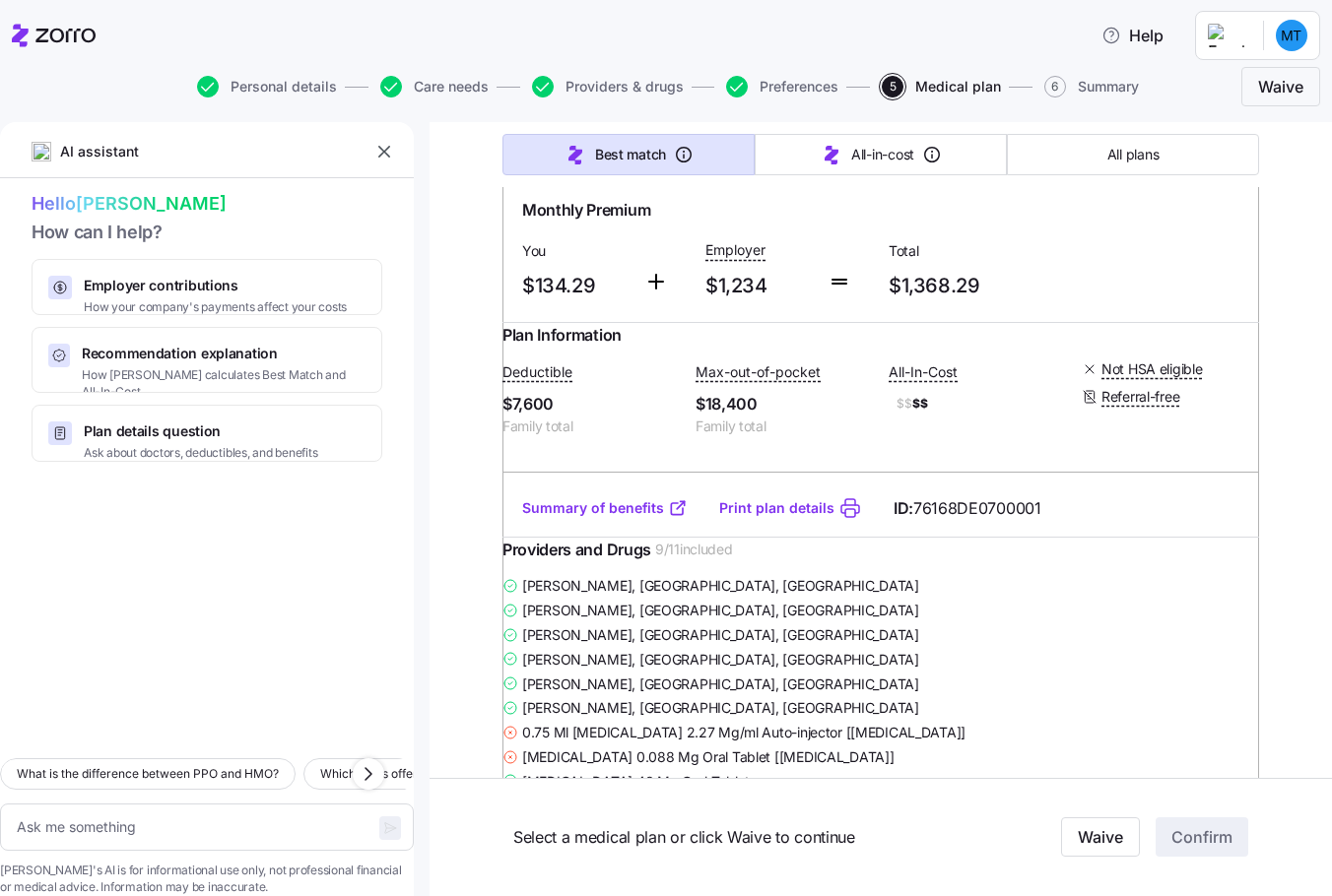
scroll to position [9654, 0]
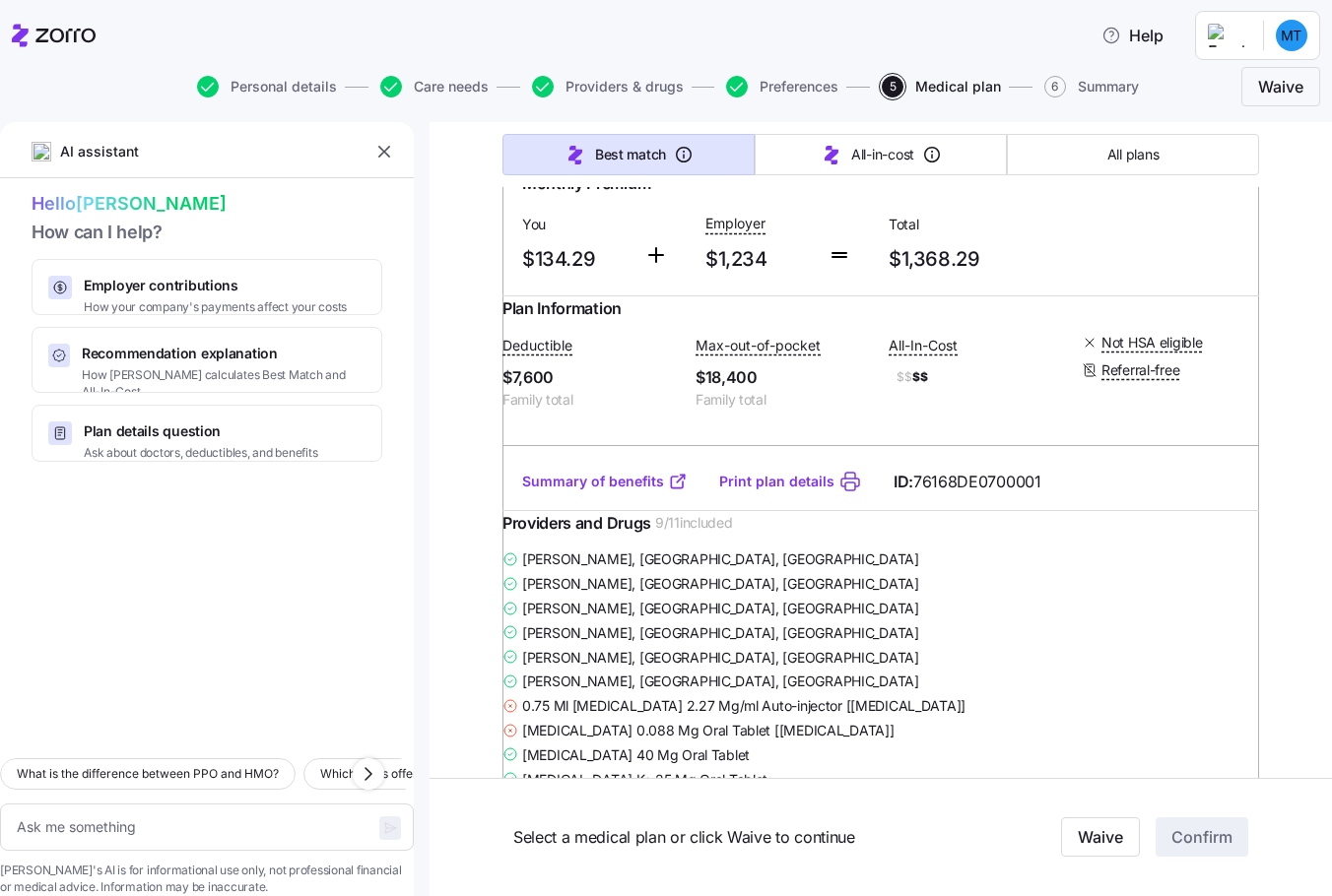
drag, startPoint x: 886, startPoint y: 512, endPoint x: 527, endPoint y: 481, distance: 360.3
drag, startPoint x: 527, startPoint y: 481, endPoint x: 560, endPoint y: 509, distance: 43.3
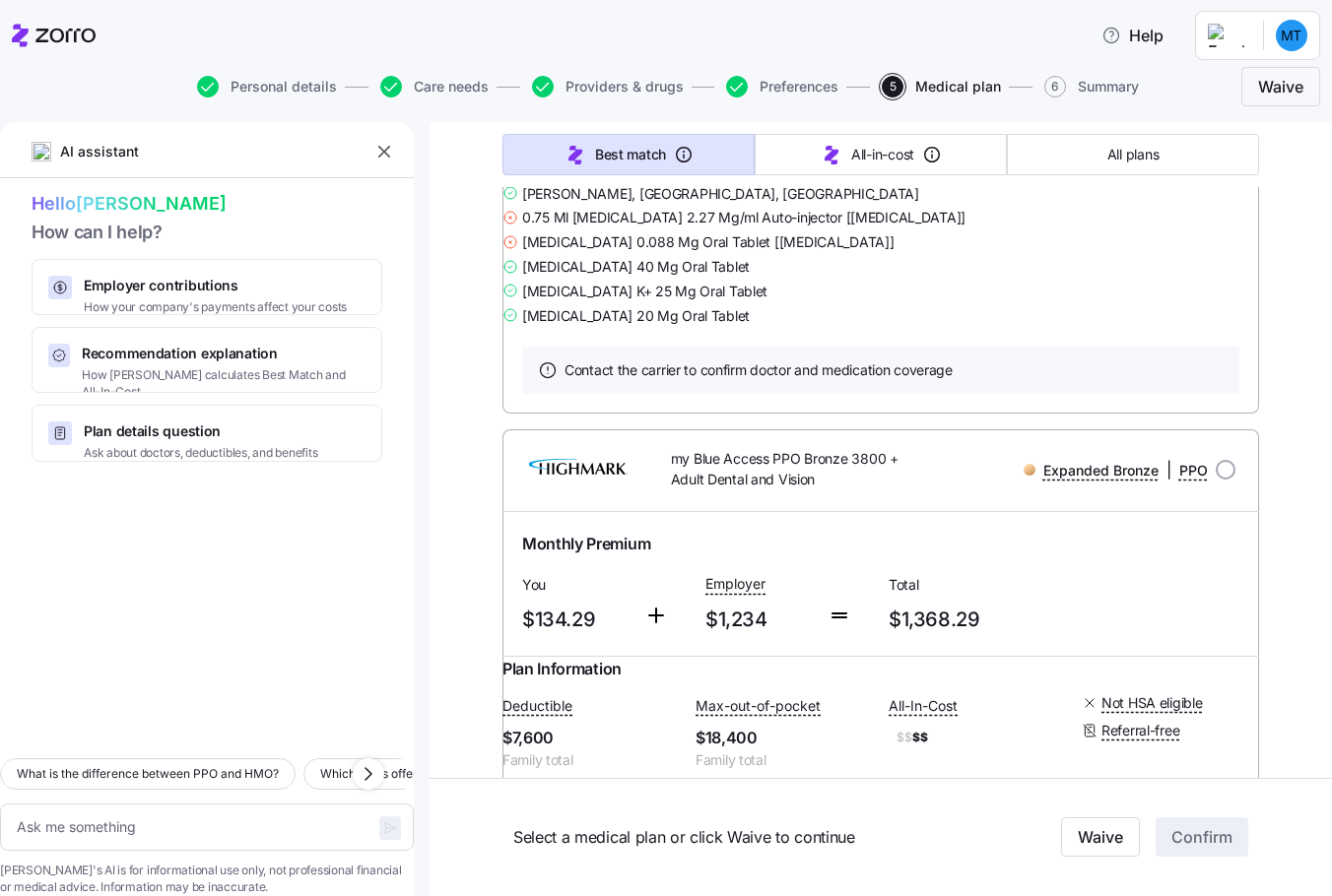
scroll to position [9260, 0]
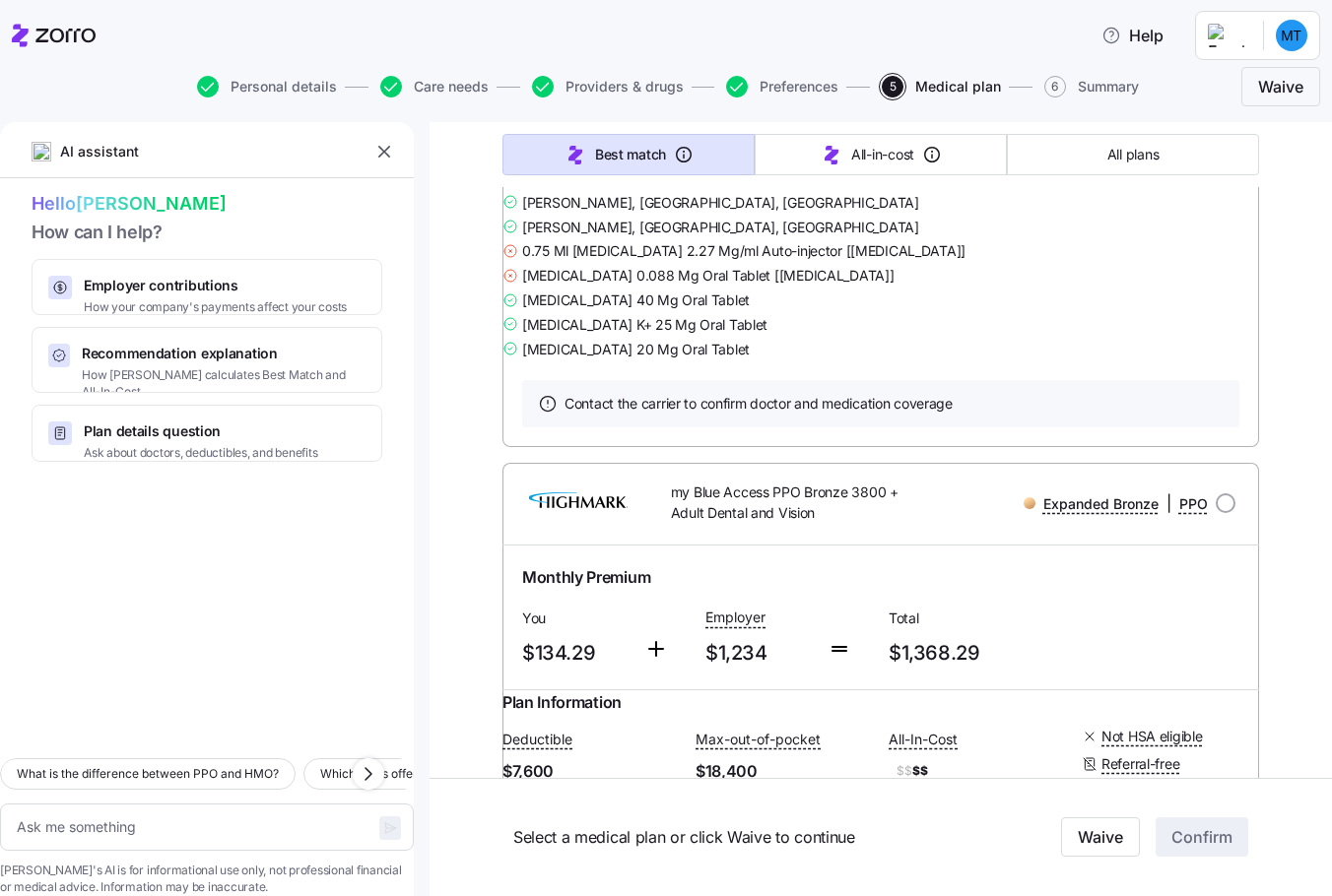
drag, startPoint x: 665, startPoint y: 252, endPoint x: 898, endPoint y: 251, distance: 233.0
copy span "my Blue Access PPO Premier Gold 0"
click at [560, 81] on span "Providers and Drugs" at bounding box center [576, 68] width 149 height 25
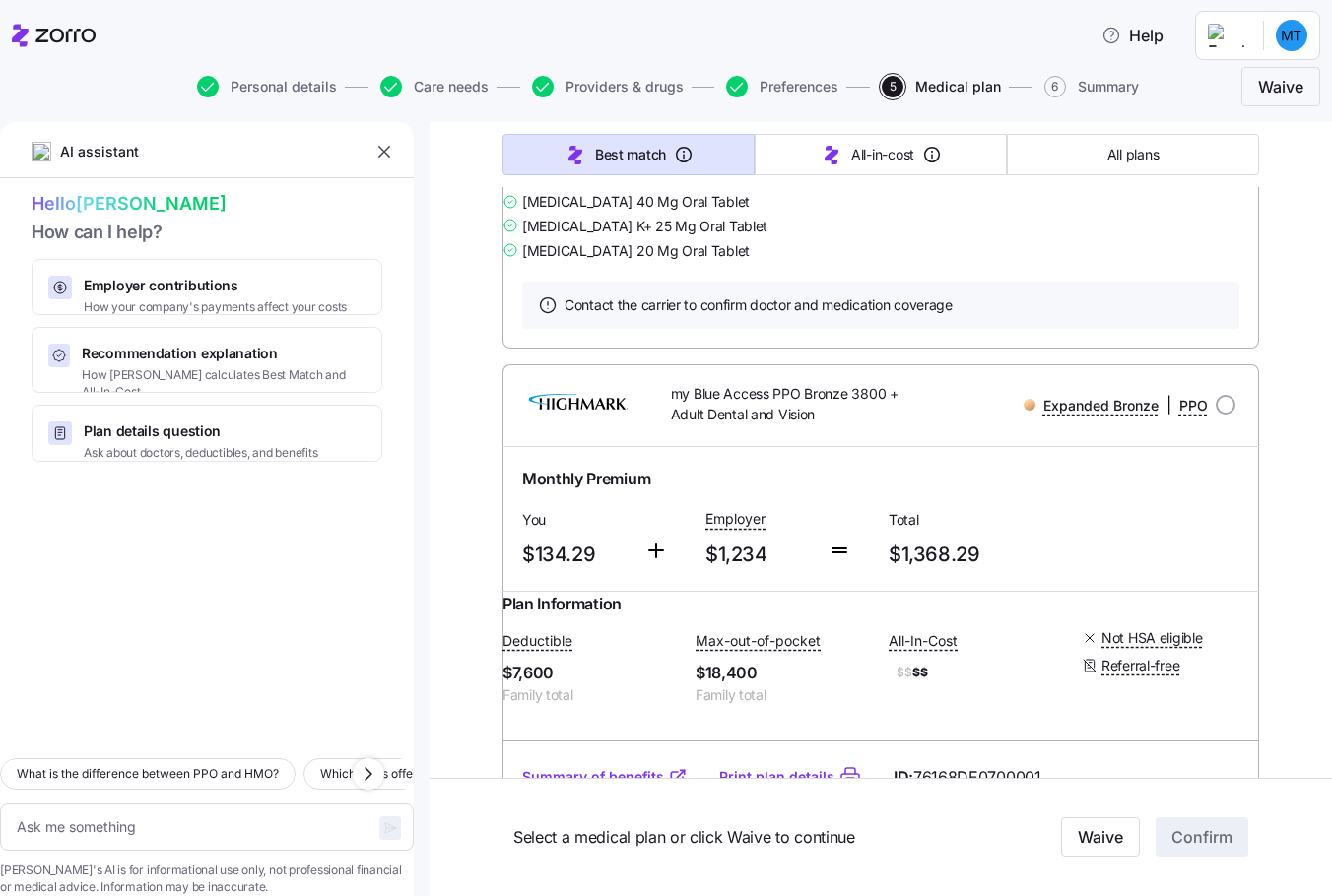
scroll to position [9457, 0]
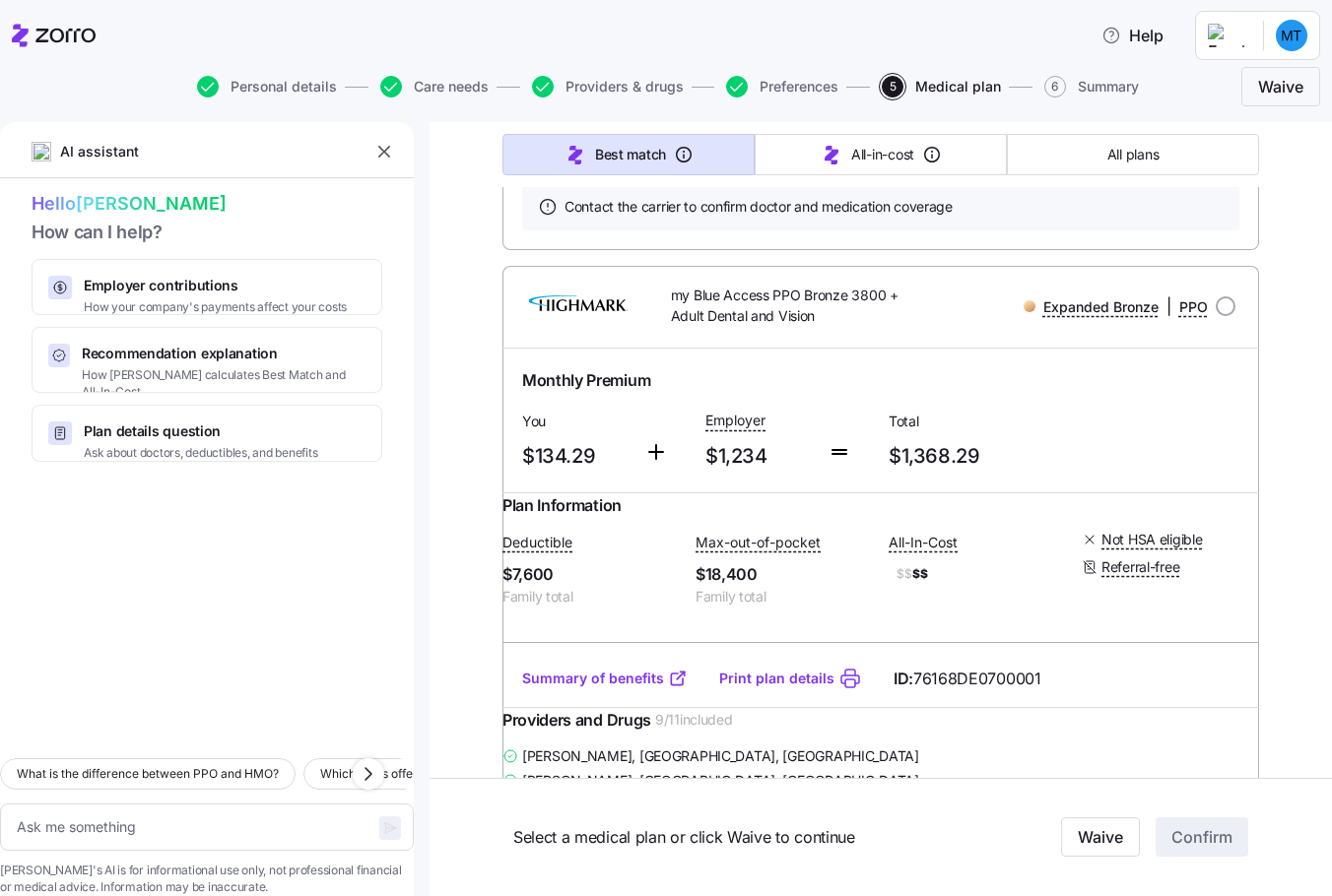
drag, startPoint x: 537, startPoint y: 636, endPoint x: 798, endPoint y: 635, distance: 261.0
click at [798, 18] on div "[PERSON_NAME] , [GEOGRAPHIC_DATA], [GEOGRAPHIC_DATA]" at bounding box center [880, 5] width 757 height 25
drag, startPoint x: 798, startPoint y: 635, endPoint x: 639, endPoint y: 639, distance: 159.1
click at [639, 16] on span "[PERSON_NAME] , [GEOGRAPHIC_DATA], [GEOGRAPHIC_DATA]" at bounding box center [721, 6] width 397 height 20
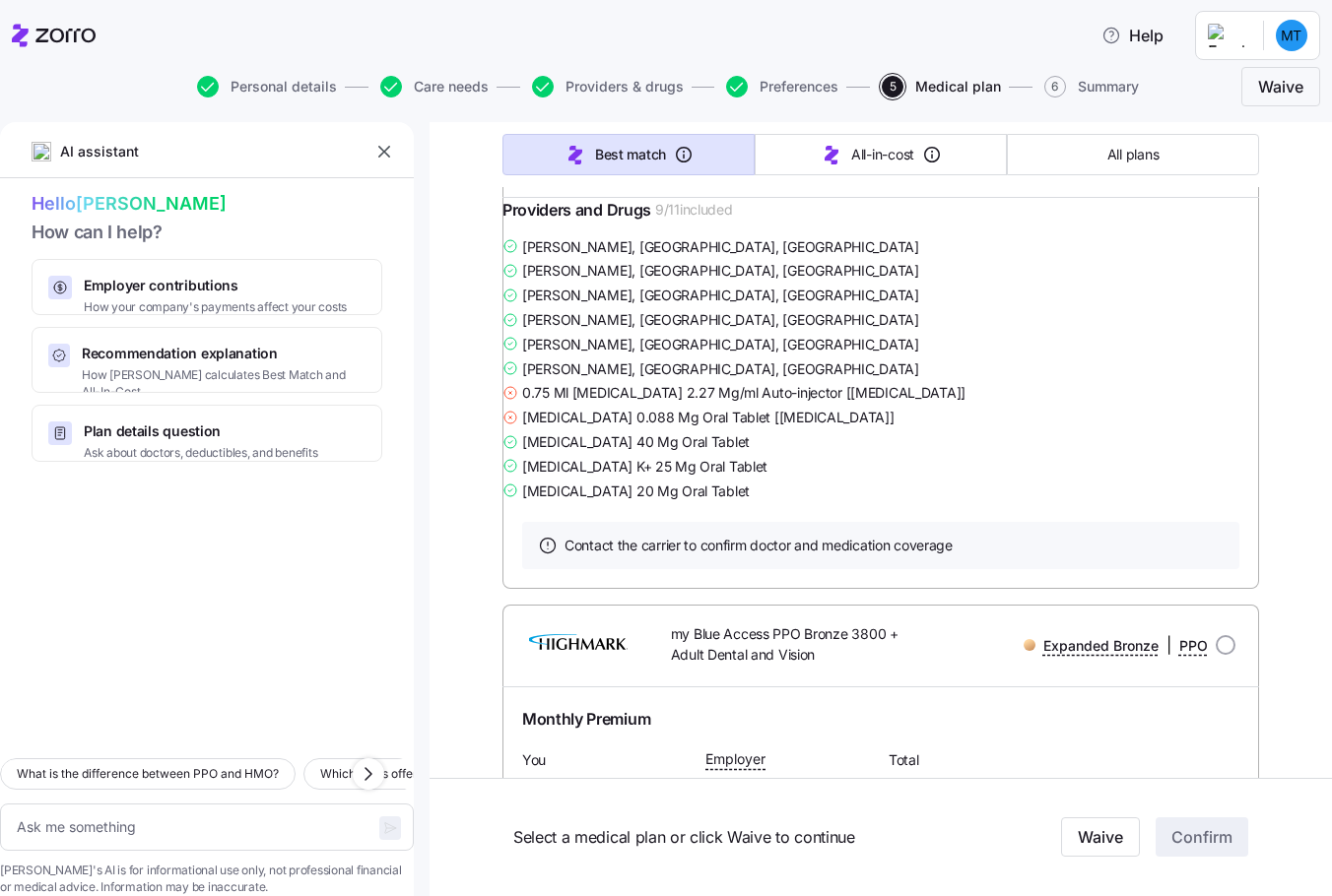
scroll to position [9063, 0]
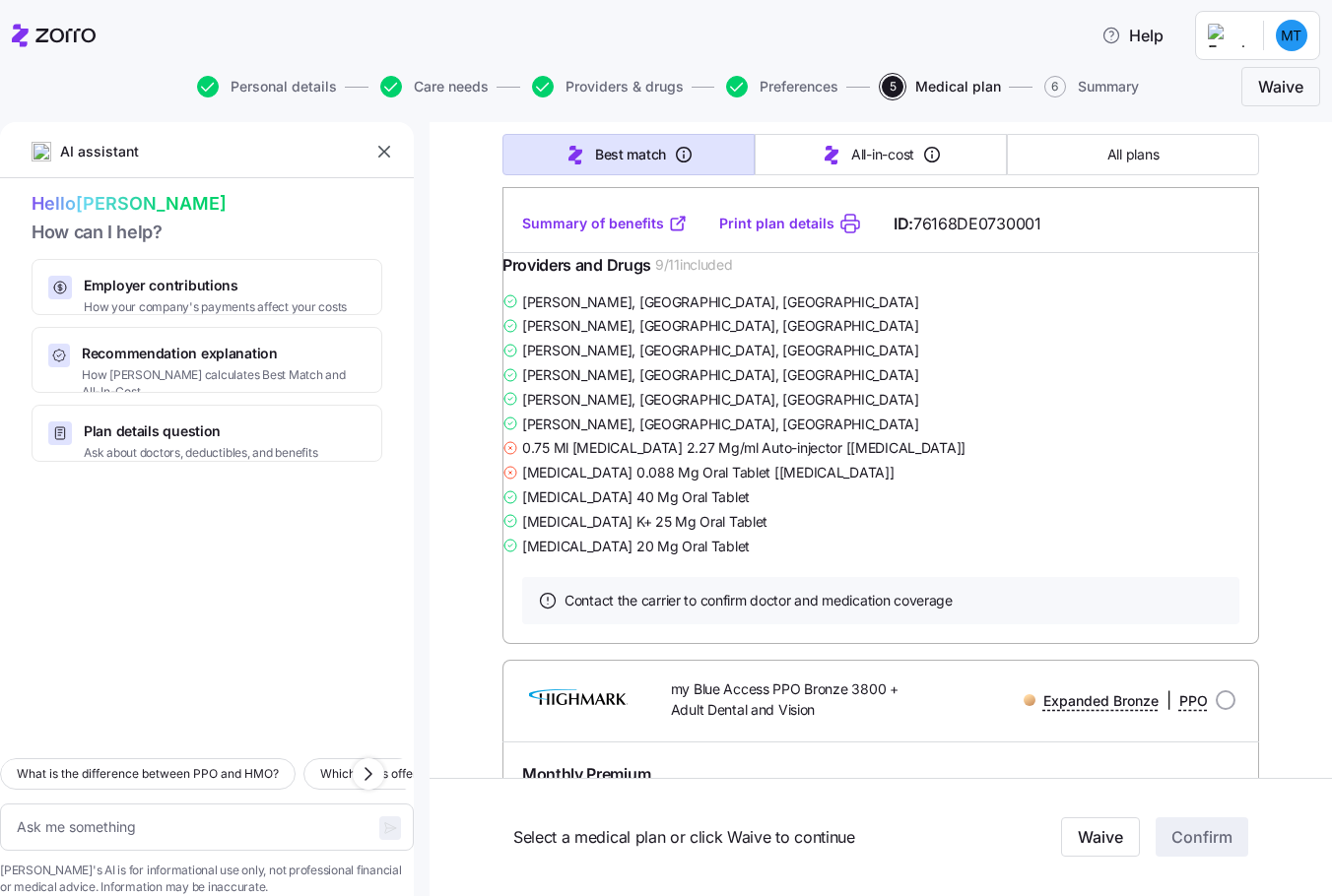
drag, startPoint x: 261, startPoint y: 82, endPoint x: 292, endPoint y: 128, distance: 55.5
click at [261, 82] on span "Personal details" at bounding box center [283, 87] width 107 height 14
type textarea "x"
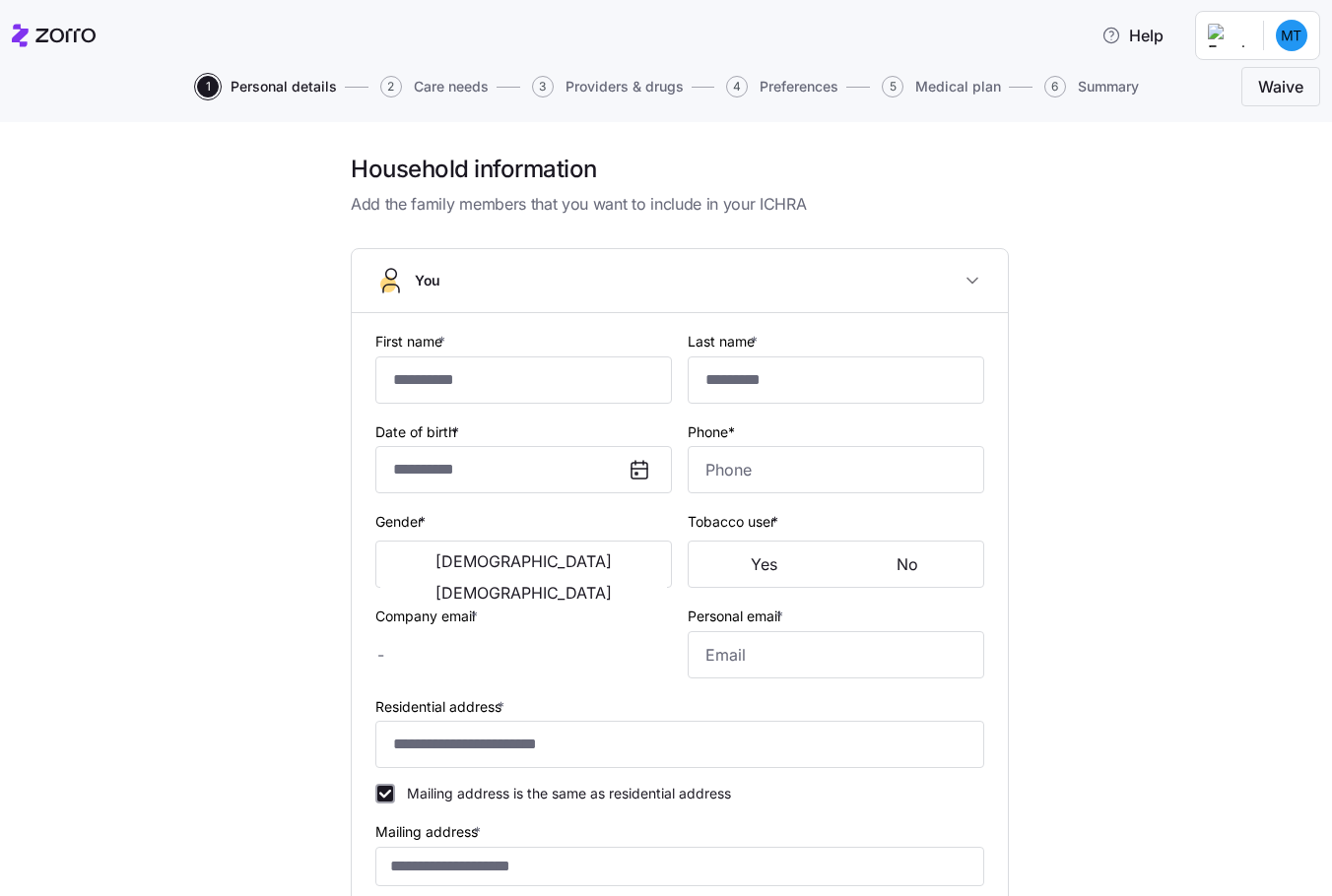
type input "*********"
type input "[PERSON_NAME][EMAIL_ADDRESS][PERSON_NAME][DOMAIN_NAME]"
type input "[EMAIL_ADDRESS][DOMAIN_NAME]"
type input "**********"
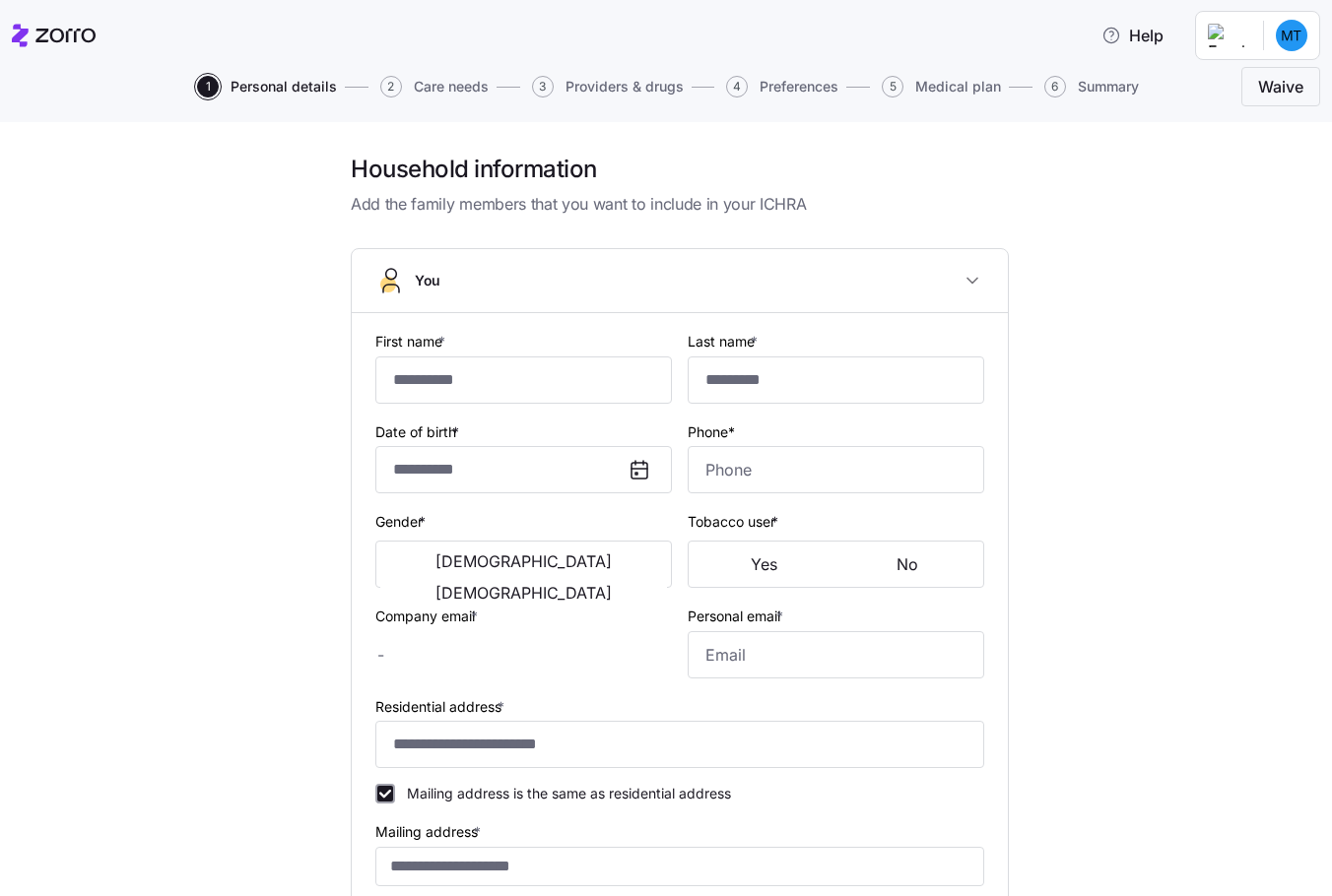
checkbox input "true"
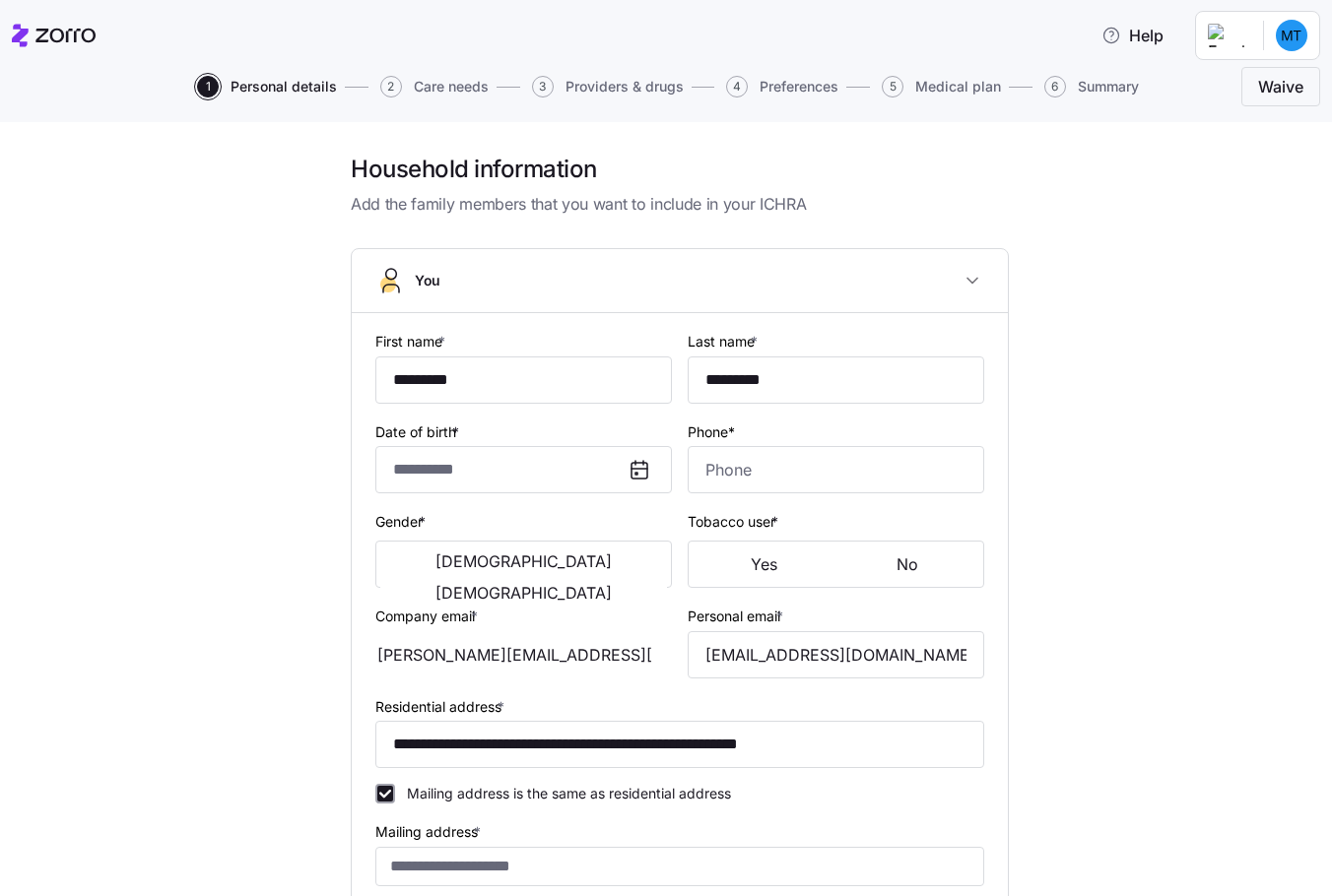
type input "**********"
type input "[PHONE_NUMBER]"
type input "[DEMOGRAPHIC_DATA] citizen"
type input "Married"
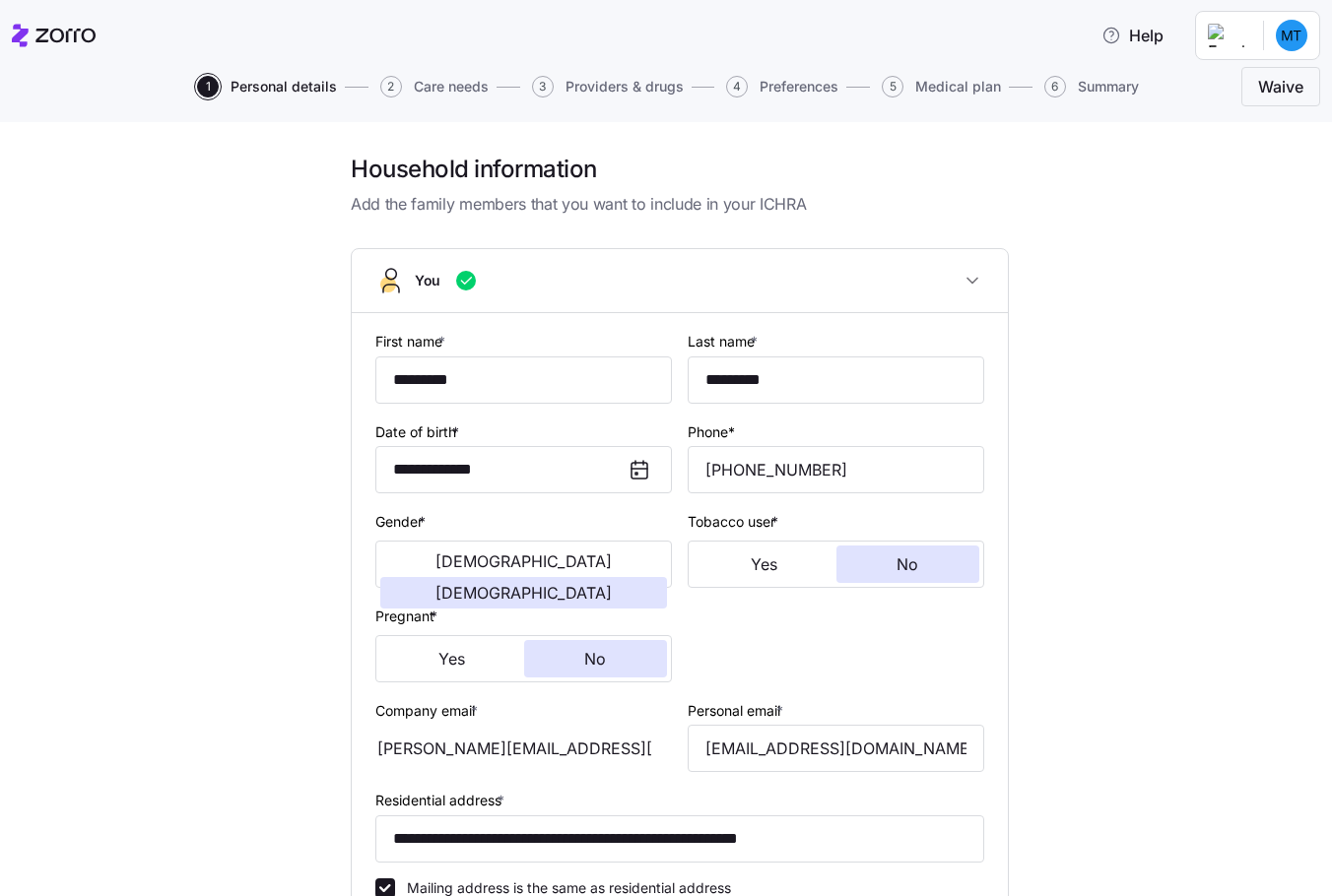
click at [932, 86] on span "Medical plan" at bounding box center [958, 87] width 86 height 14
click at [933, 87] on span "Medical plan" at bounding box center [958, 87] width 86 height 14
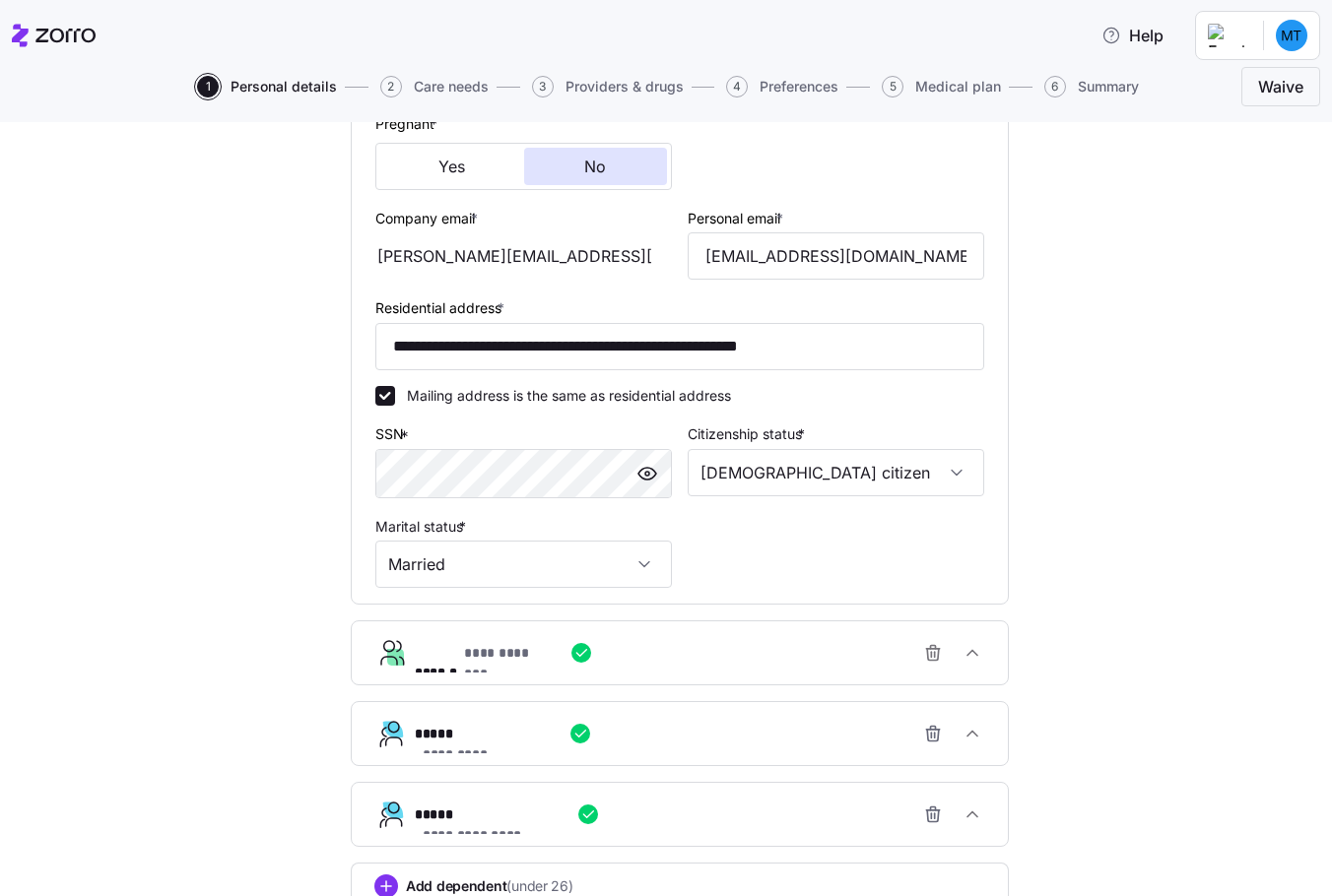
scroll to position [642, 0]
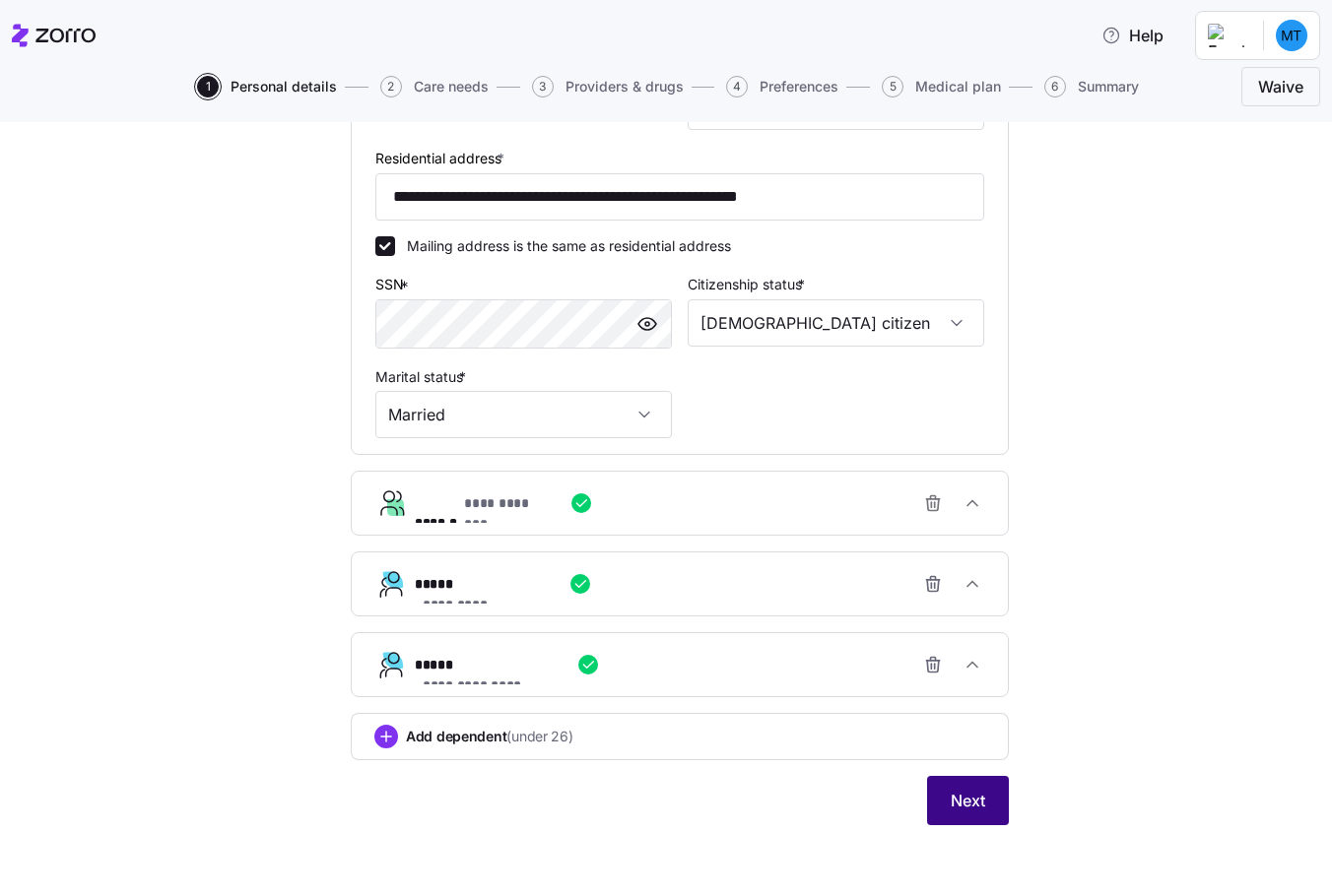
click at [968, 802] on span "Next" at bounding box center [968, 801] width 35 height 24
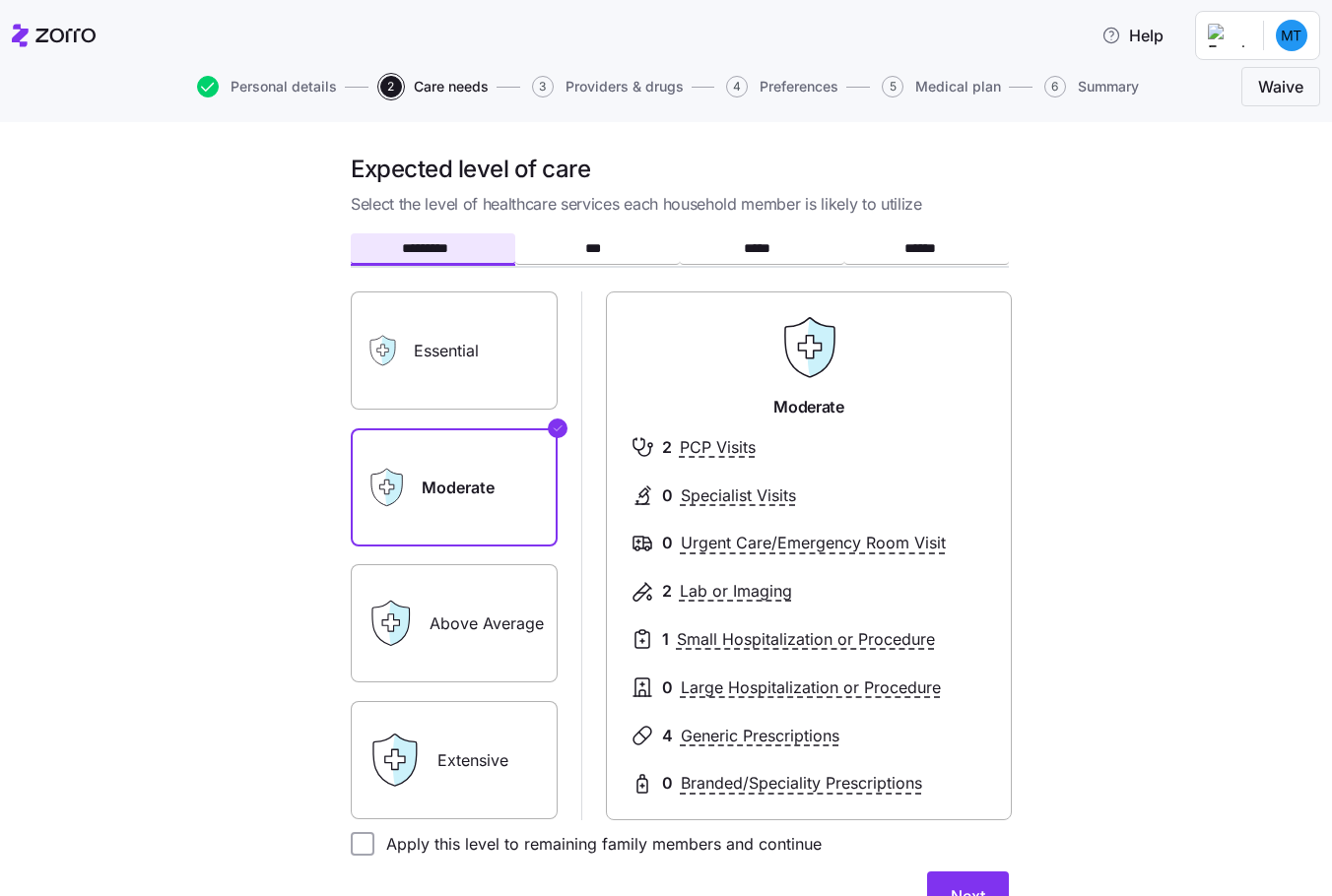
drag, startPoint x: 350, startPoint y: 842, endPoint x: 461, endPoint y: 860, distance: 112.4
click at [352, 842] on input "Apply this level to remaining family members and continue" at bounding box center [363, 844] width 24 height 24
checkbox input "true"
click at [932, 875] on button "Next" at bounding box center [968, 896] width 82 height 49
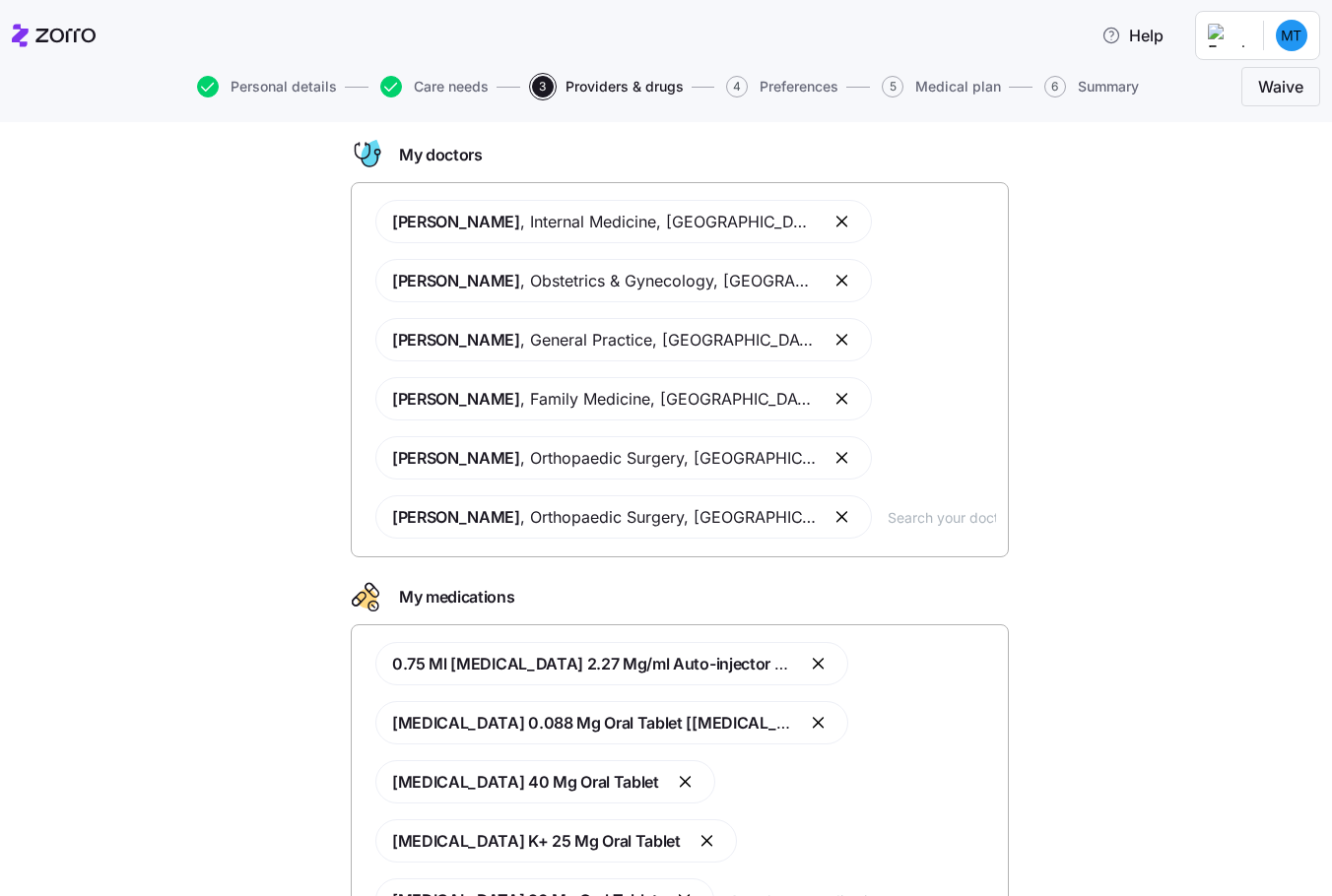
scroll to position [230, 0]
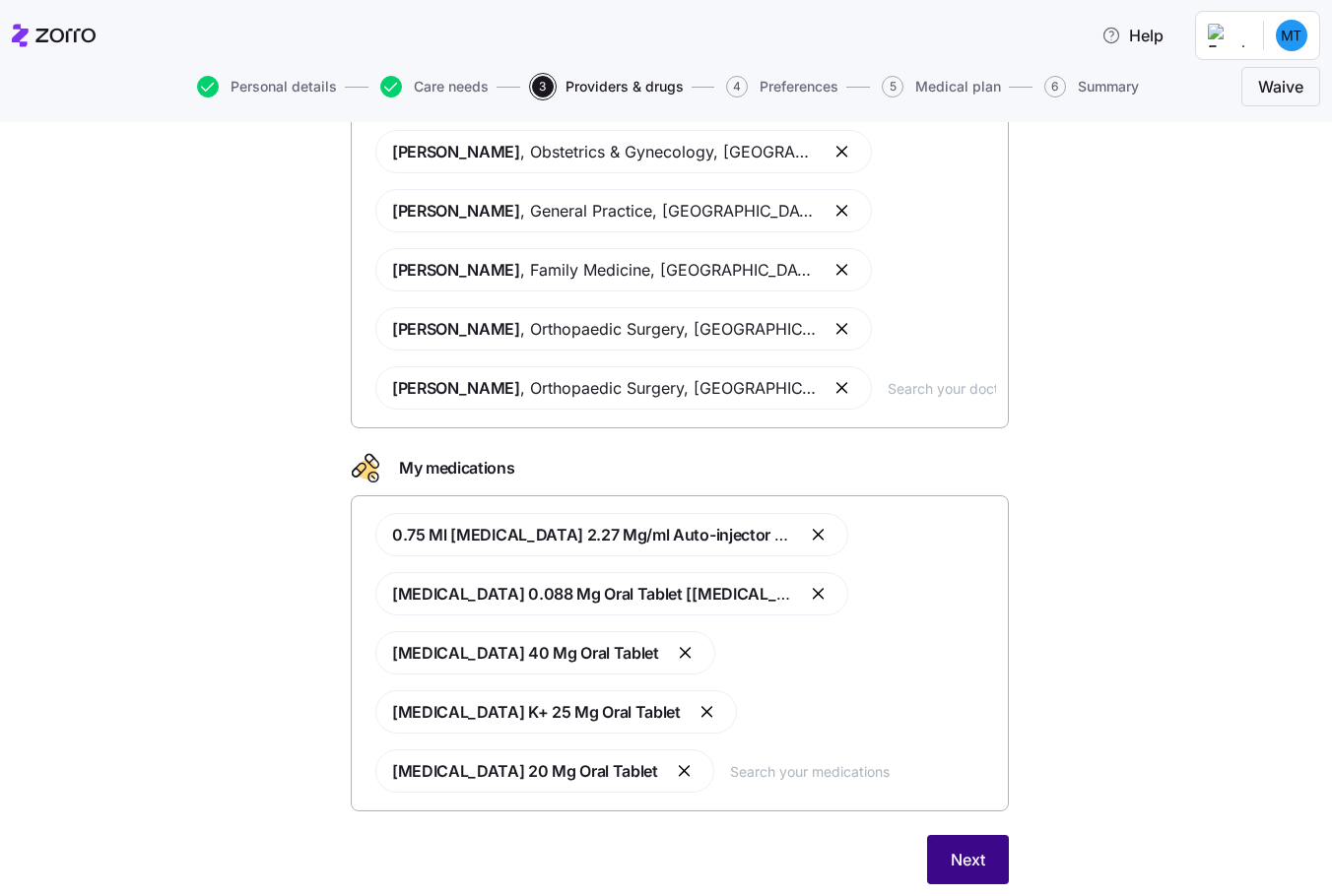
click at [970, 835] on button "Next" at bounding box center [968, 859] width 82 height 49
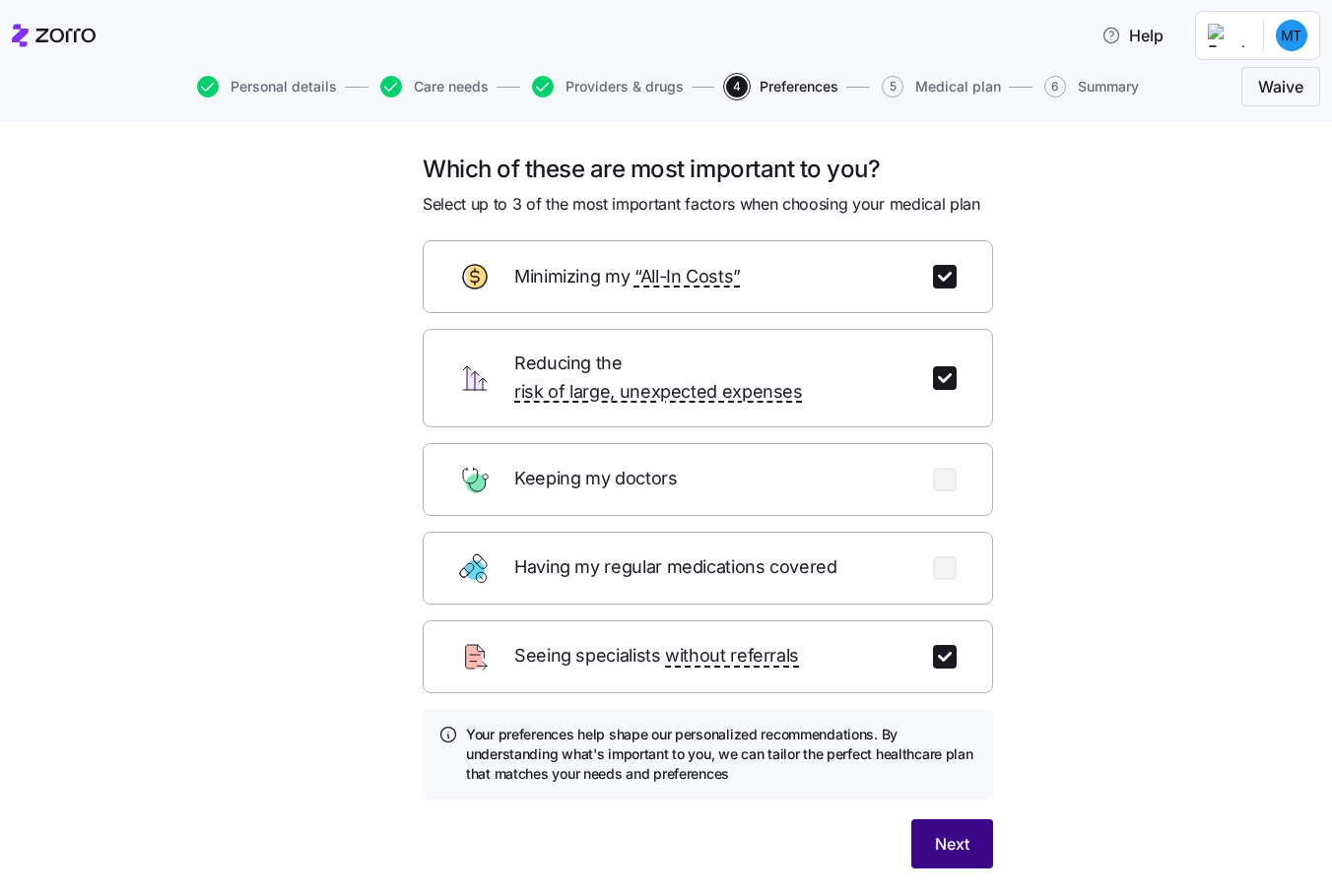
click at [969, 819] on button "Next" at bounding box center [952, 843] width 82 height 49
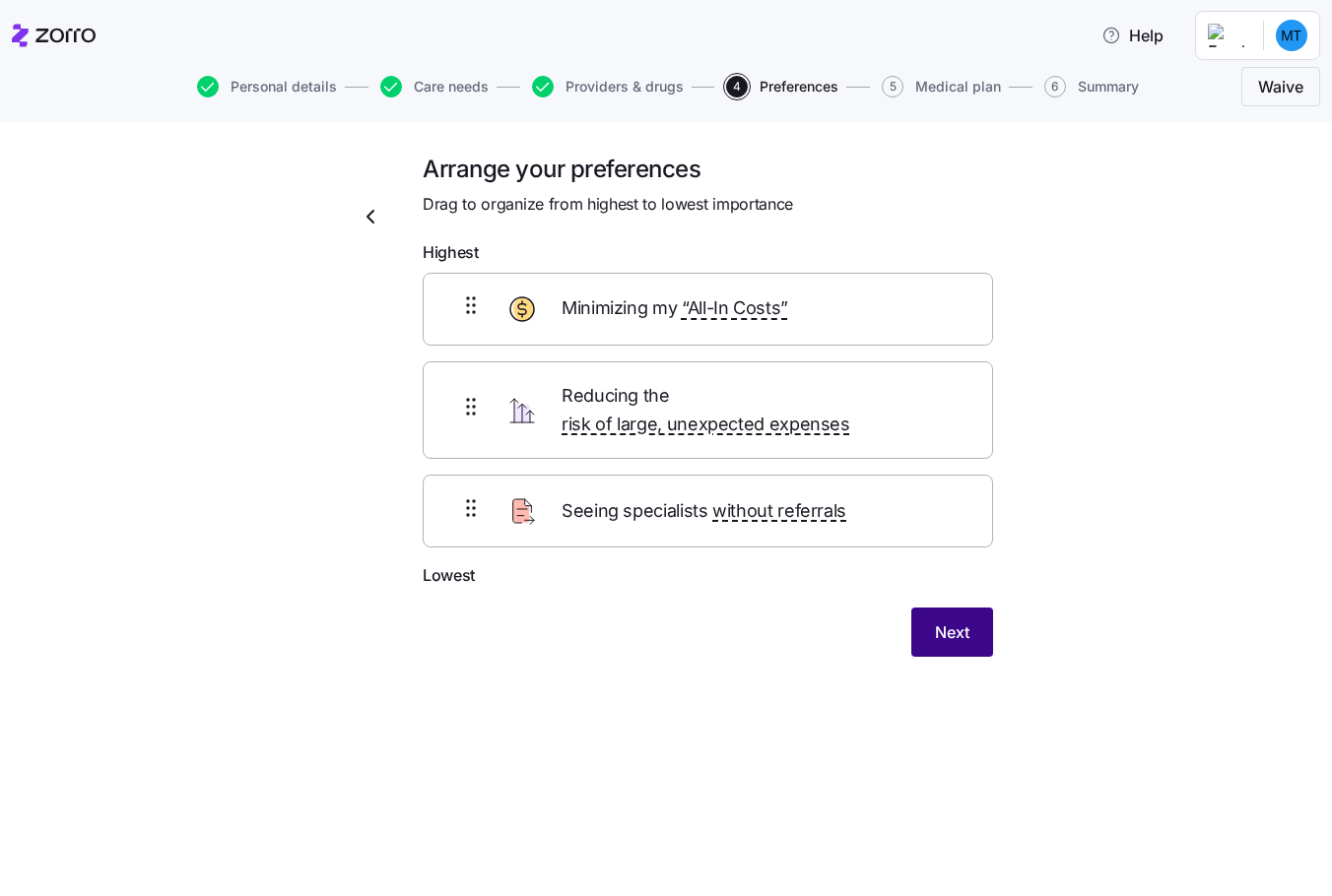
click at [939, 608] on button "Next" at bounding box center [952, 632] width 82 height 49
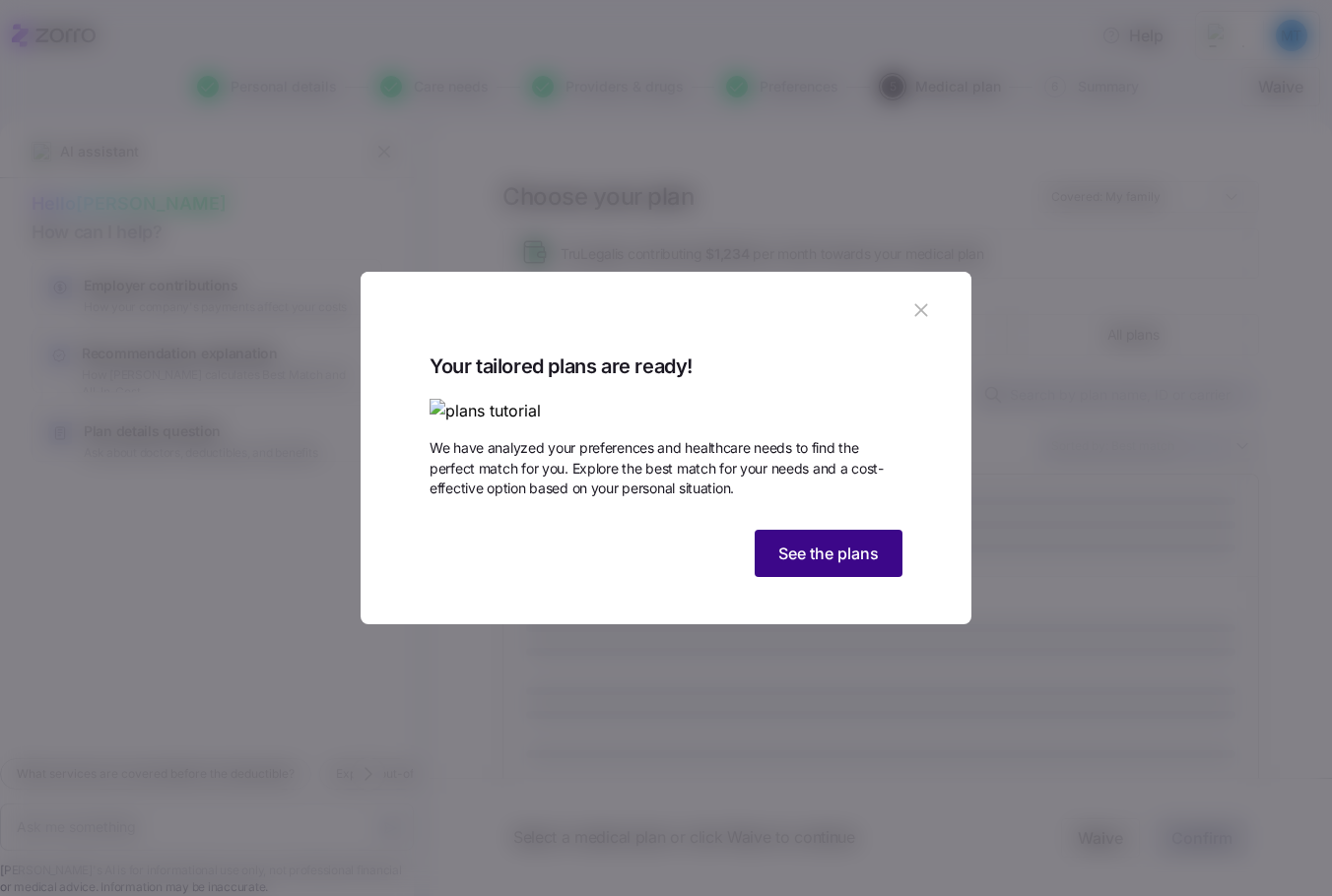
click at [811, 565] on span "See the plans" at bounding box center [829, 554] width 101 height 24
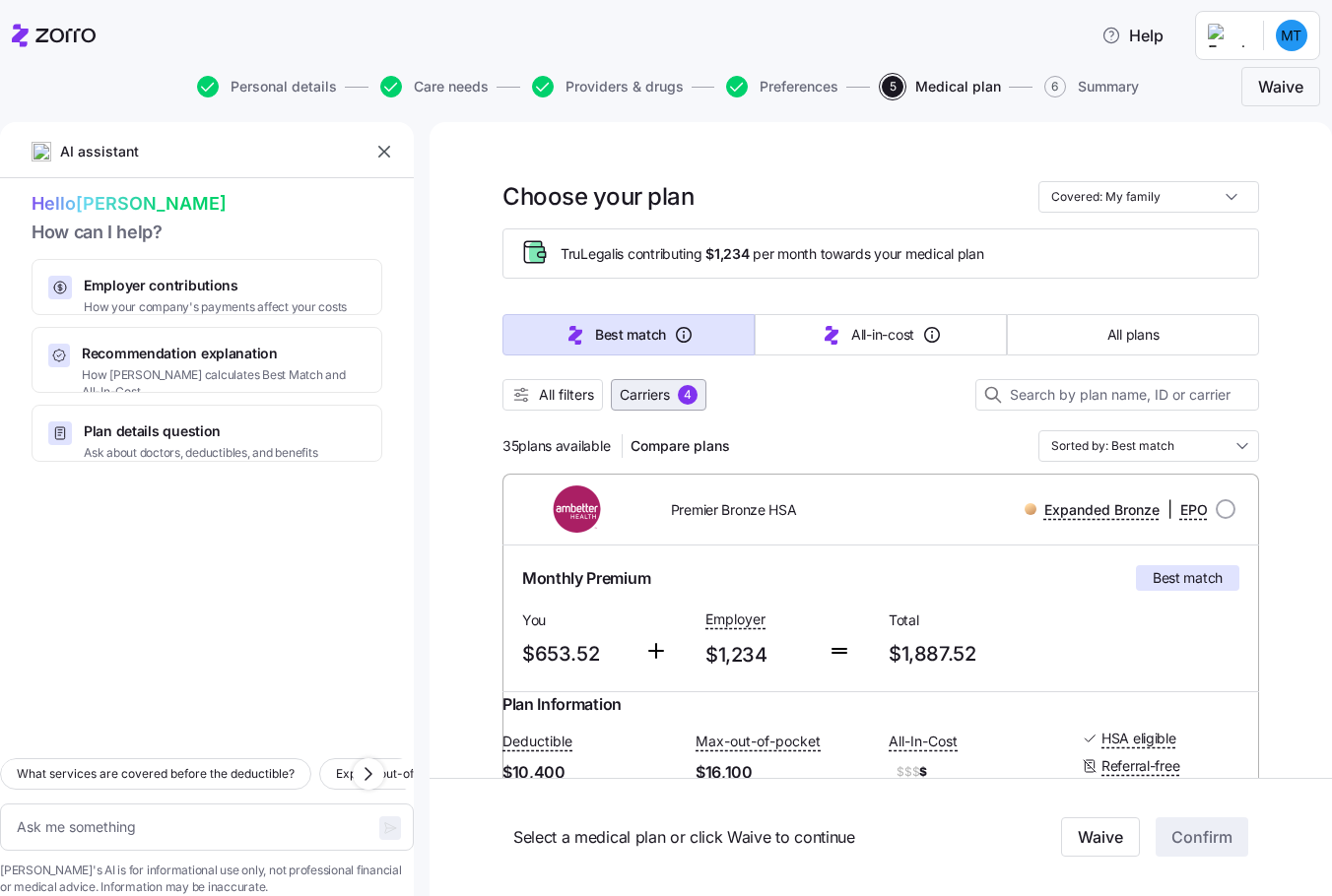
click at [665, 391] on span "Carriers" at bounding box center [645, 395] width 50 height 20
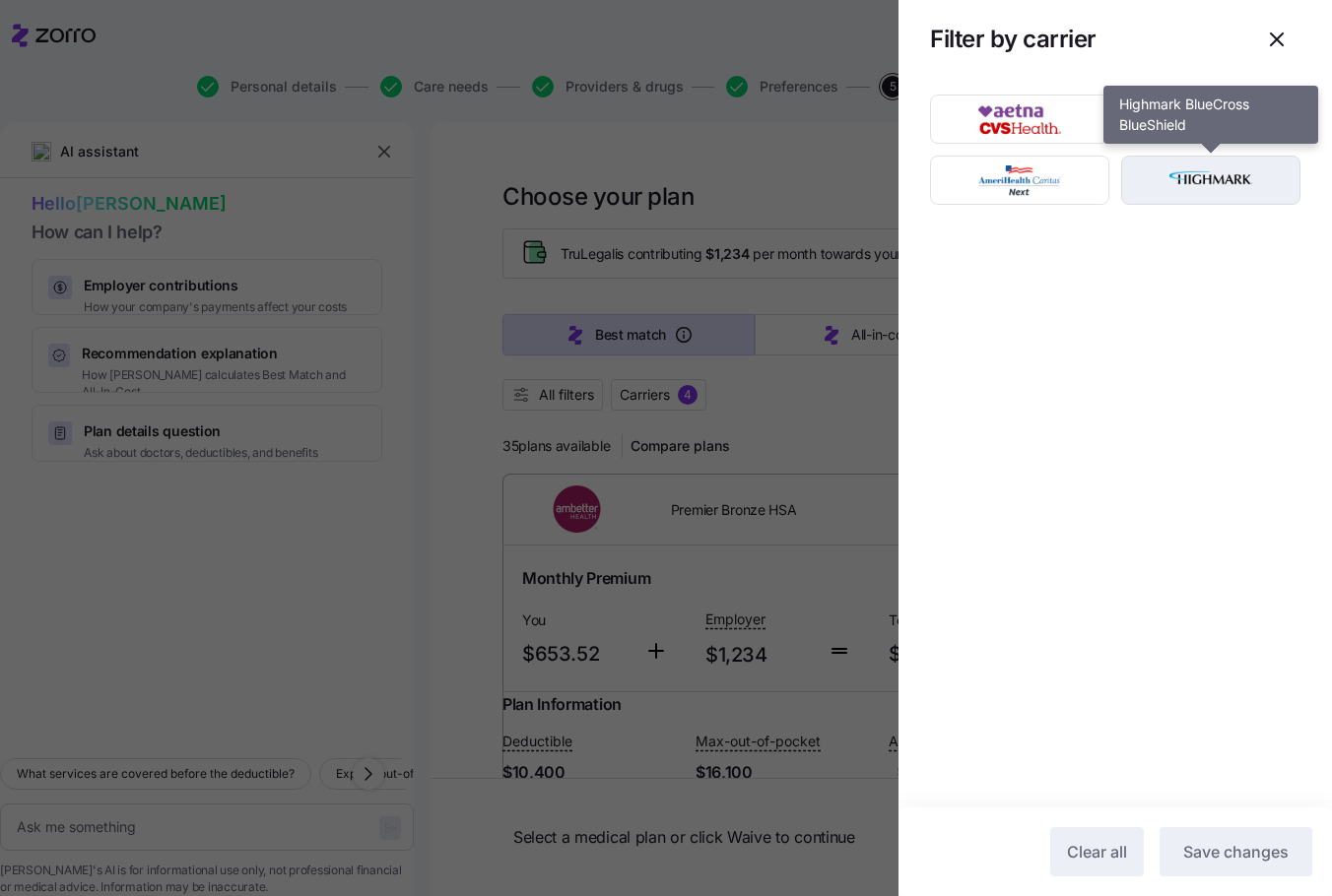
click at [1179, 190] on img "button" at bounding box center [1211, 180] width 145 height 40
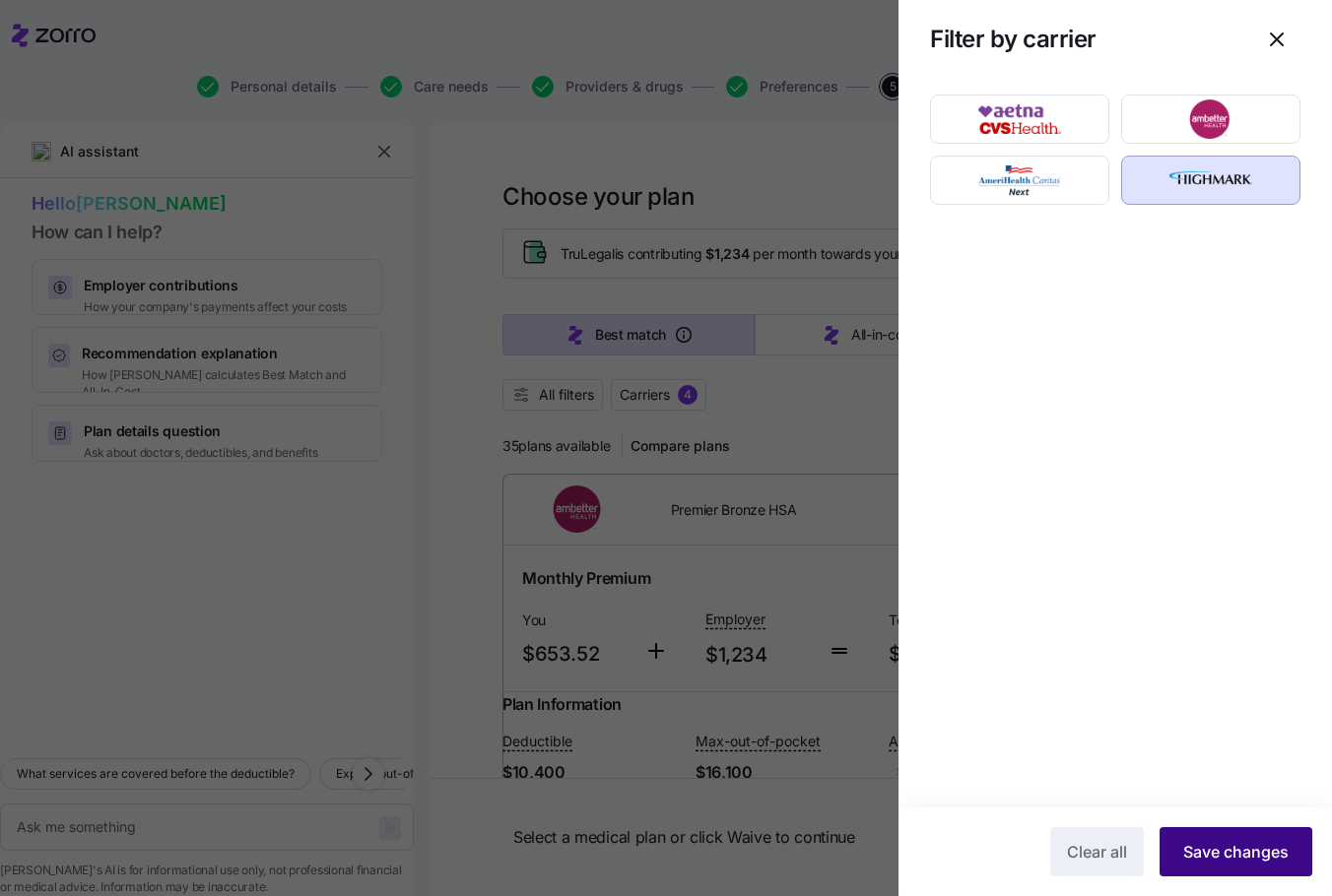
click at [1229, 842] on span "Save changes" at bounding box center [1236, 852] width 106 height 24
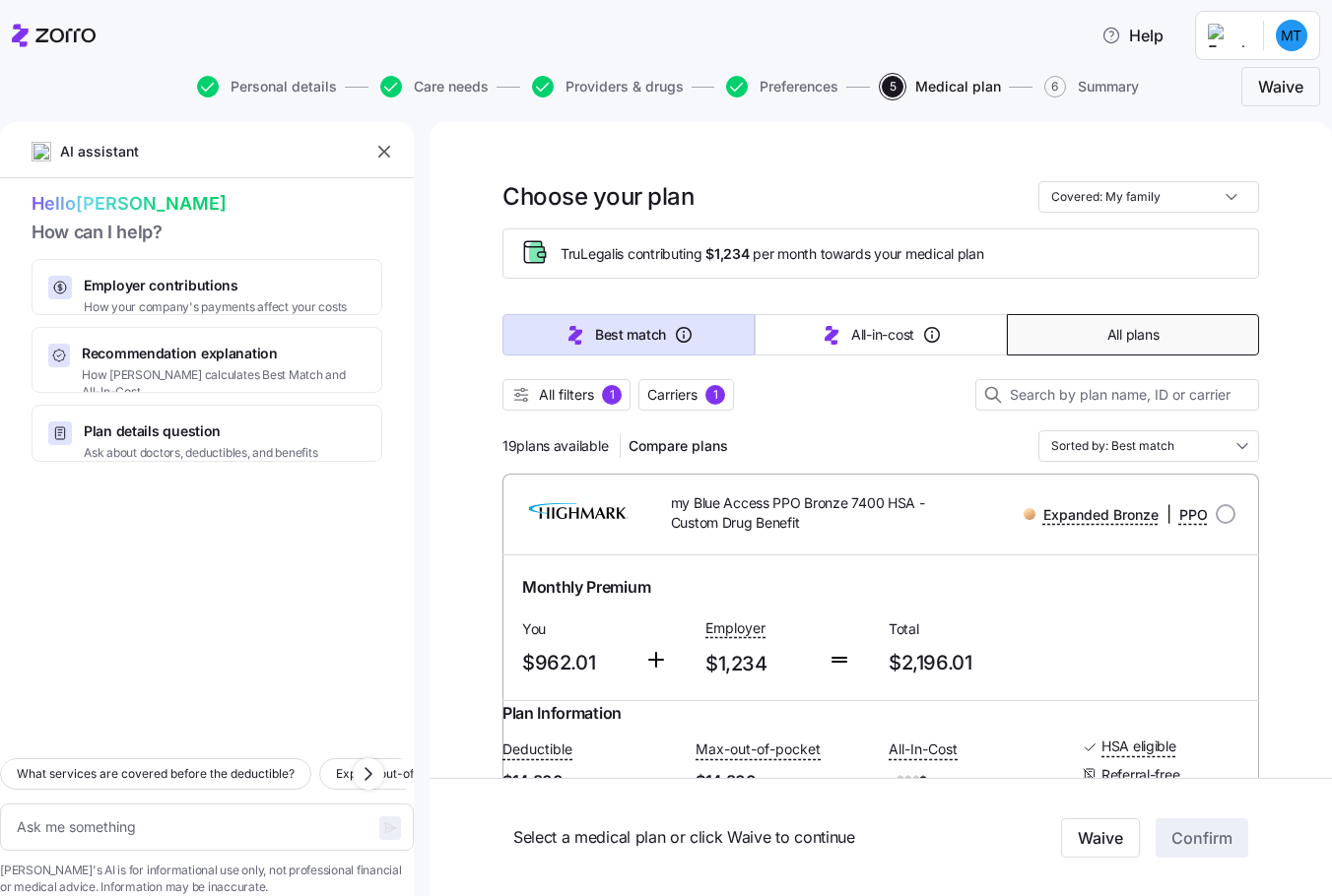
click at [1047, 333] on button "All plans" at bounding box center [1133, 335] width 252 height 42
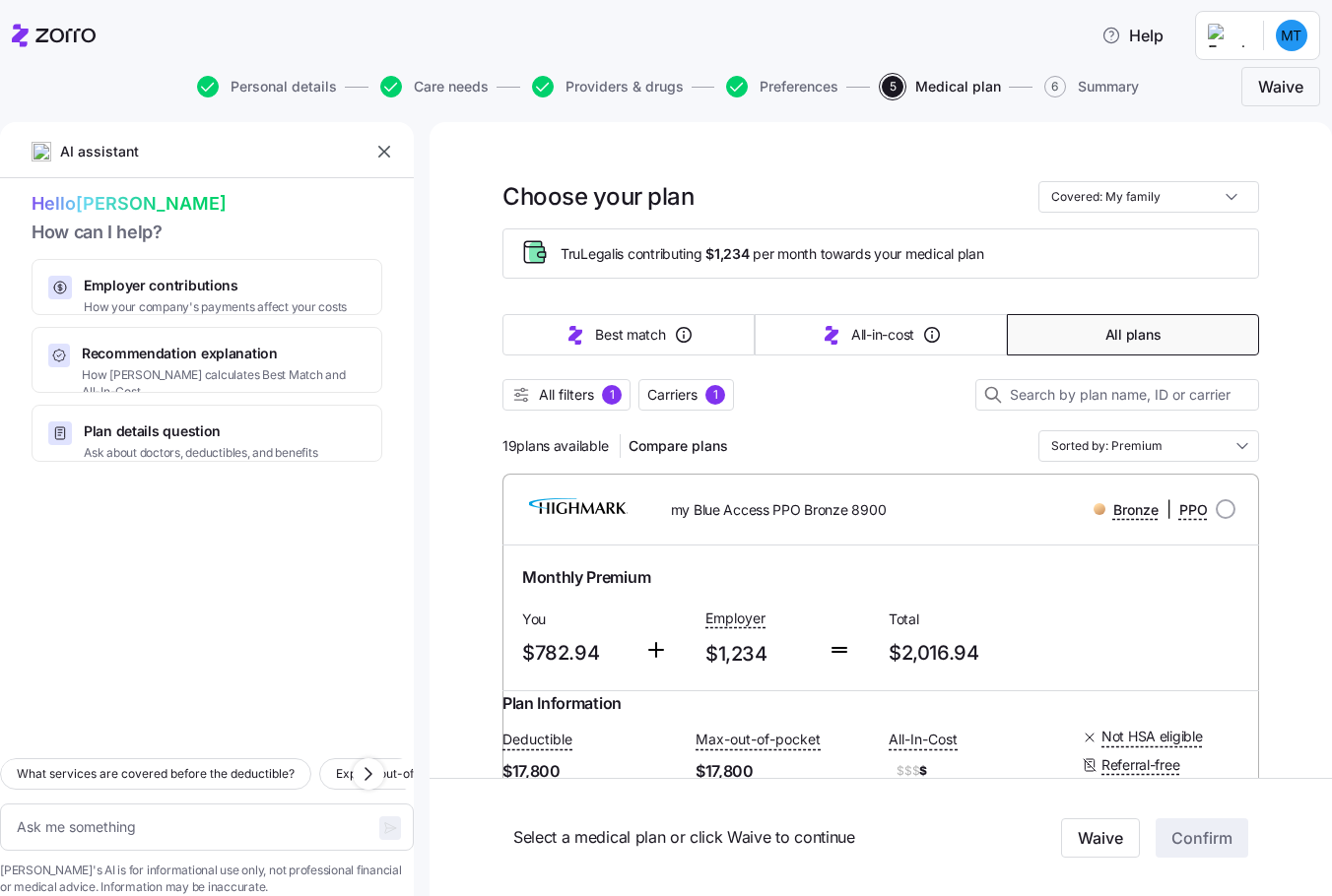
type textarea "x"
type input "Sorted by: Premium"
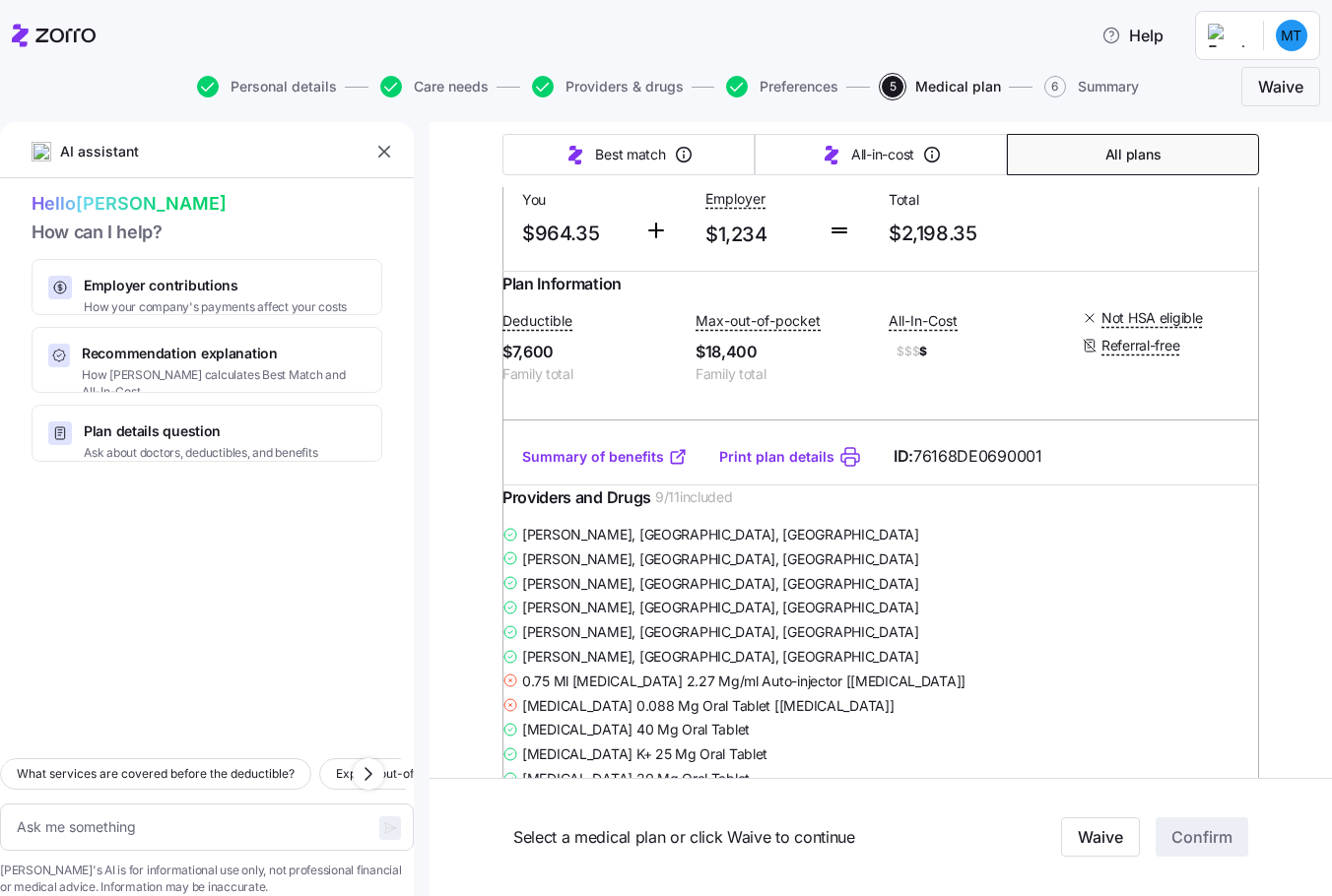
scroll to position [2955, 0]
click at [546, 467] on link "Summary of benefits" at bounding box center [605, 458] width 166 height 20
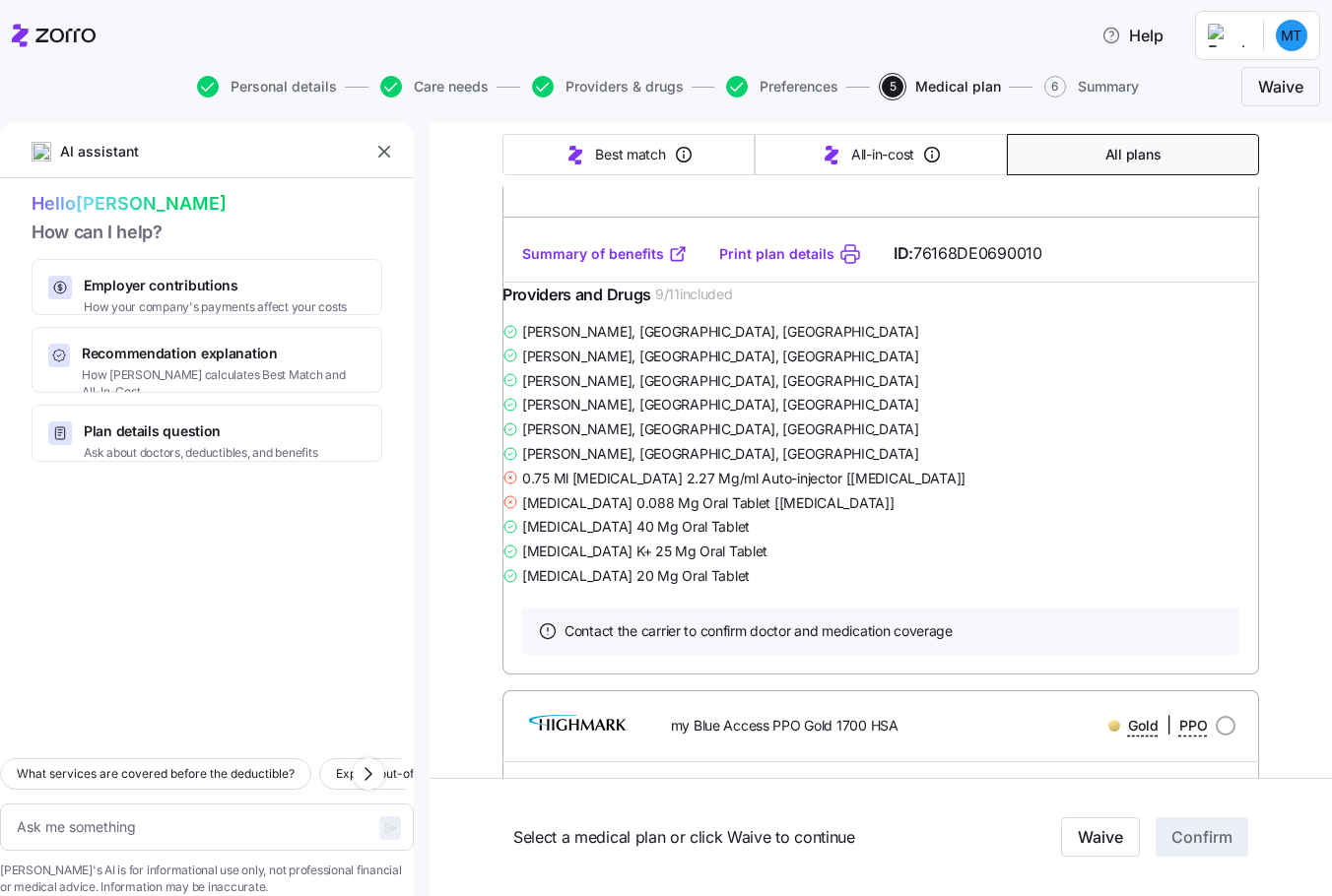
scroll to position [5714, 0]
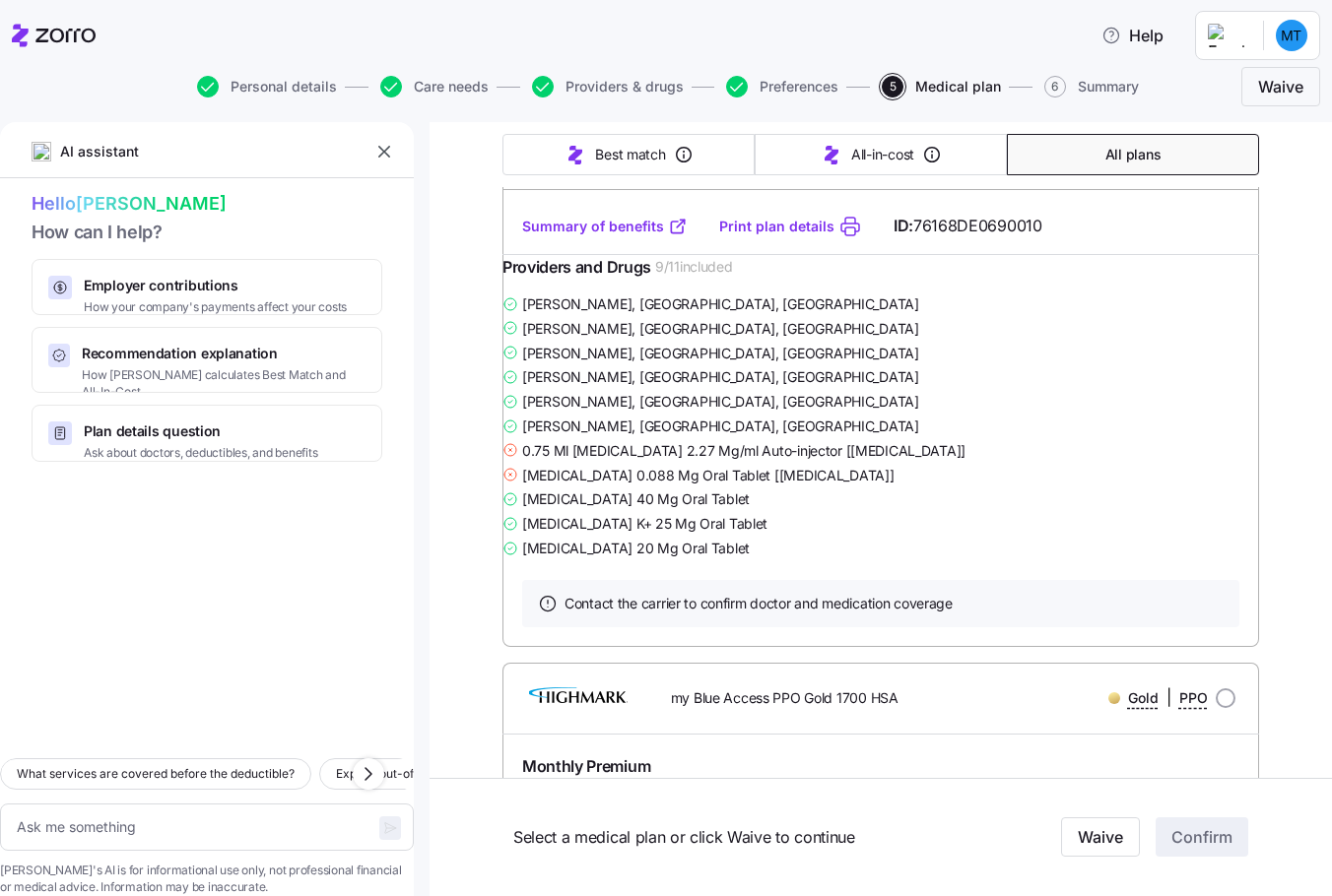
click at [379, 572] on div at bounding box center [206, 603] width 414 height 282
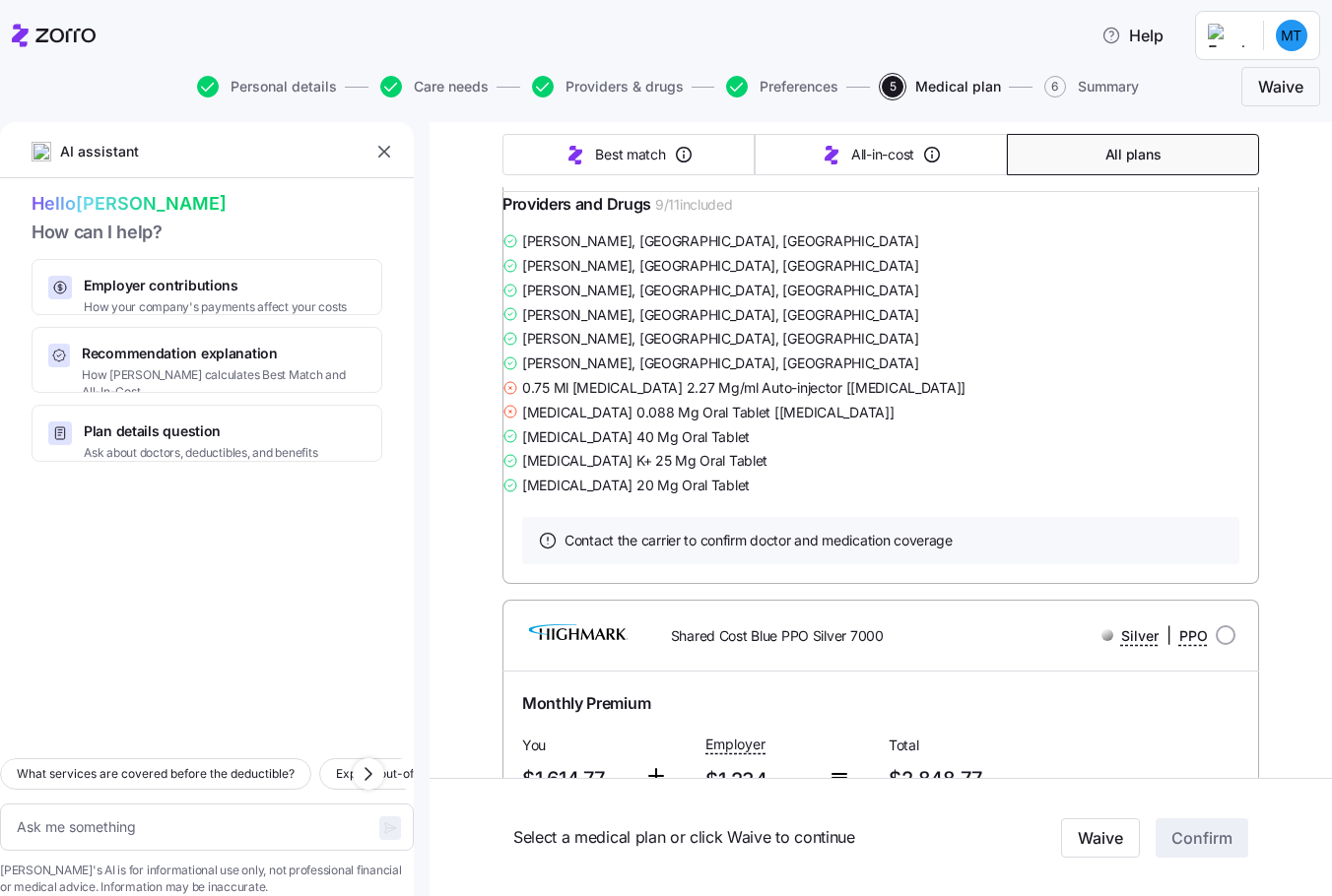
scroll to position [7487, 0]
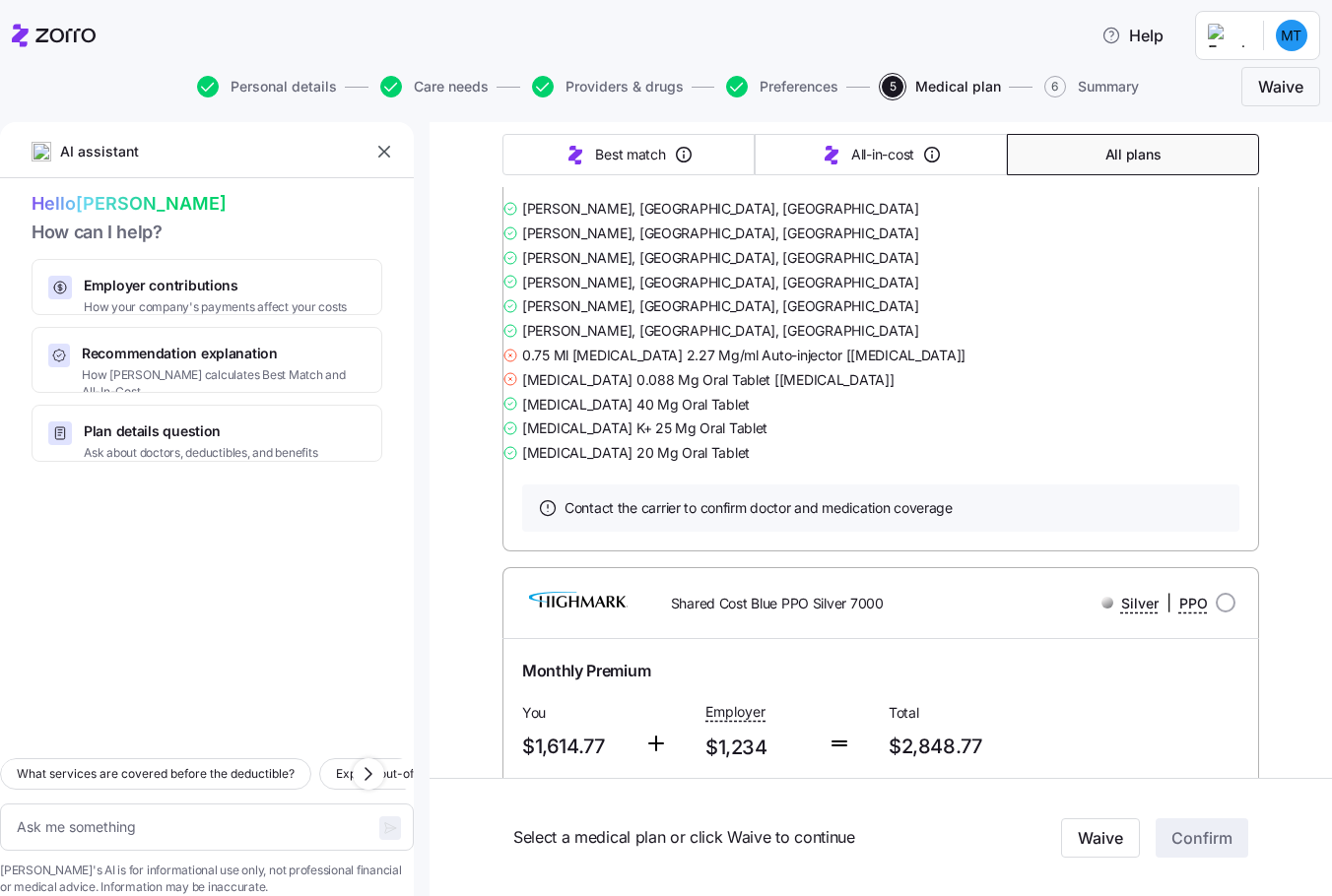
click at [389, 594] on div at bounding box center [206, 603] width 414 height 282
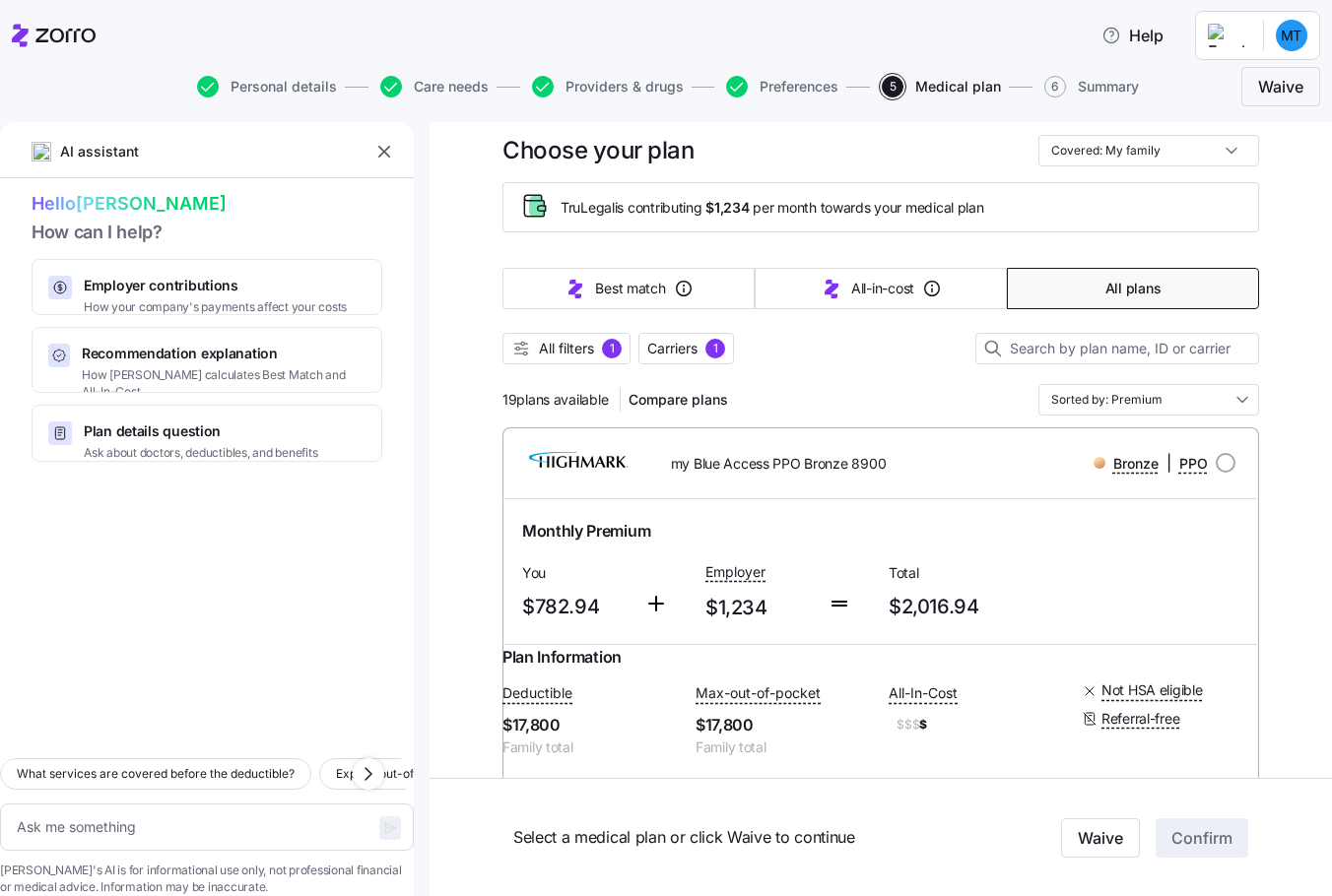
scroll to position [0, 0]
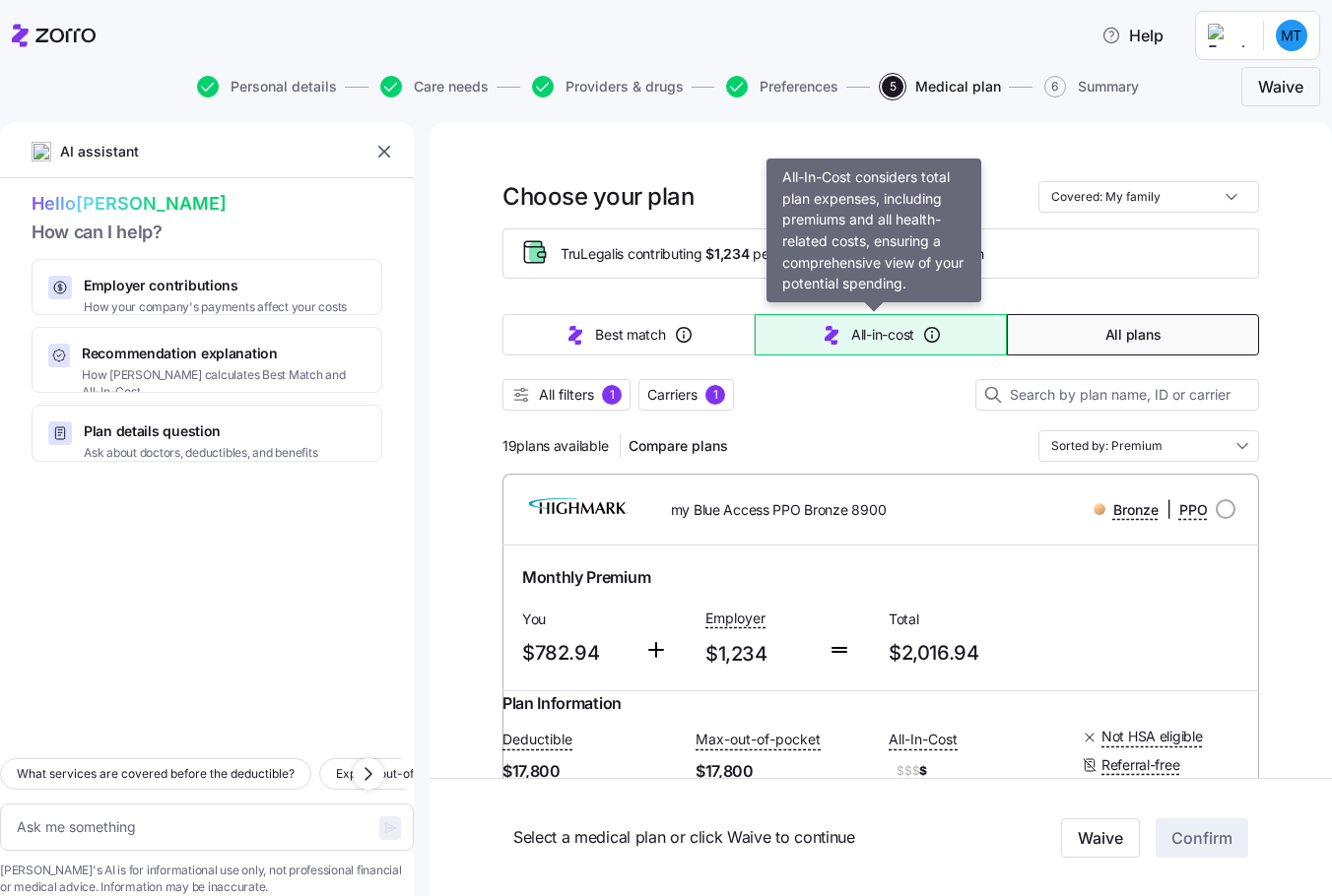
click at [788, 332] on button "All-in-cost" at bounding box center [880, 335] width 252 height 42
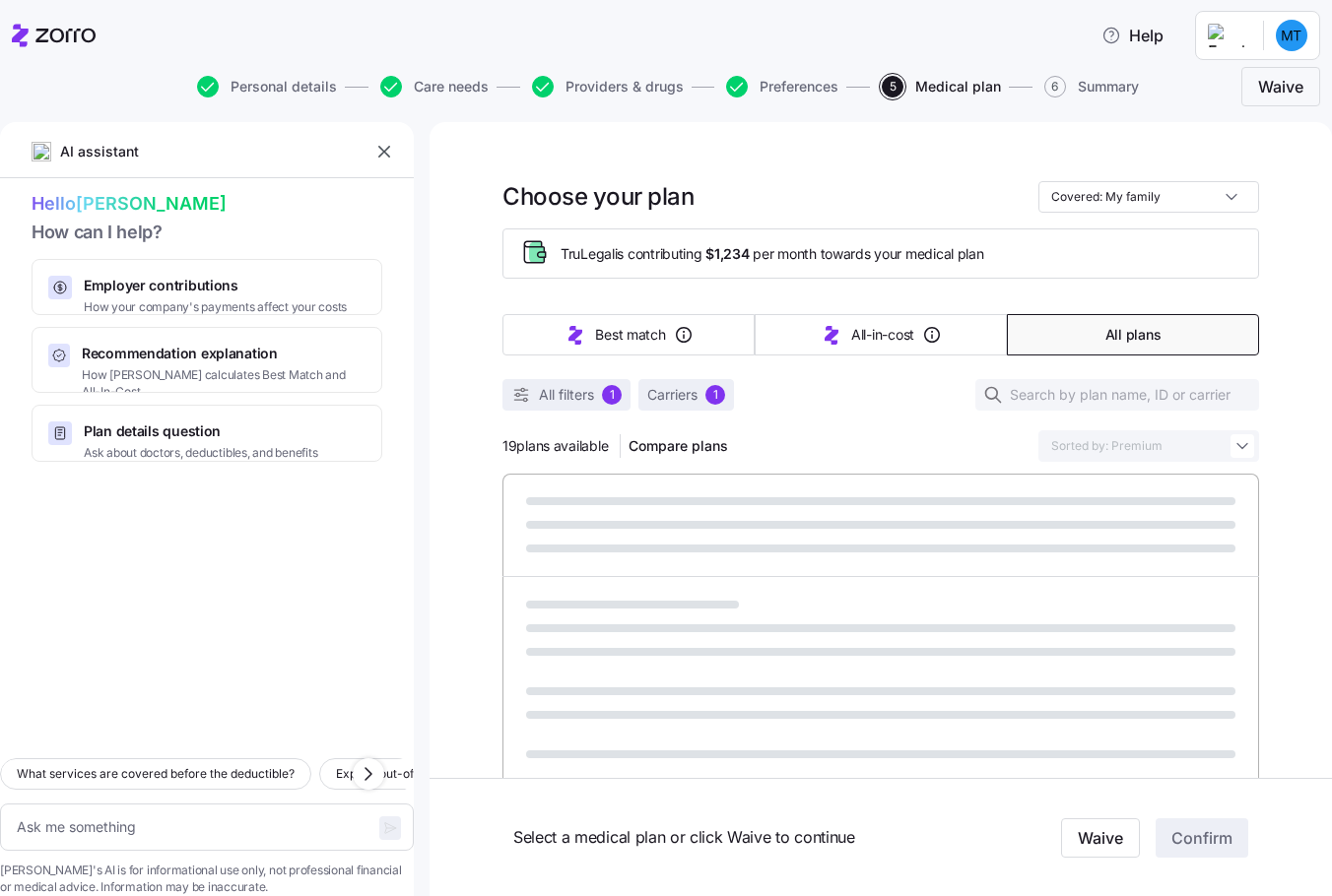
type textarea "x"
type input "Sorted by: All-in-cost"
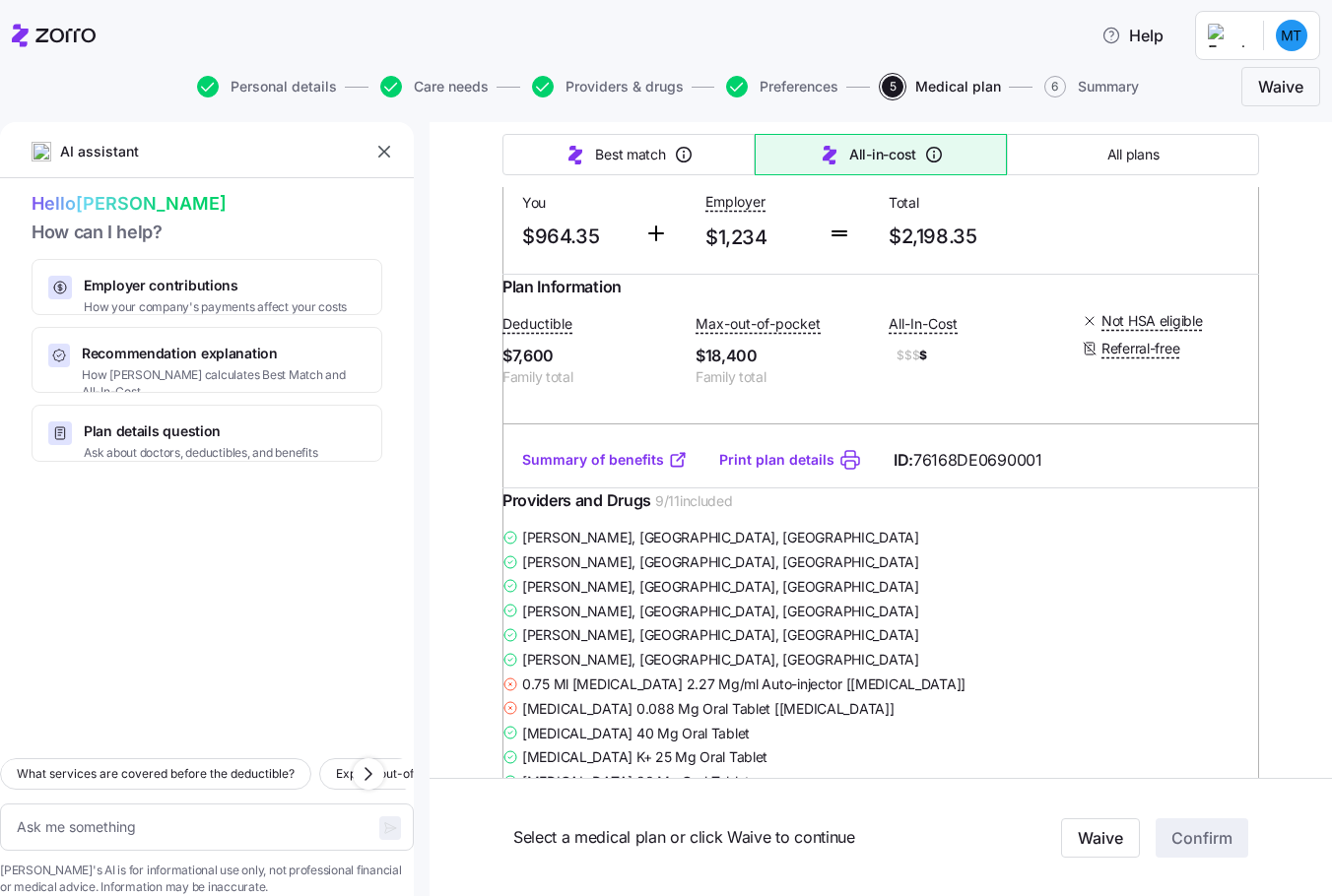
scroll to position [2069, 0]
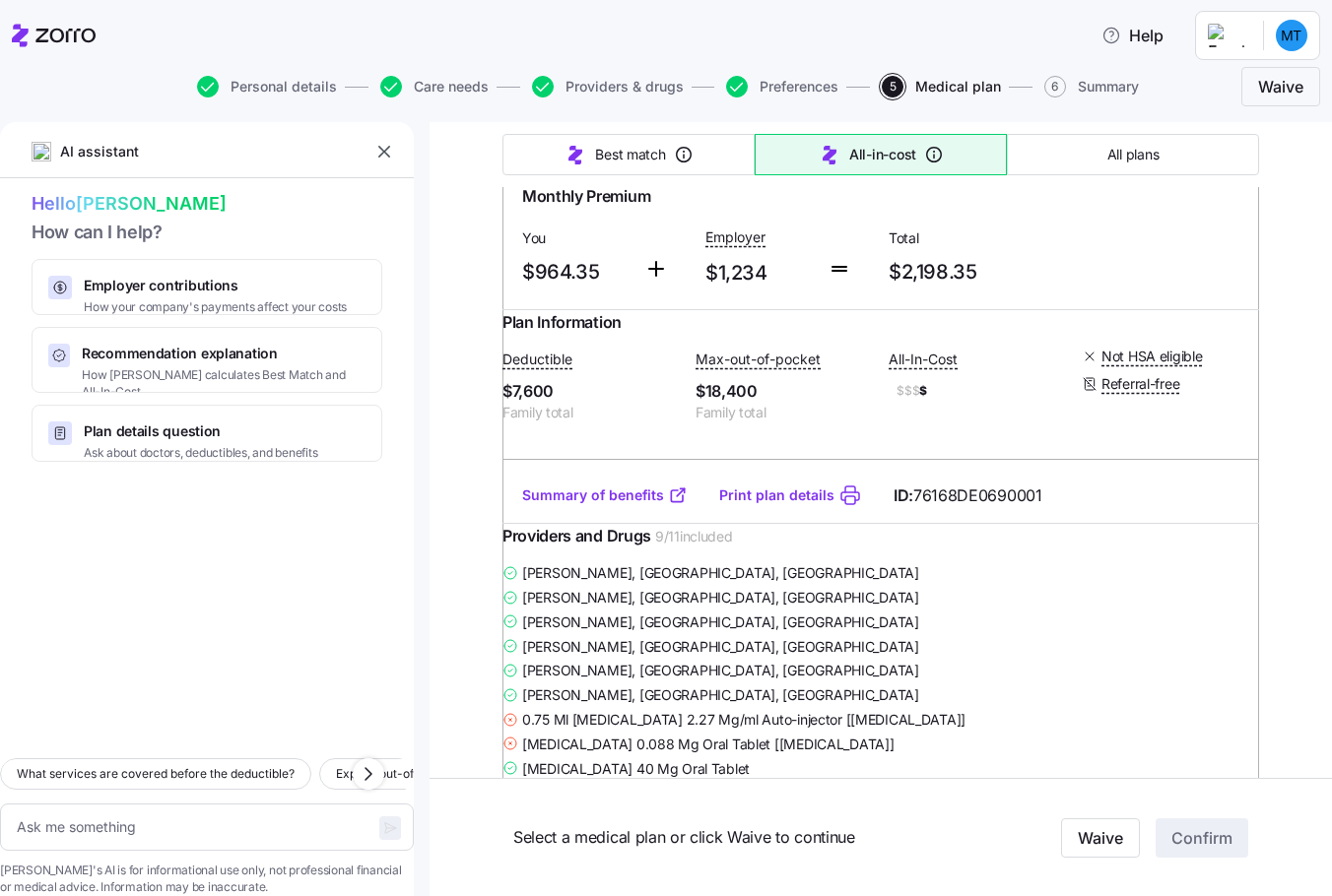
click at [476, 569] on div "Choose your plan Covered: My family TruLegal is contributing $1,234 per month t…" at bounding box center [880, 438] width 902 height 4769
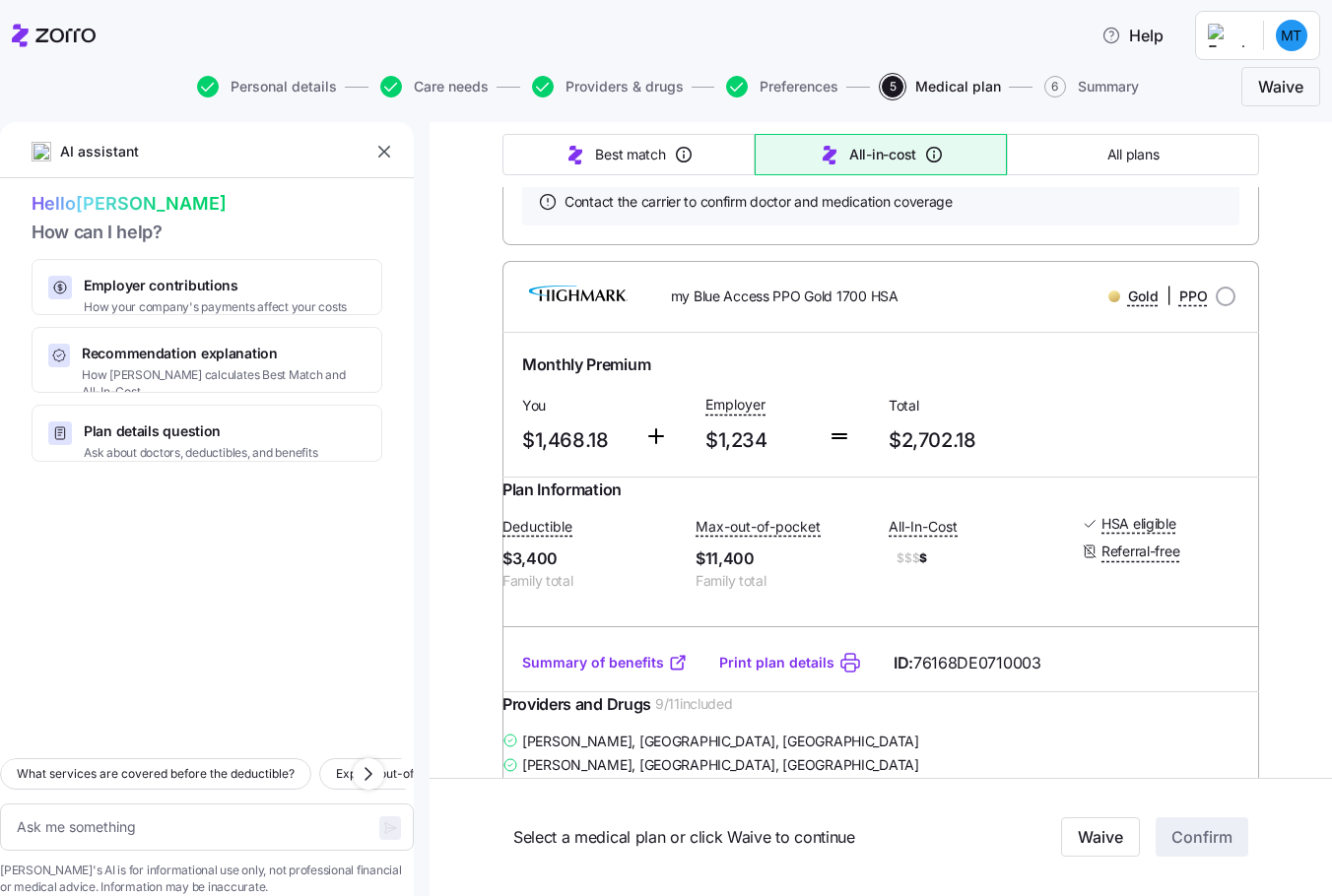
scroll to position [3743, 0]
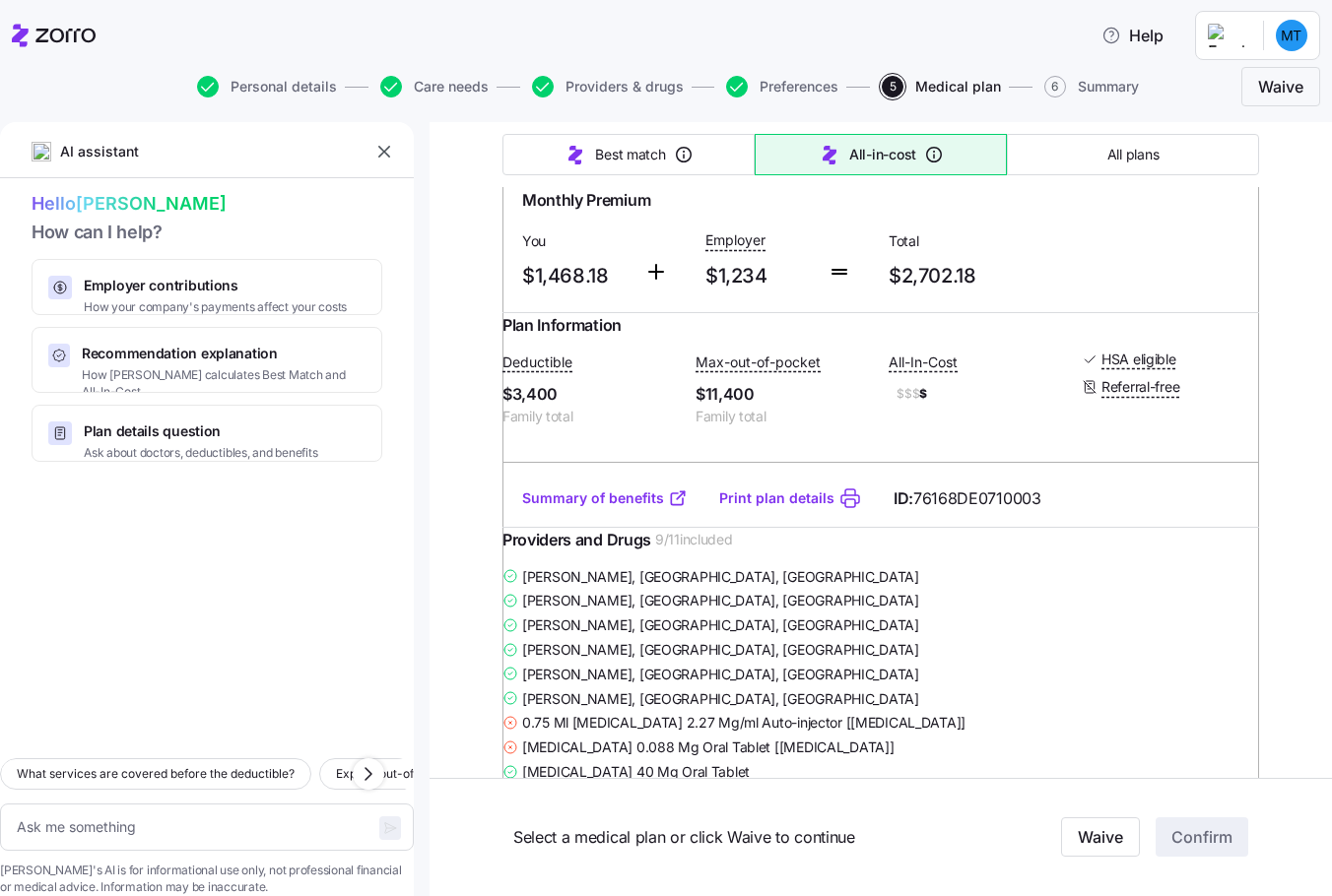
drag, startPoint x: 421, startPoint y: 556, endPoint x: 433, endPoint y: 556, distance: 12.0
click at [421, 556] on div "AI assistant Hello [PERSON_NAME] L How can I help? Employer contributions How y…" at bounding box center [666, 871] width 1332 height 8984
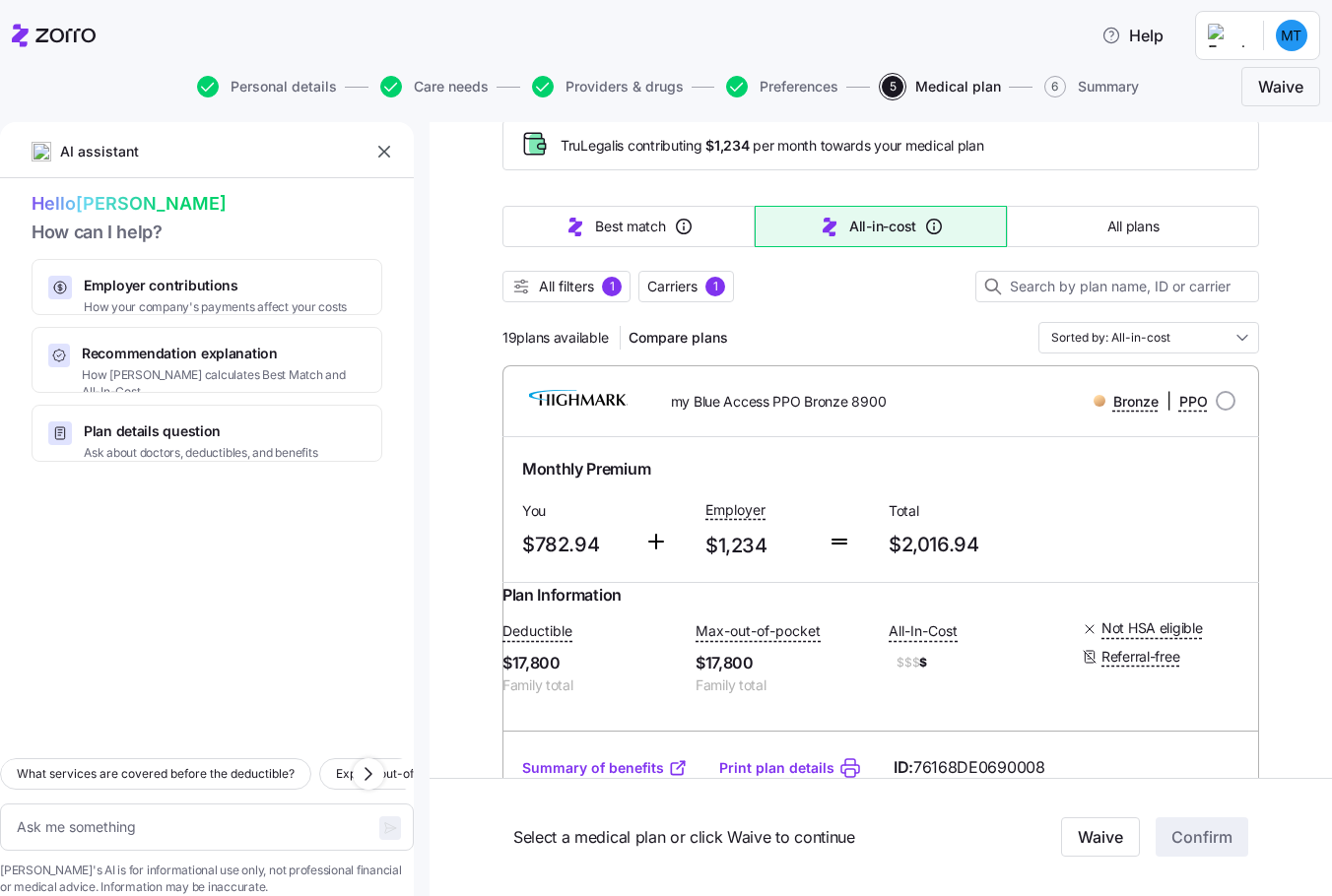
scroll to position [0, 0]
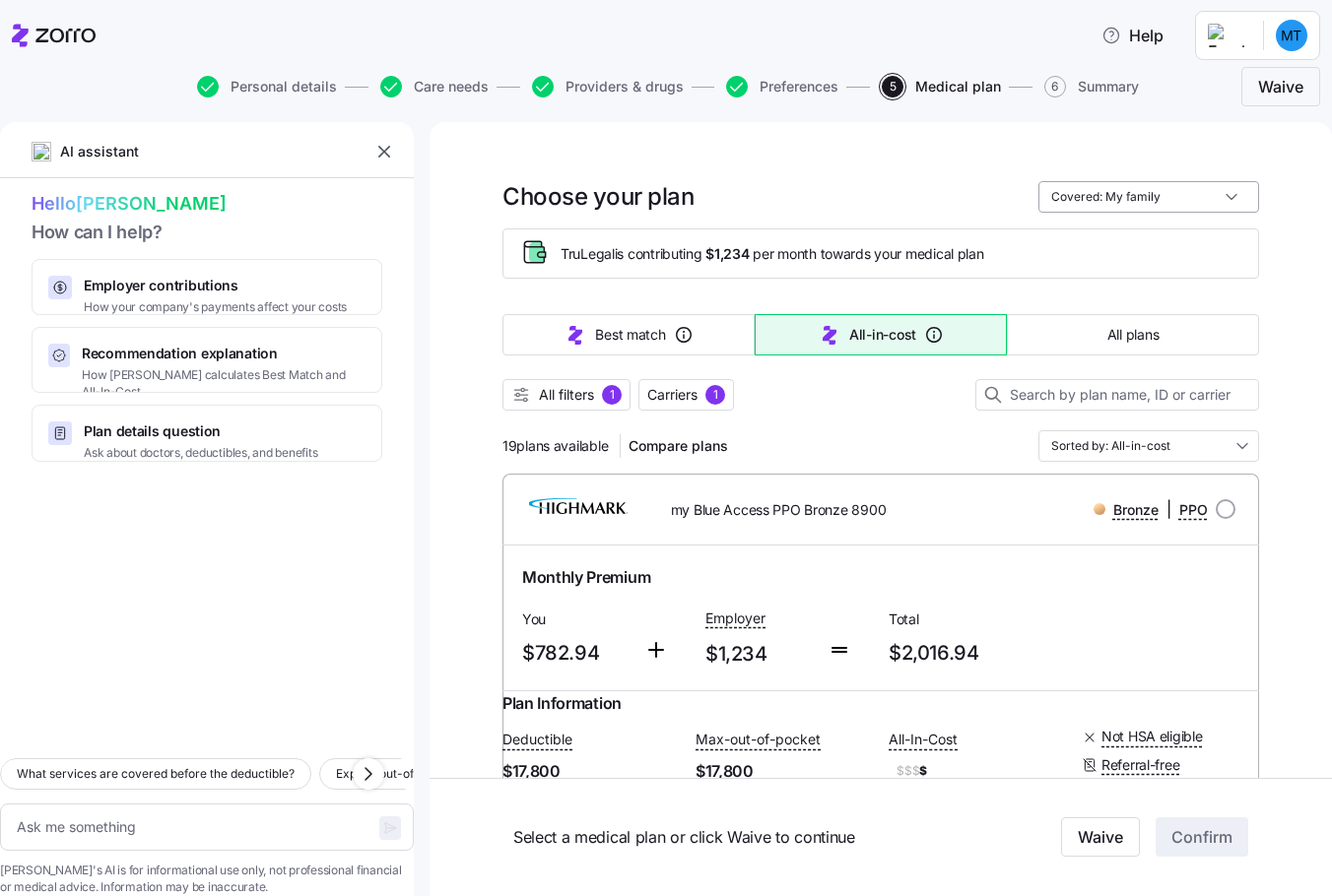
click at [1143, 199] on input "Covered: My family" at bounding box center [1149, 197] width 220 height 32
click at [1109, 303] on div "Me + children" at bounding box center [1143, 312] width 205 height 34
type textarea "x"
type input "Covered: Me + children"
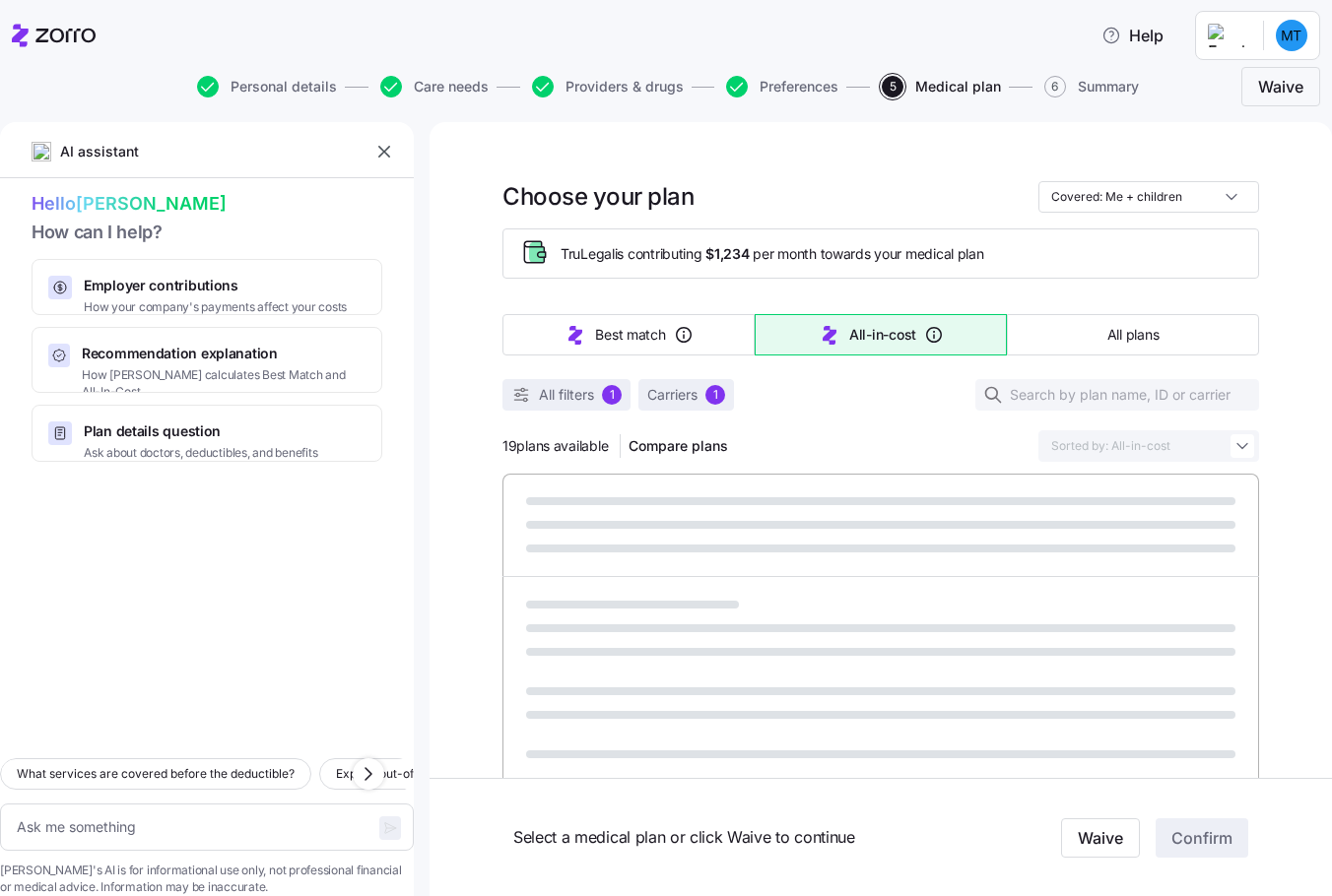
type textarea "x"
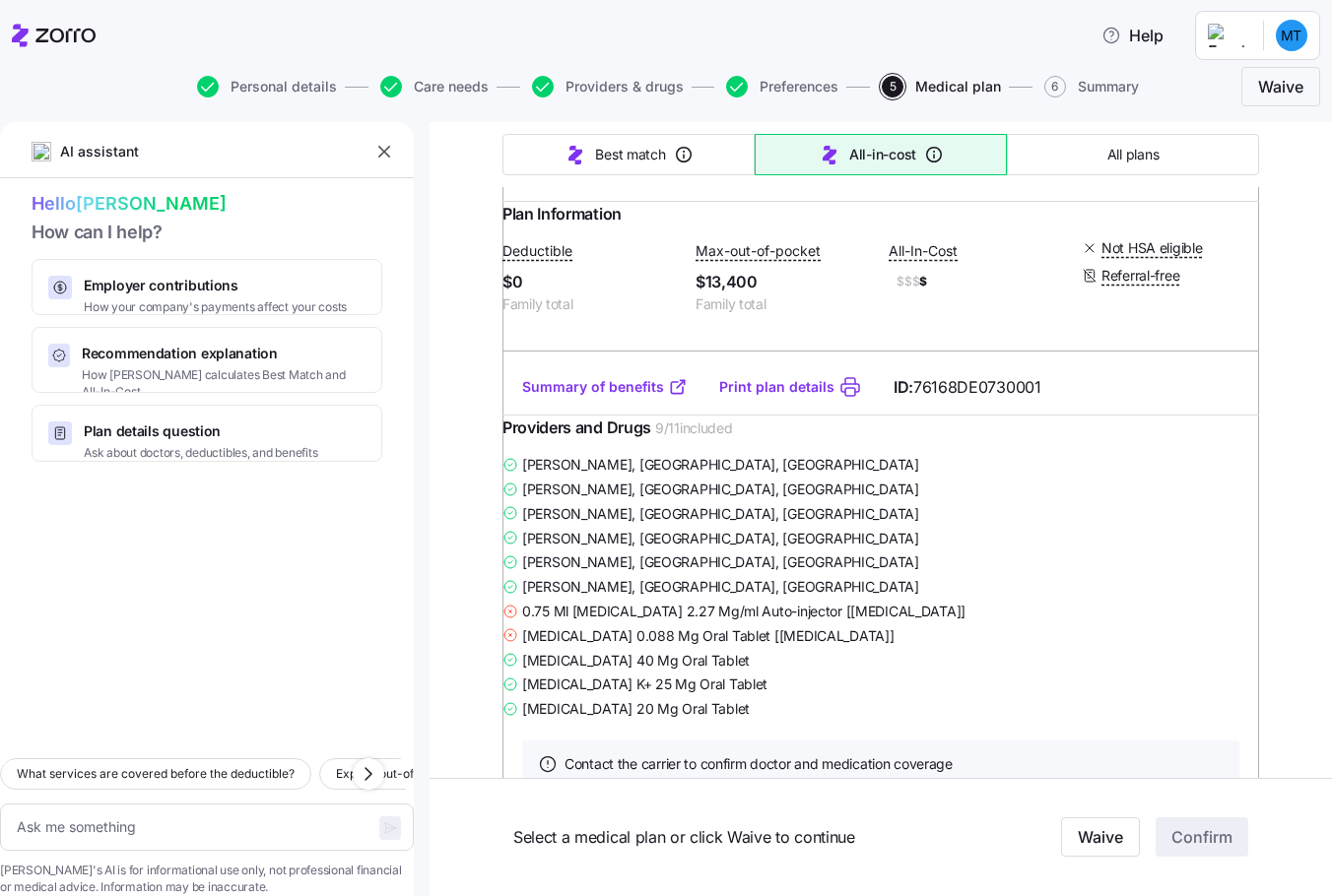
scroll to position [2069, 0]
